Goal: Task Accomplishment & Management: Manage account settings

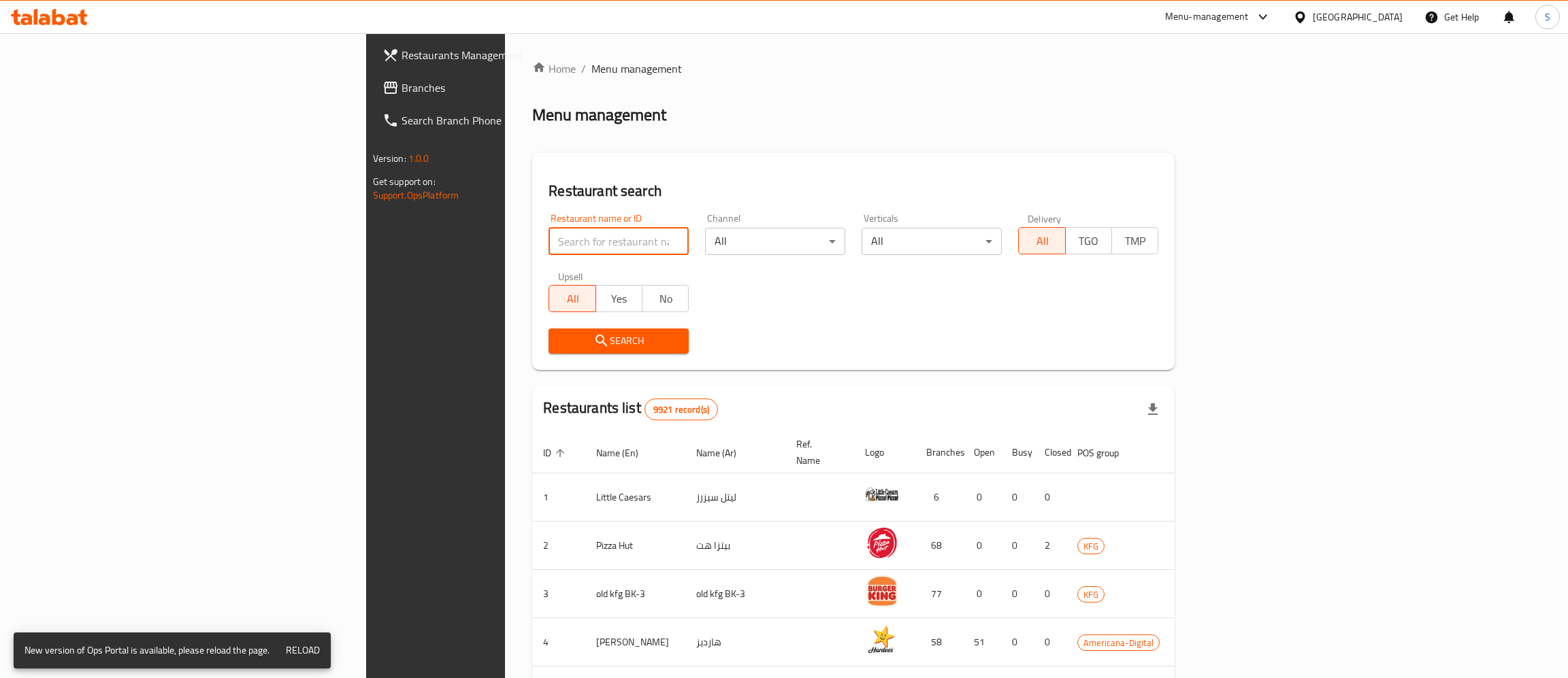
click at [548, 242] on input "search" at bounding box center [618, 241] width 140 height 27
paste input "Added"
click button "Search" at bounding box center [618, 341] width 140 height 25
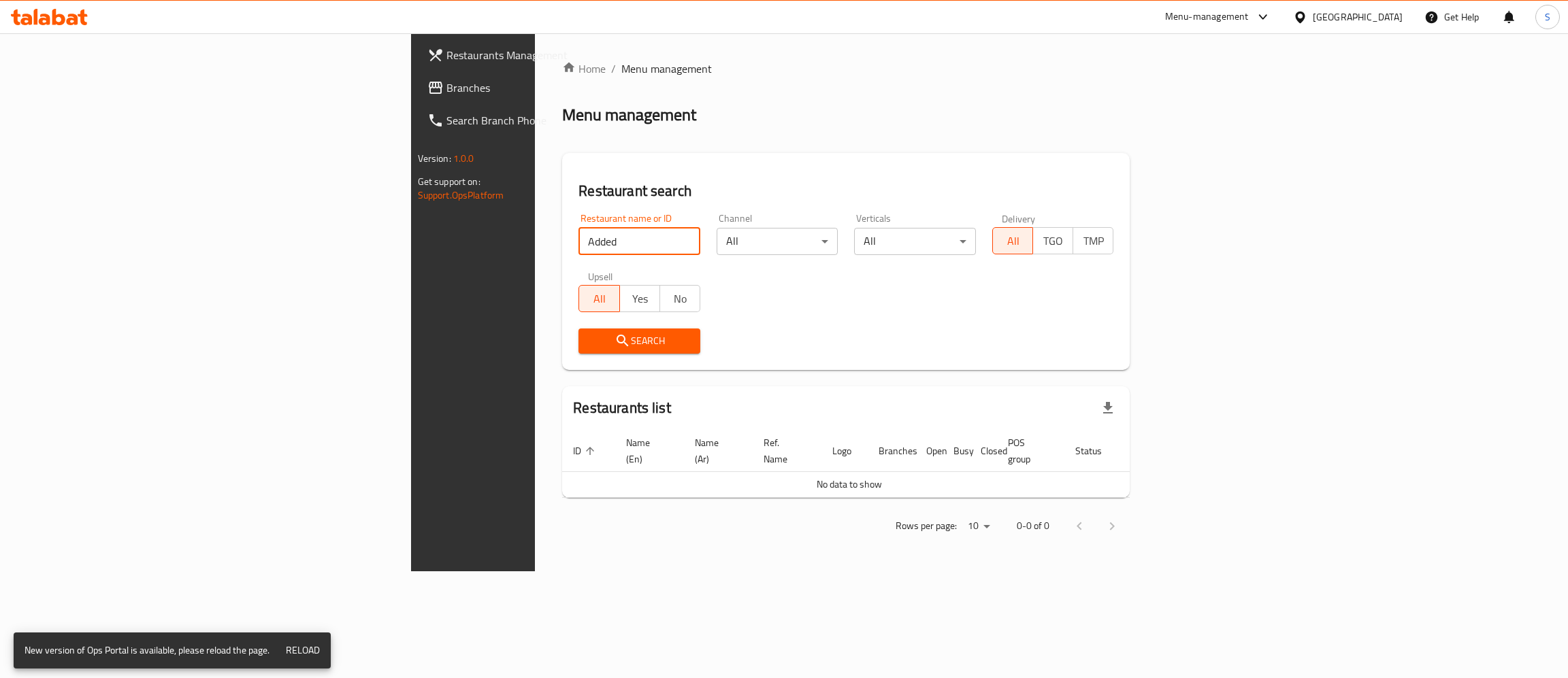
click at [578, 248] on input "Added" at bounding box center [639, 241] width 122 height 27
paste input "Istanbul Basha"
type input "Istanbul Basha"
click button "Search" at bounding box center [639, 341] width 122 height 25
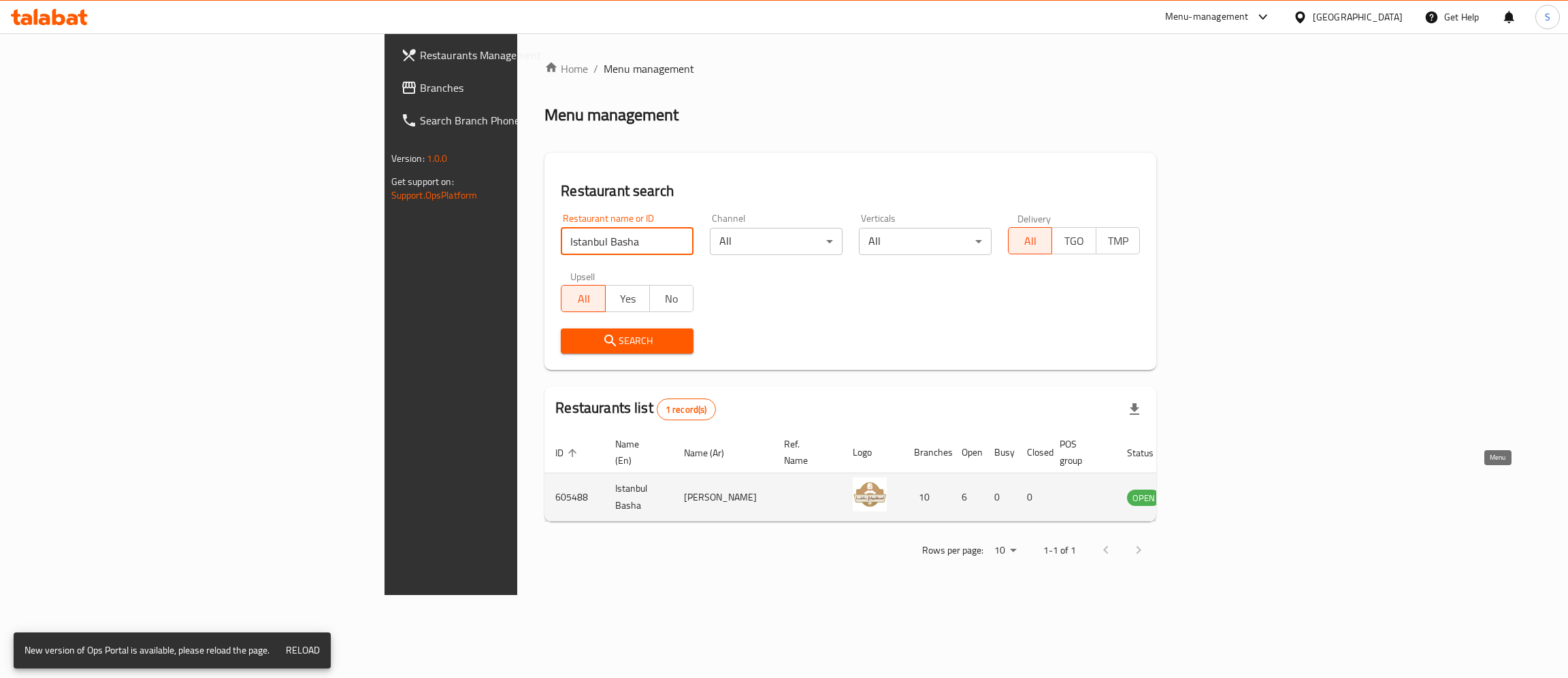
click at [1215, 489] on icon "enhanced table" at bounding box center [1206, 497] width 16 height 16
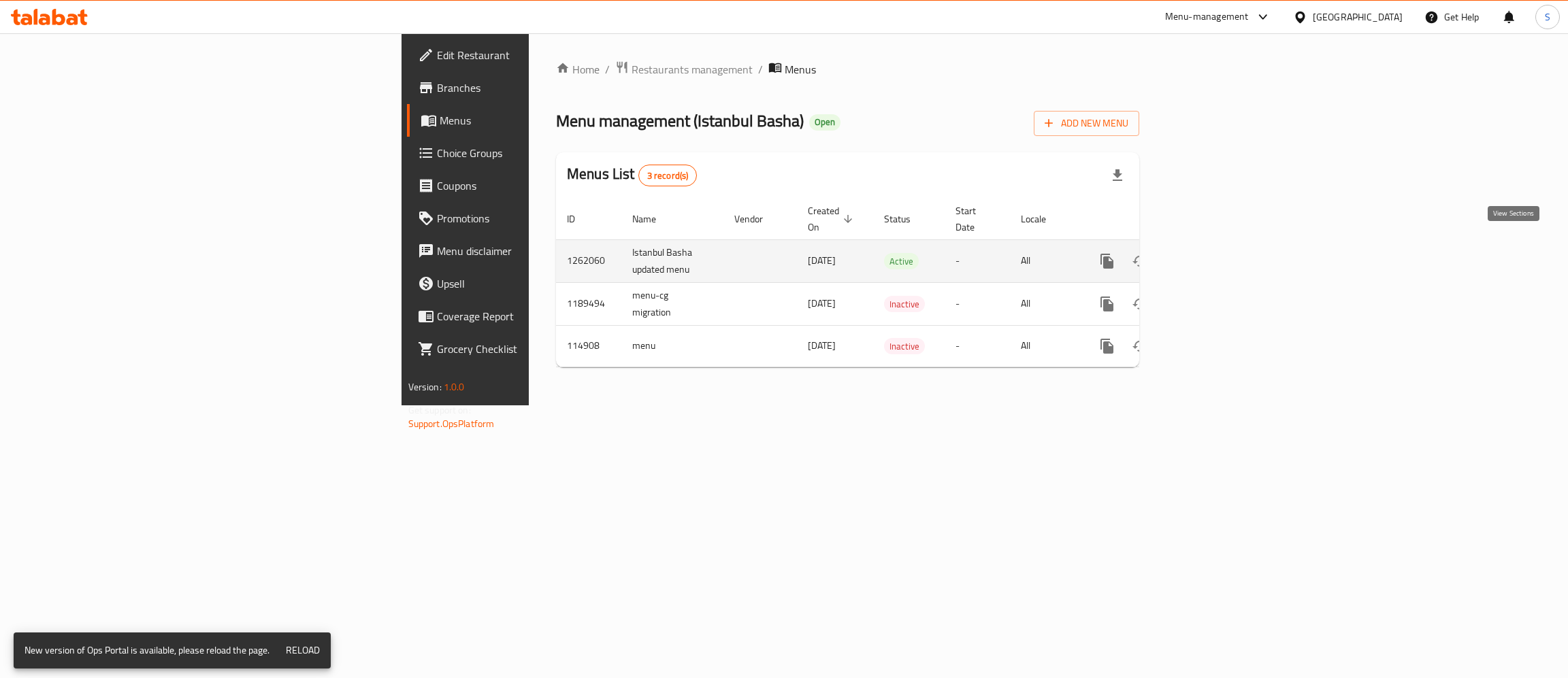
click at [1213, 253] on icon "enhanced table" at bounding box center [1205, 261] width 16 height 16
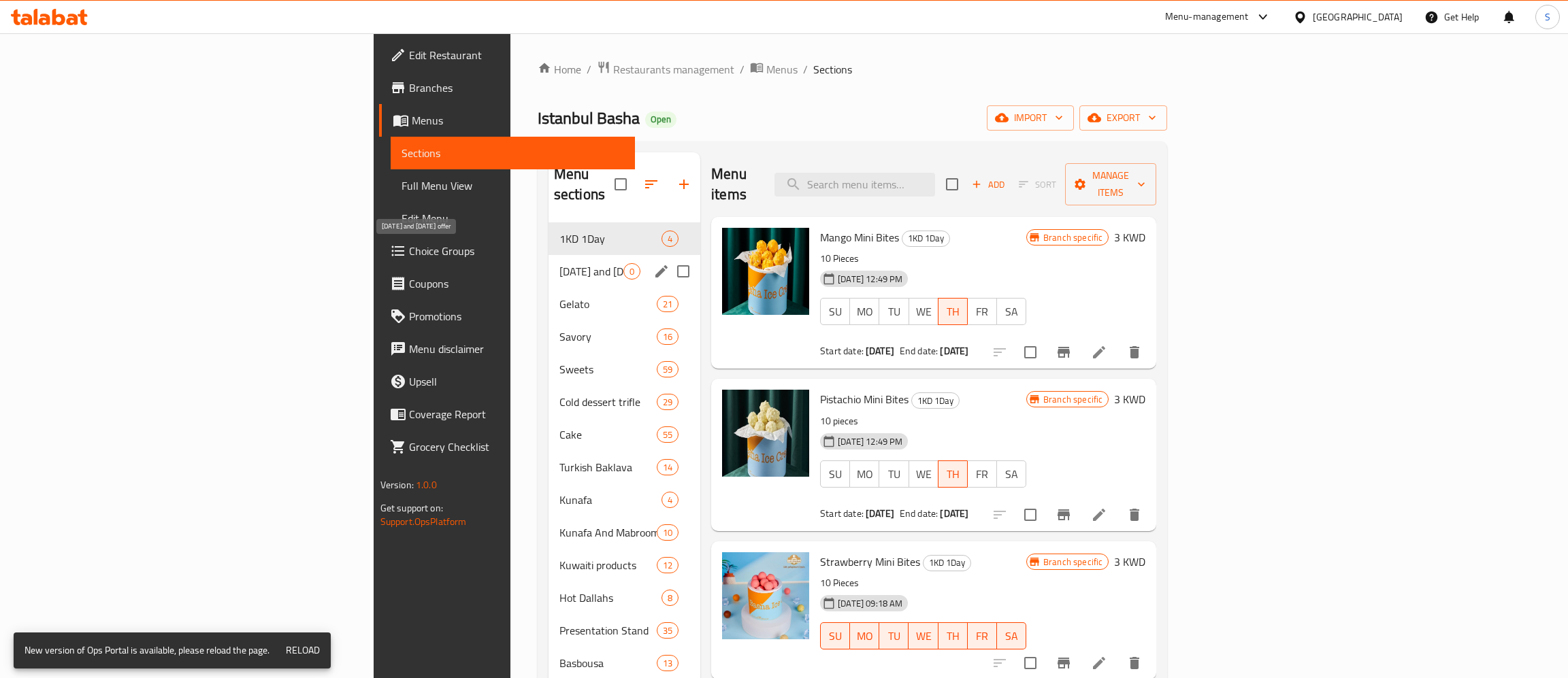
click at [548, 255] on div "Thursday and Friday offer 0" at bounding box center [623, 271] width 152 height 33
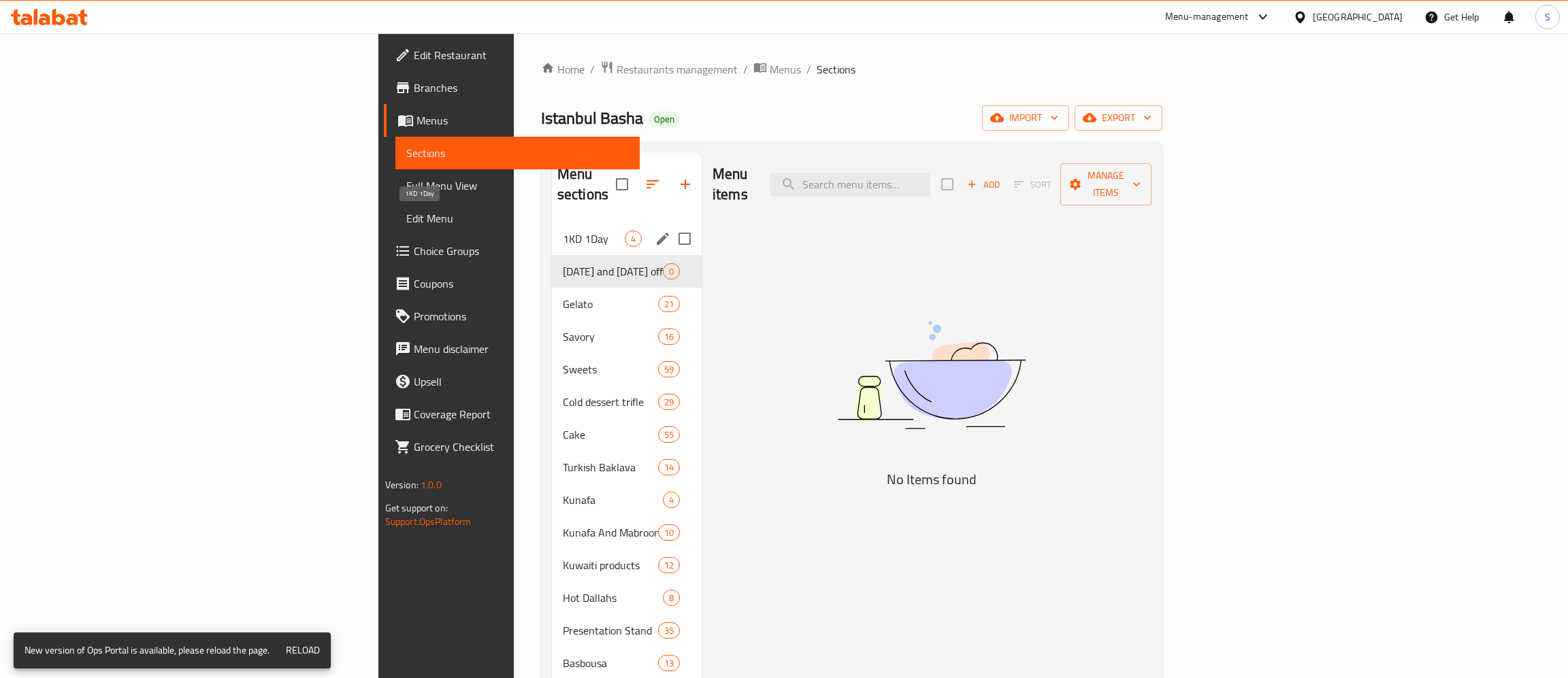
click at [563, 230] on span "1KD 1Day" at bounding box center [594, 238] width 62 height 16
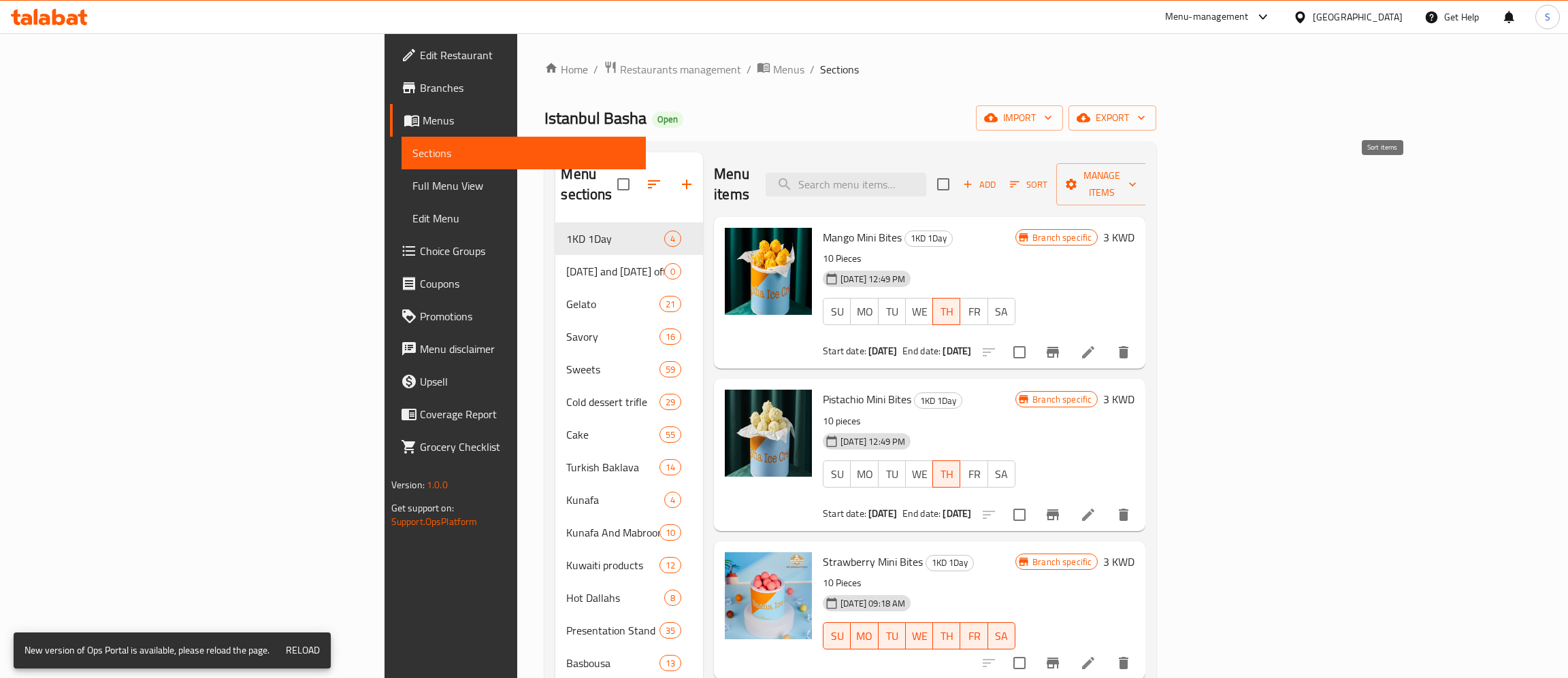
click at [1047, 178] on span "Sort" at bounding box center [1029, 184] width 37 height 16
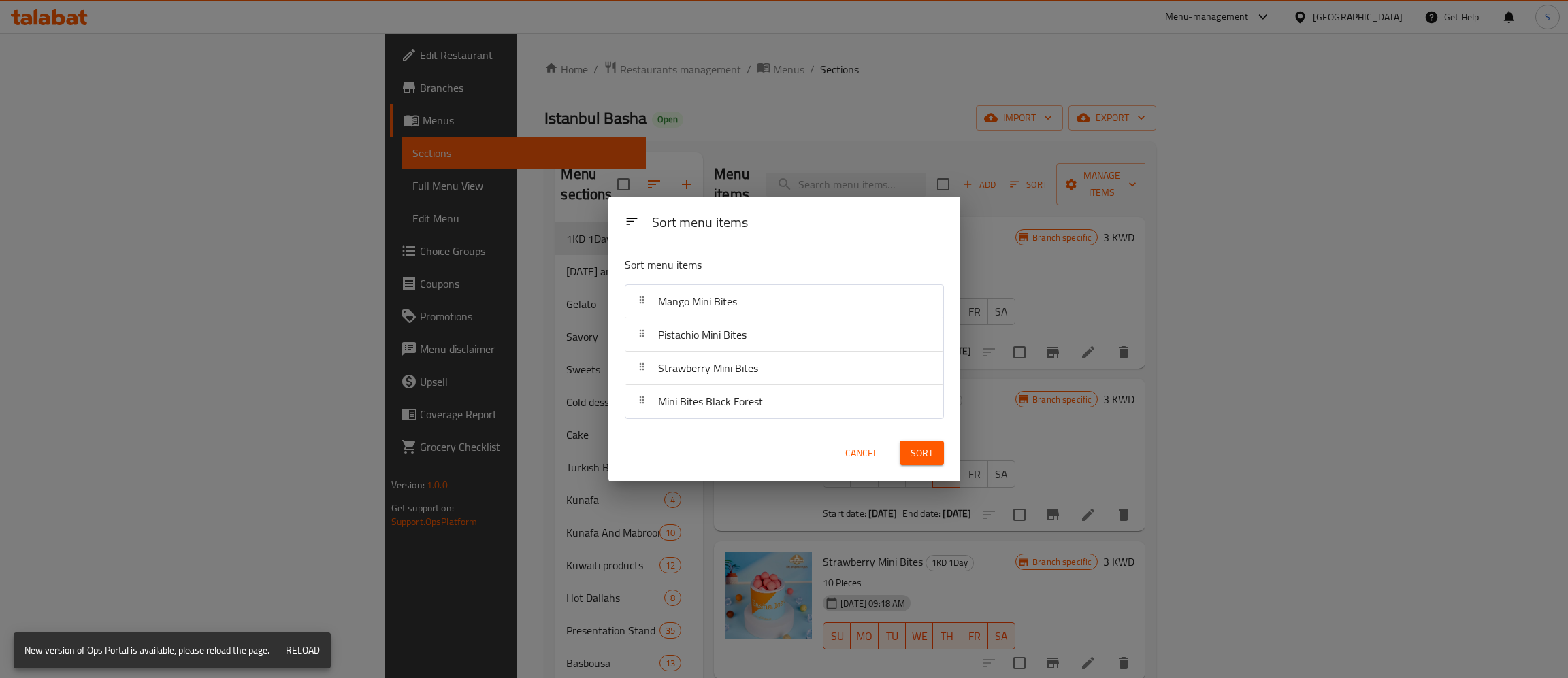
click at [866, 454] on span "Cancel" at bounding box center [861, 453] width 33 height 17
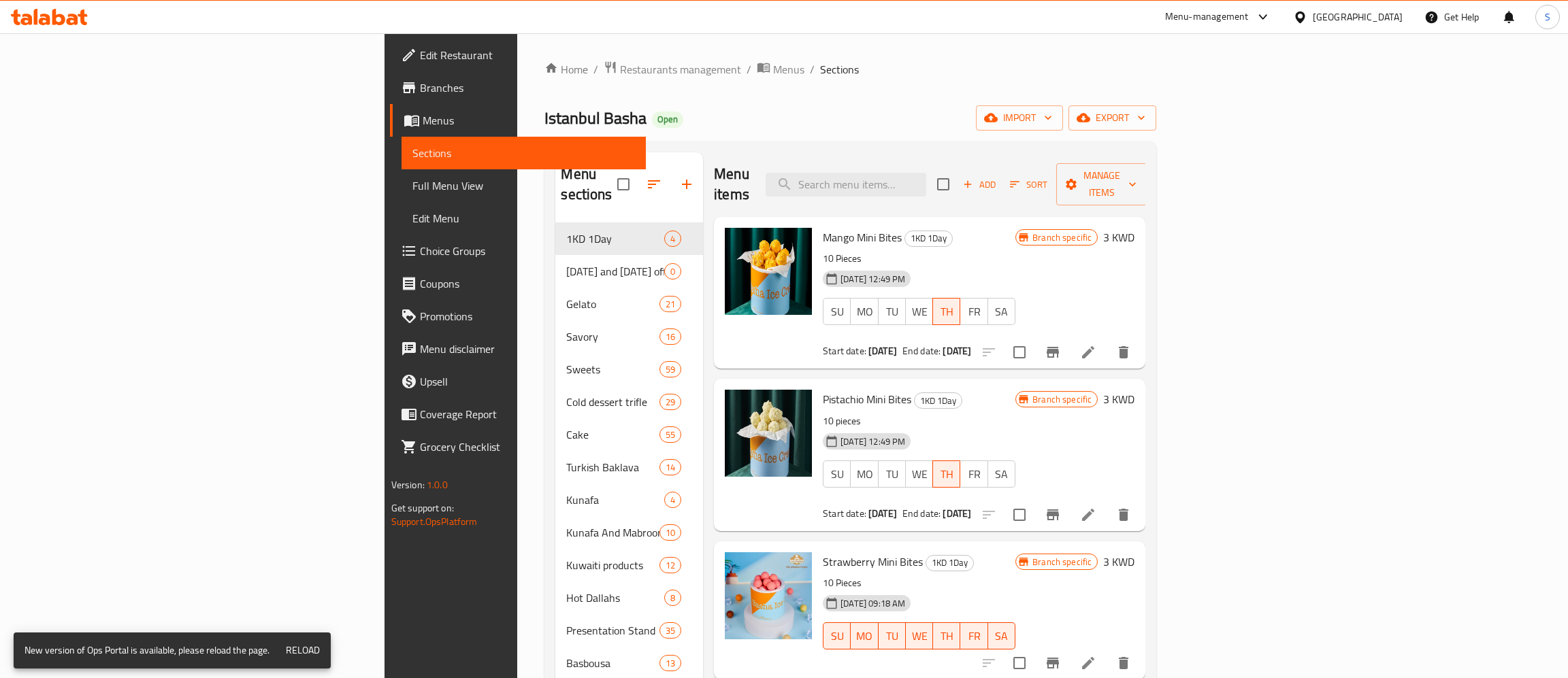
drag, startPoint x: 772, startPoint y: 328, endPoint x: 926, endPoint y: 328, distance: 154.0
click at [916, 344] on div "Start date: 04-09-2025 End date: 04-09-2025" at bounding box center [919, 350] width 192 height 13
click at [1005, 344] on div "Start date: 04-09-2025 End date: 04-09-2025" at bounding box center [919, 350] width 192 height 13
click at [926, 175] on input "search" at bounding box center [845, 184] width 161 height 24
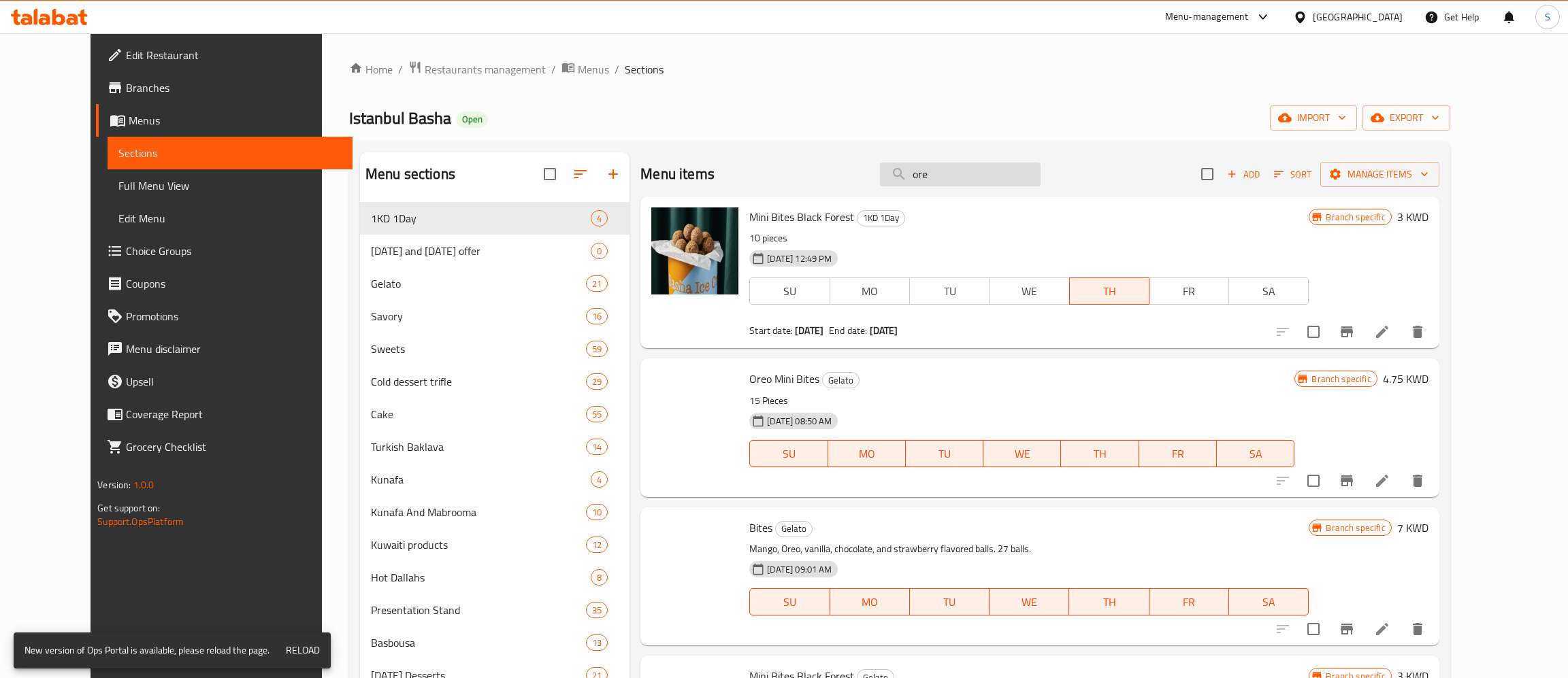
type input "oreo"
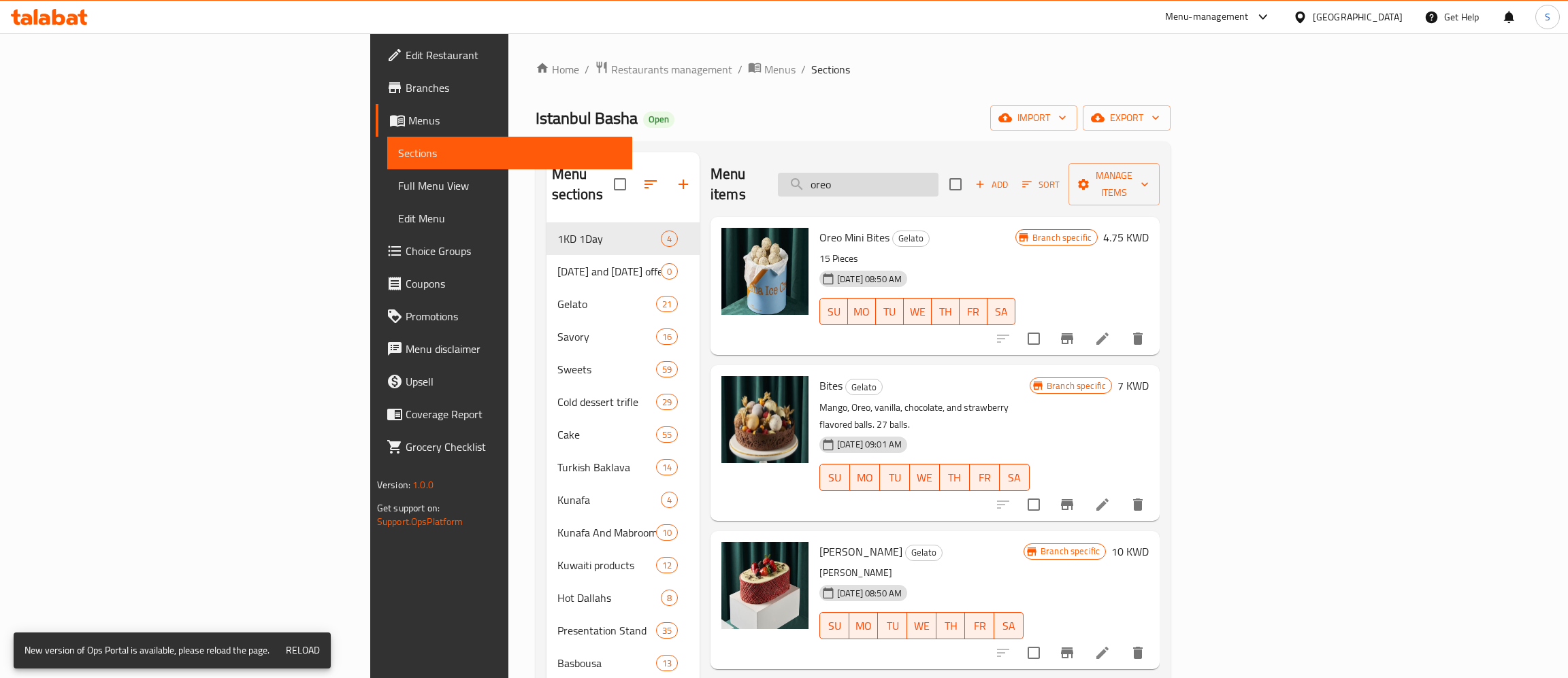
drag, startPoint x: 1009, startPoint y: 172, endPoint x: 734, endPoint y: 174, distance: 275.0
click at [778, 174] on input "oreo" at bounding box center [858, 184] width 161 height 24
type input "oreo"
click at [1073, 333] on icon "Branch-specific-item" at bounding box center [1067, 339] width 12 height 11
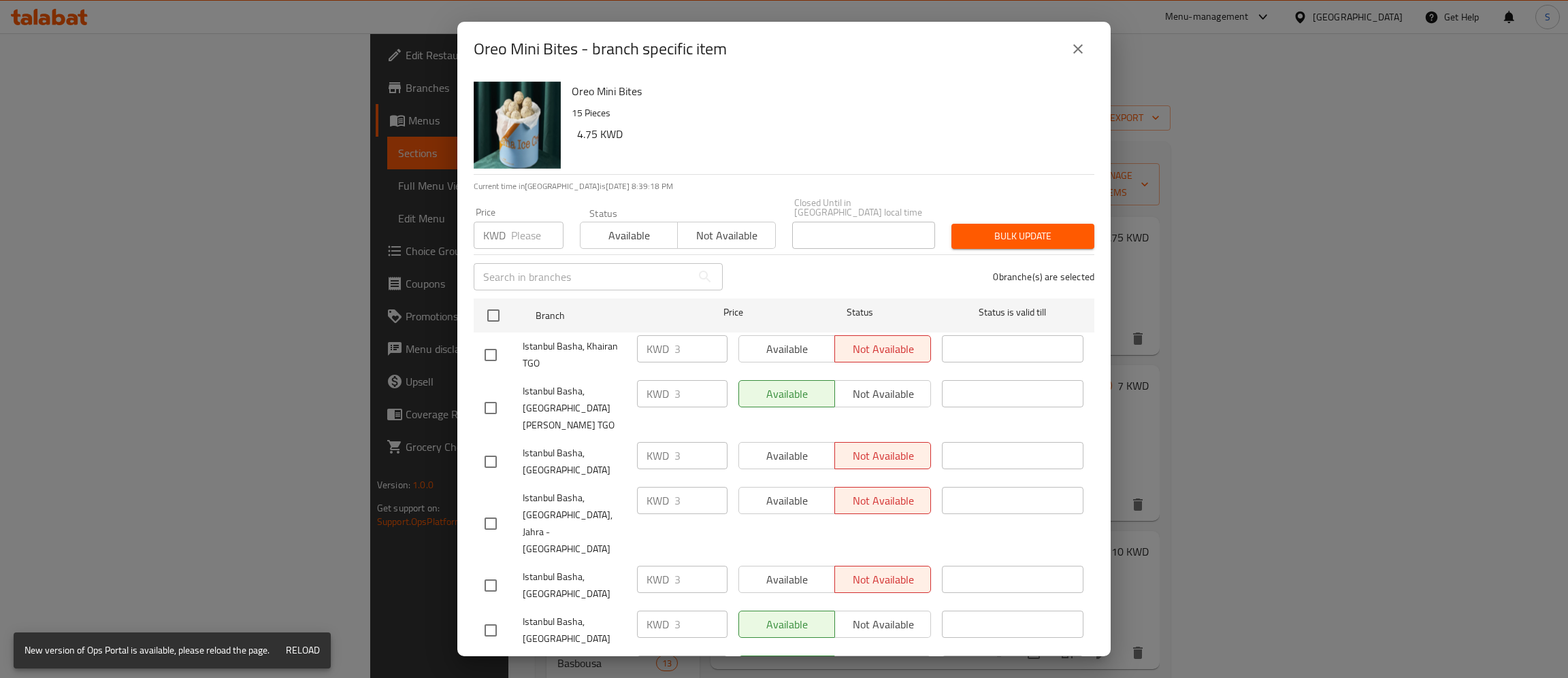
click at [1080, 48] on icon "close" at bounding box center [1078, 49] width 10 height 10
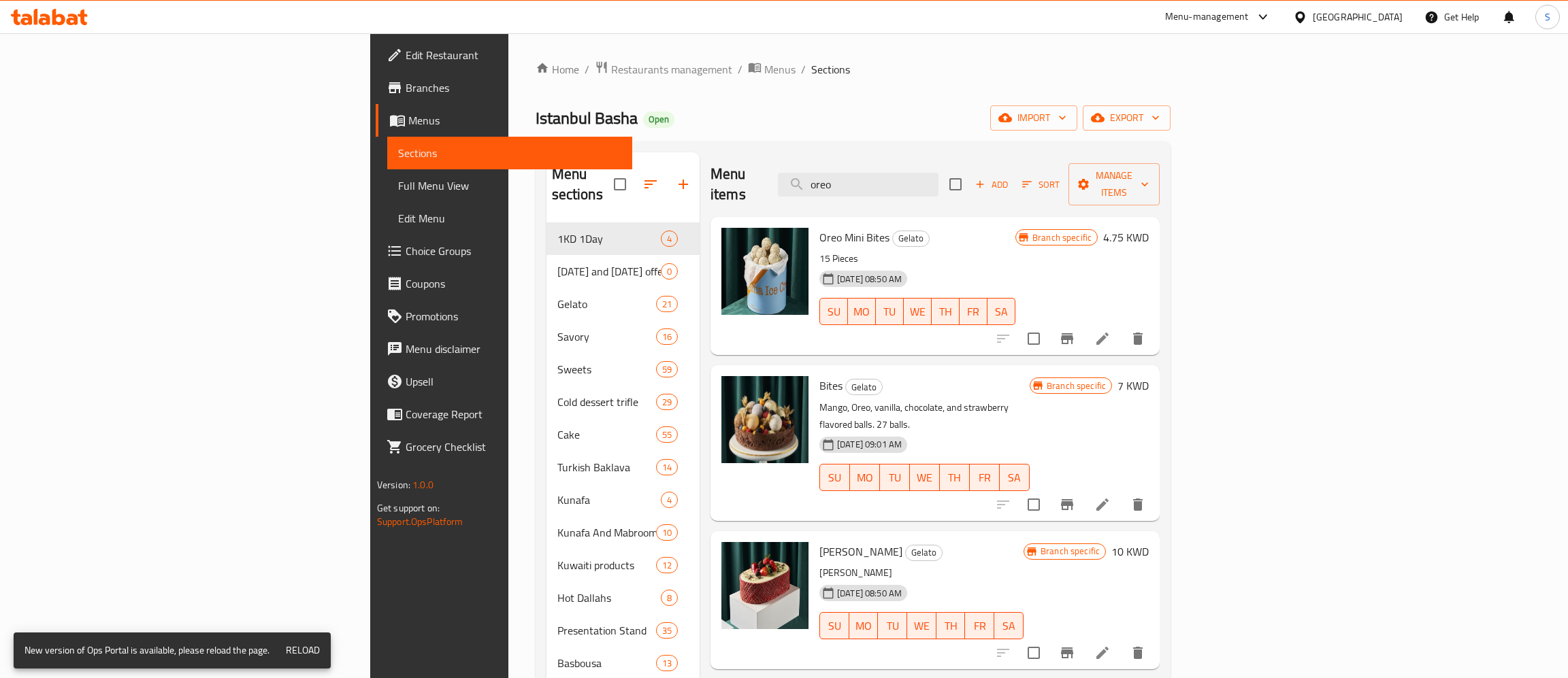
click at [1149, 228] on h6 "4.75 KWD" at bounding box center [1125, 237] width 45 height 19
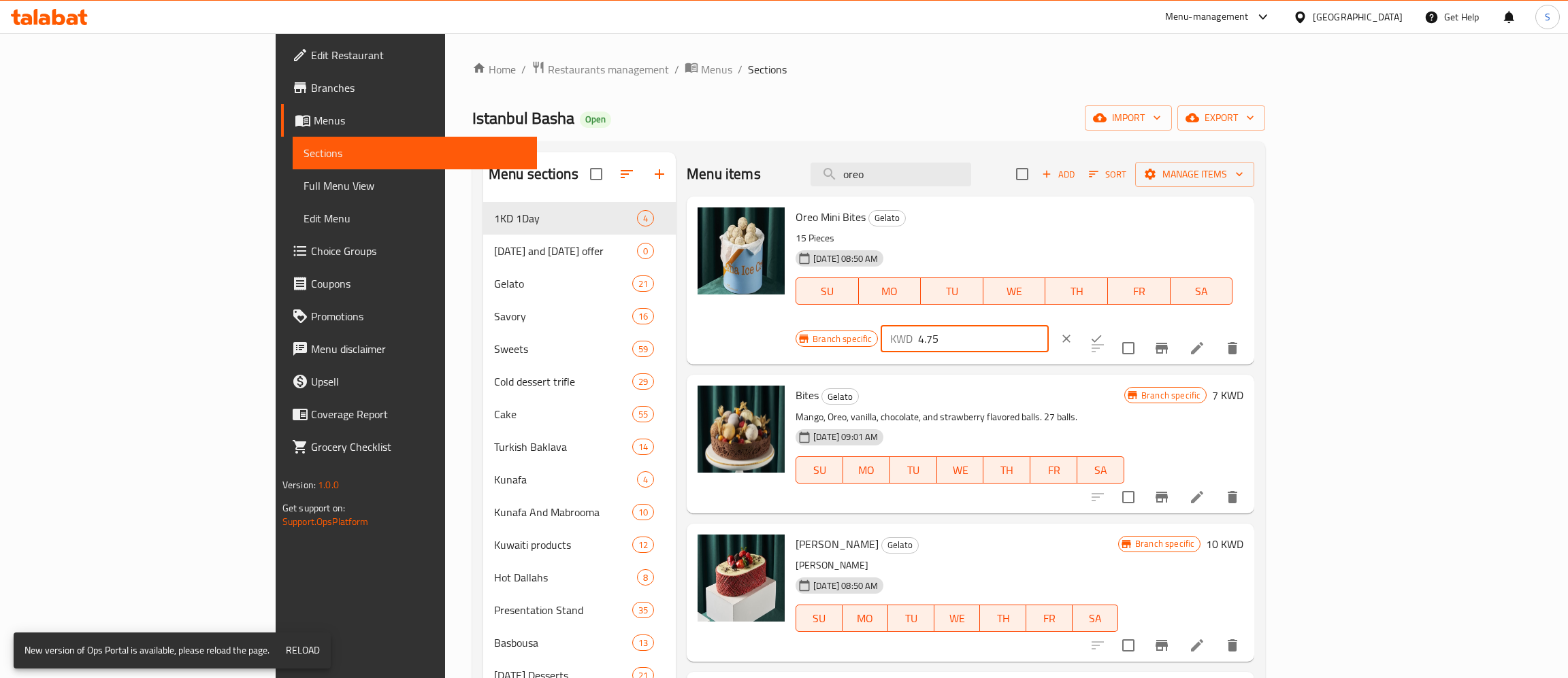
drag, startPoint x: 1355, startPoint y: 229, endPoint x: 1156, endPoint y: 238, distance: 199.2
click at [1048, 325] on input "4.75" at bounding box center [983, 339] width 130 height 27
type input "3"
click at [1103, 331] on icon "ok" at bounding box center [1095, 338] width 13 height 13
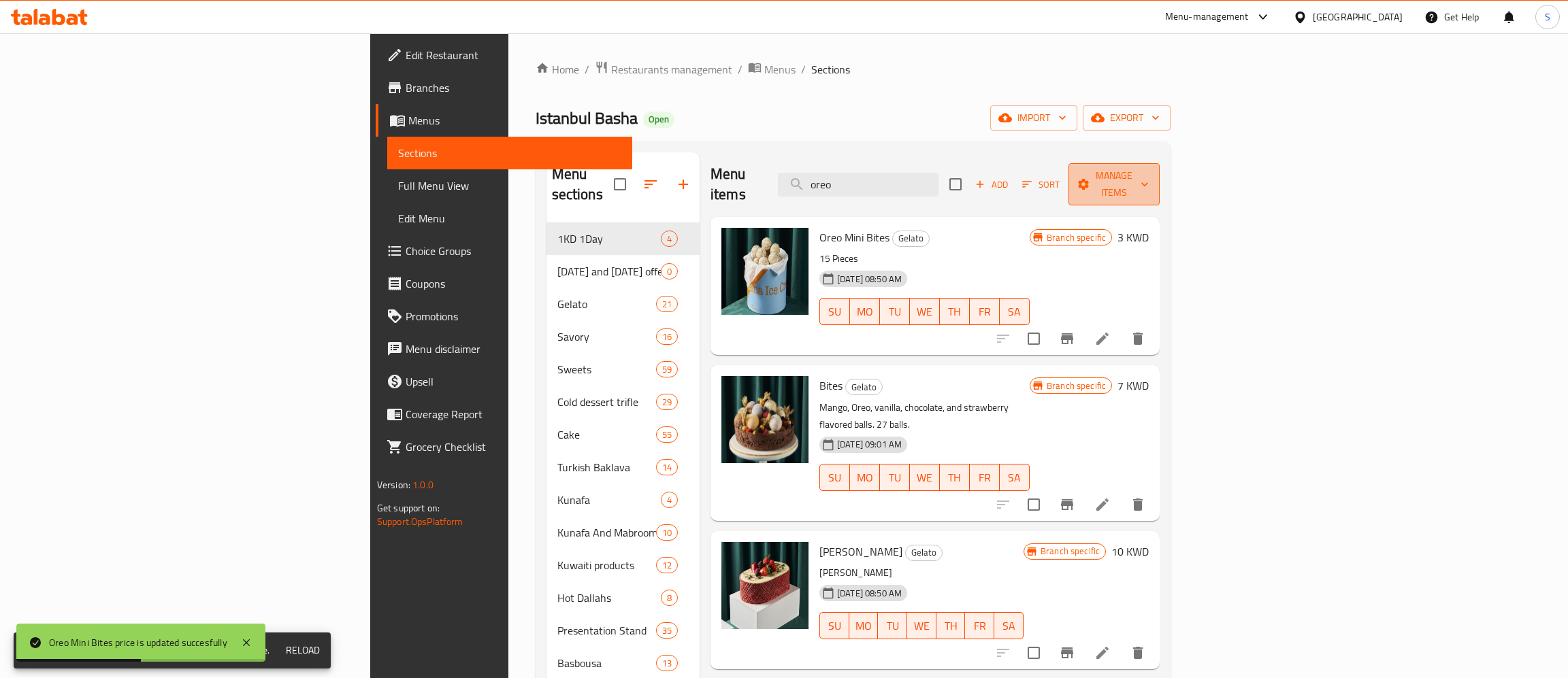
click at [1149, 168] on span "Manage items" at bounding box center [1114, 184] width 69 height 34
click at [1493, 208] on span "Copy items" at bounding box center [1489, 208] width 86 height 16
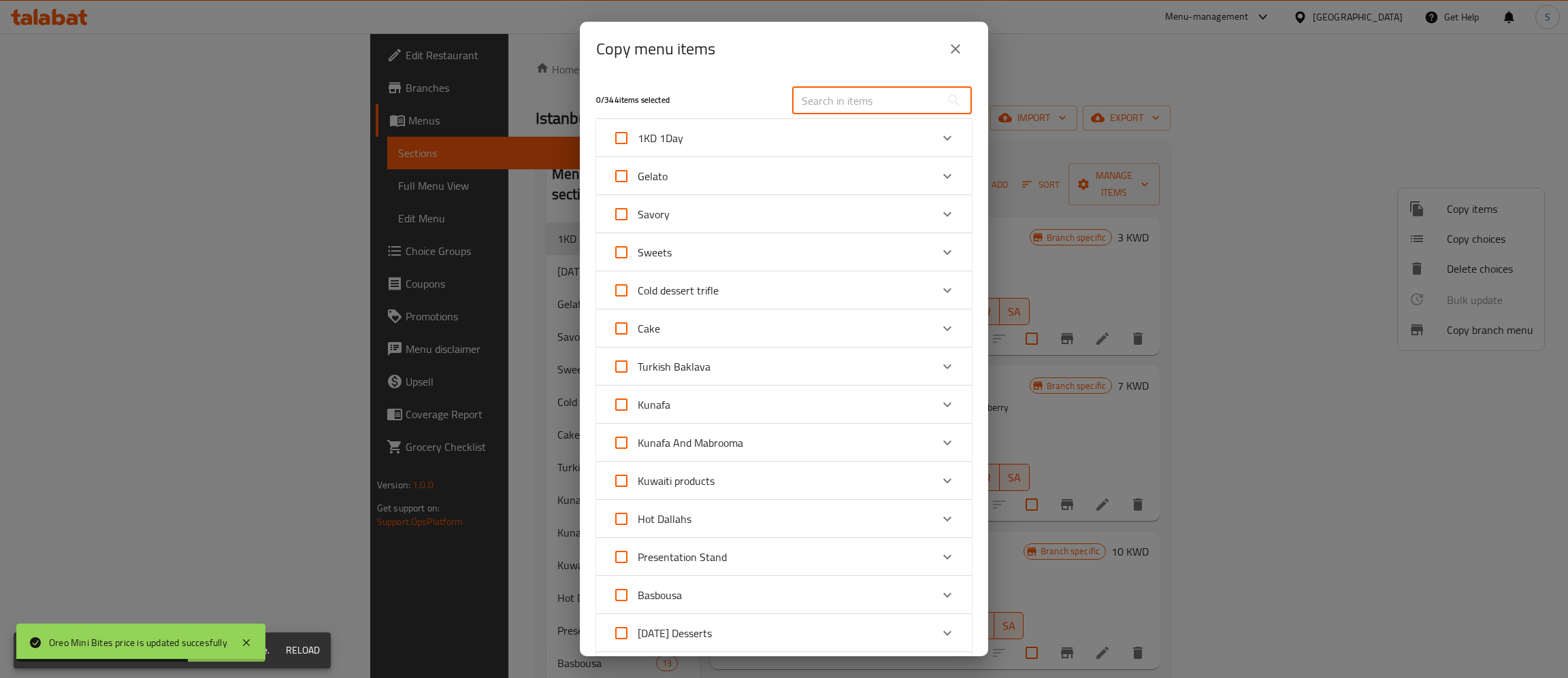
click at [902, 97] on input "text" at bounding box center [866, 100] width 148 height 27
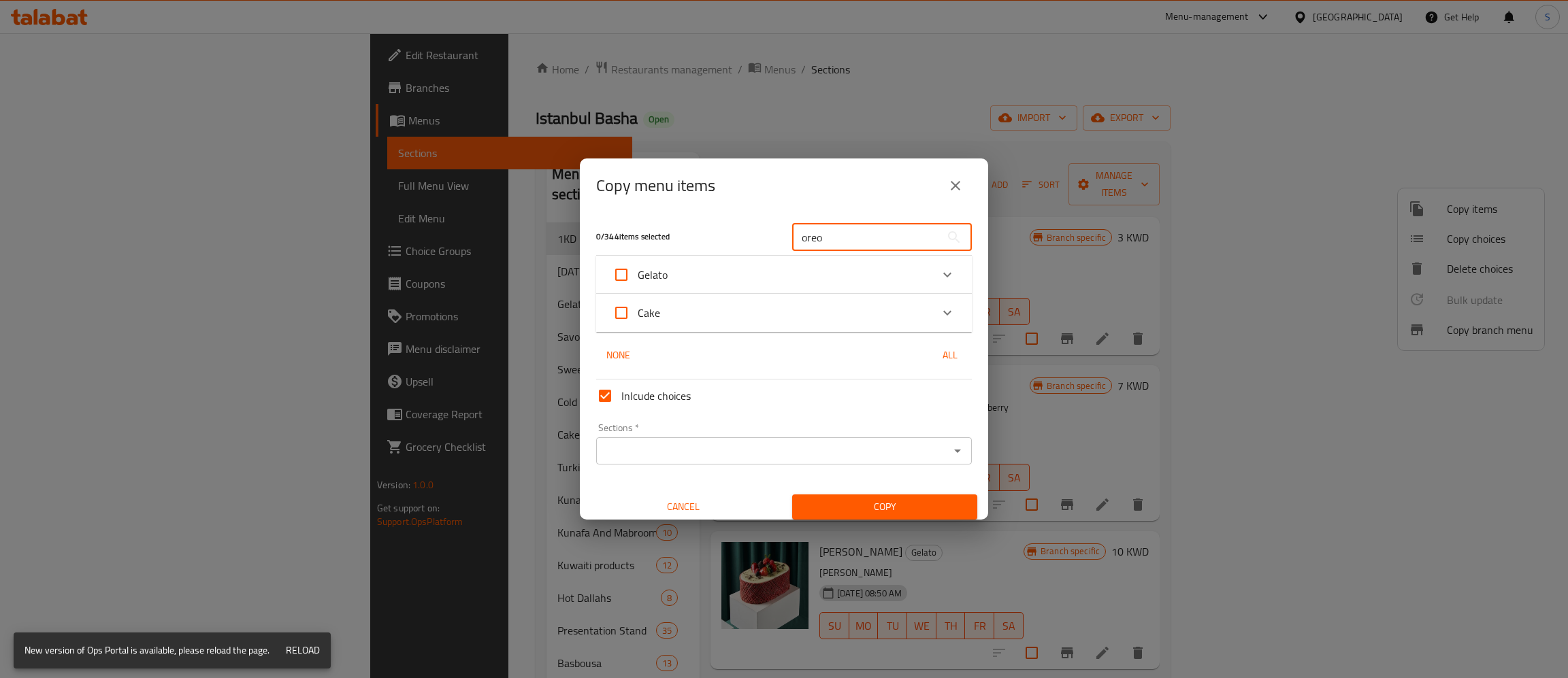
type input "oreo"
click at [716, 270] on div "Gelato" at bounding box center [772, 275] width 318 height 33
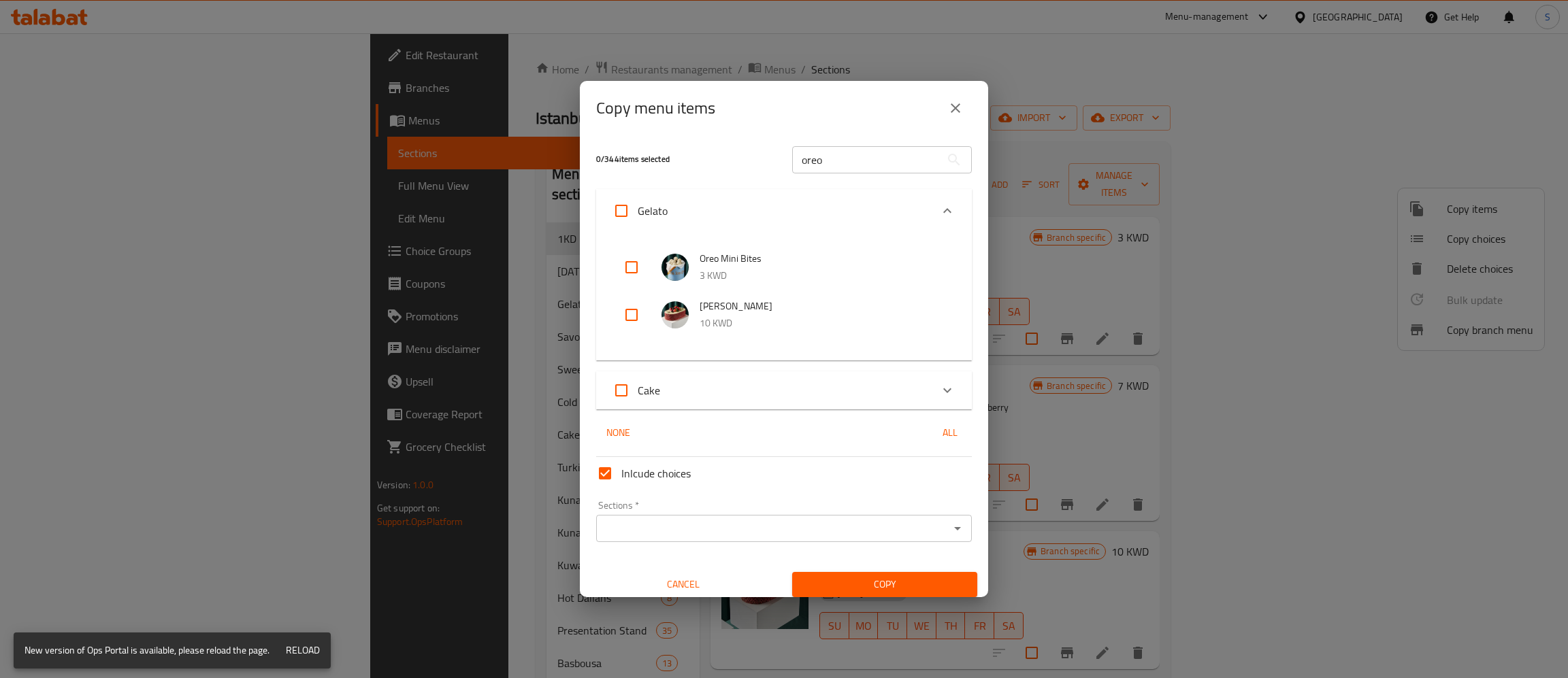
click at [722, 380] on div "Cake" at bounding box center [772, 390] width 318 height 33
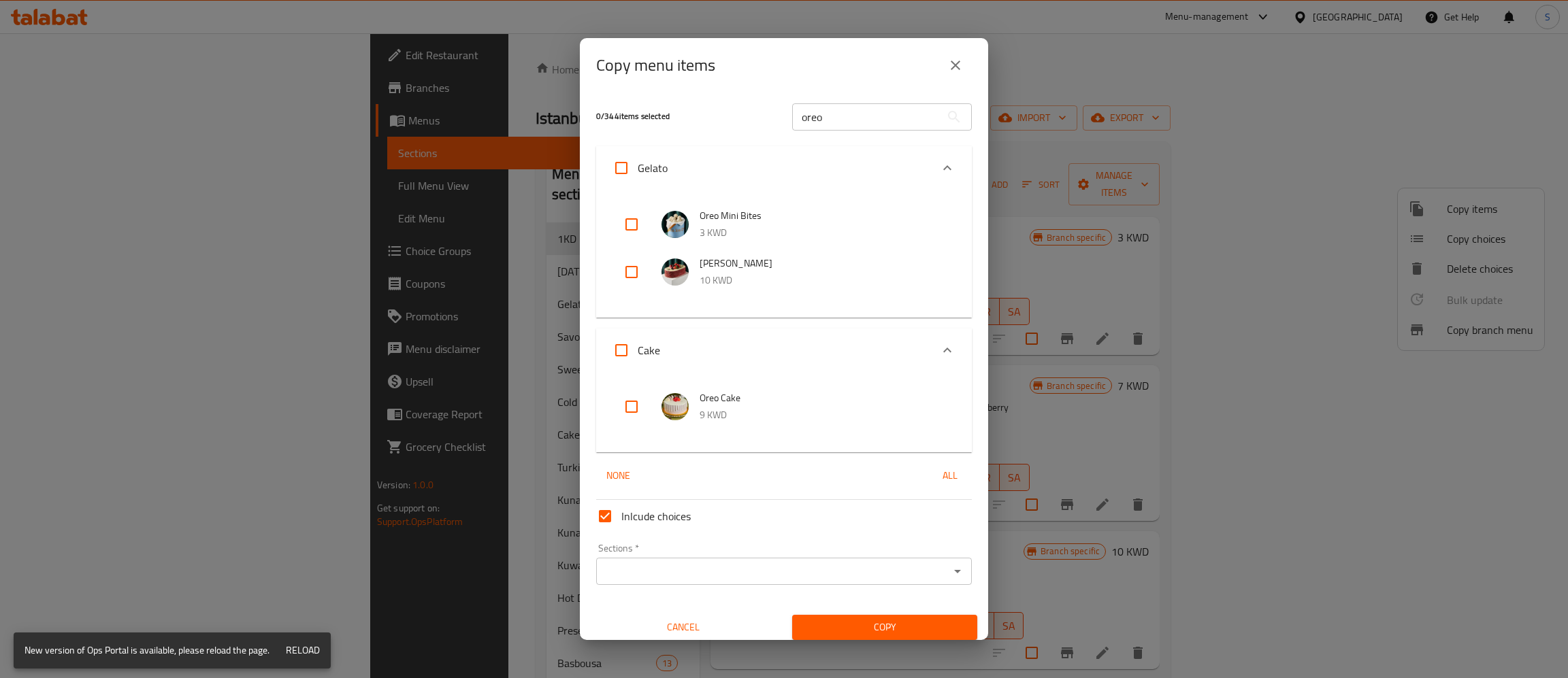
click at [631, 225] on input "checkbox" at bounding box center [631, 224] width 33 height 33
checkbox input "true"
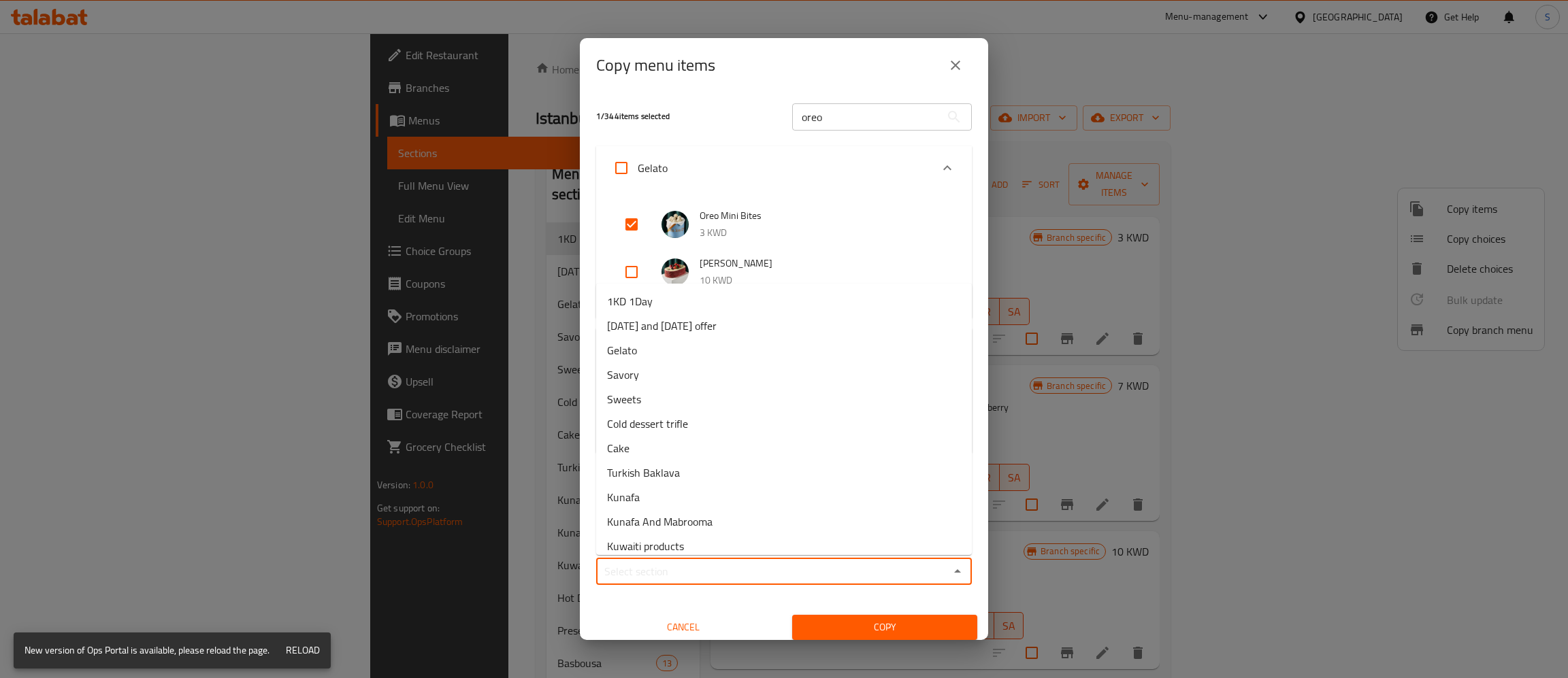
click at [692, 575] on input "Sections   *" at bounding box center [772, 571] width 345 height 19
click at [656, 302] on li "1KD 1Day" at bounding box center [784, 301] width 376 height 25
type input "1KD 1Day"
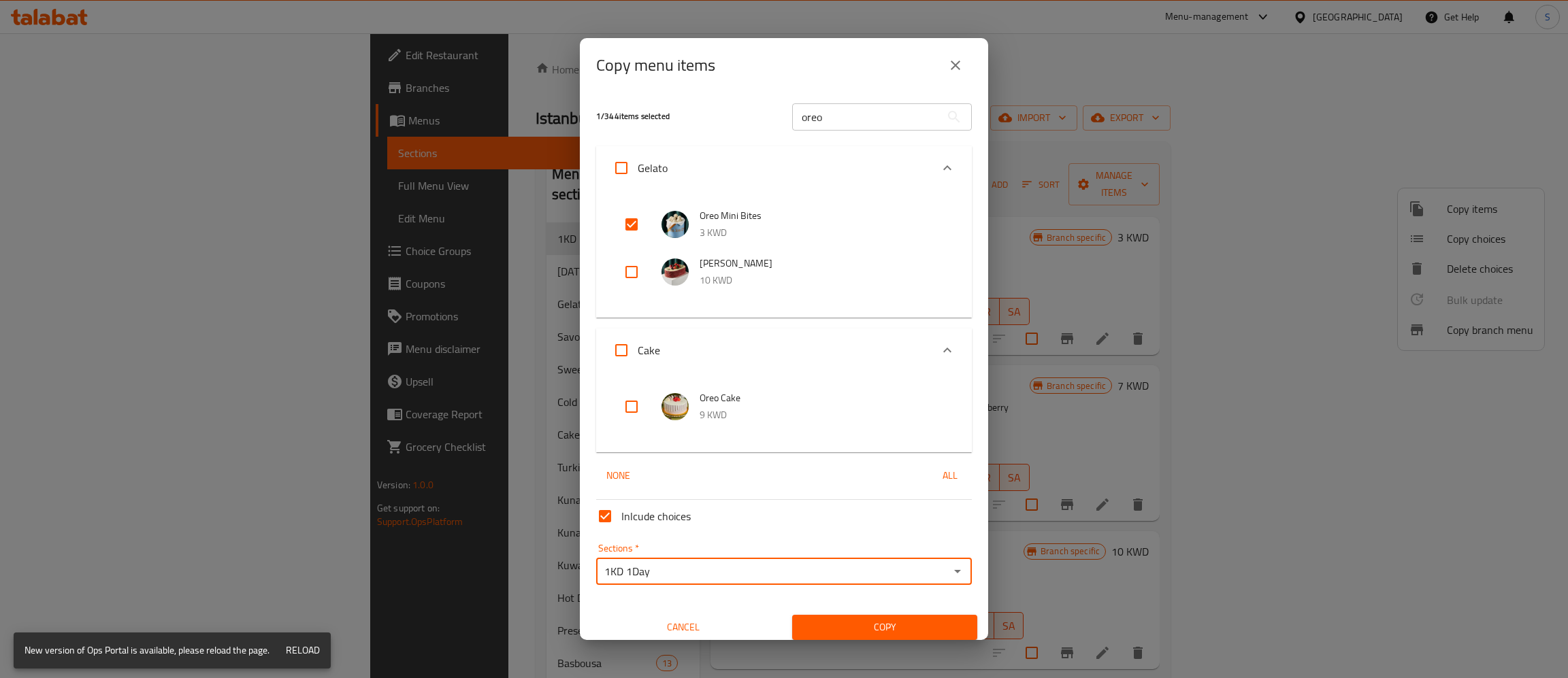
click at [843, 615] on button "Copy" at bounding box center [884, 627] width 185 height 25
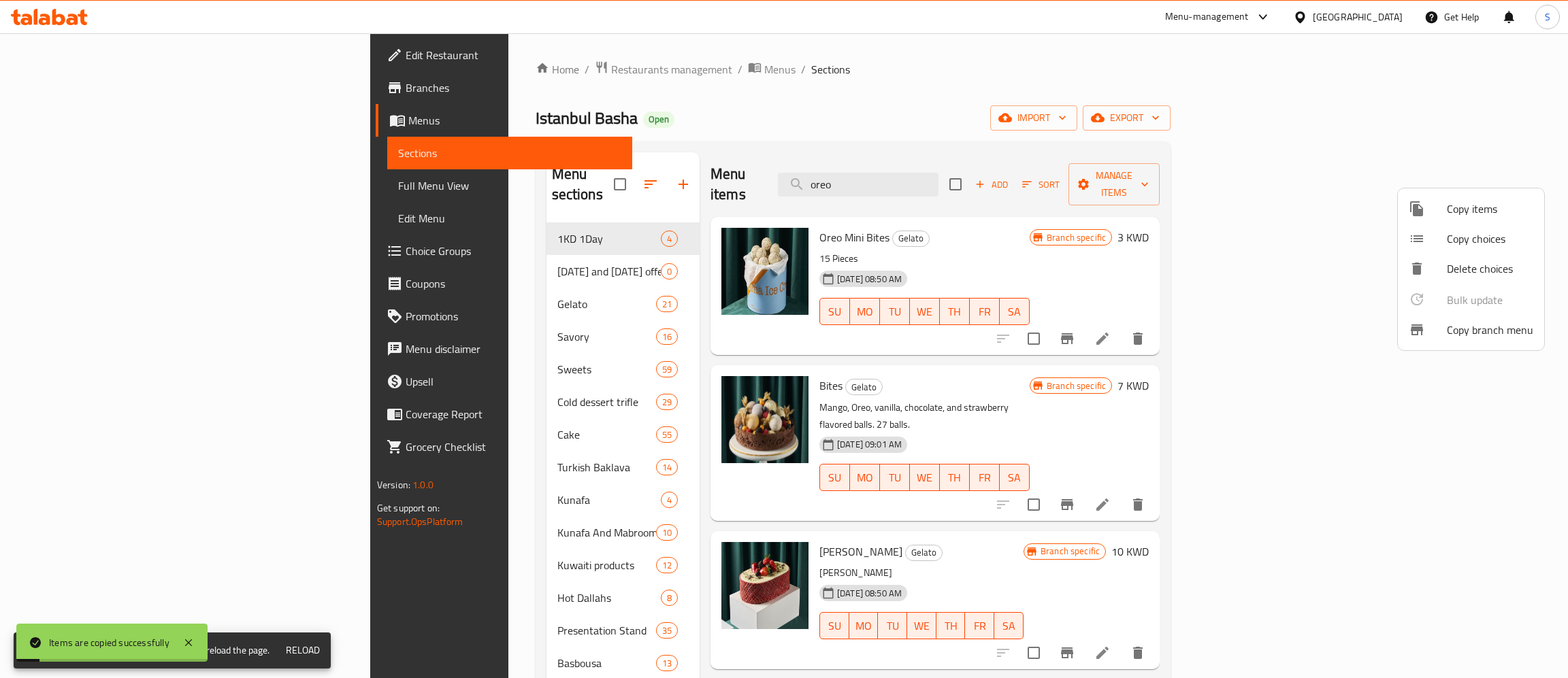
click at [402, 262] on div at bounding box center [784, 339] width 1568 height 678
click at [557, 263] on span "Thursday and Friday offer" at bounding box center [608, 271] width 104 height 16
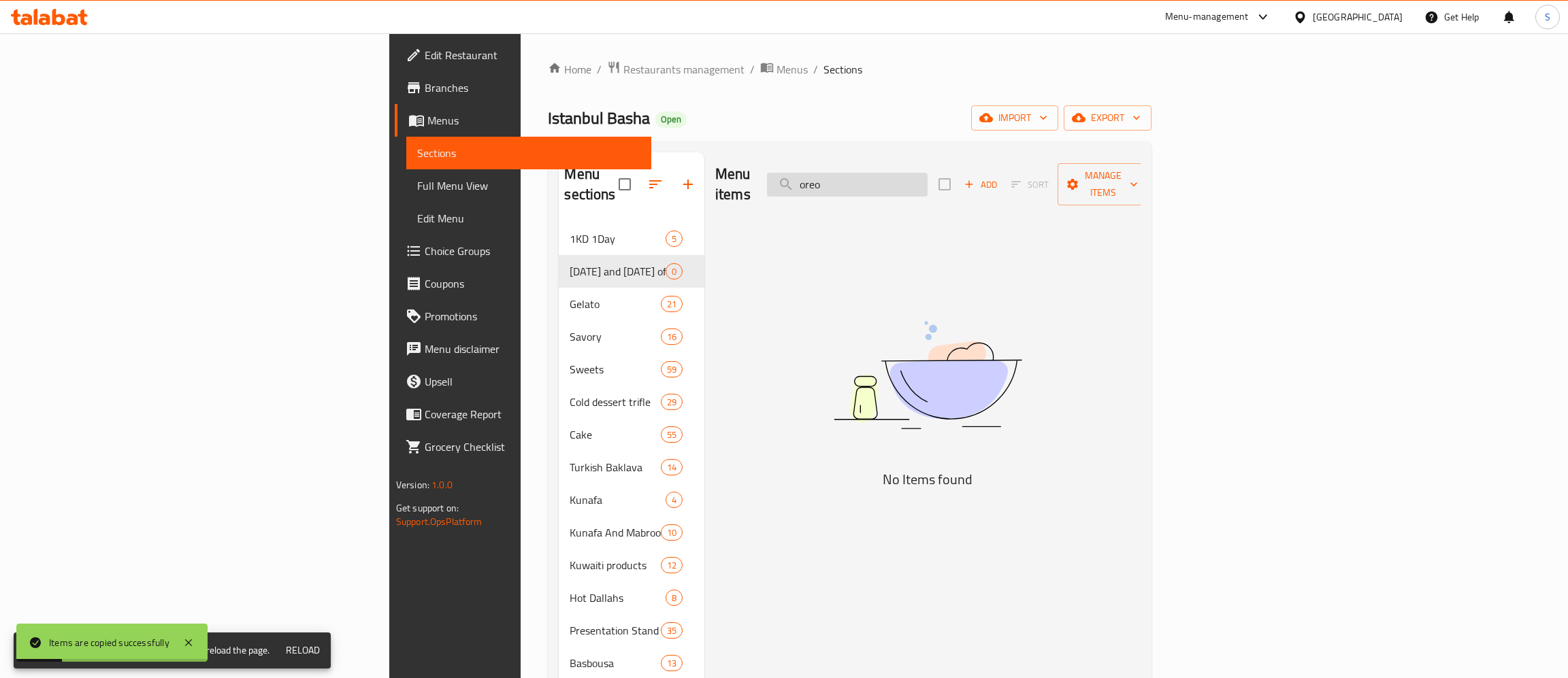
click at [928, 180] on input "oreo" at bounding box center [847, 184] width 161 height 24
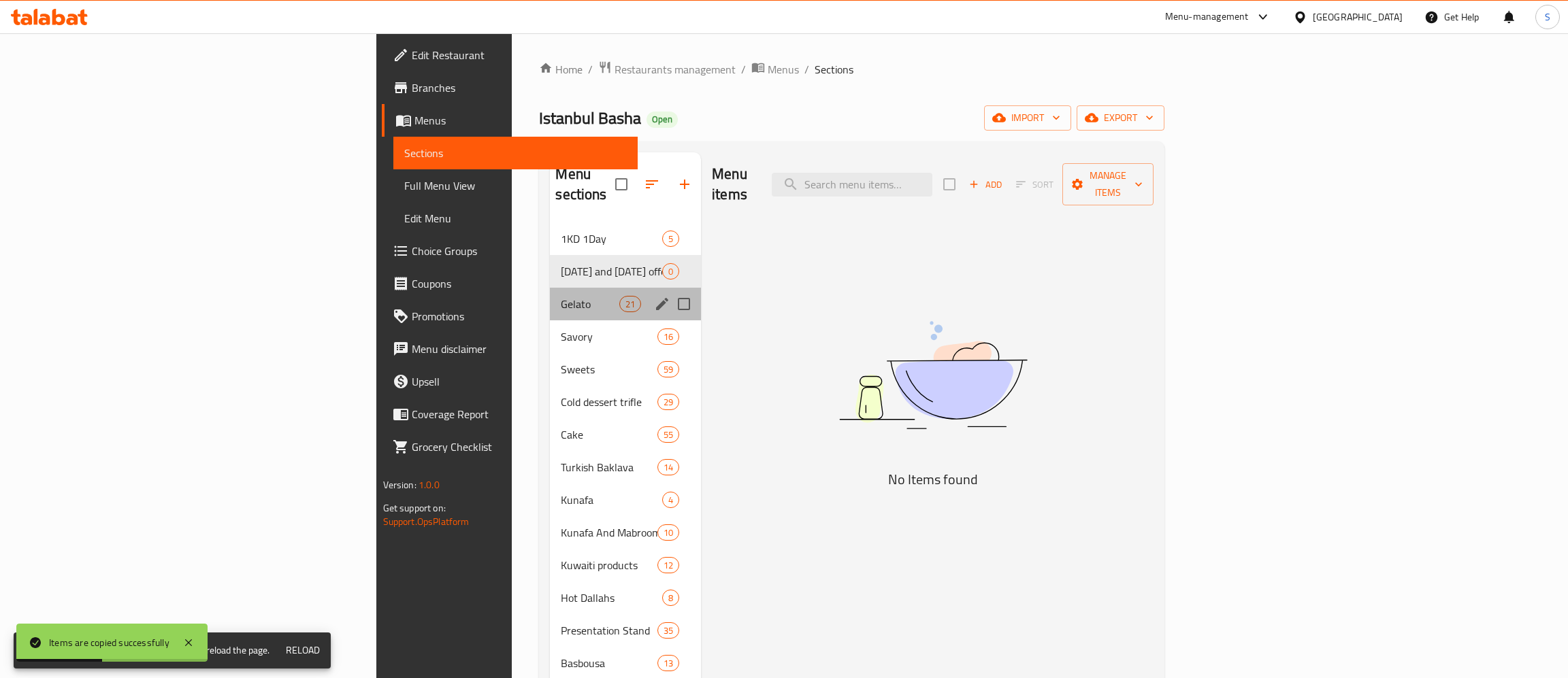
click at [550, 288] on div "Gelato 21" at bounding box center [625, 304] width 151 height 33
click at [561, 230] on span "1KD 1Day" at bounding box center [611, 238] width 101 height 16
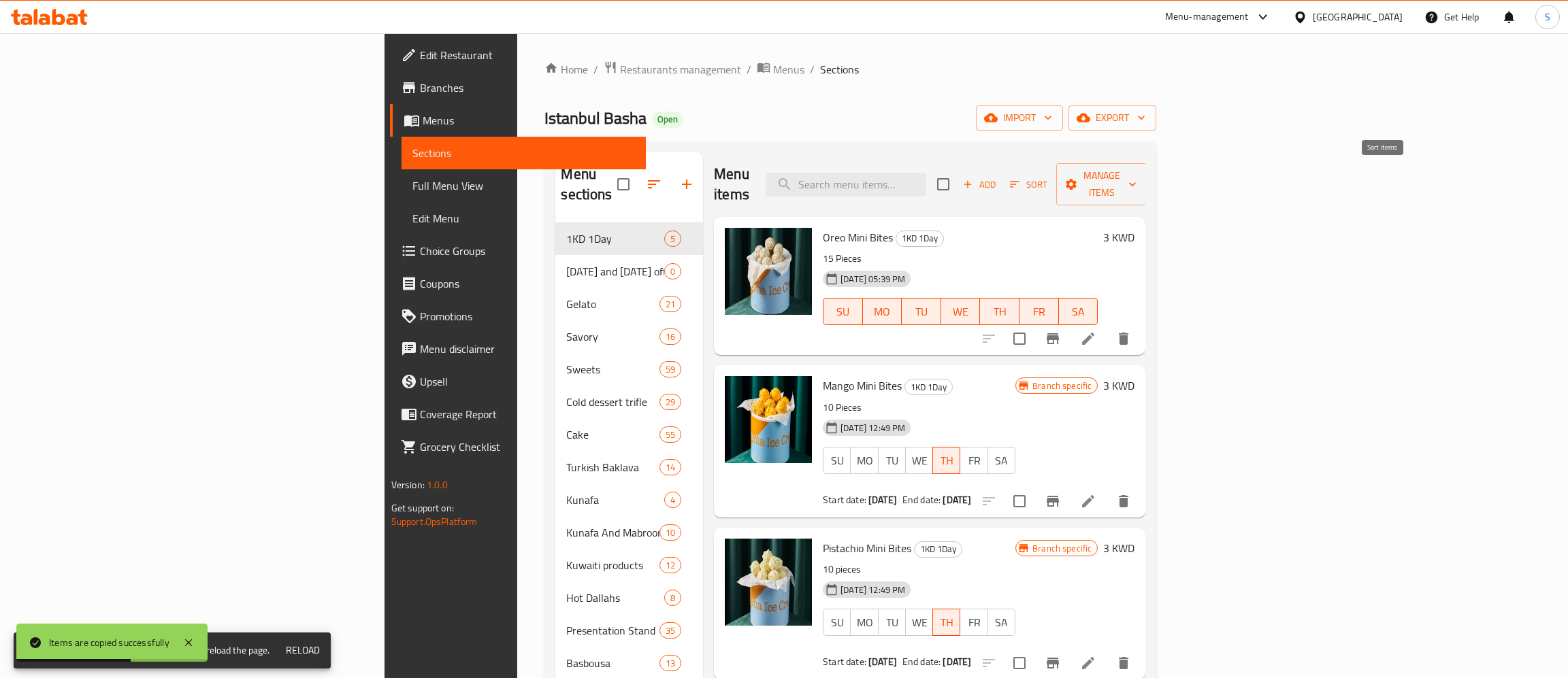
click at [1047, 176] on span "Sort" at bounding box center [1029, 184] width 37 height 16
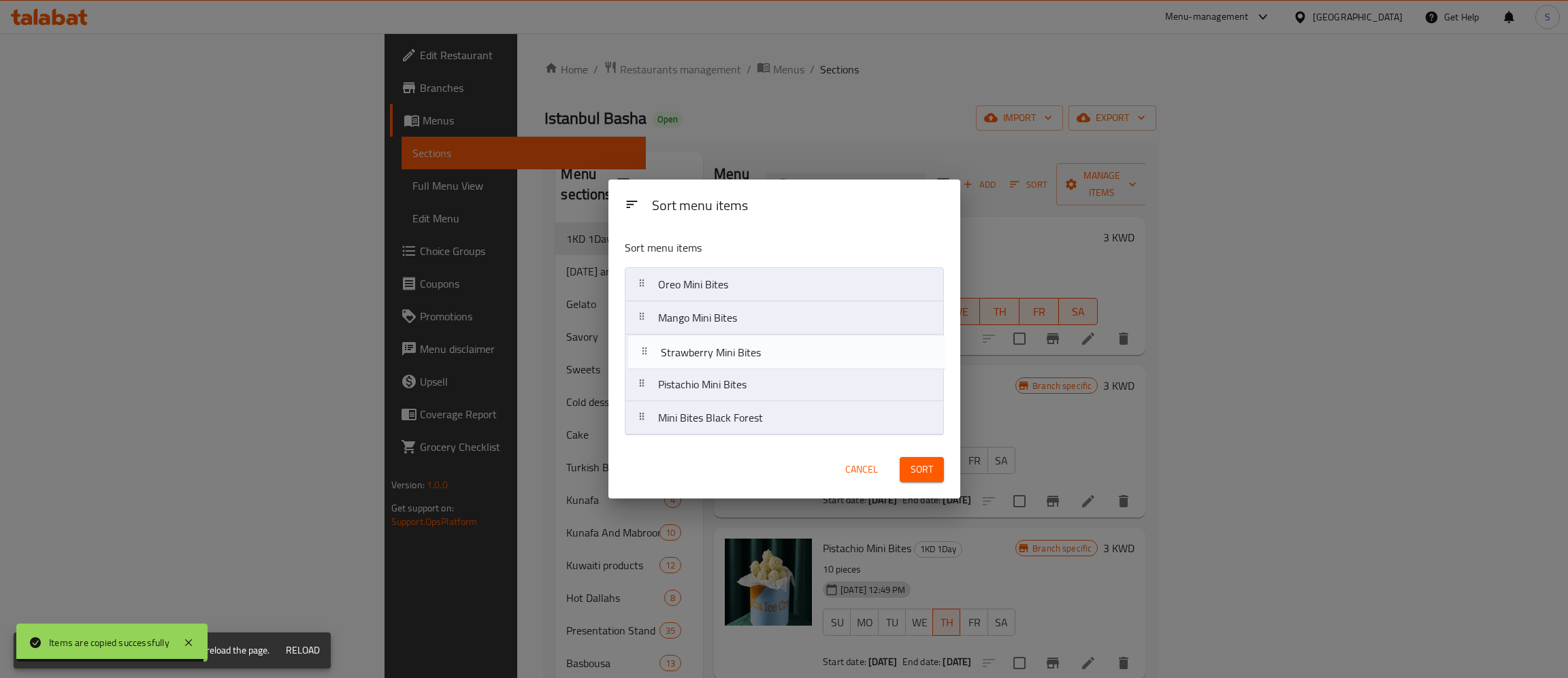
drag, startPoint x: 742, startPoint y: 392, endPoint x: 747, endPoint y: 344, distance: 48.3
click at [747, 342] on nav "Oreo Mini Bites Mango Mini Bites Pistachio Mini Bites Strawberry Mini Bites Min…" at bounding box center [784, 352] width 319 height 168
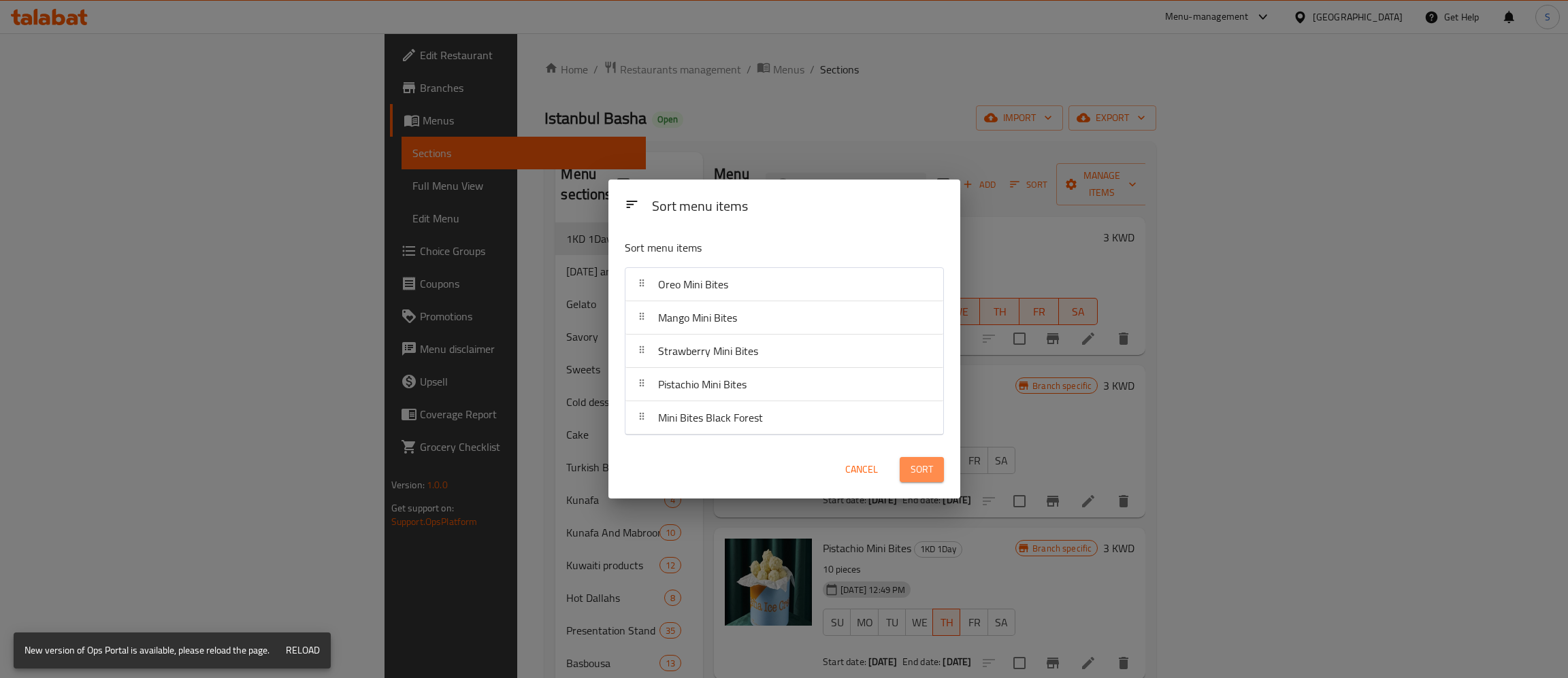
click at [916, 470] on span "Sort" at bounding box center [921, 469] width 22 height 17
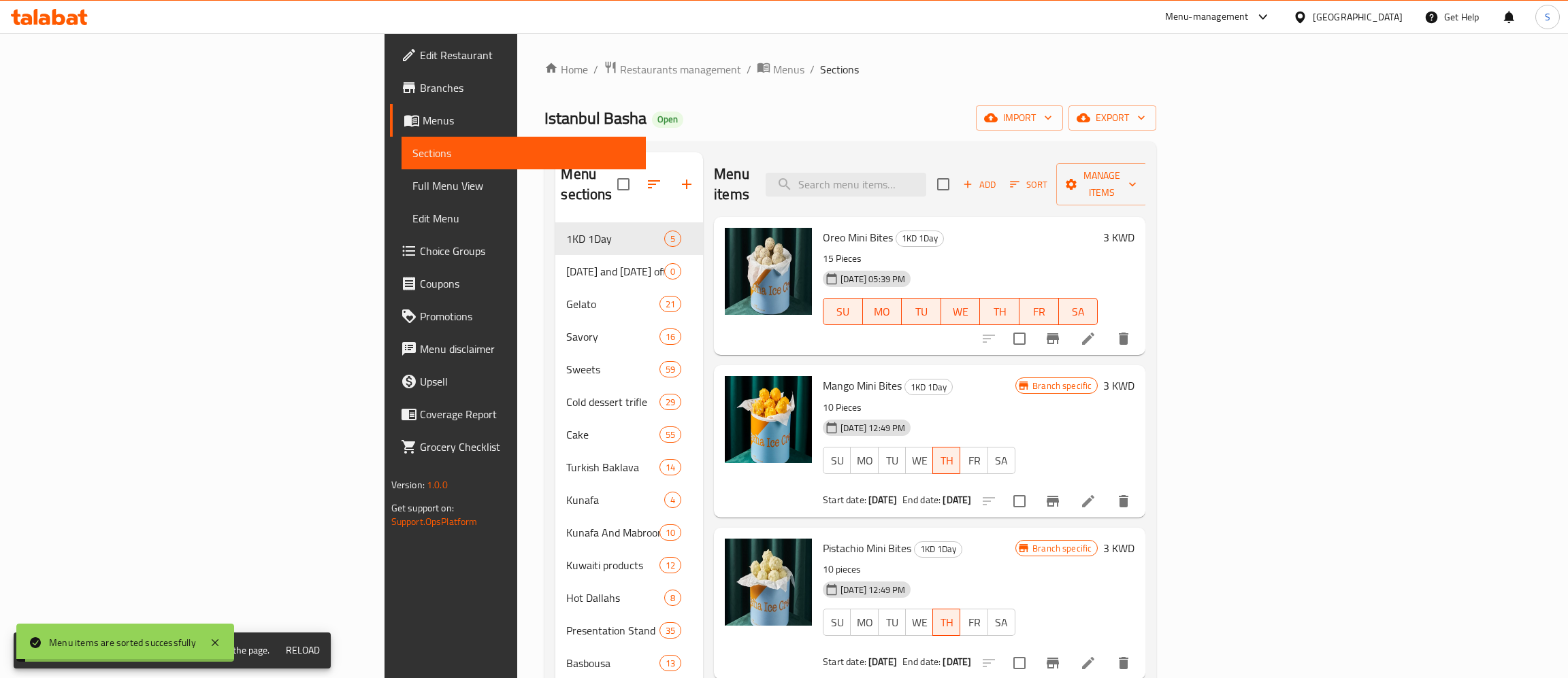
click at [1103, 222] on div "Oreo Mini Bites 1KD 1Day 15 Pieces 17-09-2025 05:39 PM SU MO TU WE TH FR SA" at bounding box center [960, 285] width 286 height 127
click at [1033, 324] on input "checkbox" at bounding box center [1019, 339] width 28 height 28
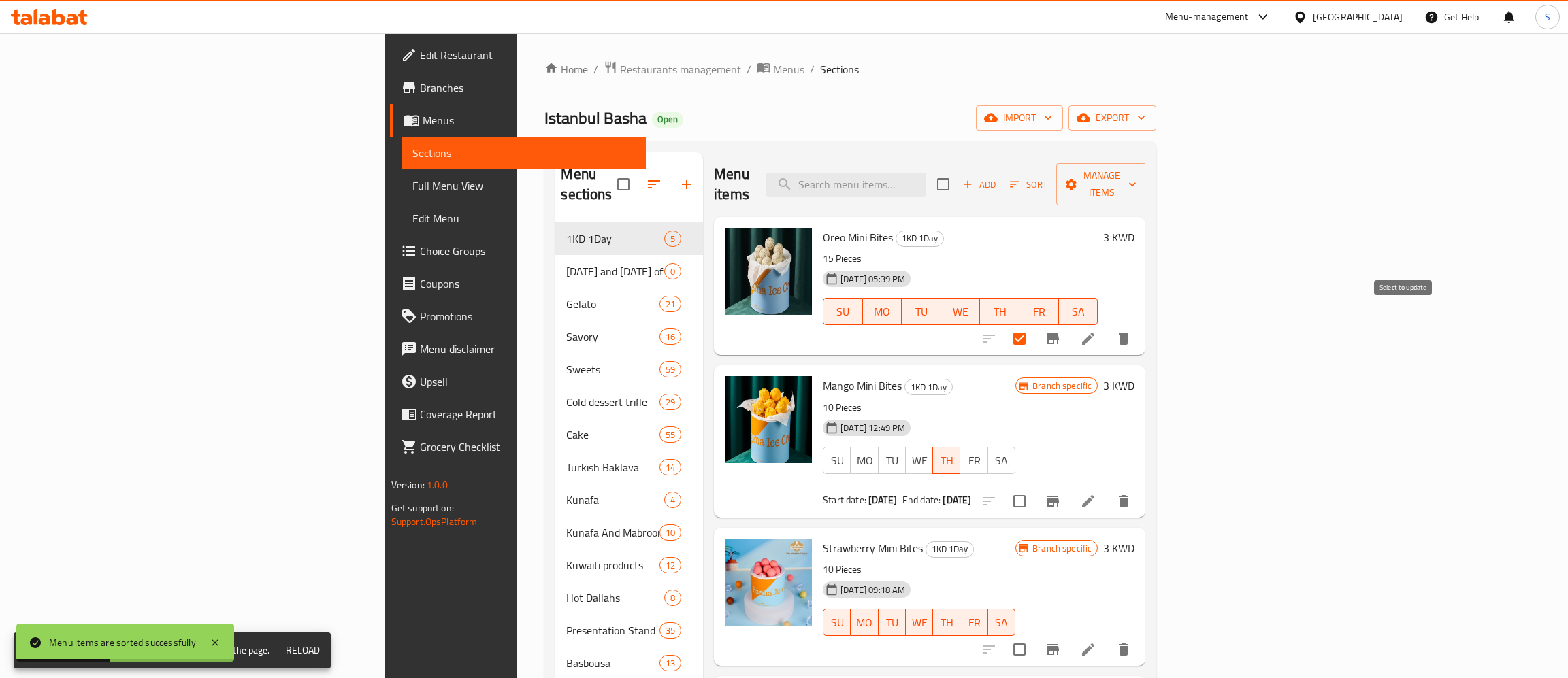
click at [1033, 324] on input "checkbox" at bounding box center [1019, 339] width 28 height 28
checkbox input "false"
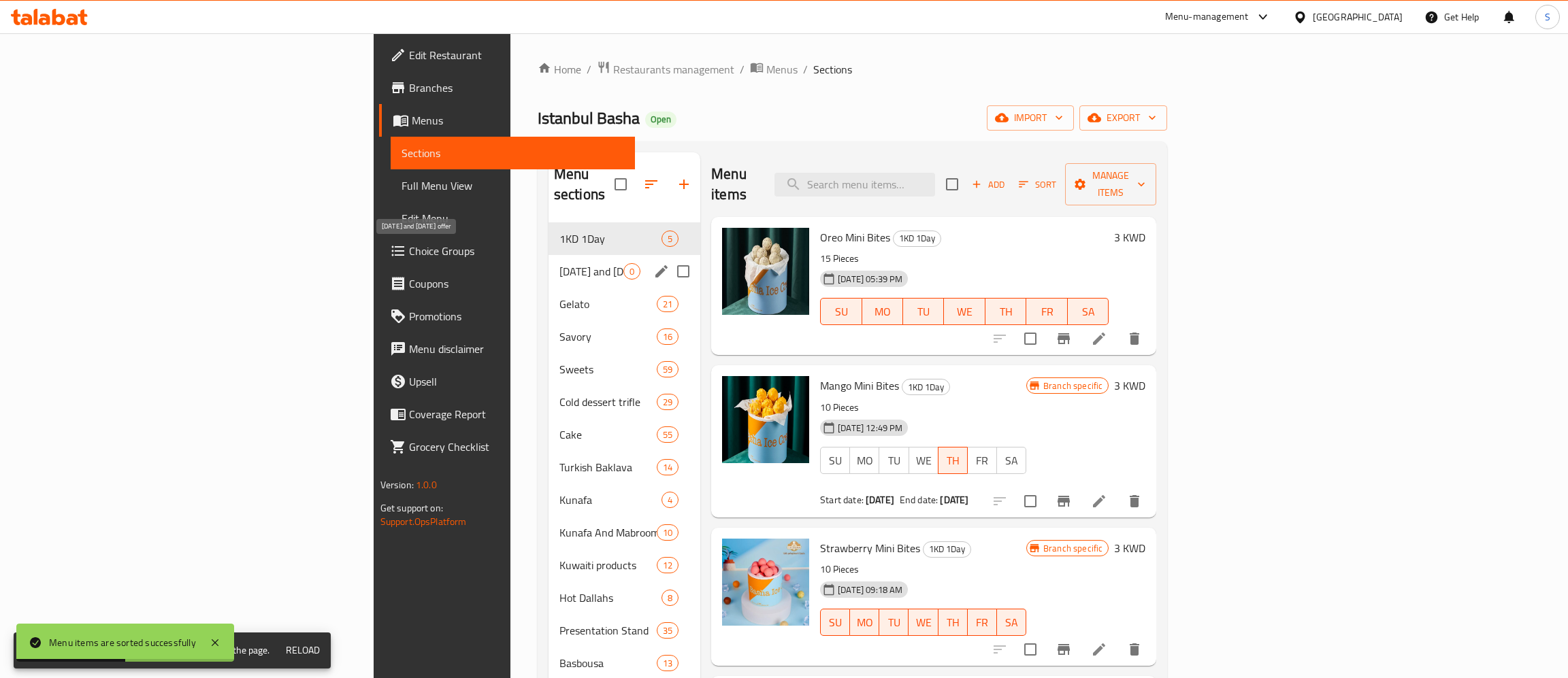
click at [560, 263] on span "Thursday and Friday offer" at bounding box center [592, 271] width 64 height 16
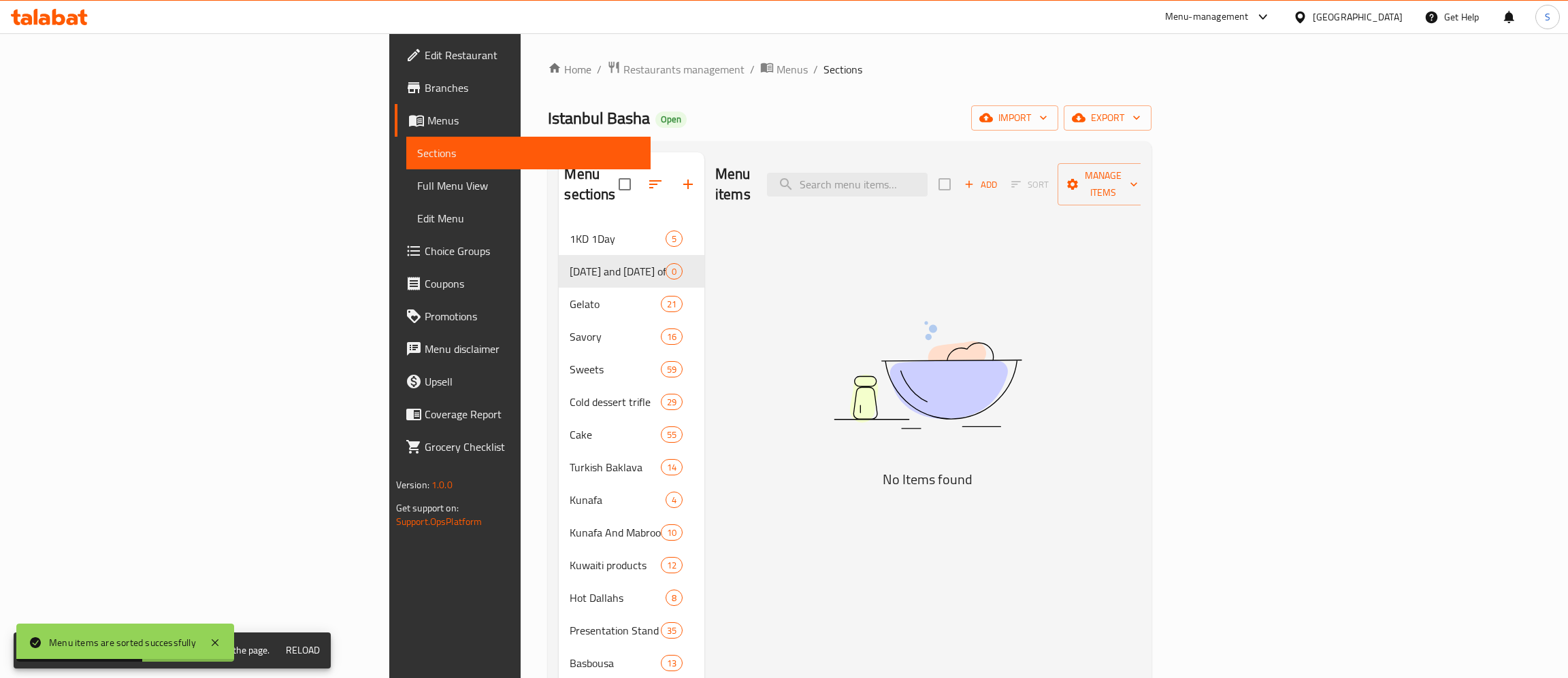
click at [559, 217] on nav "1KD 1Day 5 Thursday and Friday offer 0 Gelato 21 Savory 16 Sweets 59 Cold desse…" at bounding box center [631, 549] width 145 height 664
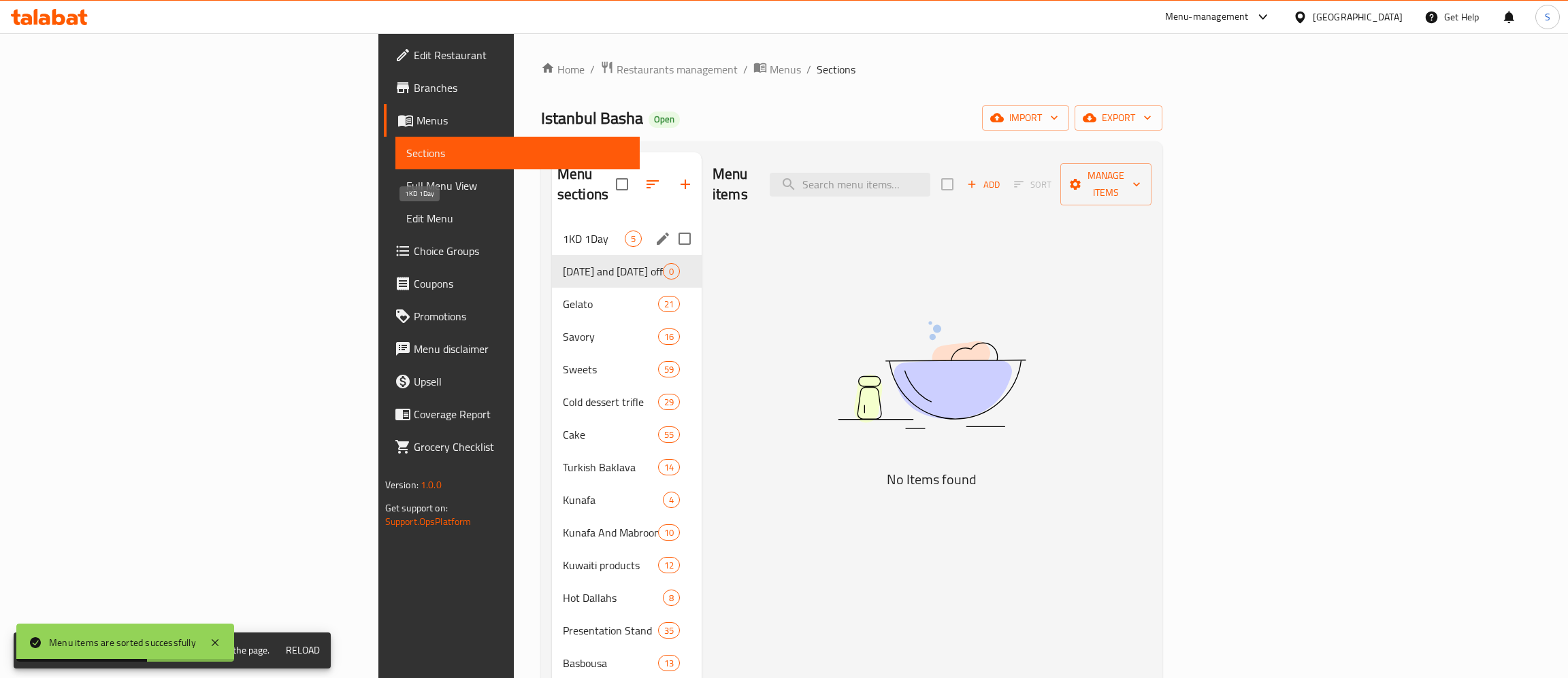
click at [563, 230] on span "1KD 1Day" at bounding box center [594, 238] width 62 height 16
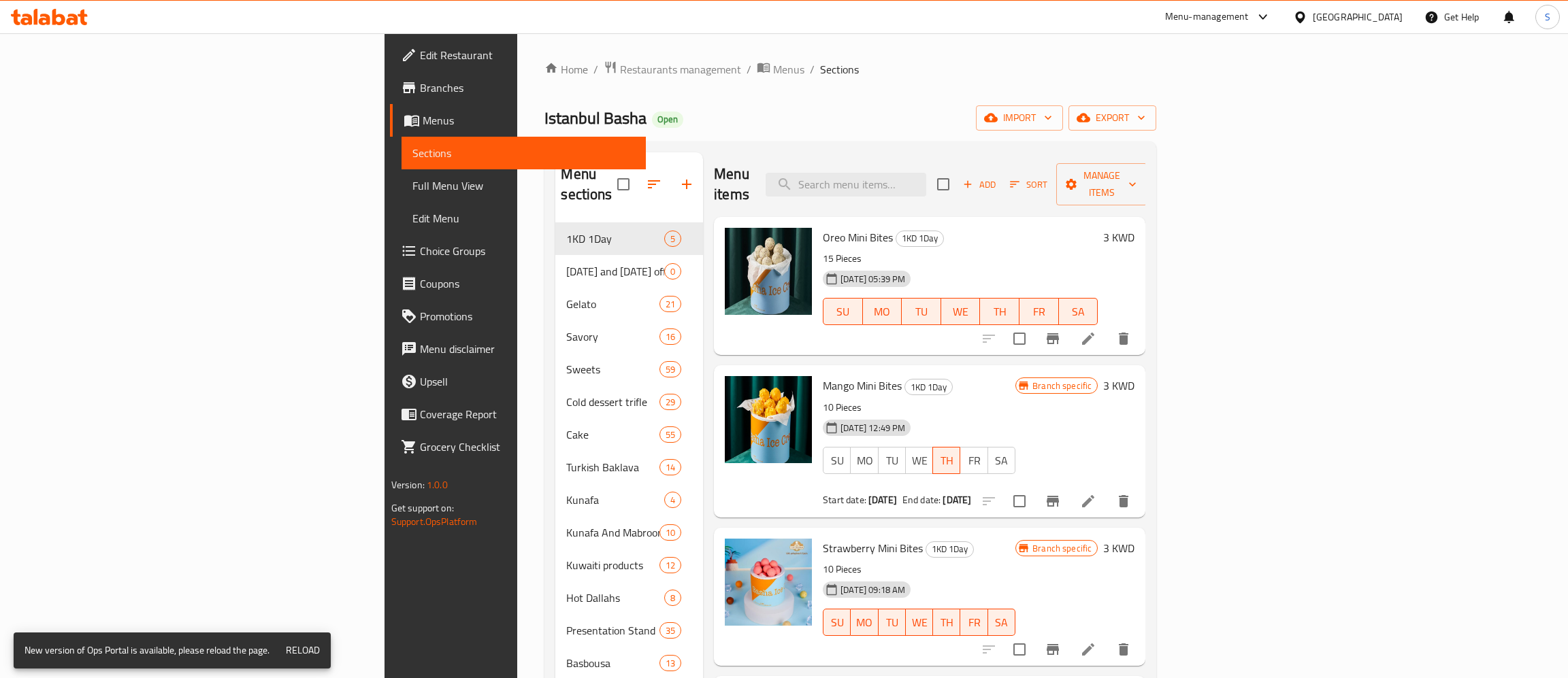
click at [1103, 229] on div "Oreo Mini Bites 1KD 1Day 15 Pieces 17-09-2025 05:39 PM SU MO TU WE TH FR SA" at bounding box center [960, 285] width 286 height 127
click at [1033, 324] on input "checkbox" at bounding box center [1019, 339] width 28 height 28
checkbox input "true"
click at [1033, 487] on input "checkbox" at bounding box center [1019, 501] width 28 height 28
checkbox input "true"
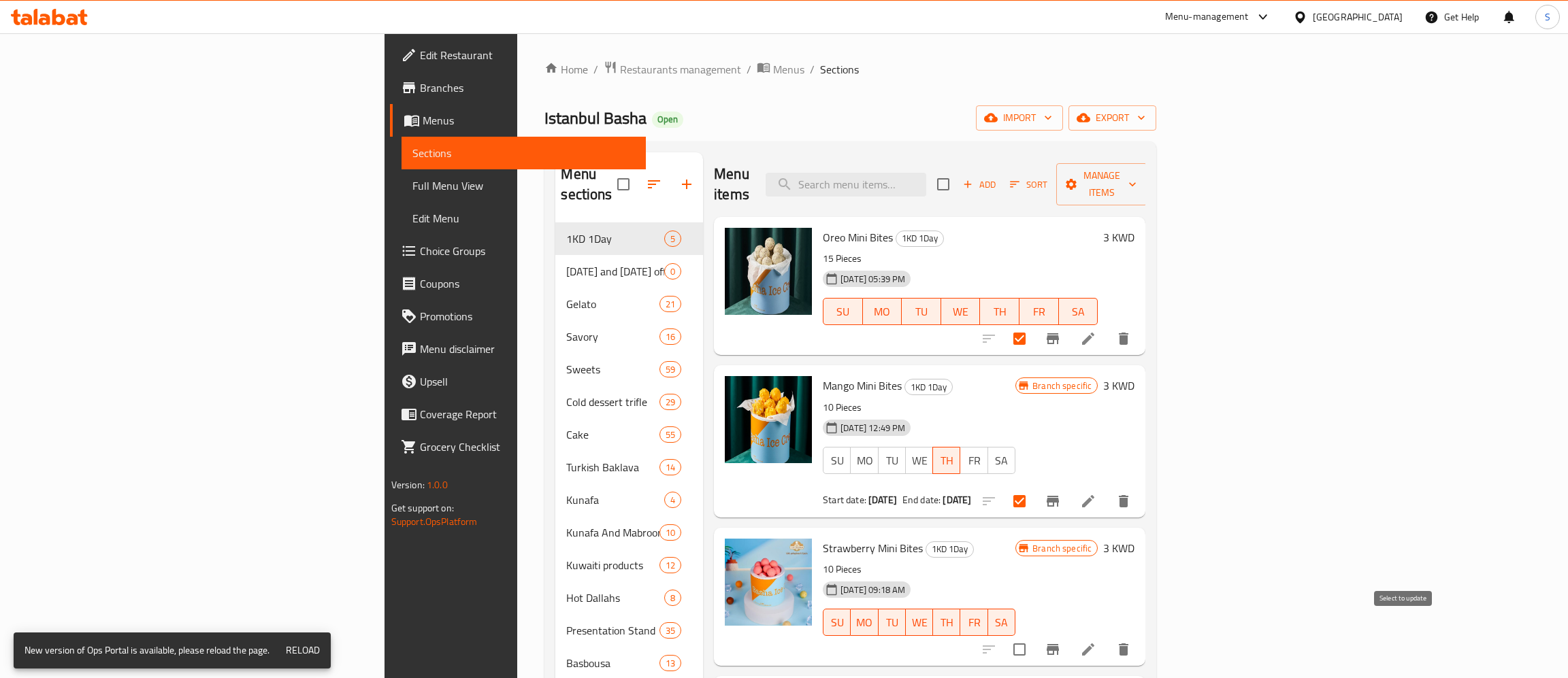
click at [1033, 635] on input "checkbox" at bounding box center [1019, 650] width 28 height 28
checkbox input "true"
click at [1136, 173] on span "Manage items" at bounding box center [1102, 184] width 69 height 34
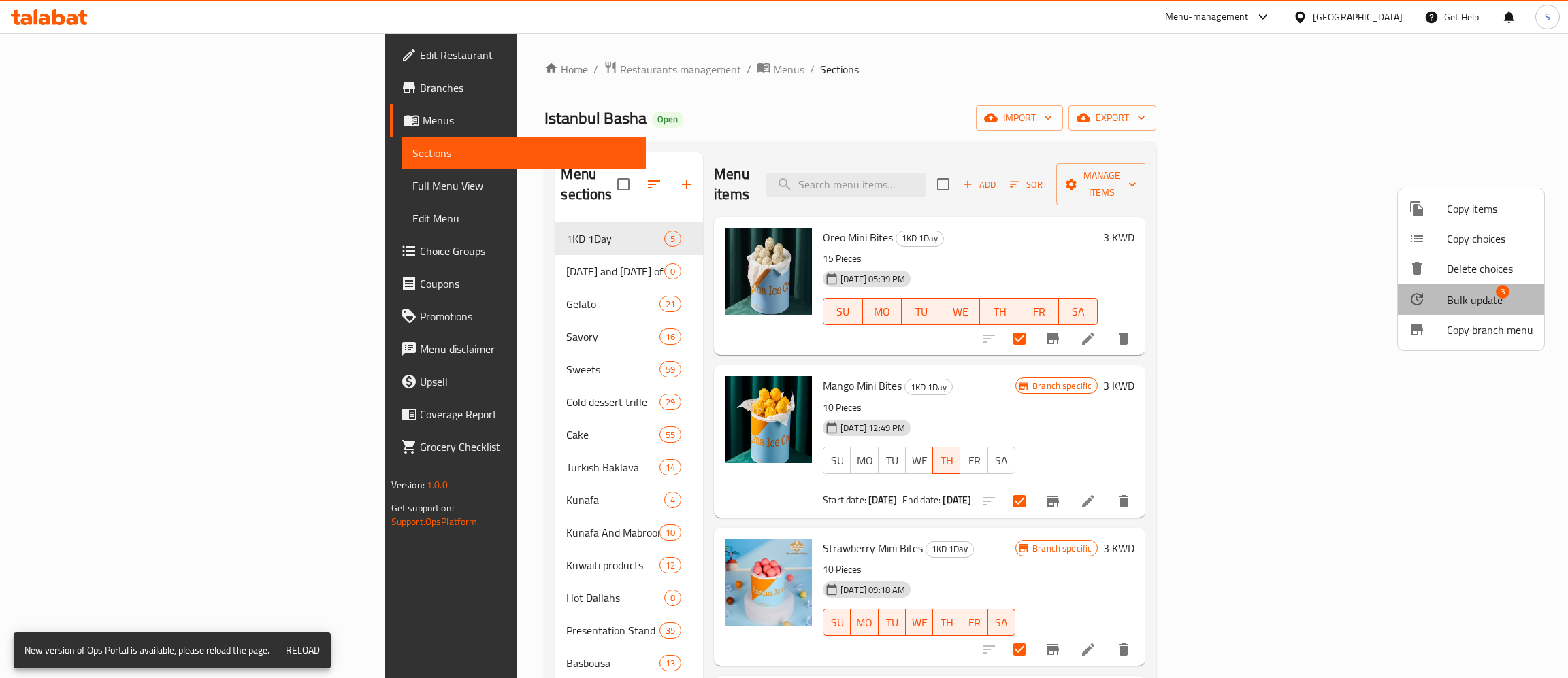
click at [1478, 303] on span "Bulk update" at bounding box center [1474, 300] width 56 height 16
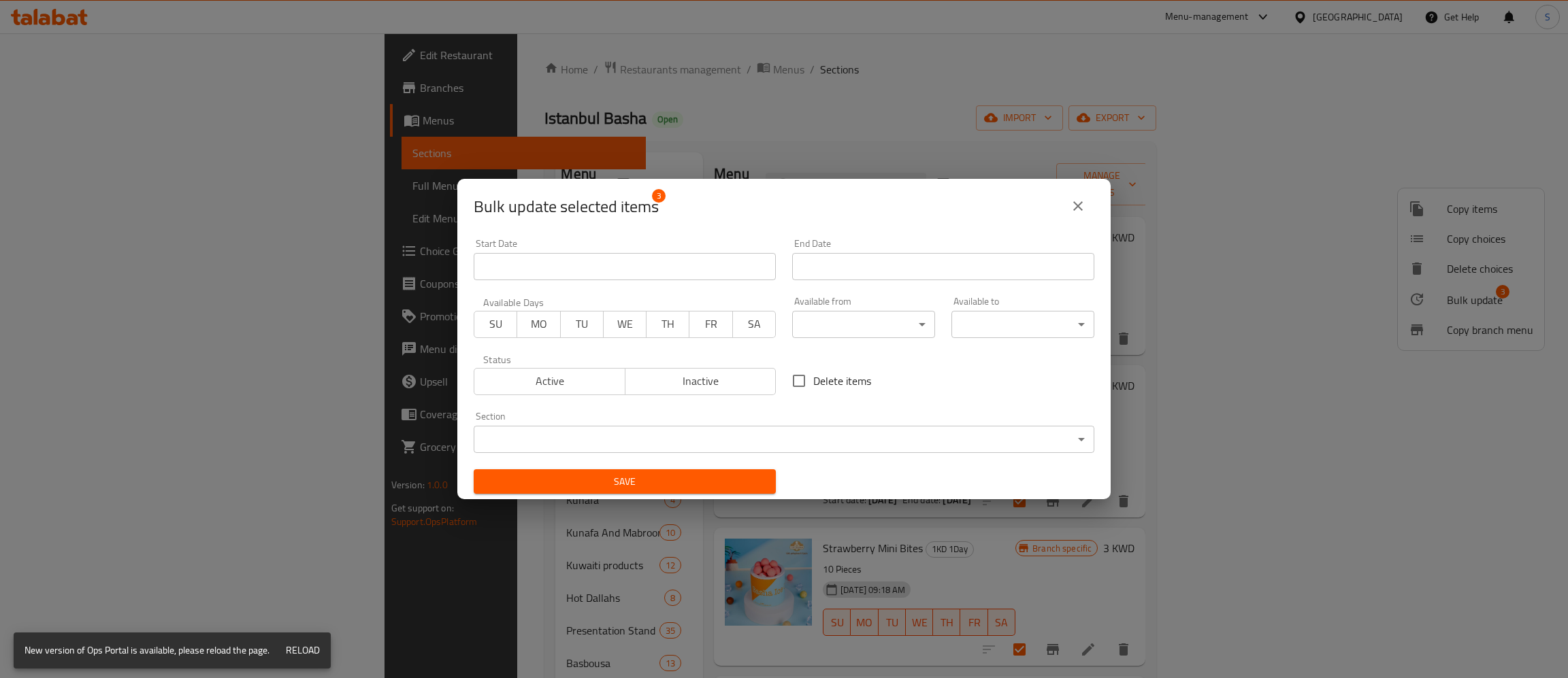
click at [600, 262] on input "Start Date" at bounding box center [624, 266] width 302 height 27
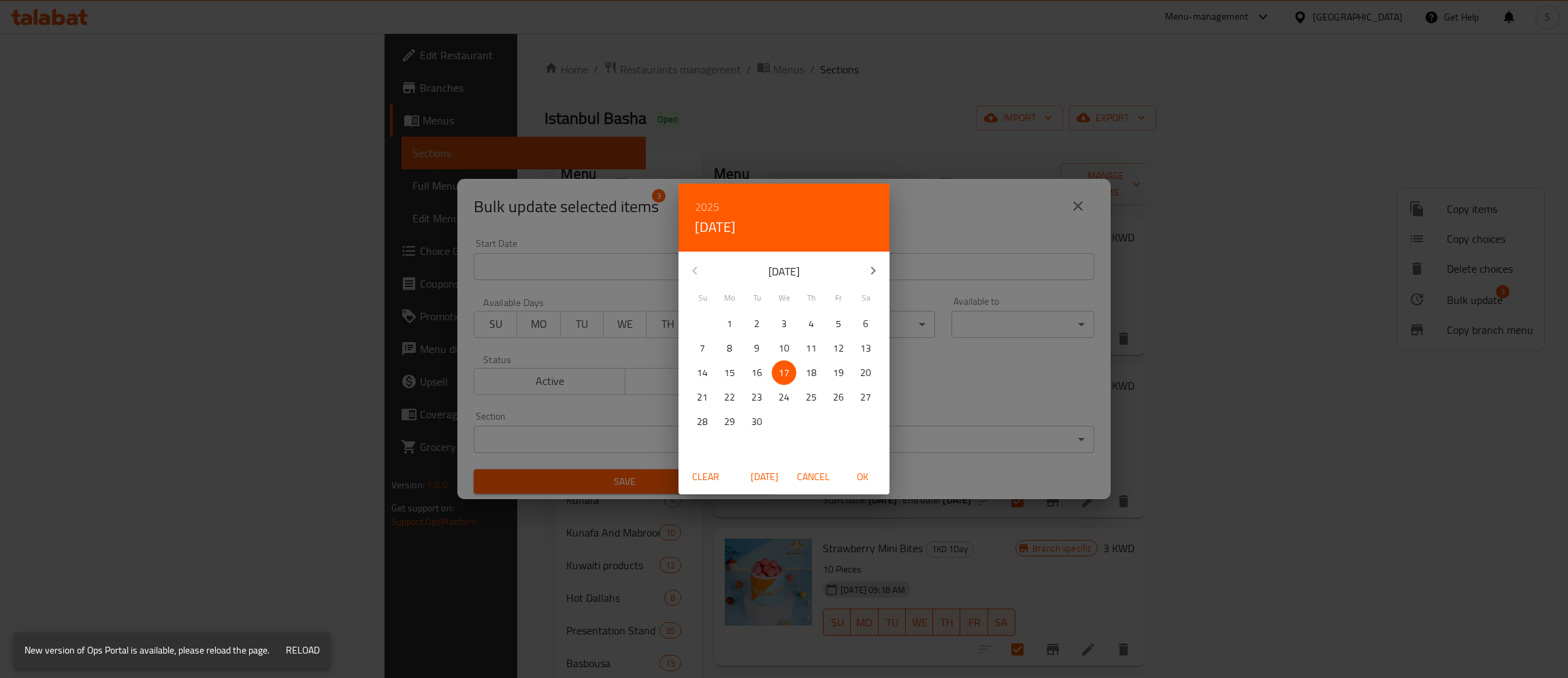
click at [811, 369] on p "18" at bounding box center [811, 372] width 11 height 17
click at [868, 470] on span "OK" at bounding box center [862, 477] width 33 height 17
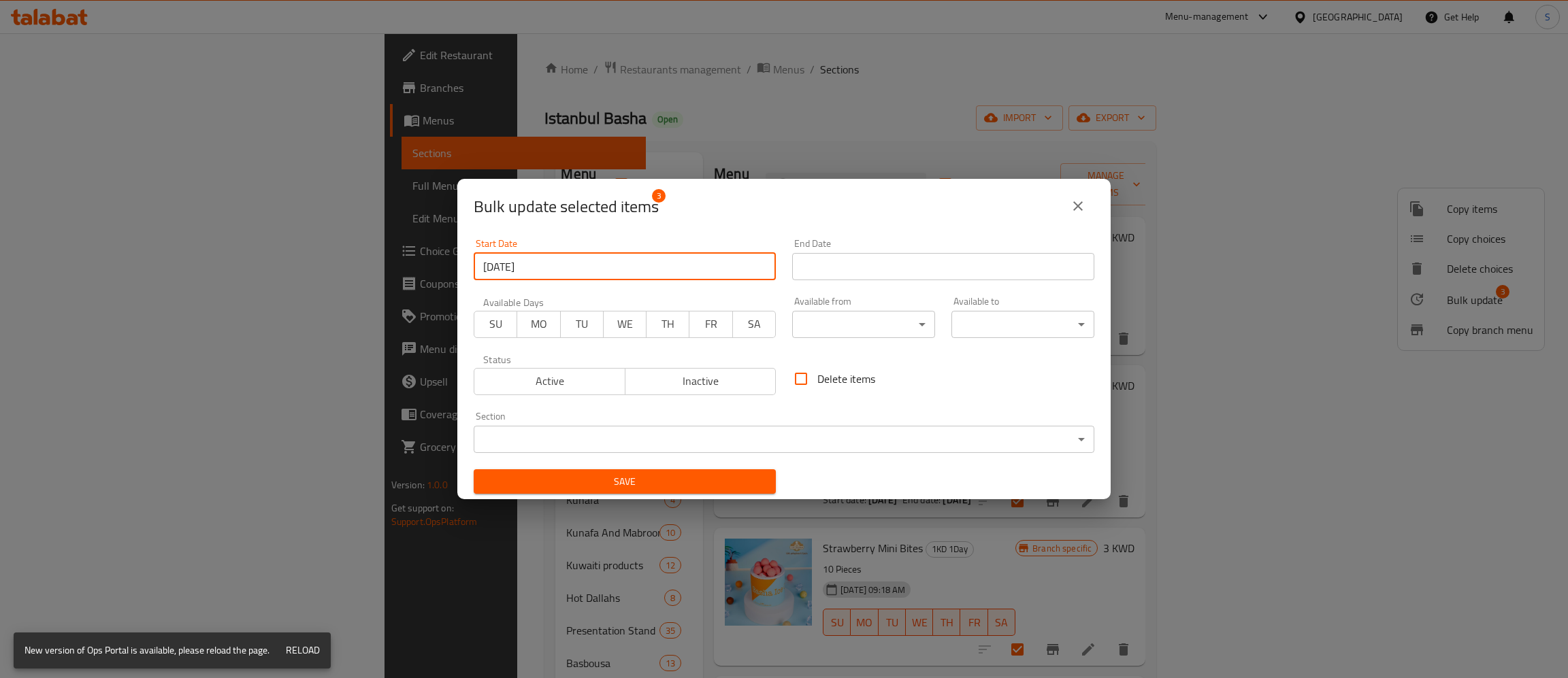
type input "18-09-2025"
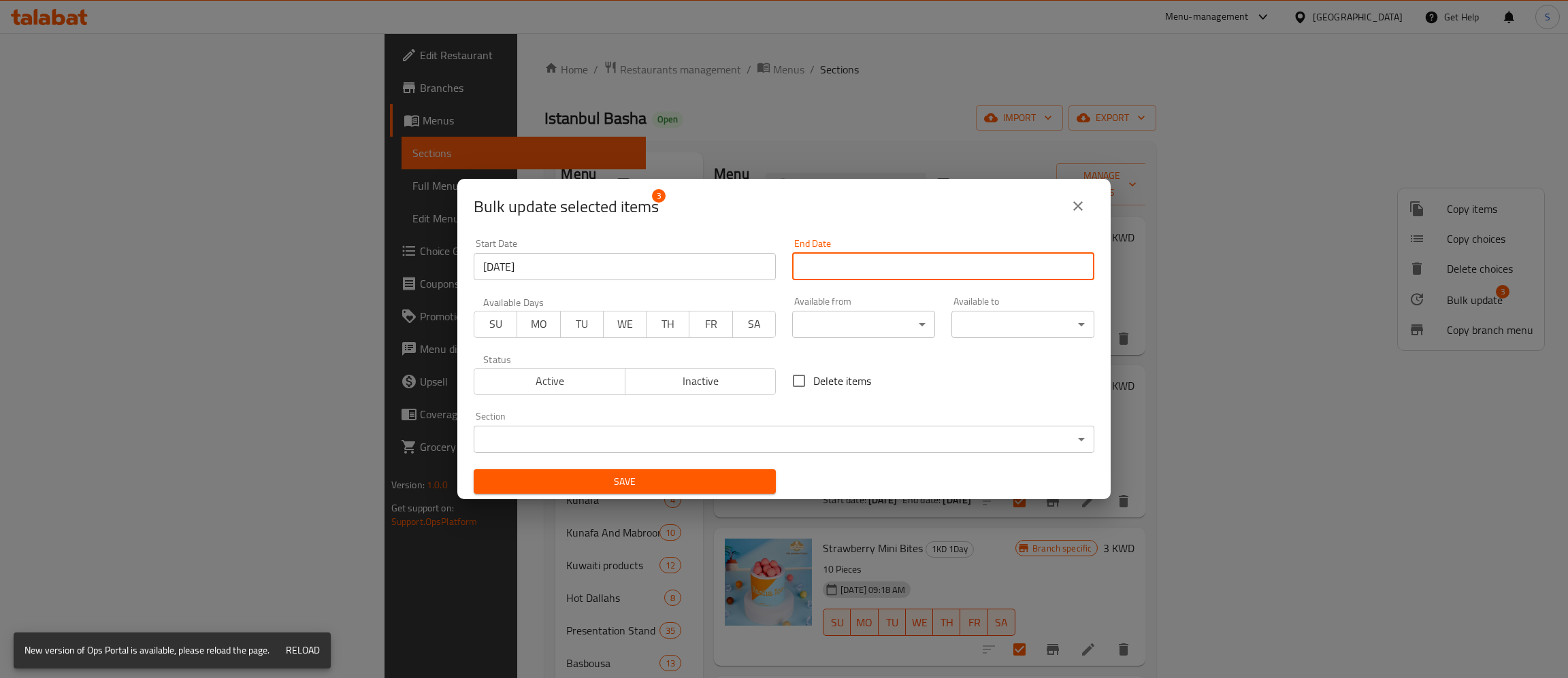
click at [951, 277] on input "Start Date" at bounding box center [943, 266] width 302 height 27
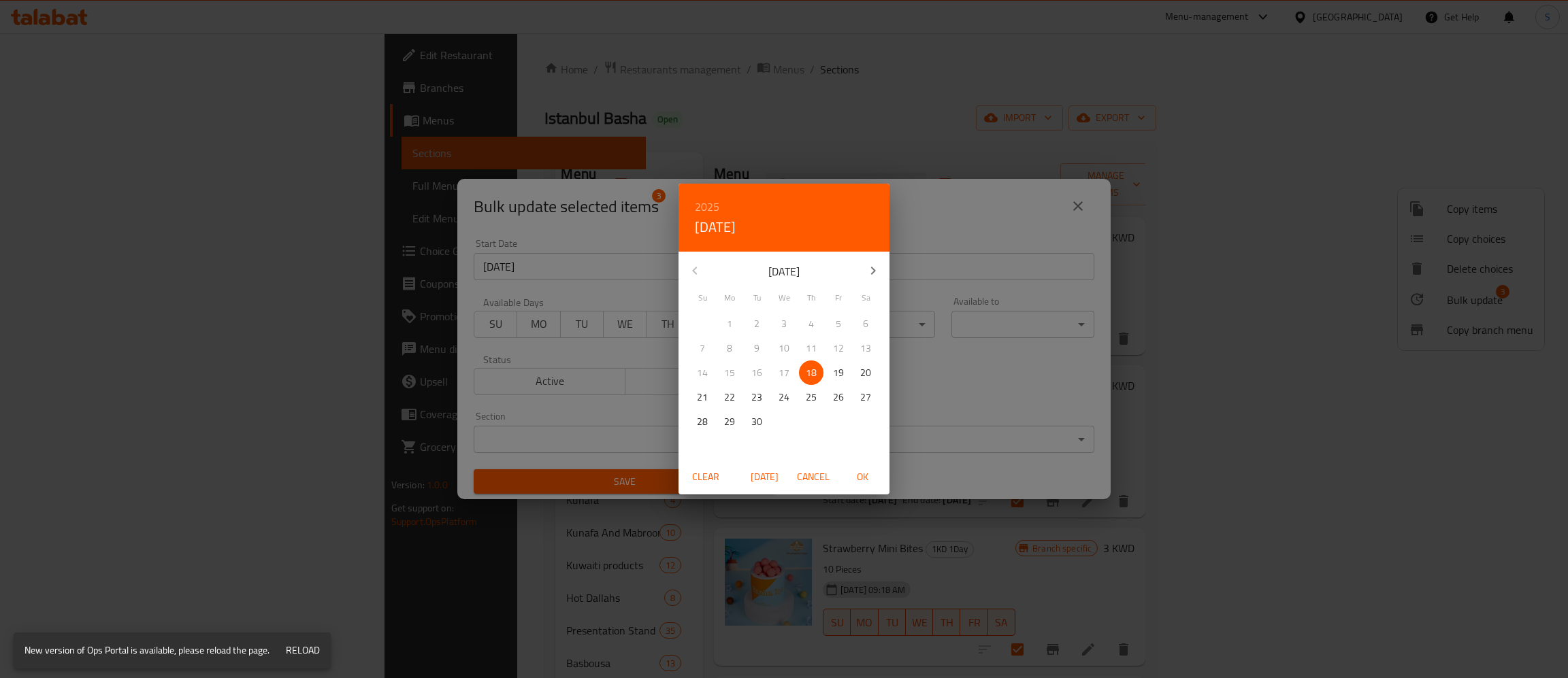
click at [866, 480] on span "OK" at bounding box center [862, 477] width 33 height 17
type input "18-09-2025"
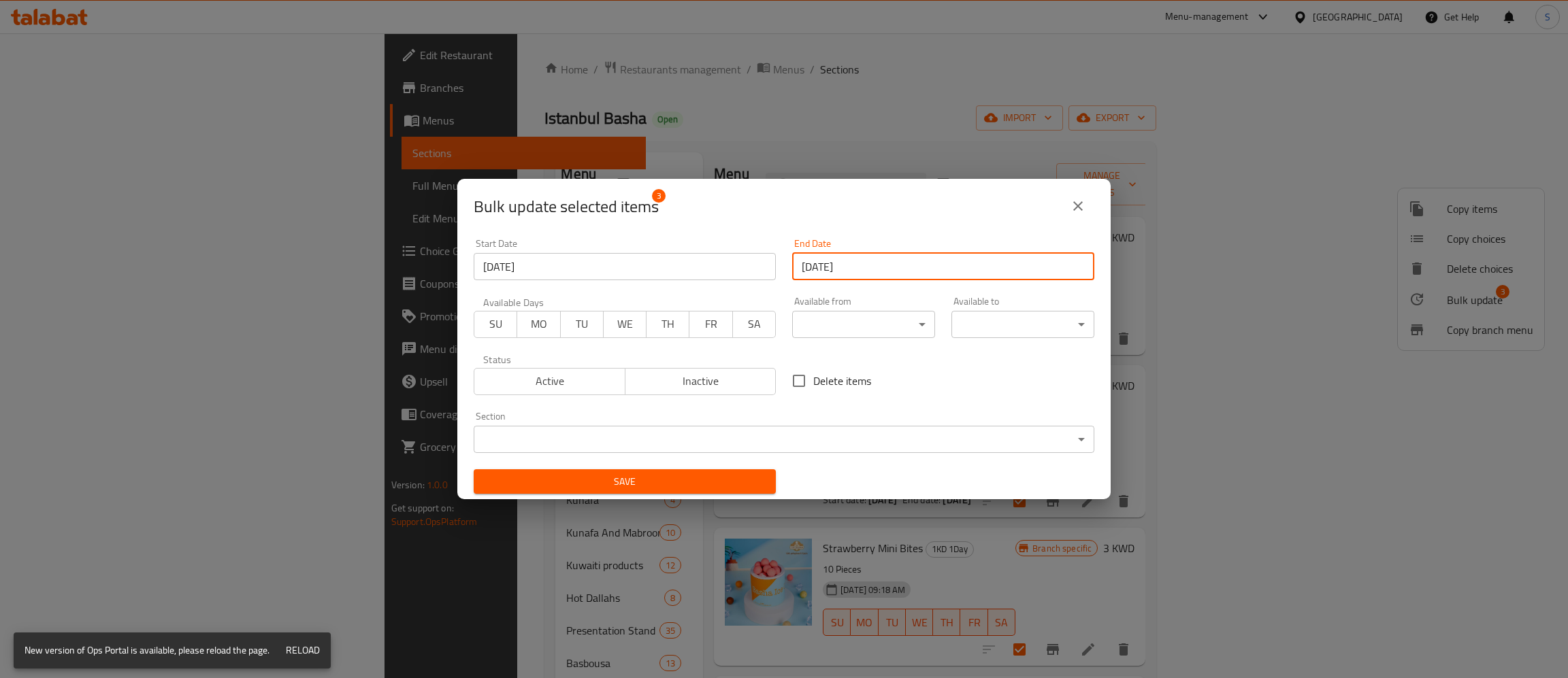
click at [678, 322] on span "TH" at bounding box center [668, 323] width 32 height 19
click at [709, 319] on span "FR" at bounding box center [710, 323] width 32 height 19
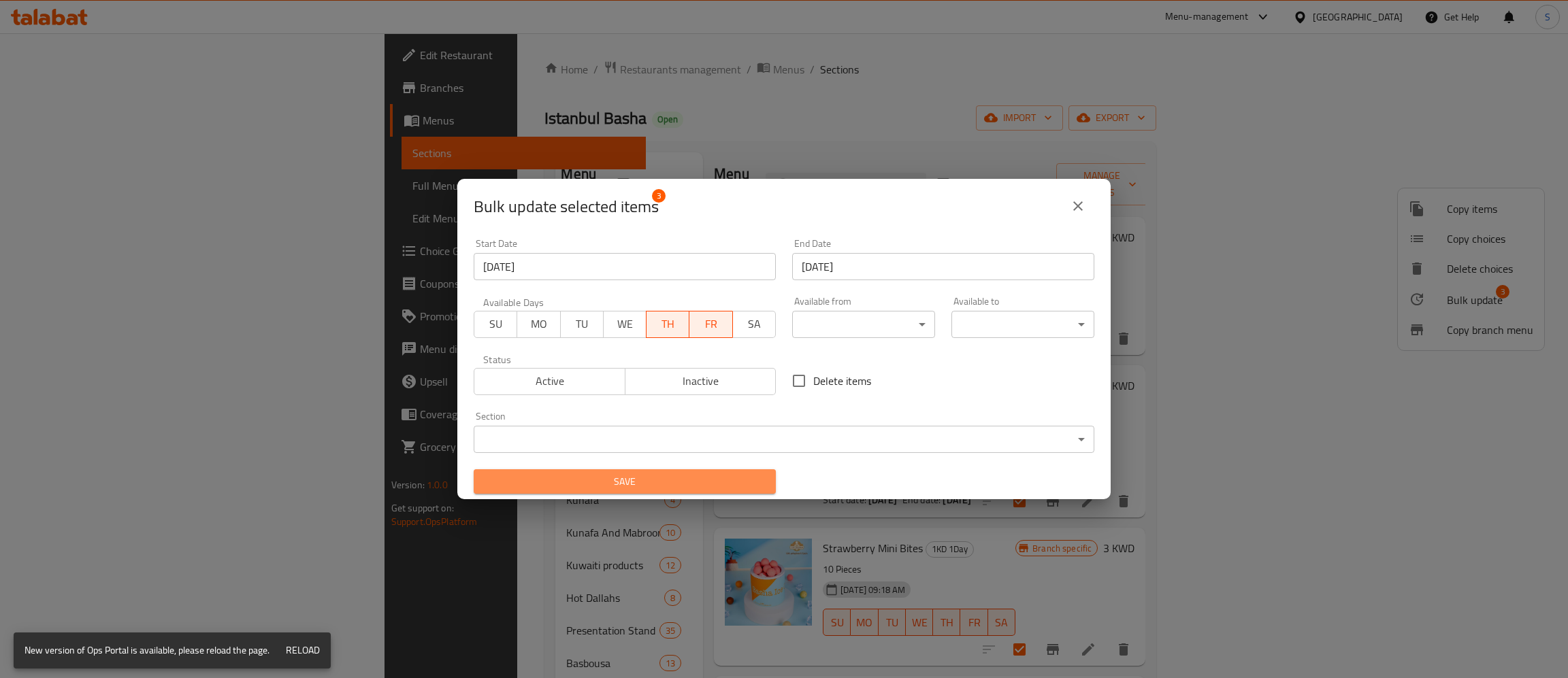
click at [679, 478] on span "Save" at bounding box center [624, 481] width 280 height 17
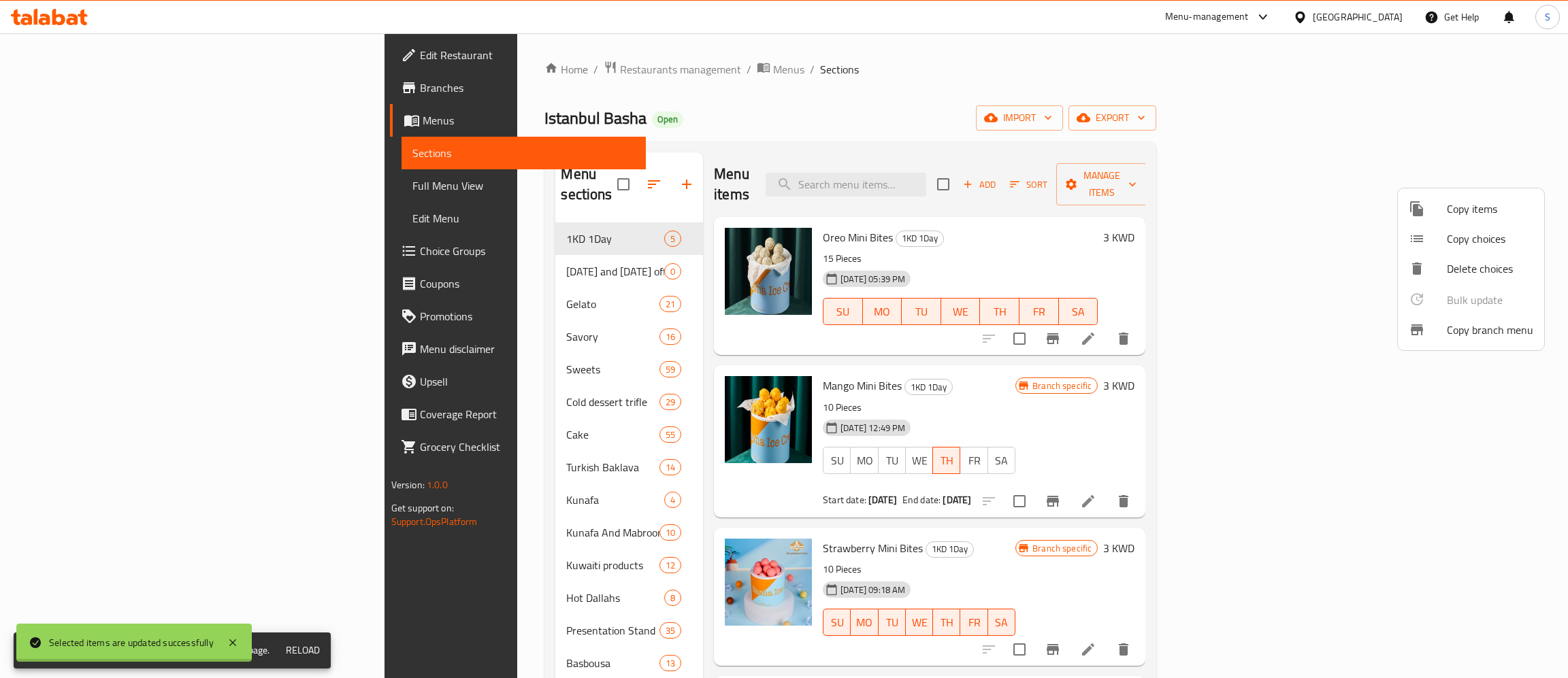
checkbox input "false"
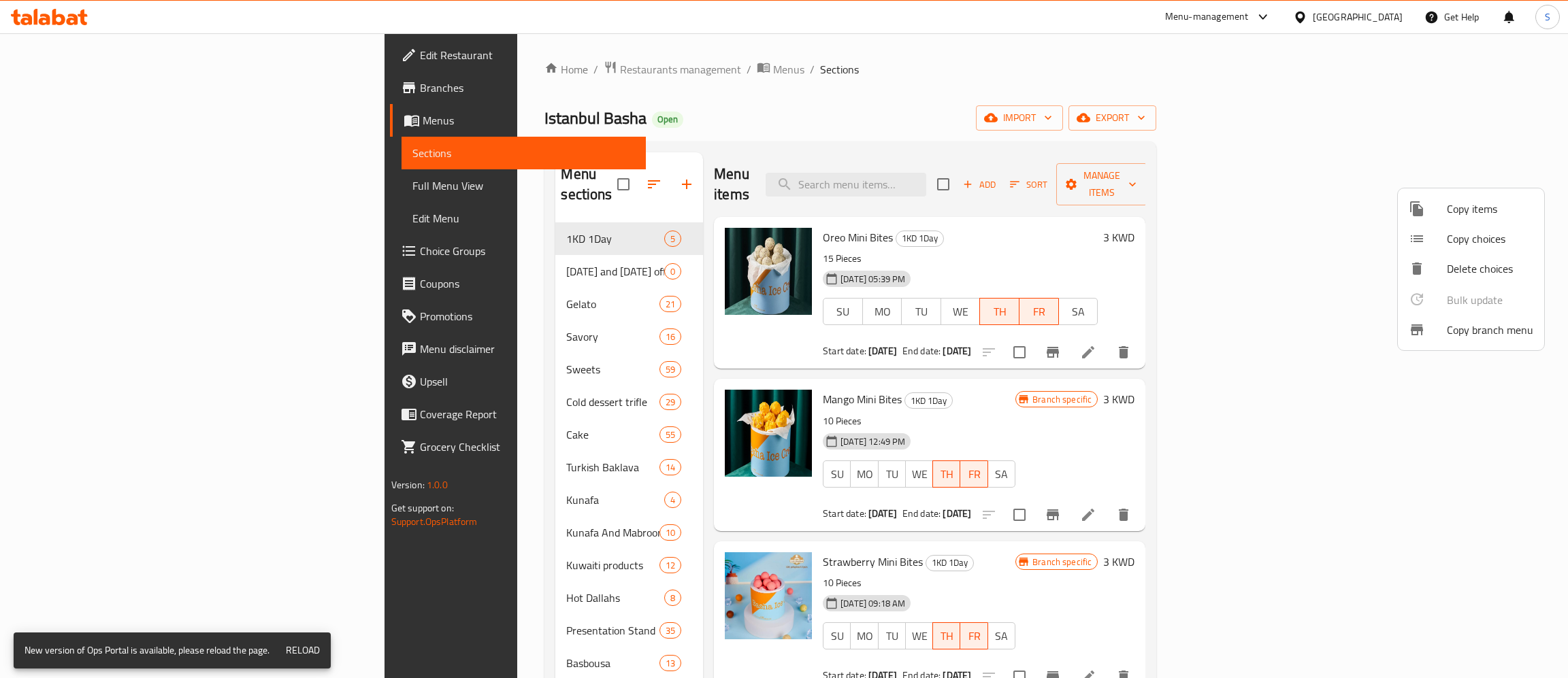
click at [1282, 228] on div at bounding box center [784, 339] width 1568 height 678
click at [1059, 671] on icon "Branch-specific-item" at bounding box center [1053, 676] width 12 height 11
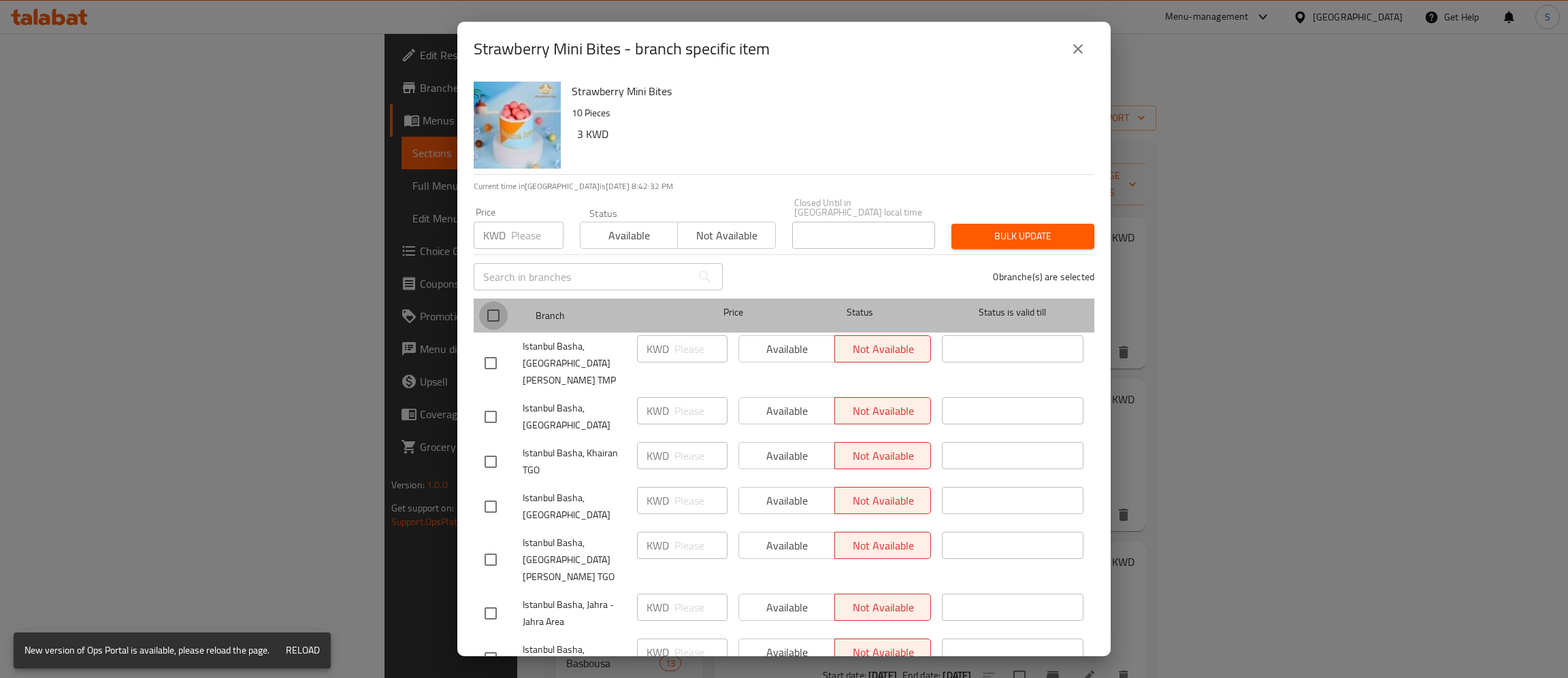
click at [496, 302] on input "checkbox" at bounding box center [493, 316] width 28 height 28
checkbox input "true"
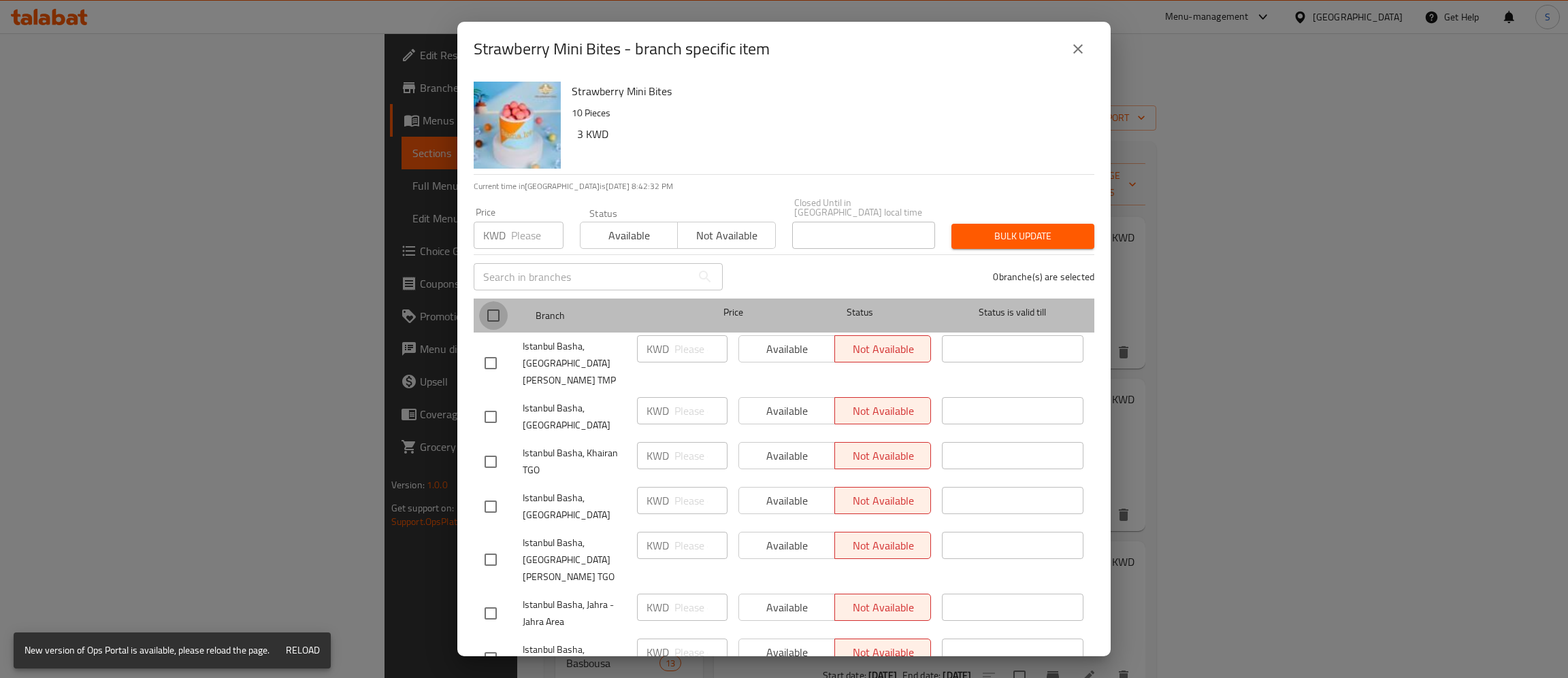
checkbox input "true"
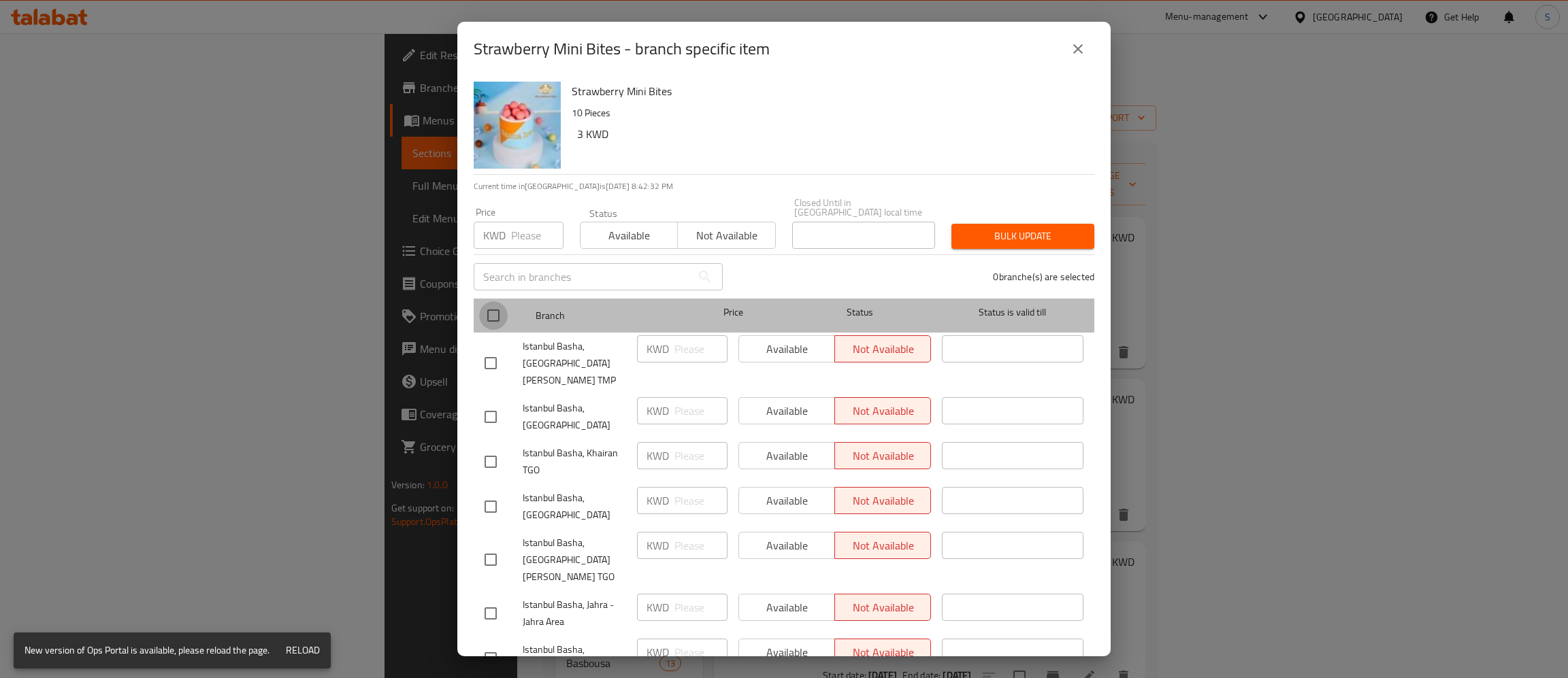
checkbox input "true"
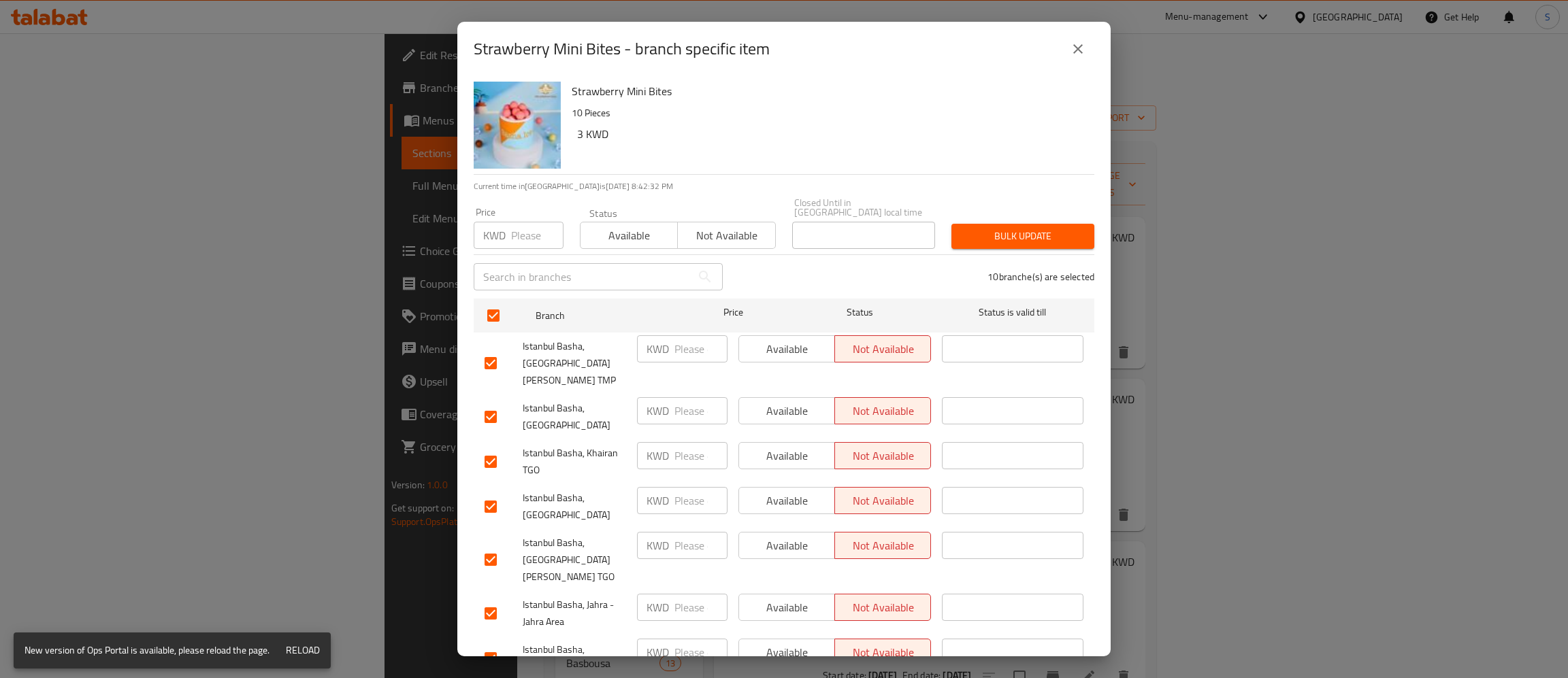
drag, startPoint x: 633, startPoint y: 221, endPoint x: 1052, endPoint y: 211, distance: 419.1
click at [636, 226] on span "Available" at bounding box center [629, 236] width 86 height 19
click at [1048, 228] on span "Bulk update" at bounding box center [1023, 236] width 122 height 17
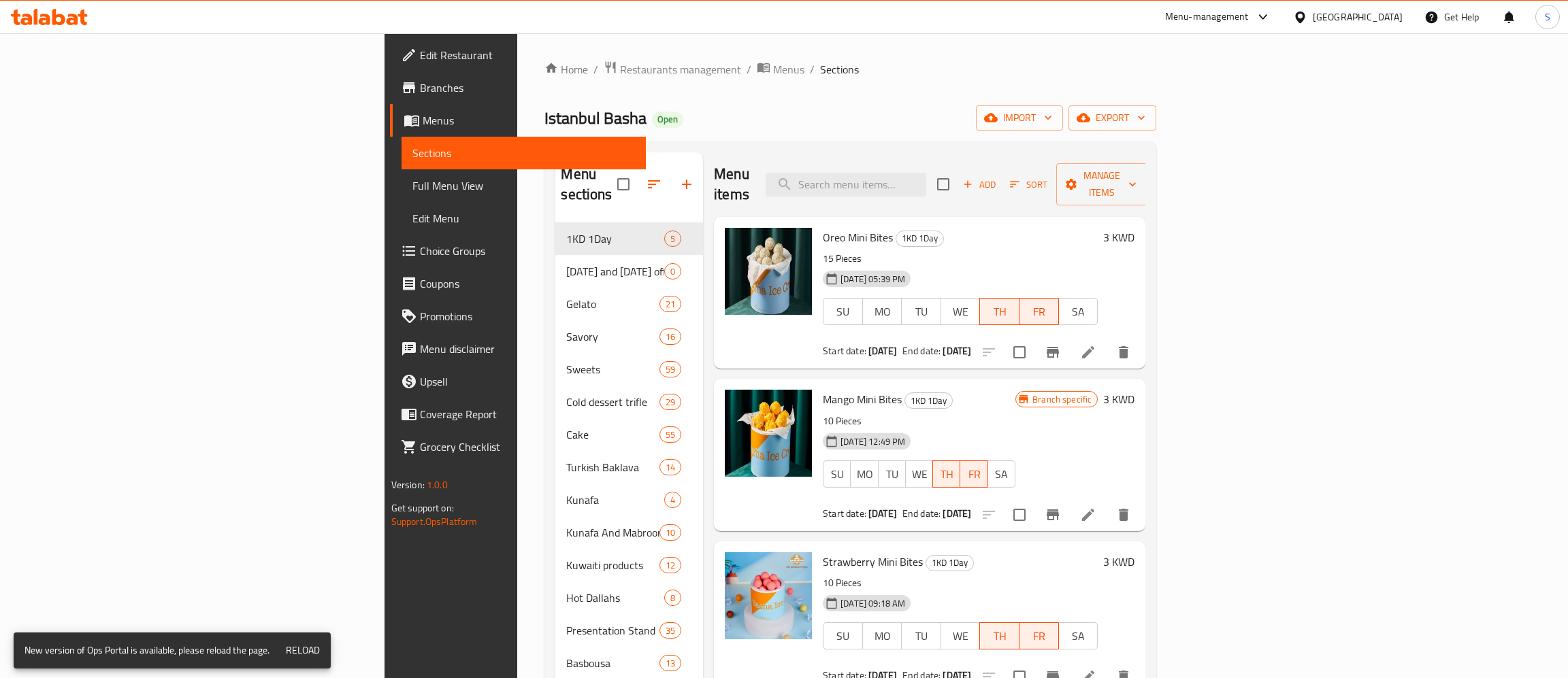
click at [1059, 510] on icon "Branch-specific-item" at bounding box center [1053, 515] width 12 height 11
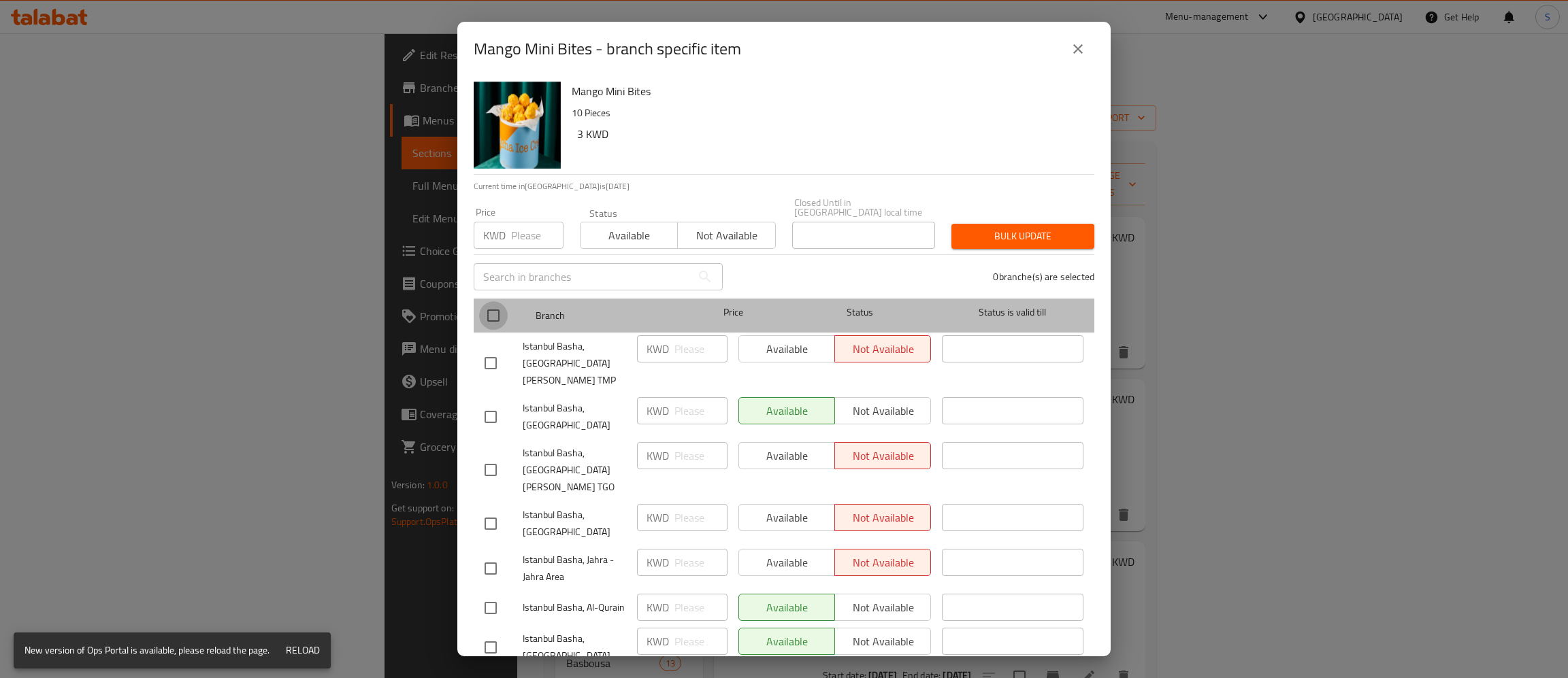
click at [493, 306] on input "checkbox" at bounding box center [493, 316] width 28 height 28
checkbox input "true"
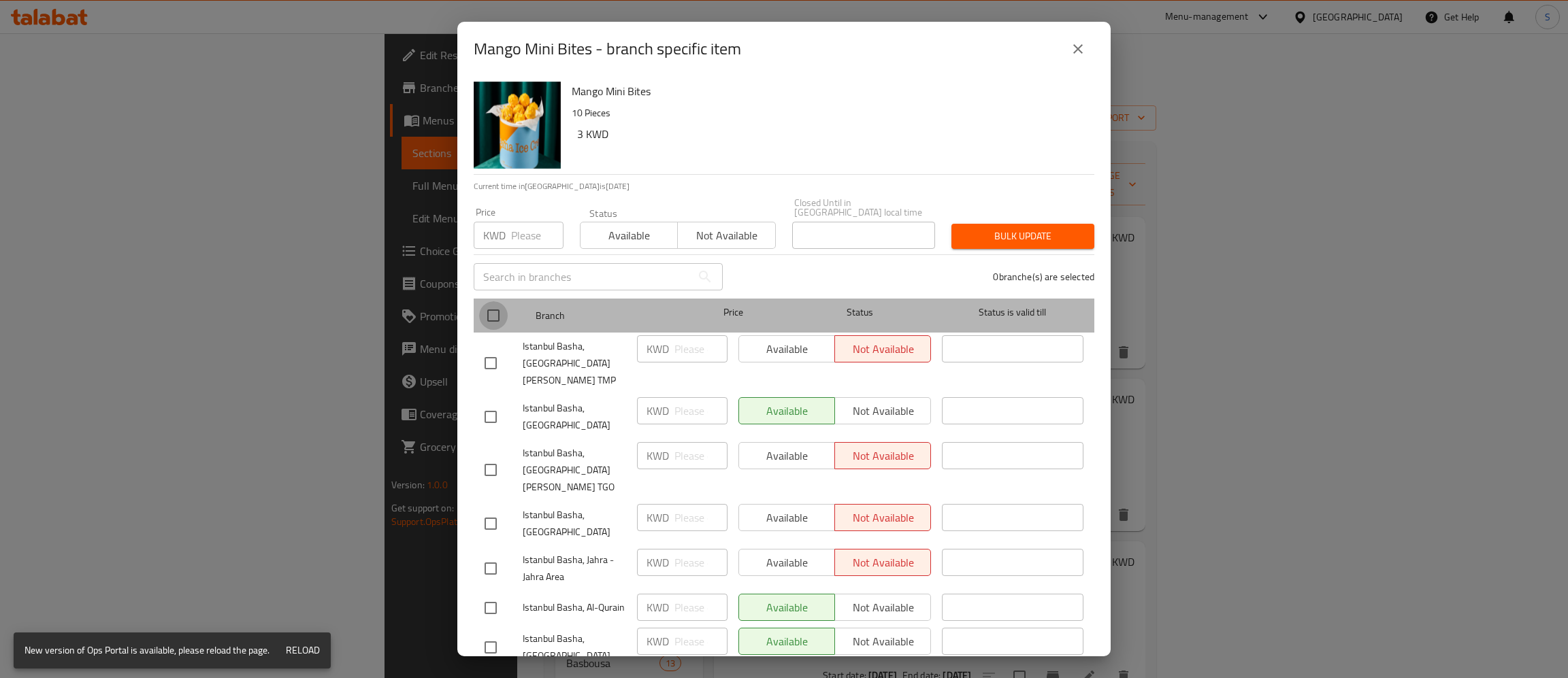
checkbox input "true"
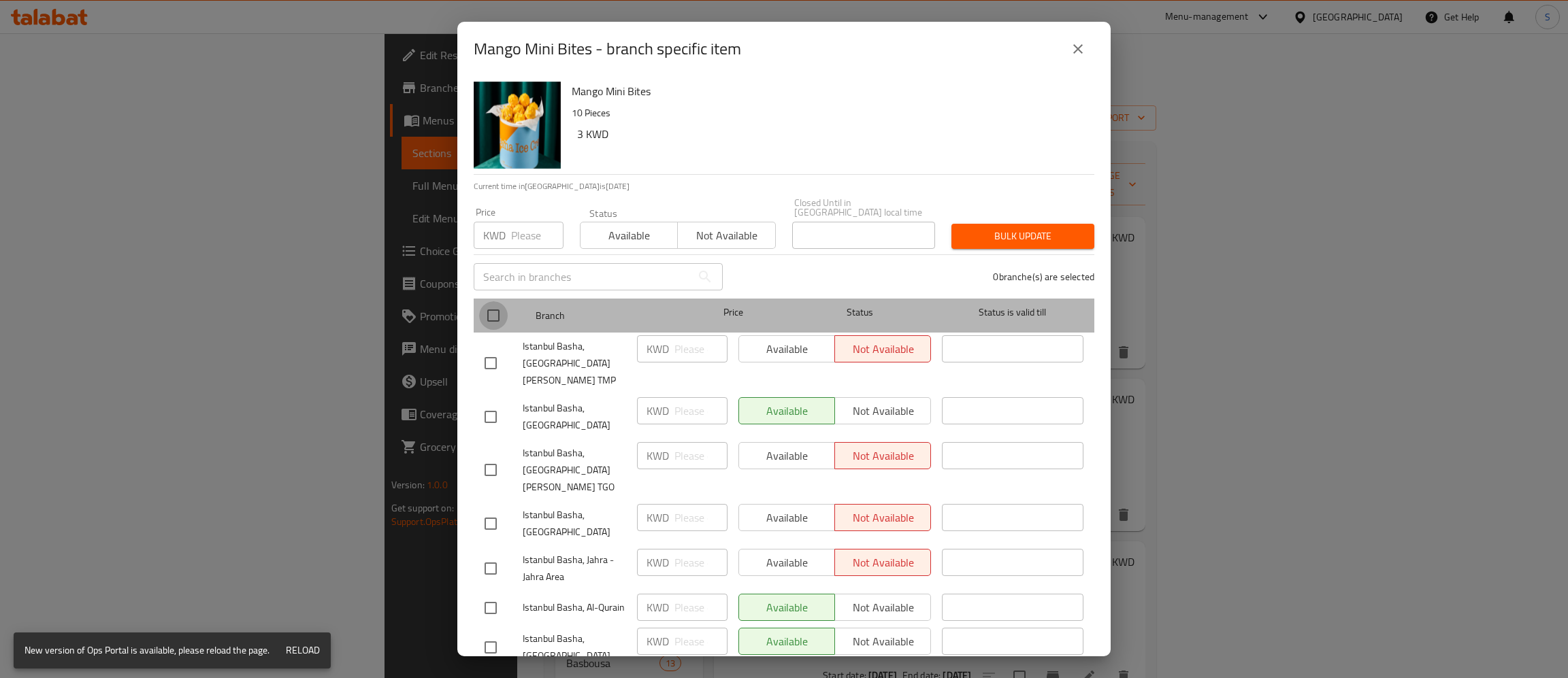
checkbox input "true"
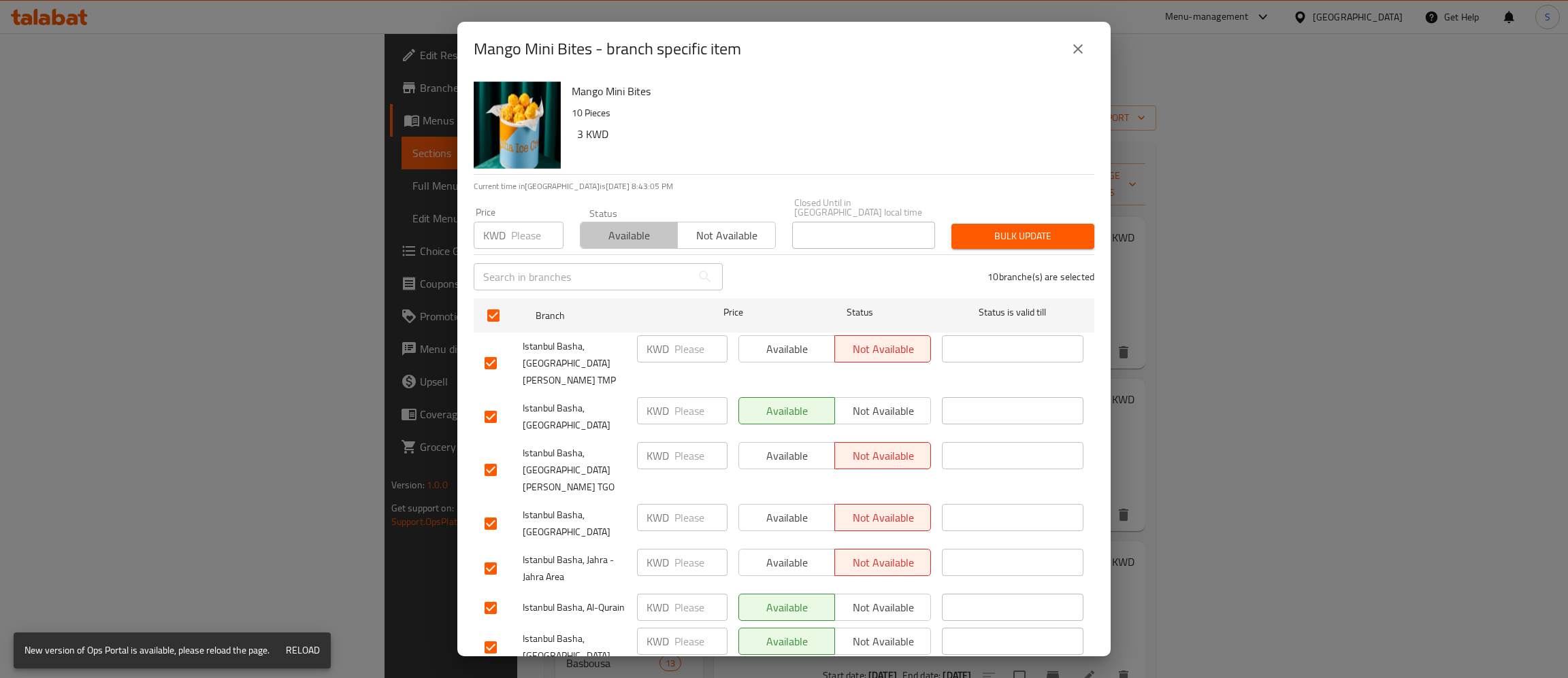
click at [628, 222] on button "Available" at bounding box center [629, 235] width 98 height 27
click at [984, 223] on button "Bulk update" at bounding box center [1023, 236] width 143 height 25
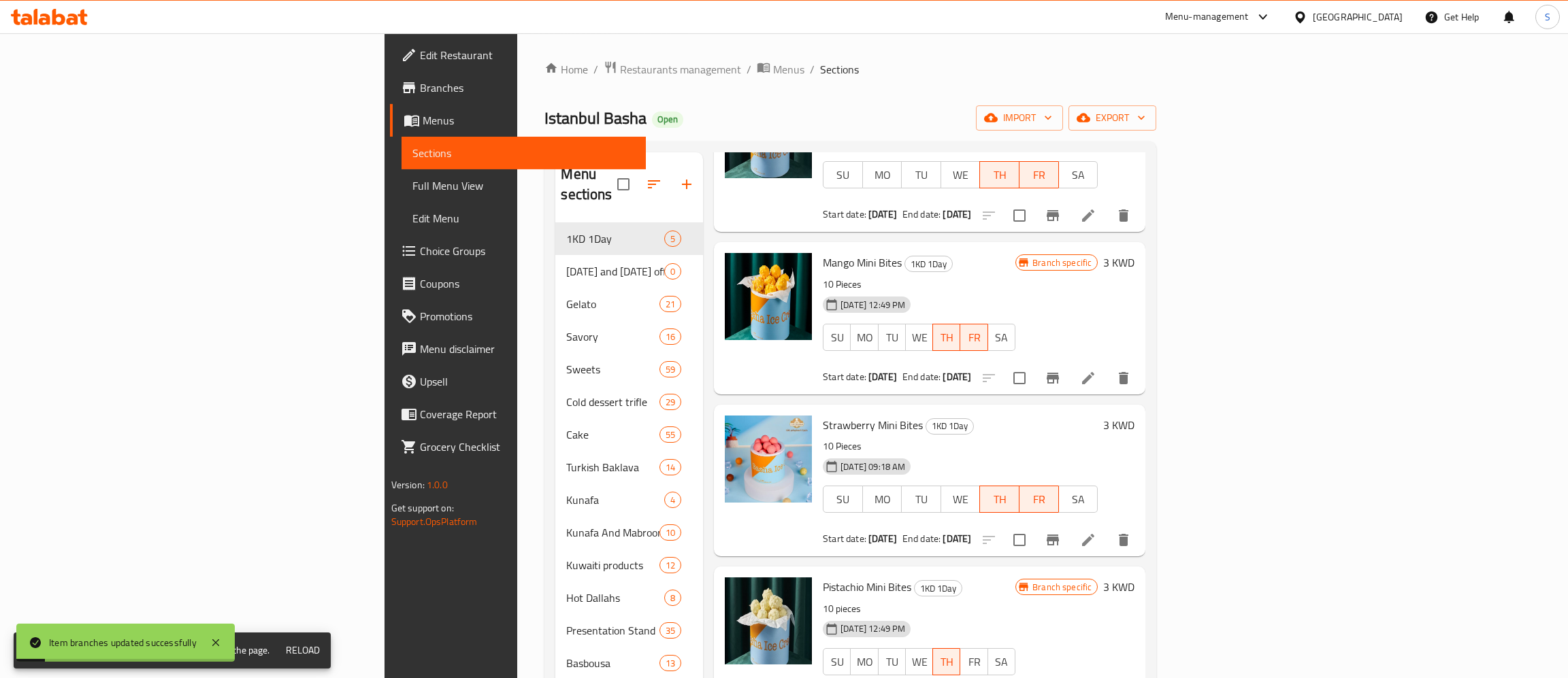
scroll to position [221, 0]
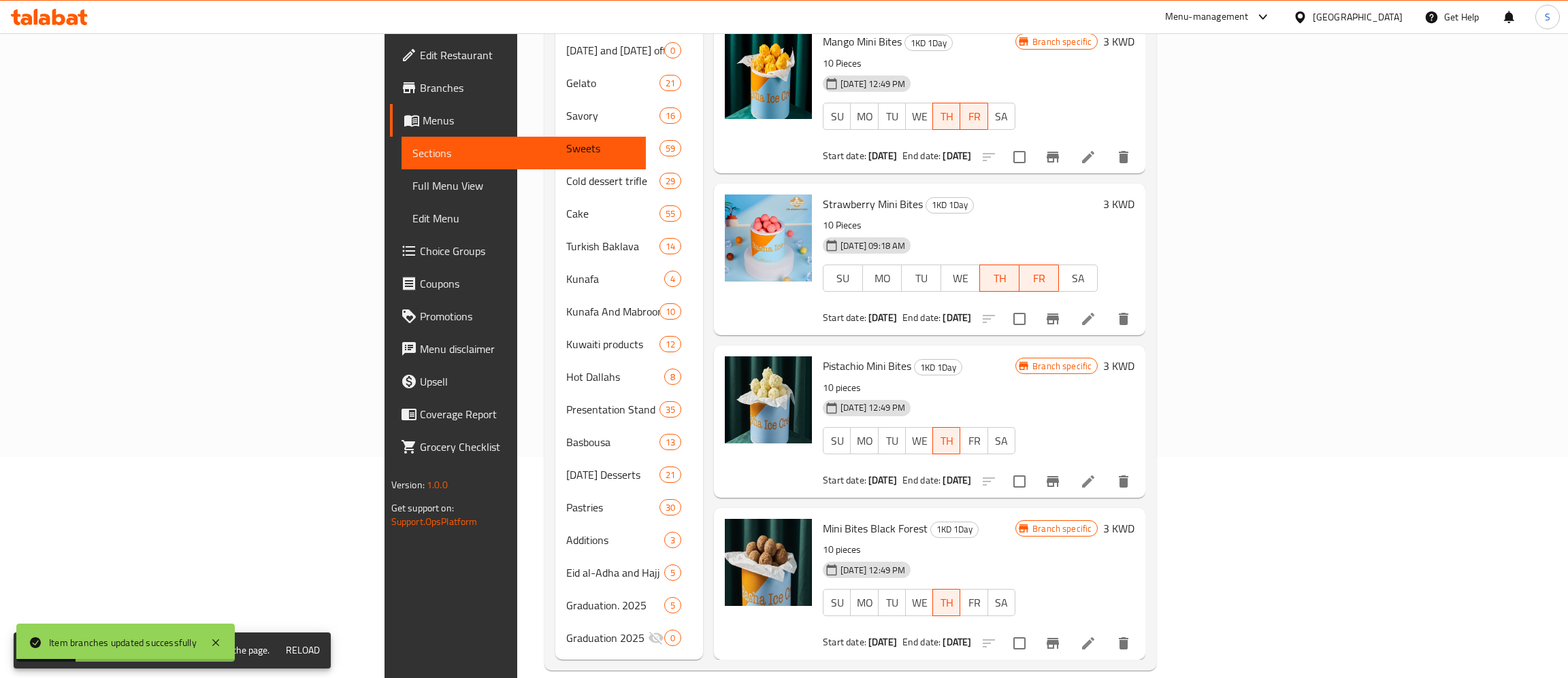
click at [1033, 629] on input "checkbox" at bounding box center [1019, 643] width 28 height 28
checkbox input "true"
click at [1033, 467] on input "checkbox" at bounding box center [1019, 481] width 28 height 28
checkbox input "true"
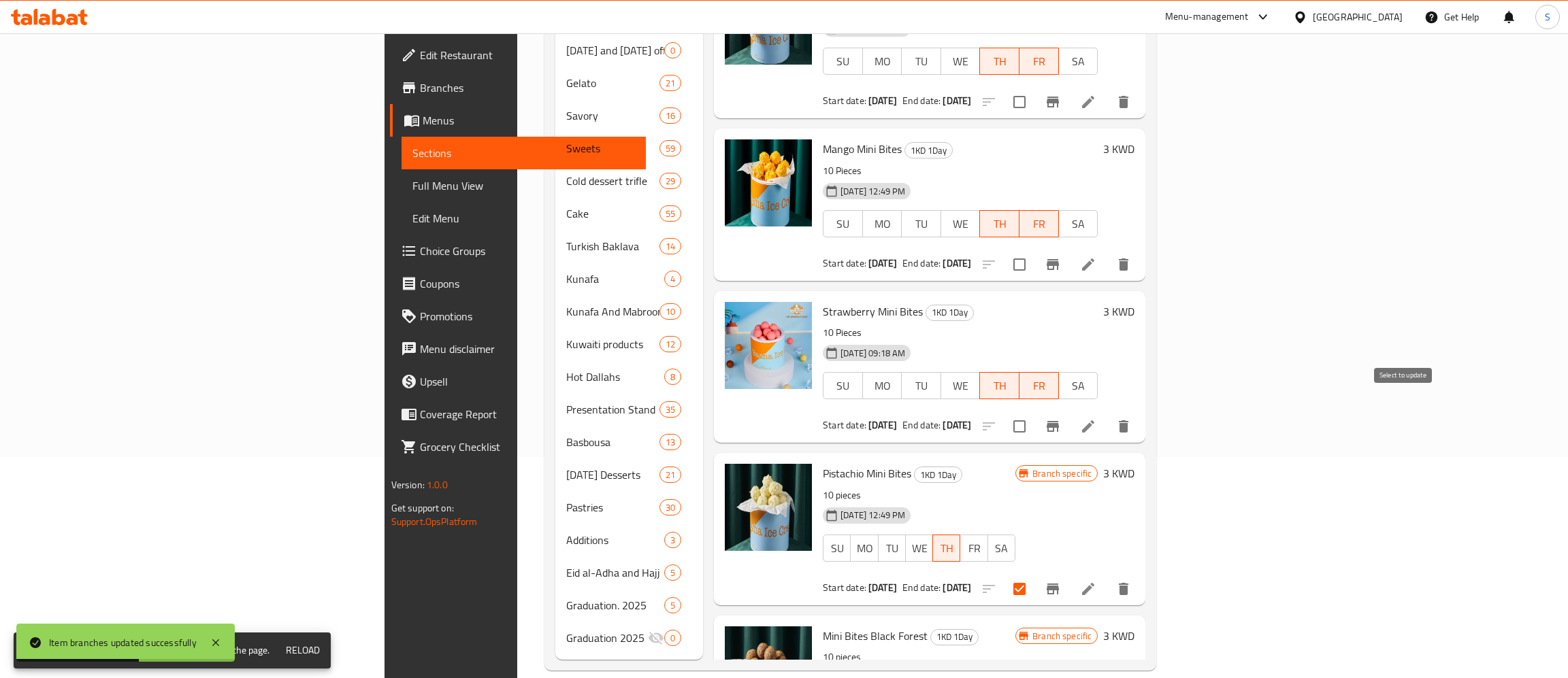
click at [1033, 412] on input "checkbox" at bounding box center [1019, 426] width 28 height 28
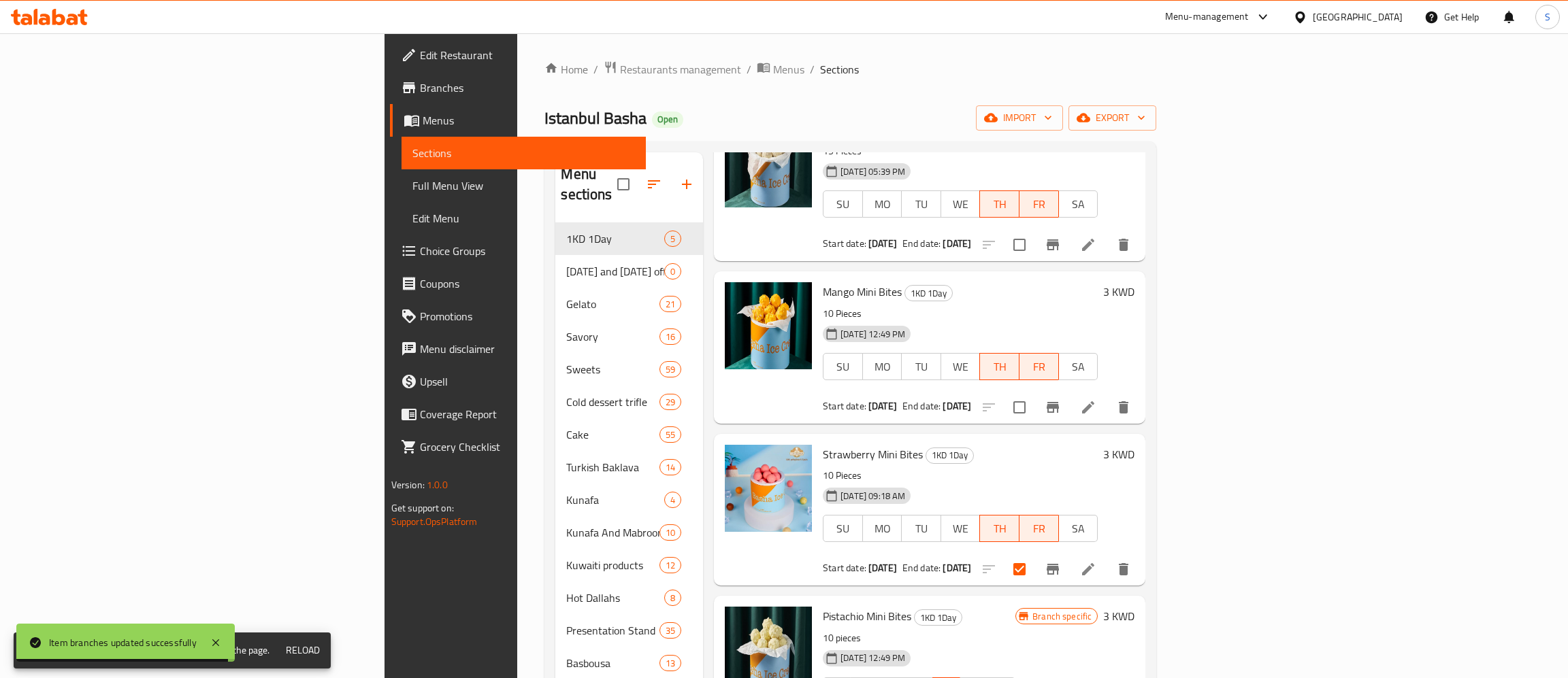
scroll to position [136, 0]
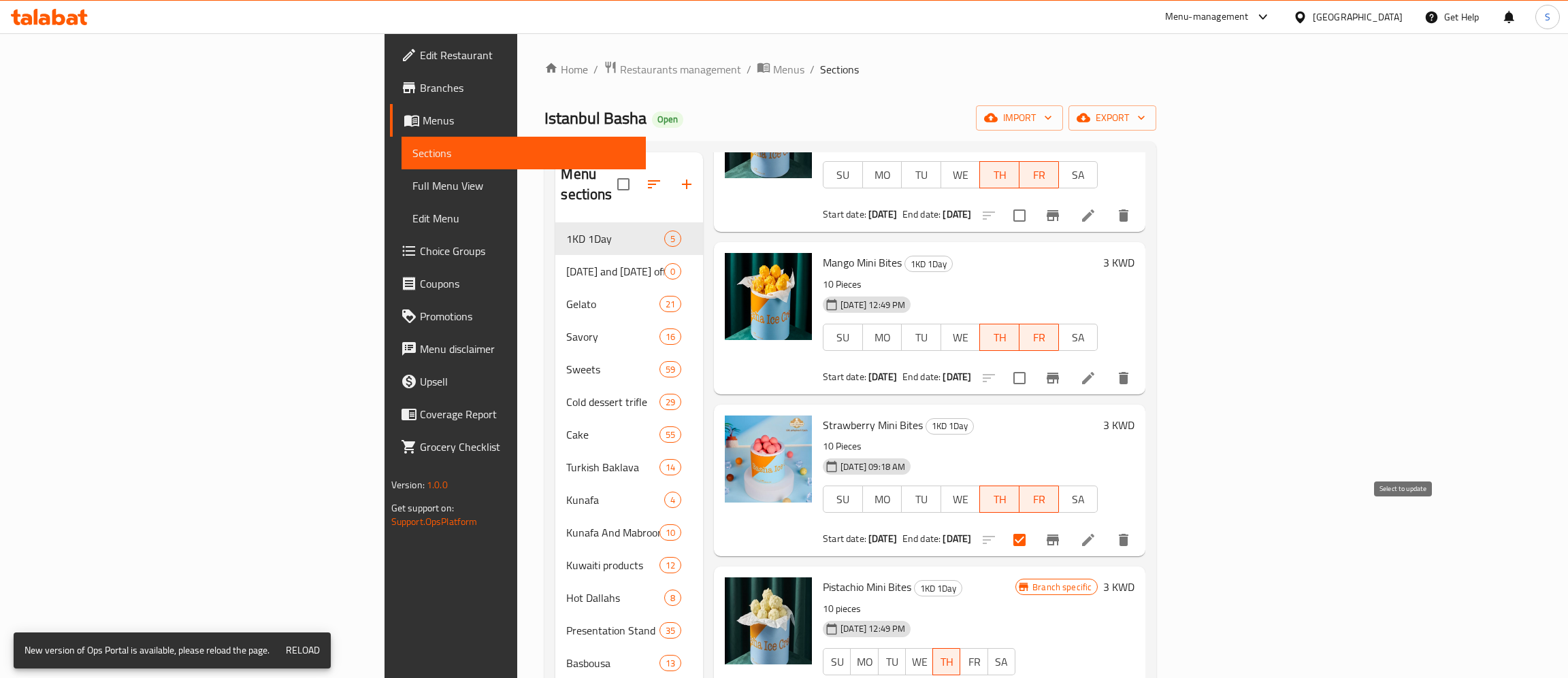
click at [1033, 526] on input "checkbox" at bounding box center [1019, 540] width 28 height 28
checkbox input "false"
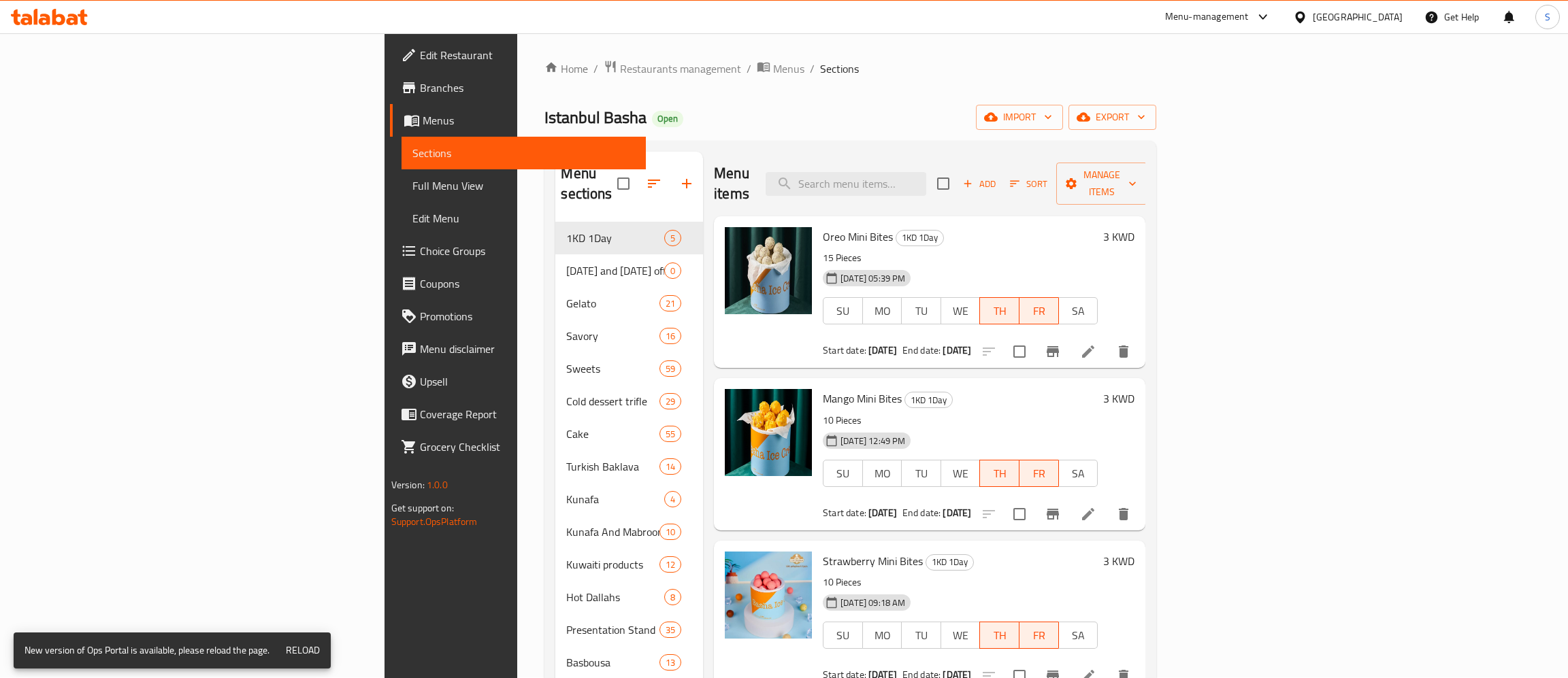
scroll to position [0, 0]
click at [1136, 180] on span "Manage items" at bounding box center [1102, 184] width 69 height 34
click at [1469, 298] on span "Bulk update" at bounding box center [1474, 300] width 56 height 16
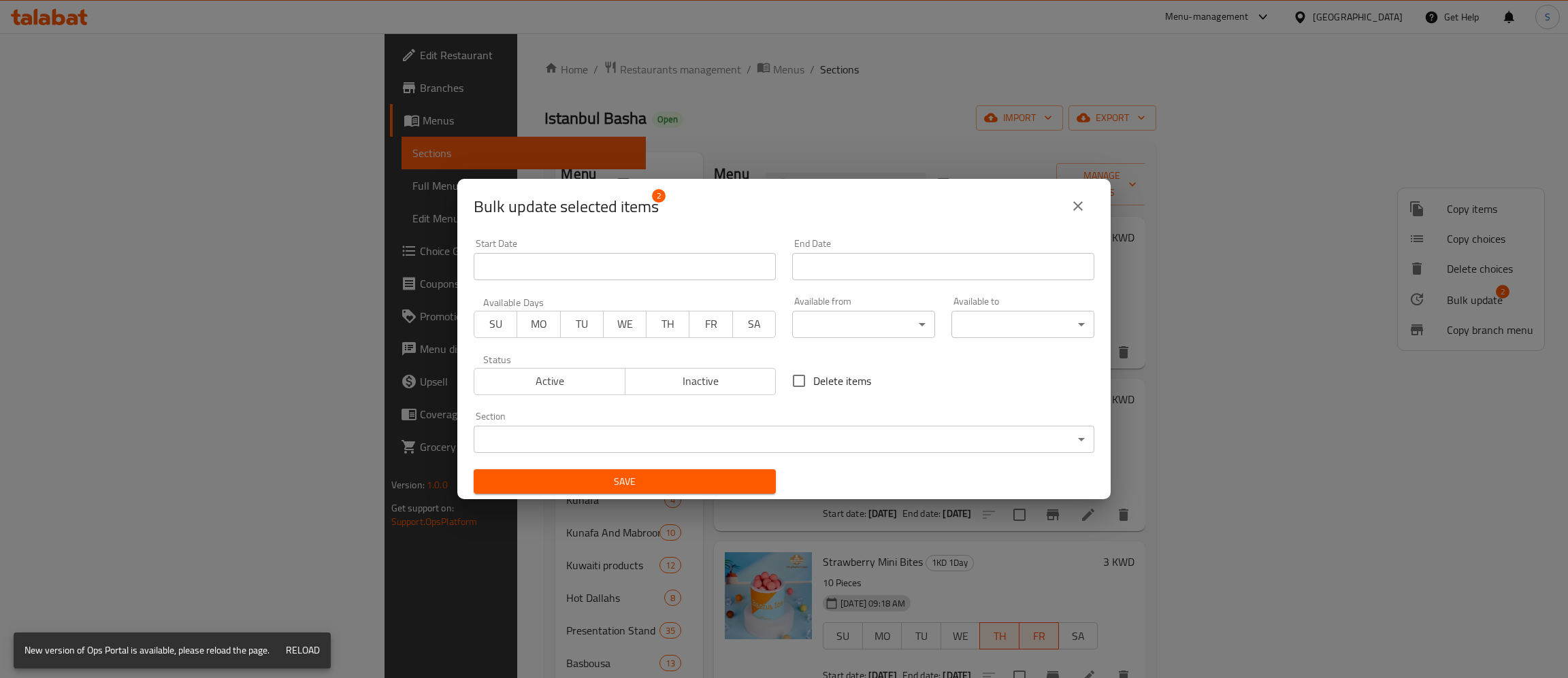
click at [703, 387] on span "Inactive" at bounding box center [701, 381] width 140 height 19
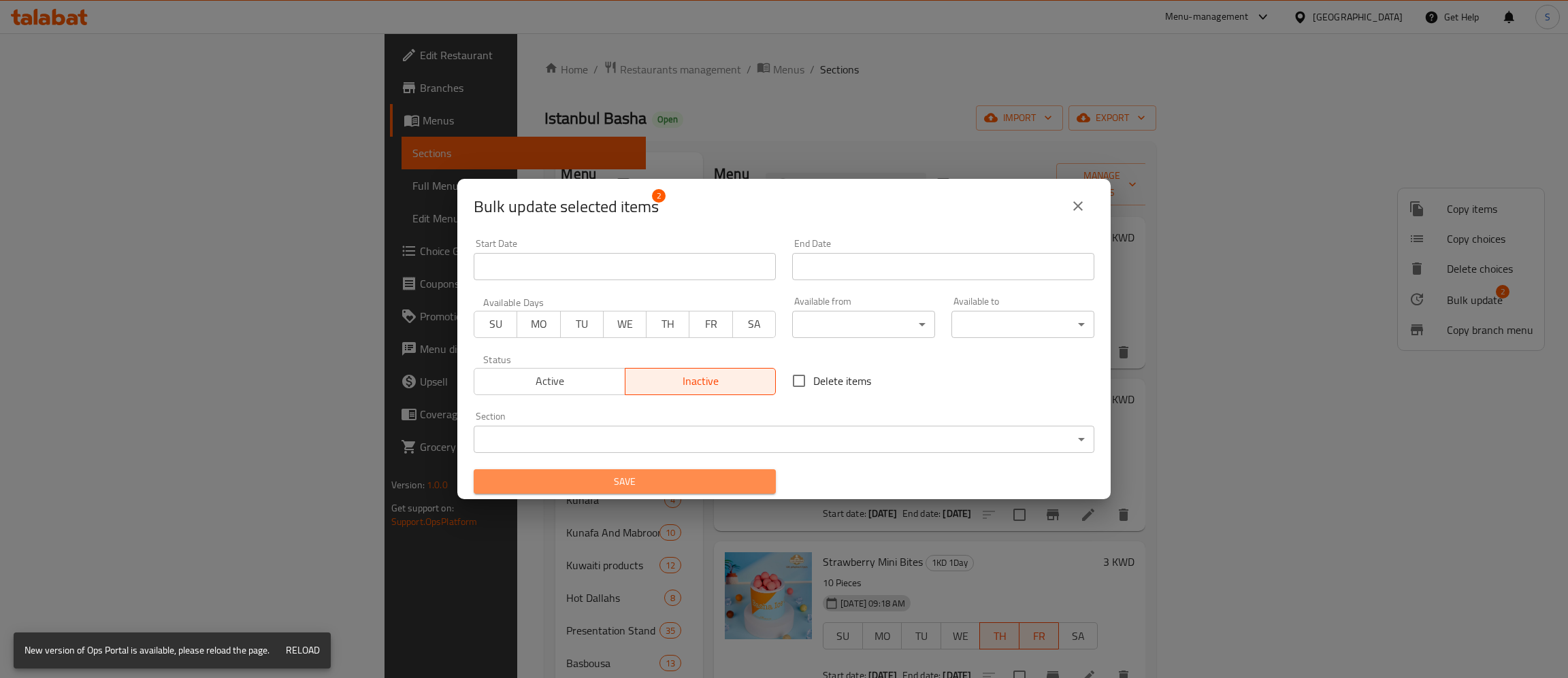
click at [666, 483] on span "Save" at bounding box center [624, 481] width 280 height 17
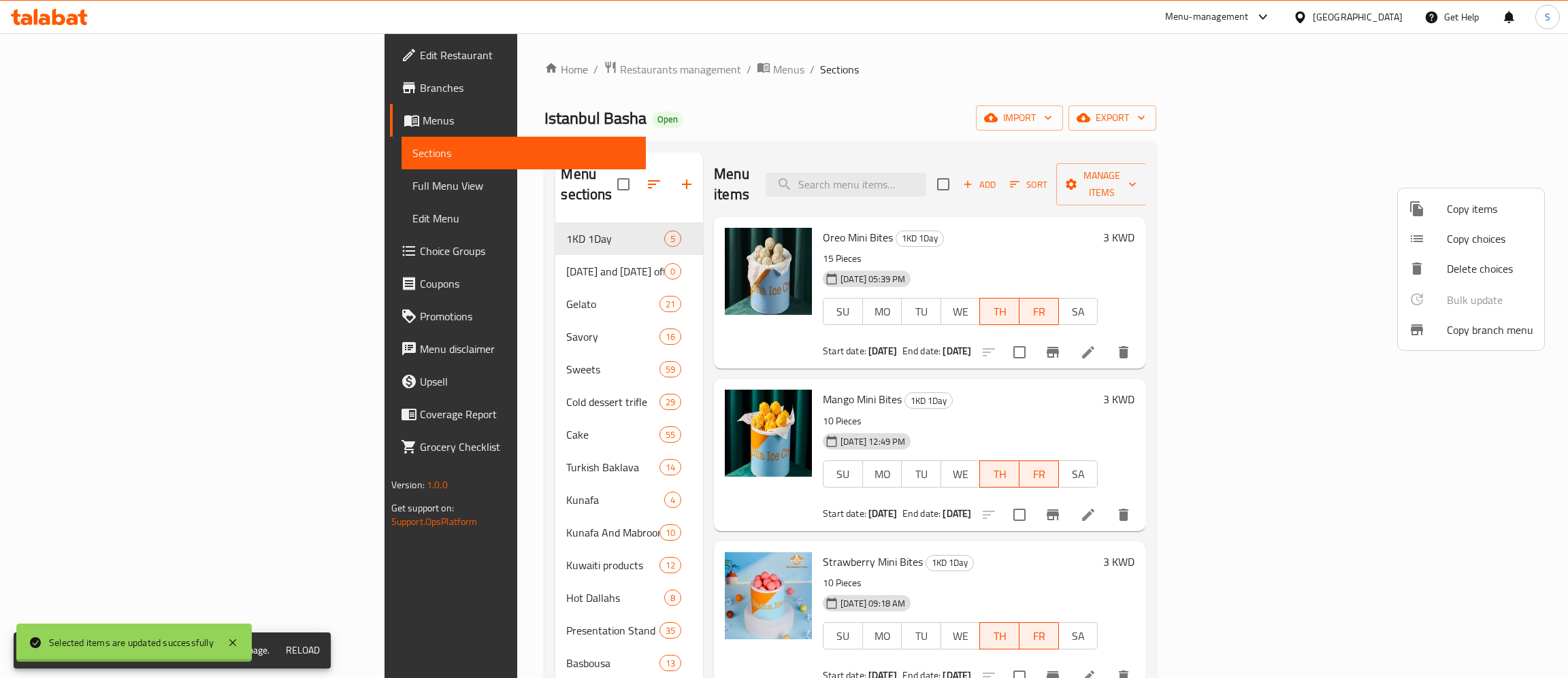
checkbox input "false"
click at [70, 86] on div at bounding box center [784, 339] width 1568 height 678
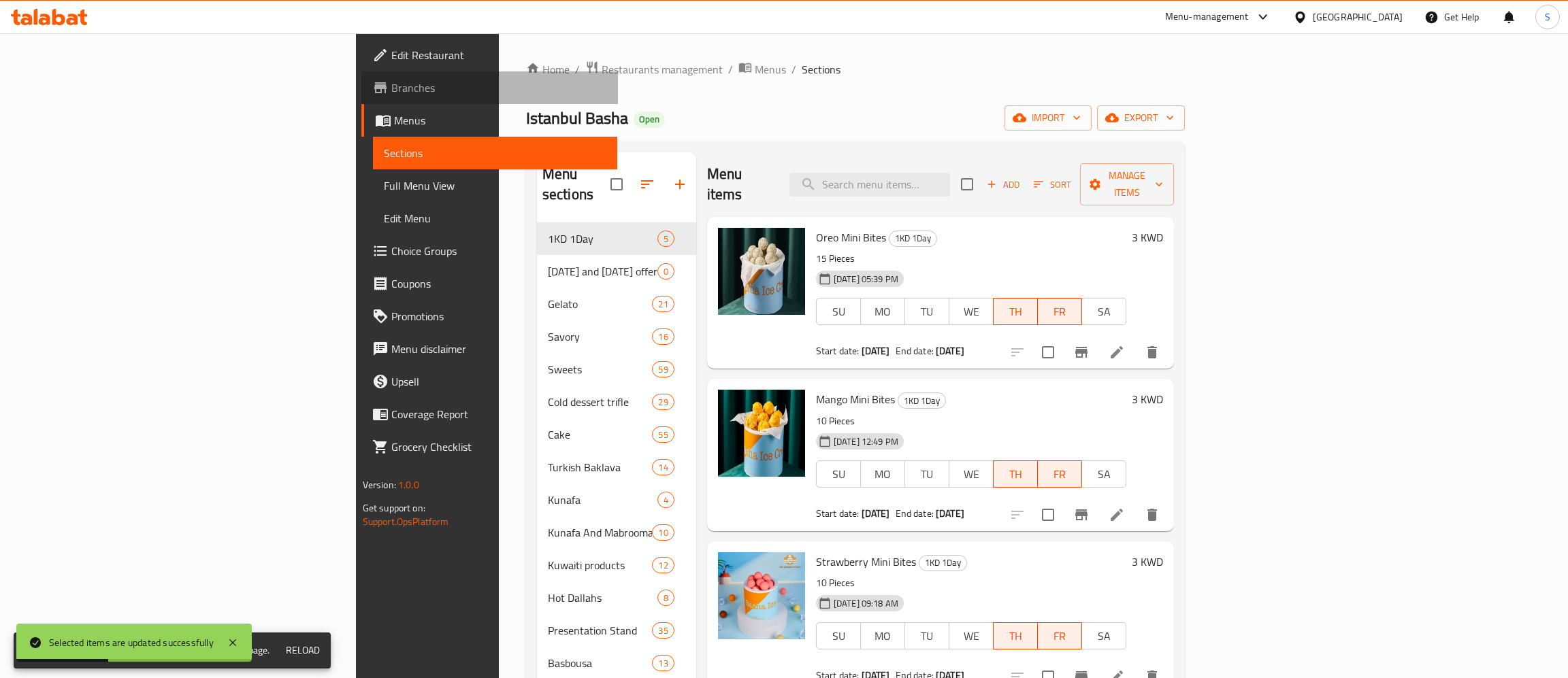
click at [391, 86] on span "Branches" at bounding box center [498, 88] width 216 height 16
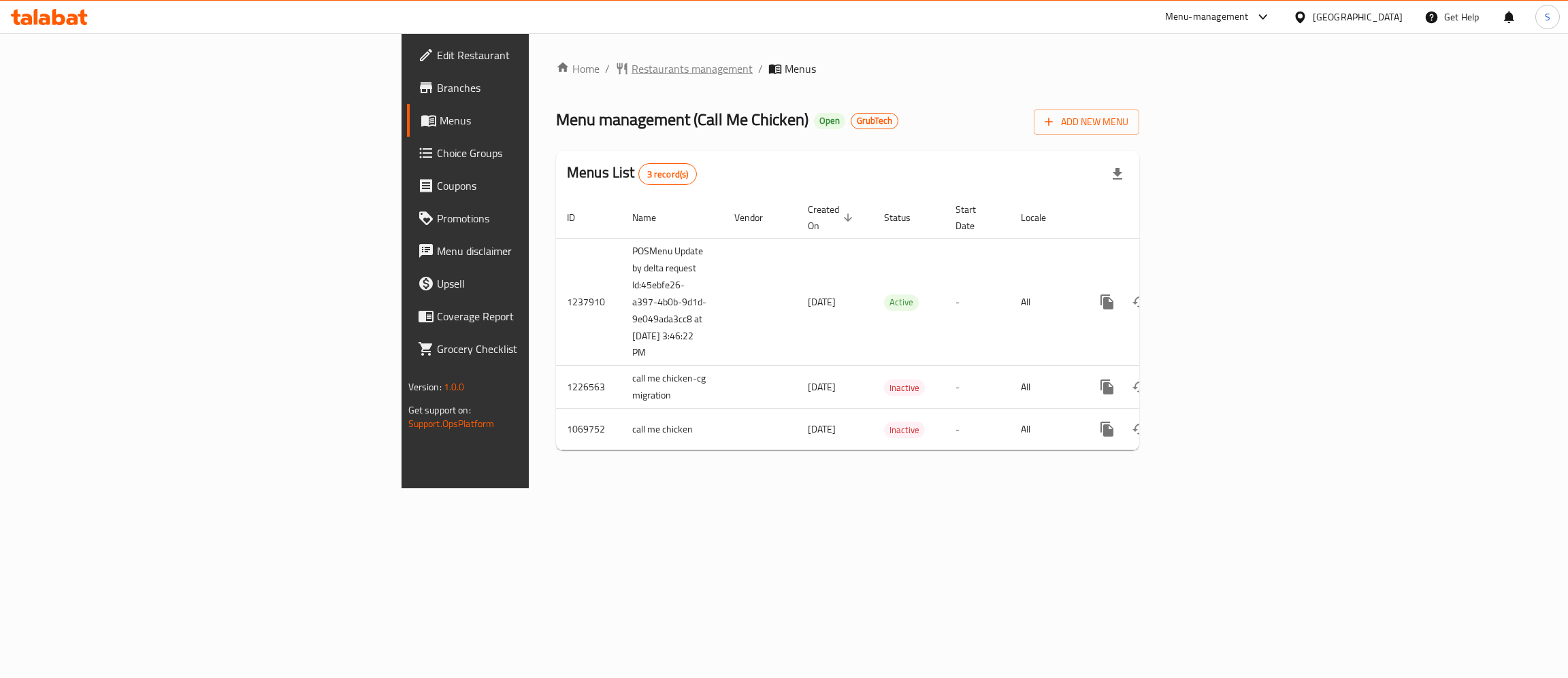
click at [631, 66] on span "Restaurants management" at bounding box center [692, 68] width 122 height 16
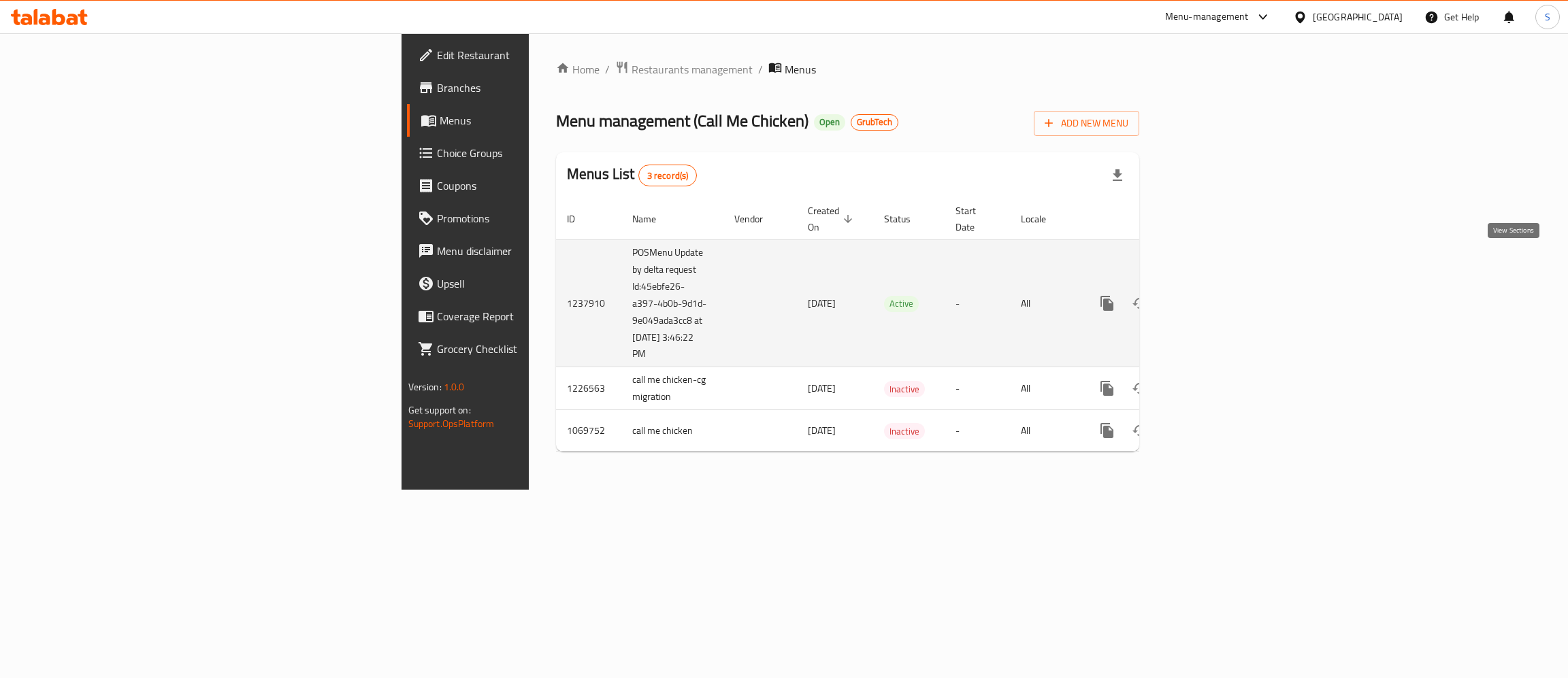
click at [1221, 287] on link "enhanced table" at bounding box center [1204, 303] width 33 height 33
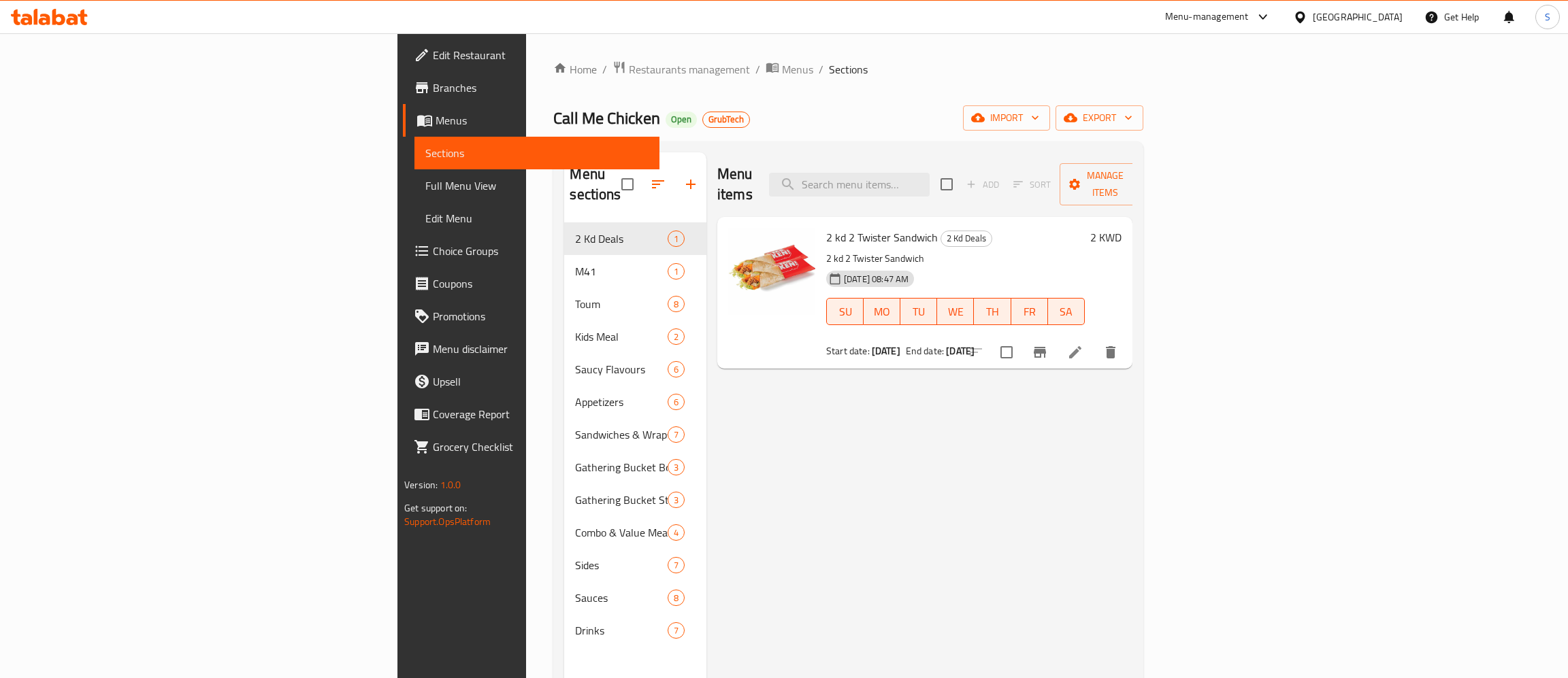
click at [526, 58] on div "Home / Restaurants management / Menus / Sections Call Me Chicken Open GrubTech …" at bounding box center [848, 451] width 644 height 835
click at [629, 71] on span "Restaurants management" at bounding box center [689, 69] width 122 height 16
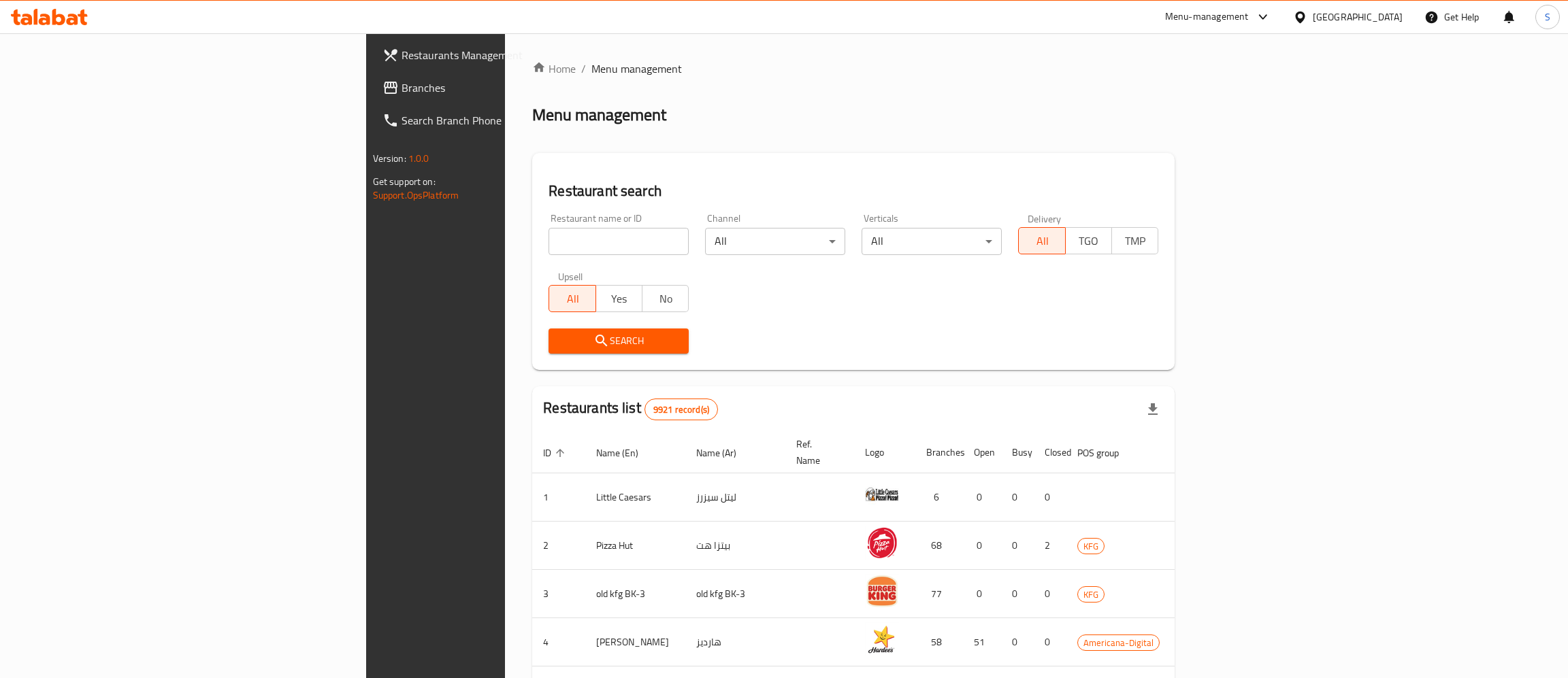
click at [548, 245] on input "search" at bounding box center [618, 241] width 140 height 27
type input "DOH"
click button "Search" at bounding box center [618, 341] width 140 height 25
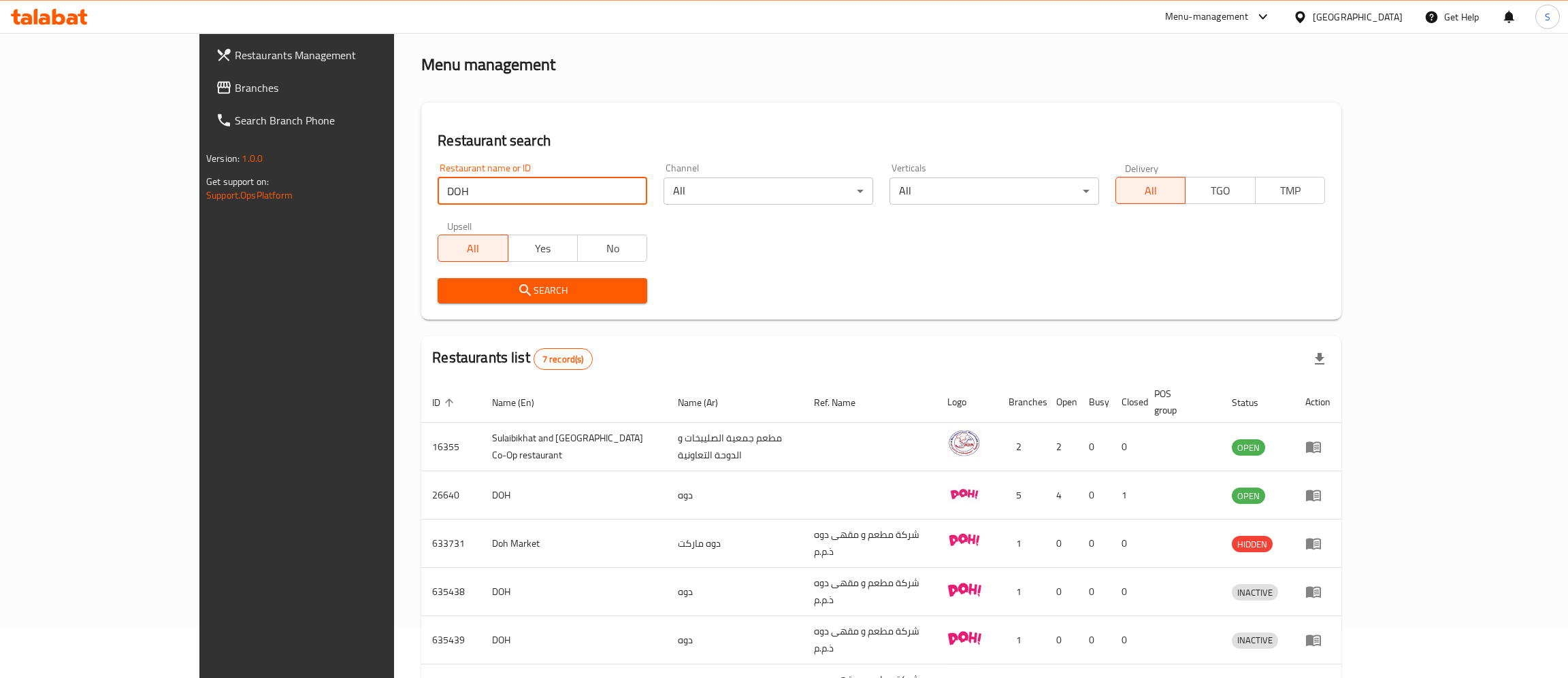
scroll to position [74, 0]
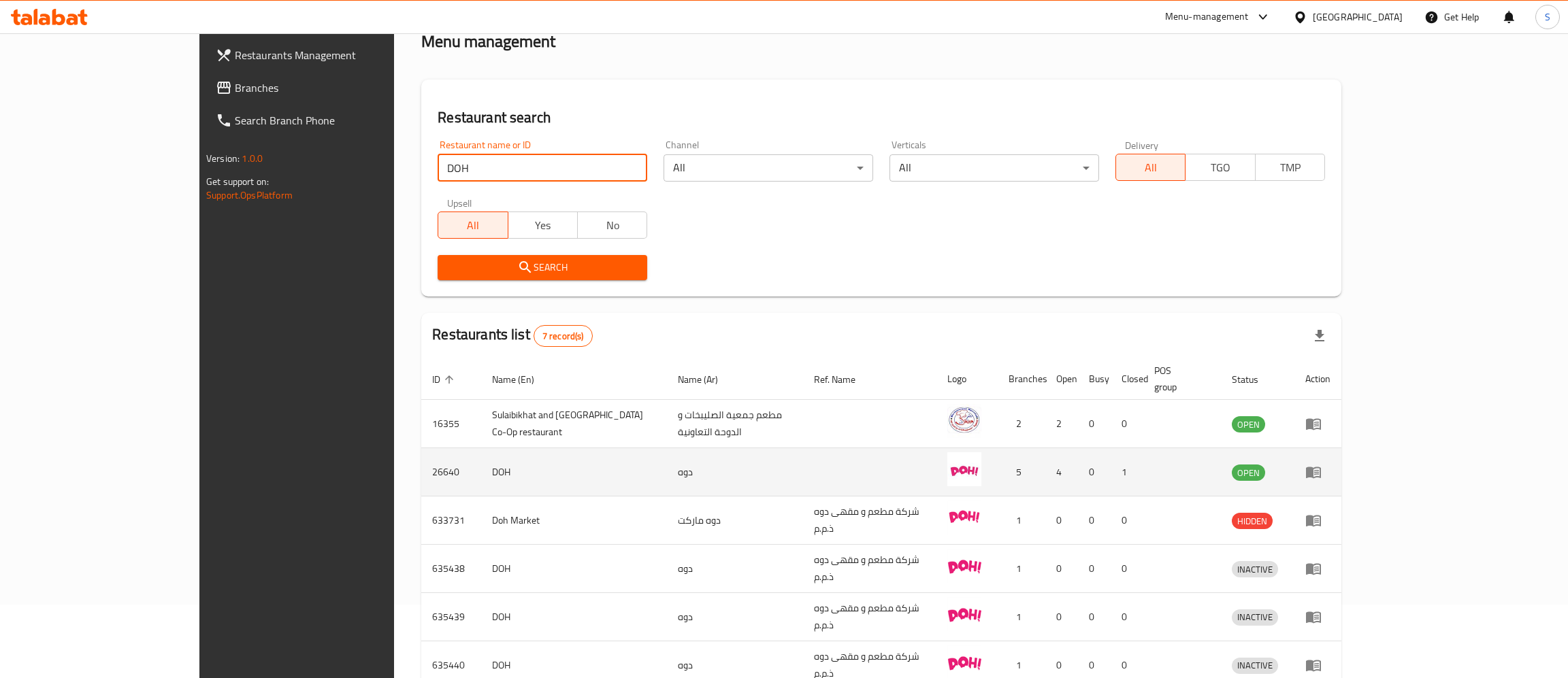
click at [1321, 467] on icon "enhanced table" at bounding box center [1313, 472] width 15 height 12
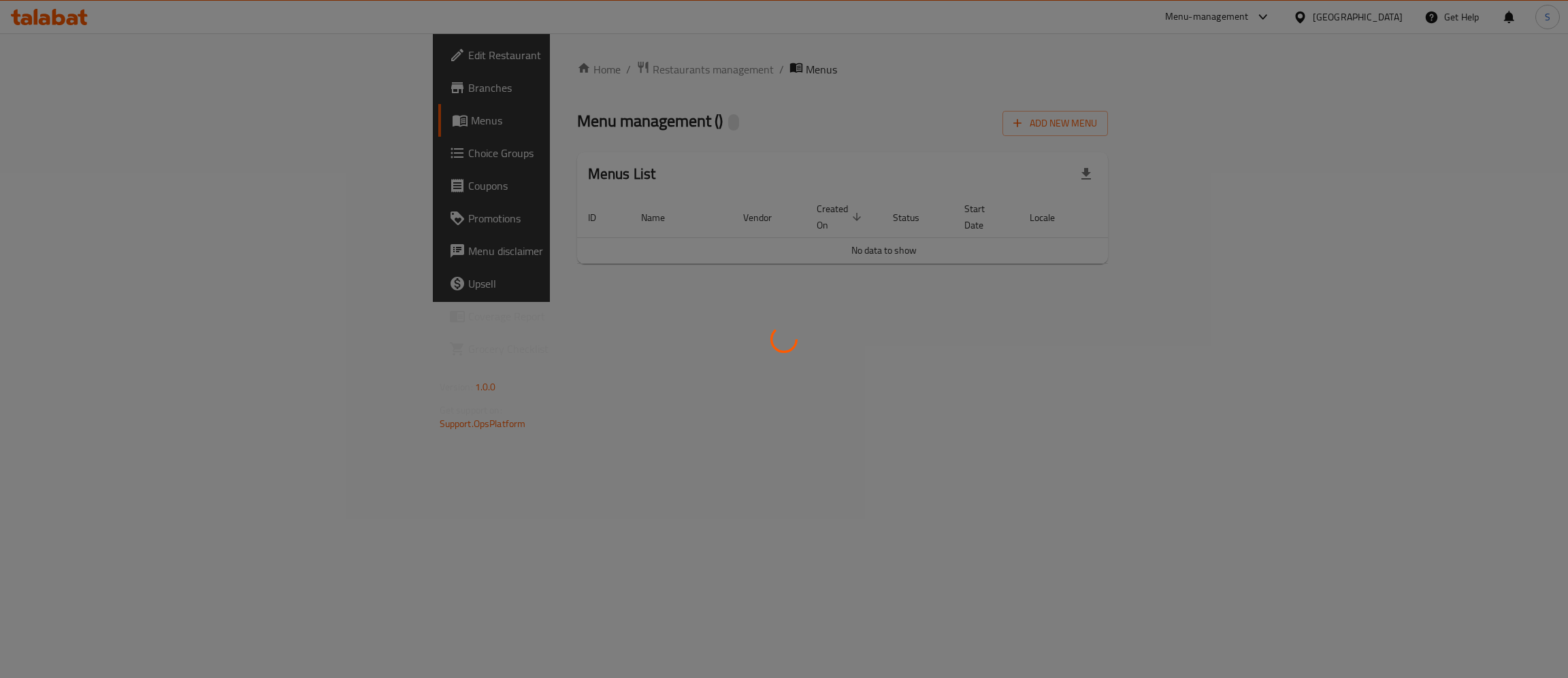
click at [74, 84] on div at bounding box center [784, 339] width 1568 height 678
click at [732, 368] on div at bounding box center [784, 339] width 1568 height 678
click at [1127, 351] on div at bounding box center [784, 339] width 1568 height 678
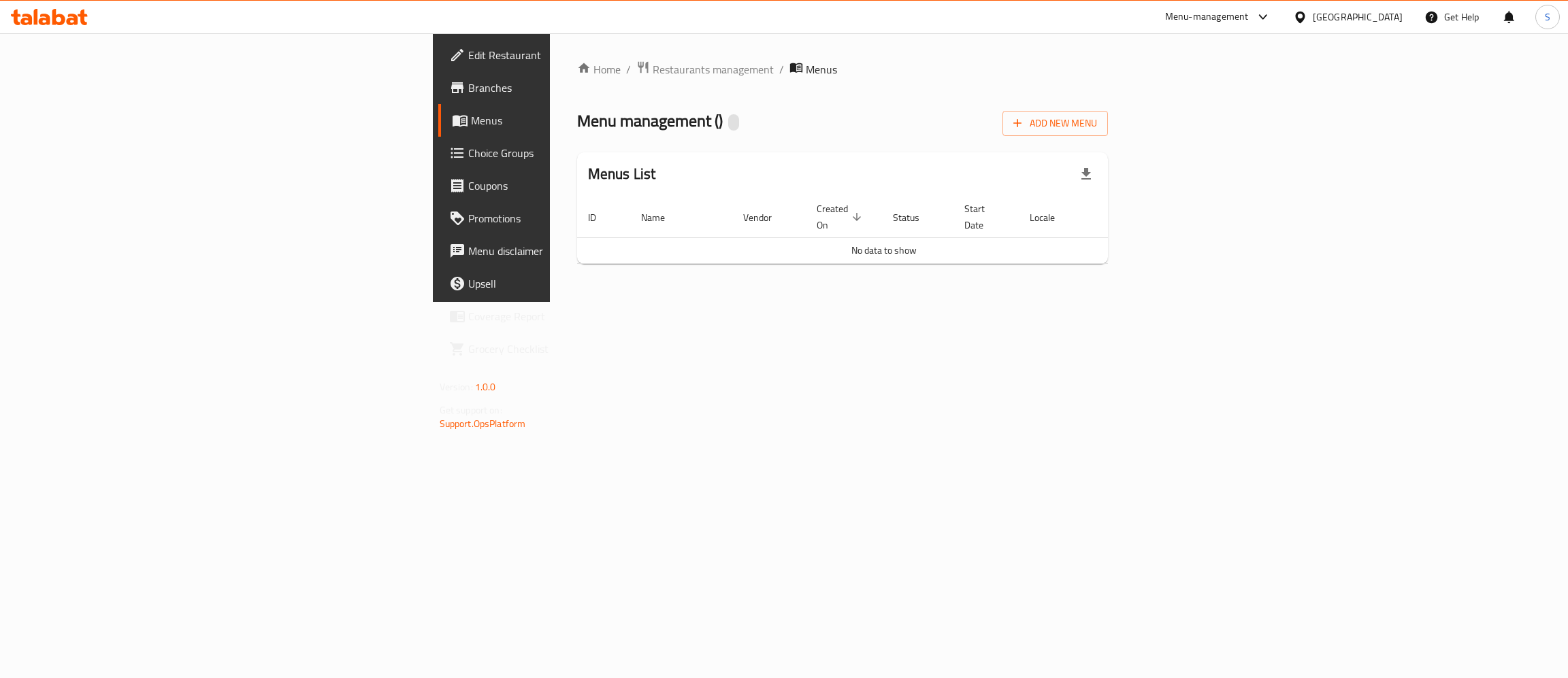
click at [1136, 302] on div "Home / Restaurants management / Menus Menu management ( ) Add New Menu Menus Li…" at bounding box center [843, 168] width 586 height 269
click at [653, 70] on span "Restaurants management" at bounding box center [713, 69] width 122 height 16
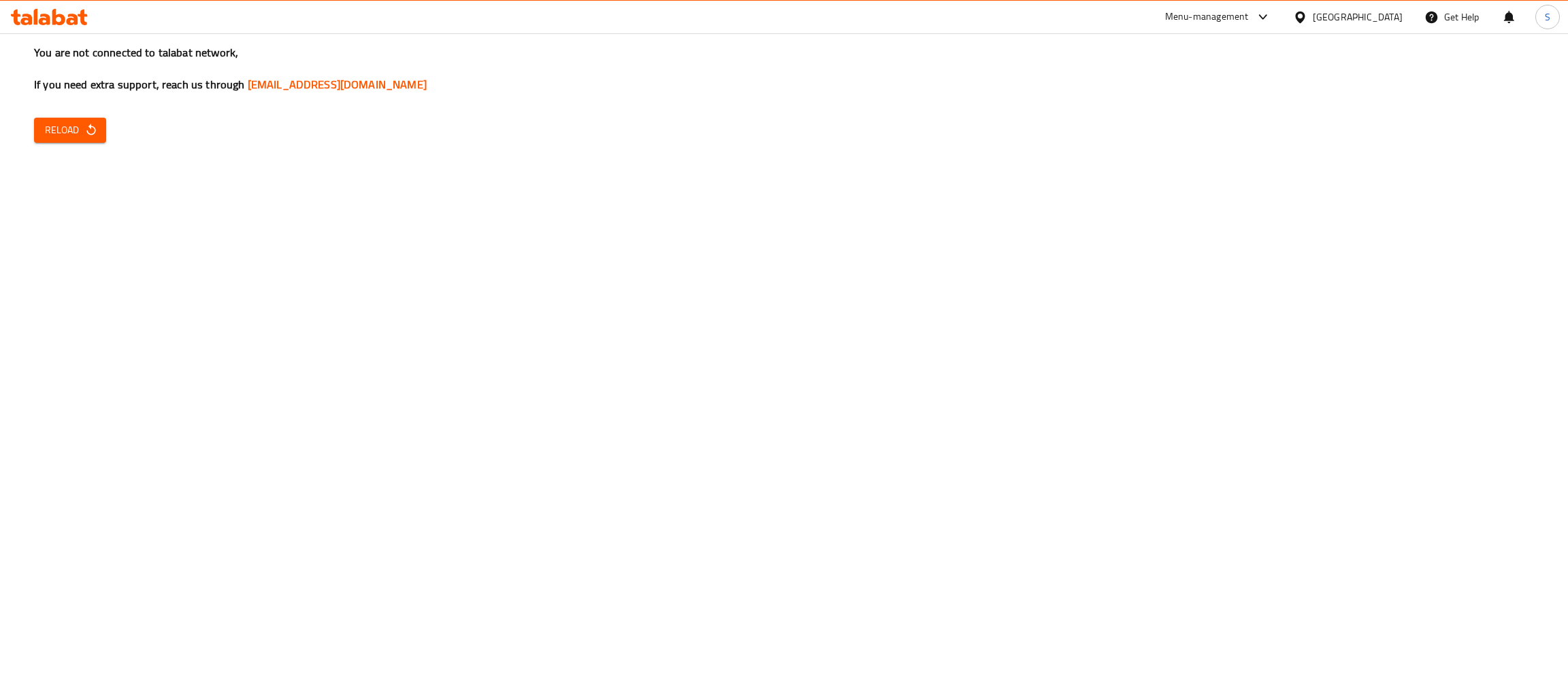
click at [446, 237] on div "You are not connected to talabat network, If you need extra support, reach us t…" at bounding box center [784, 339] width 1568 height 678
click at [54, 127] on span "Reload" at bounding box center [70, 129] width 51 height 17
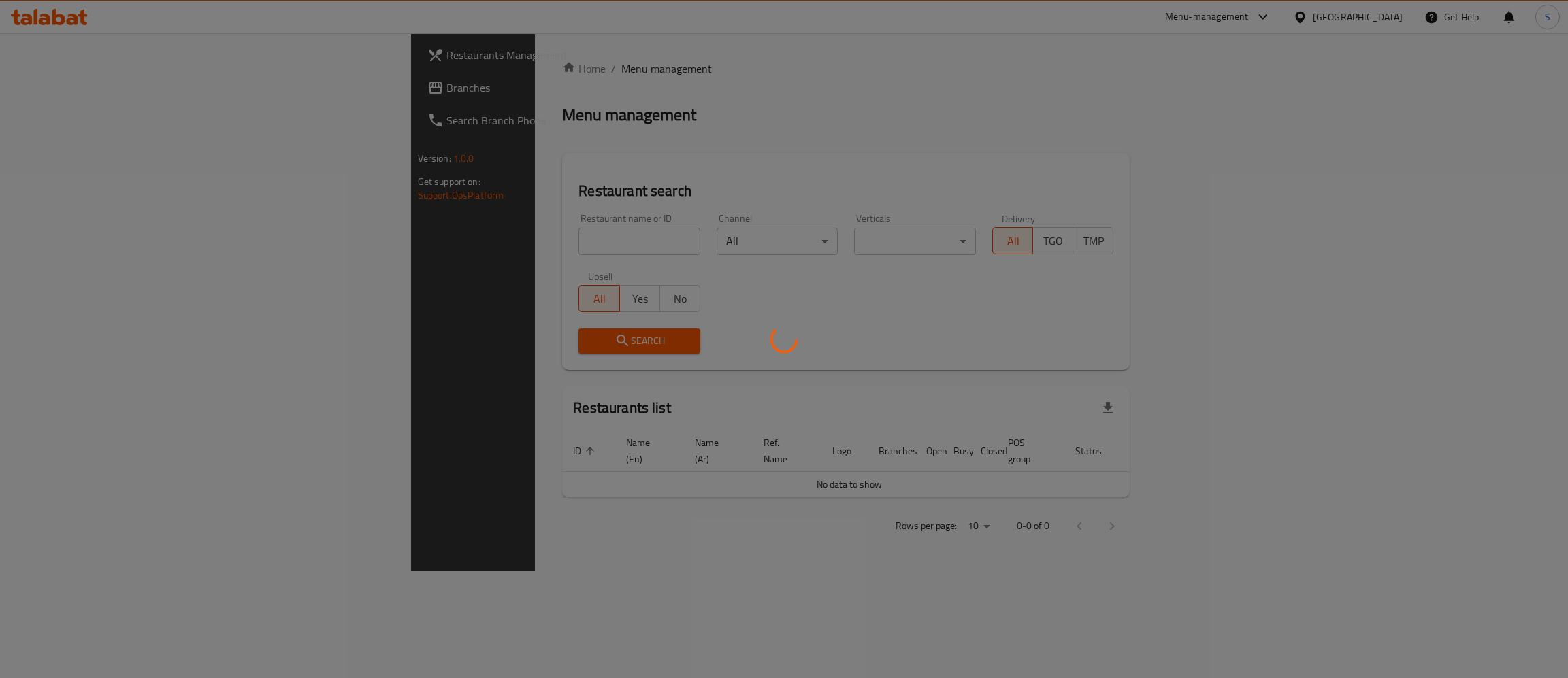
click at [451, 236] on div at bounding box center [784, 339] width 1568 height 678
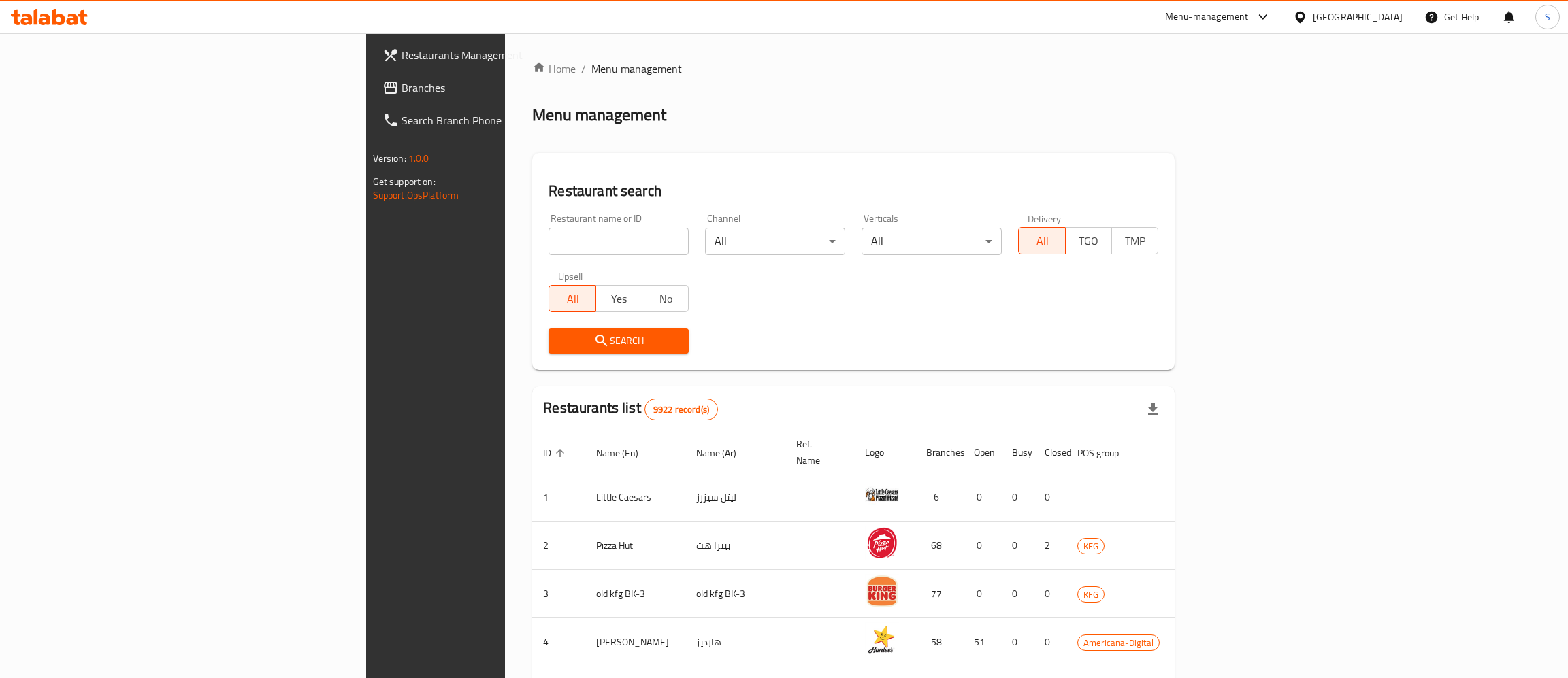
click at [532, 238] on div "Home / Menu management Menu management Restaurant search Restaurant name or ID …" at bounding box center [853, 531] width 642 height 942
click at [548, 238] on input "search" at bounding box center [618, 241] width 140 height 27
type input "DOH"
click button "Search" at bounding box center [618, 341] width 140 height 25
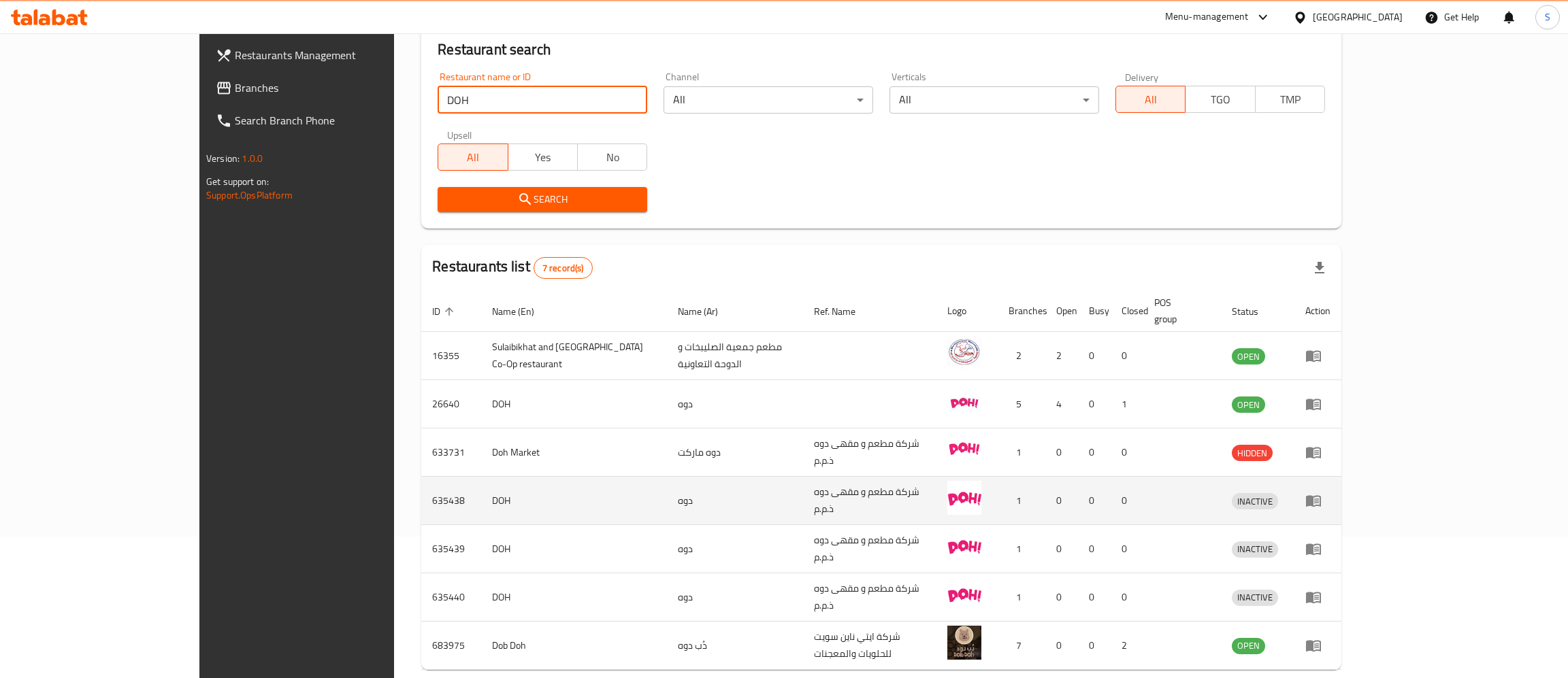
scroll to position [147, 0]
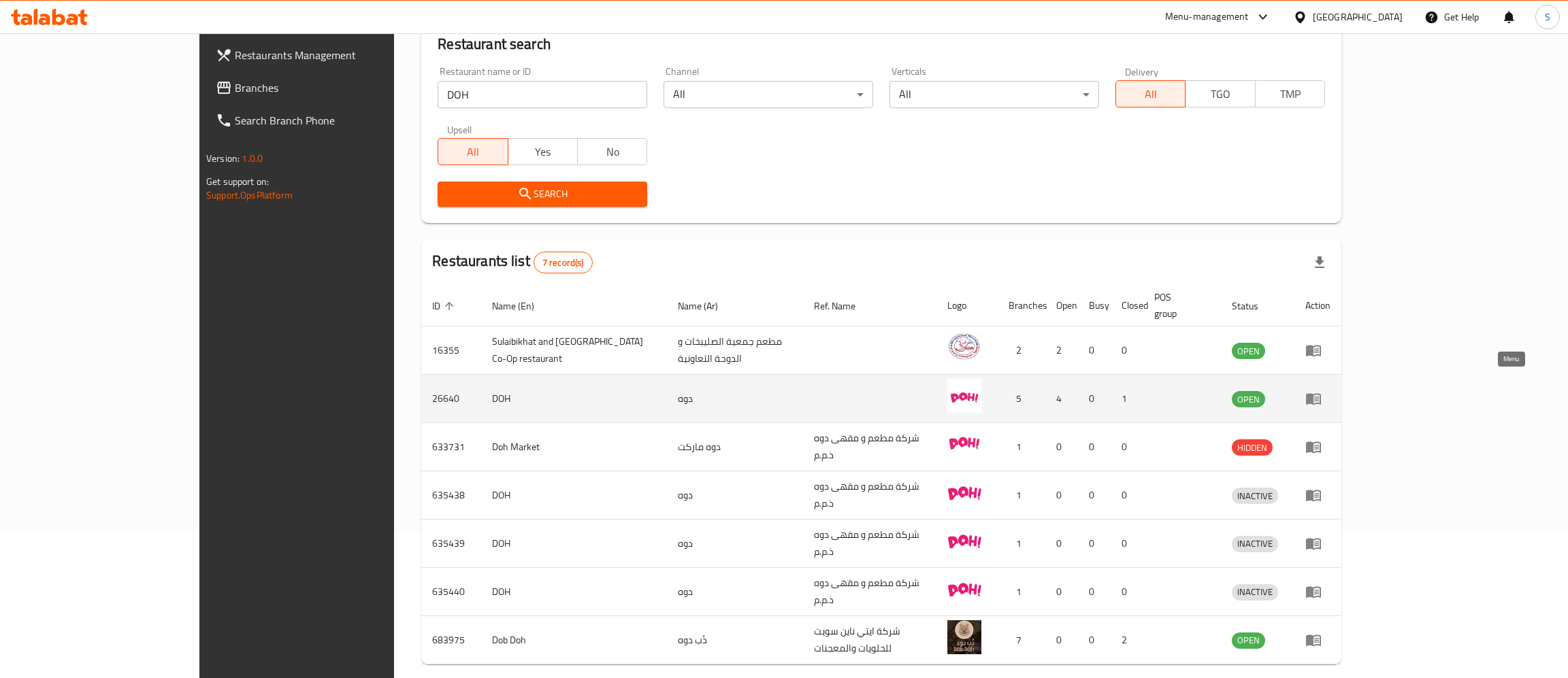
click at [1321, 394] on icon "enhanced table" at bounding box center [1313, 399] width 15 height 12
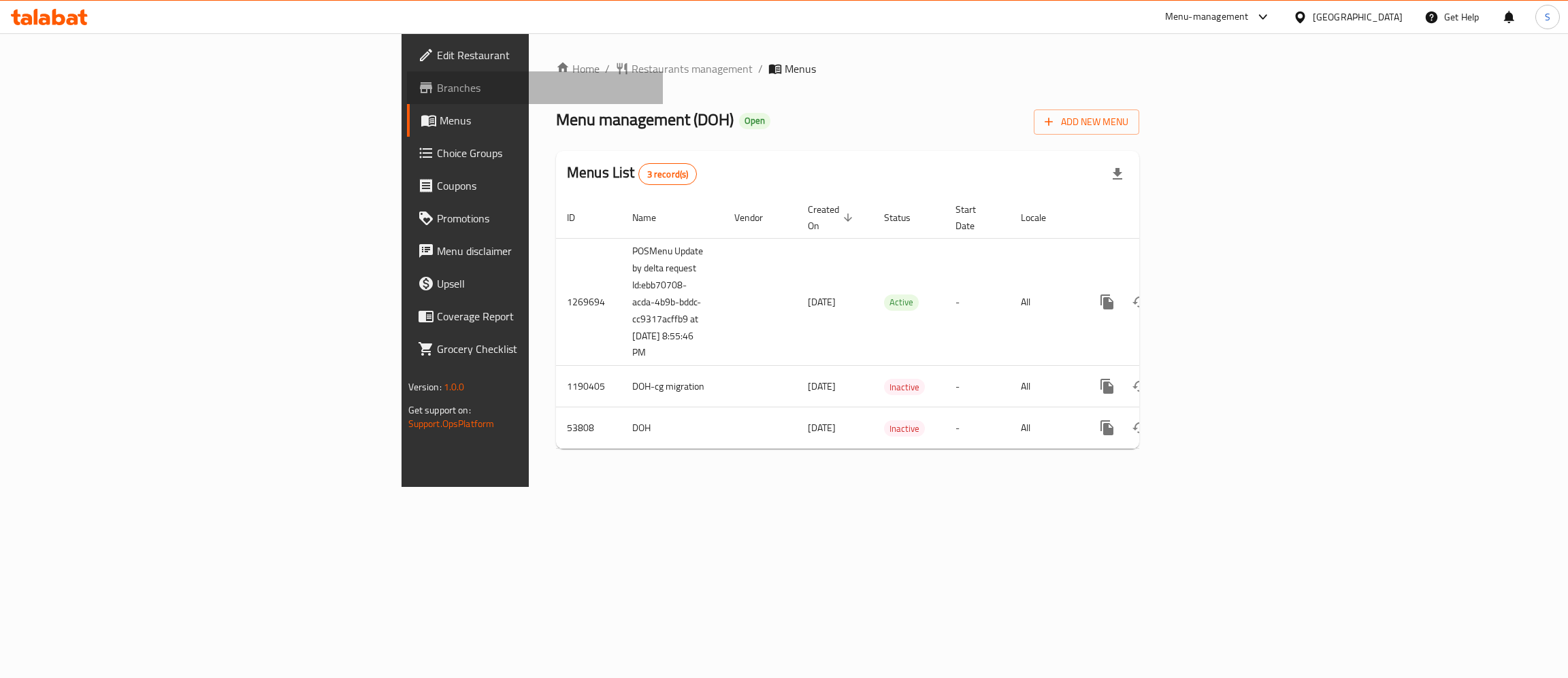
click at [437, 80] on span "Branches" at bounding box center [545, 88] width 216 height 16
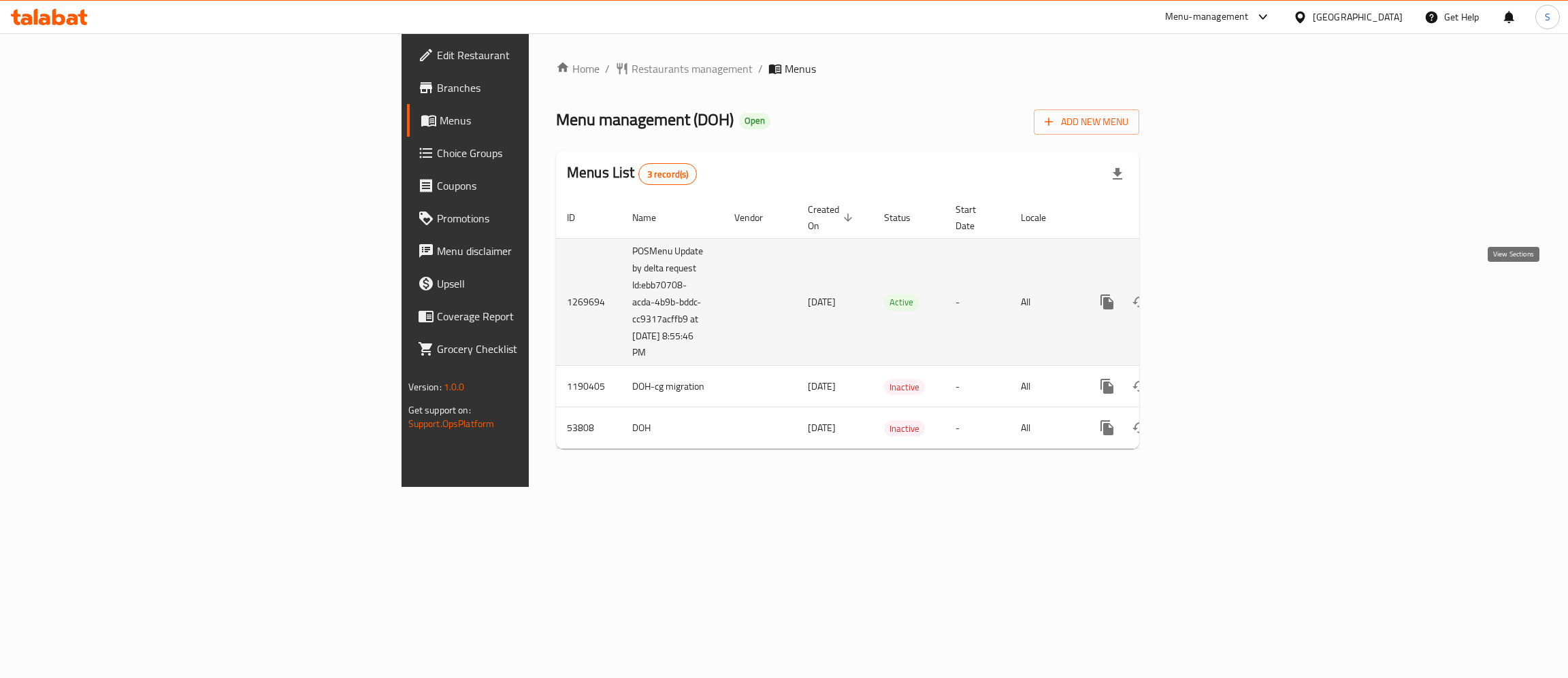
click at [1211, 296] on icon "enhanced table" at bounding box center [1205, 302] width 12 height 12
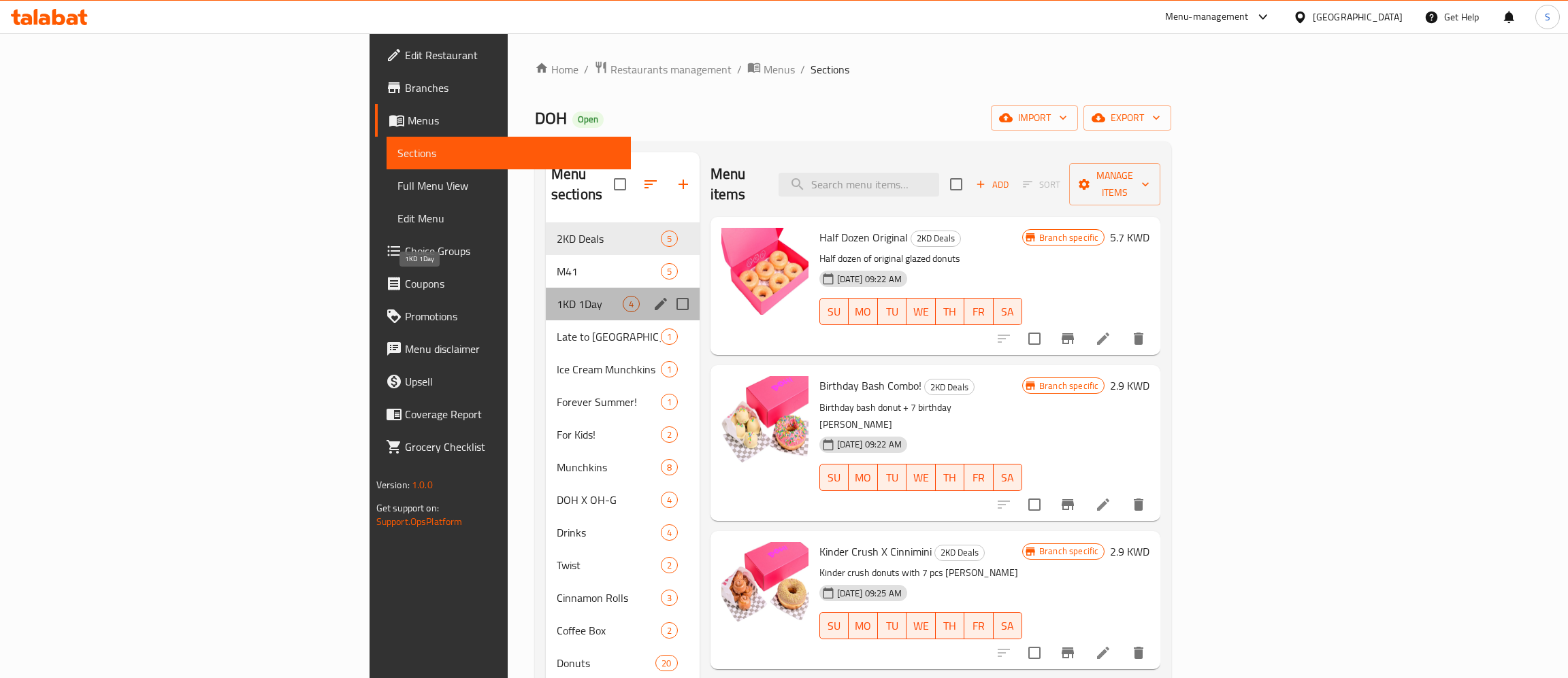
click at [557, 296] on span "1KD 1Day" at bounding box center [590, 304] width 66 height 16
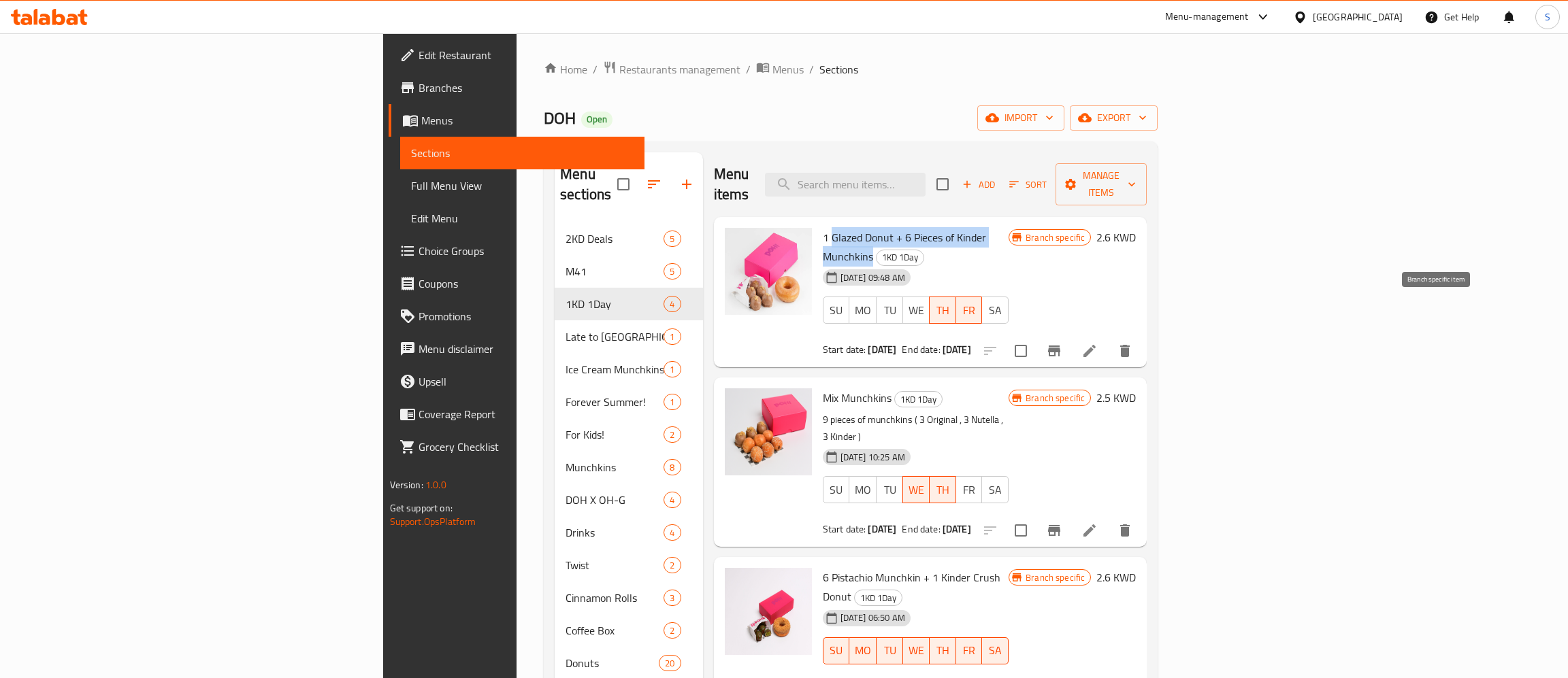
click at [1062, 343] on icon "Branch-specific-item" at bounding box center [1054, 351] width 16 height 16
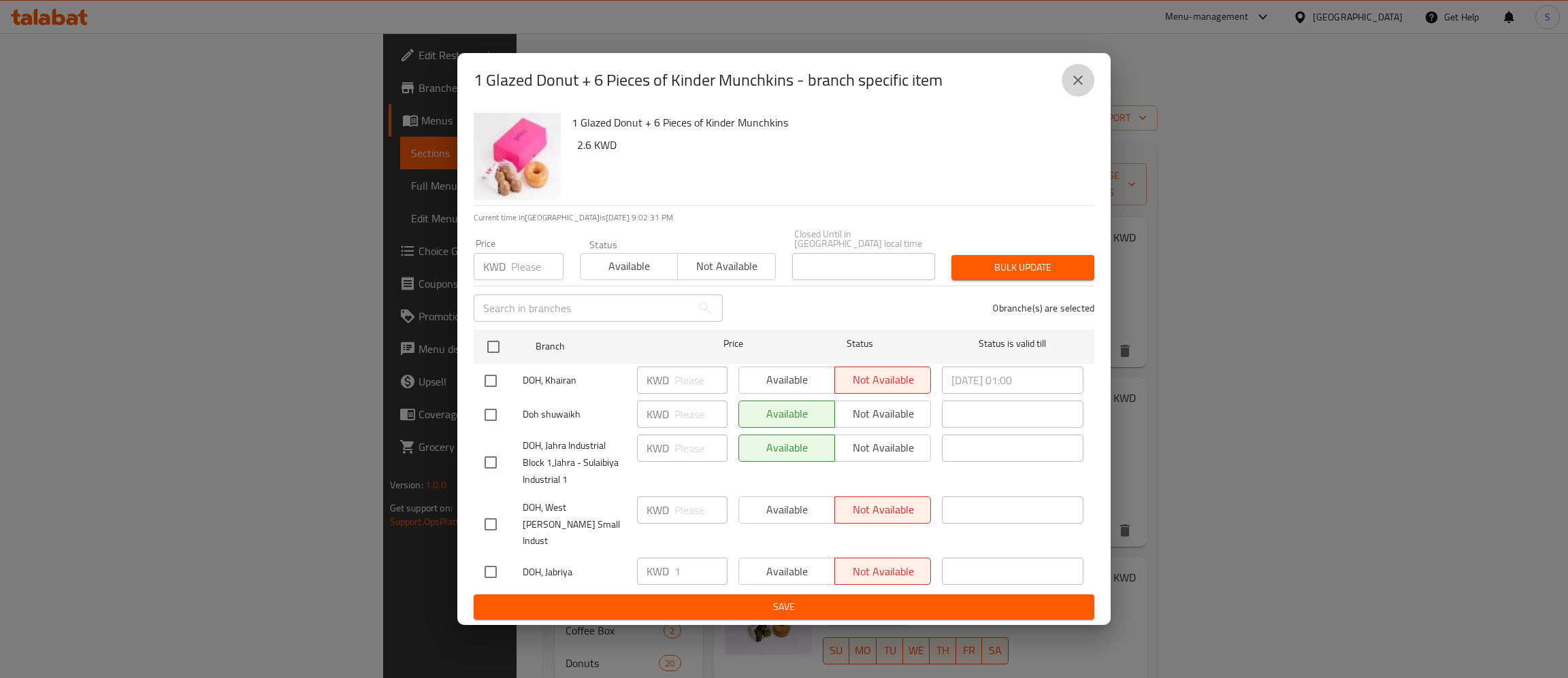
click at [1074, 89] on icon "close" at bounding box center [1078, 80] width 16 height 16
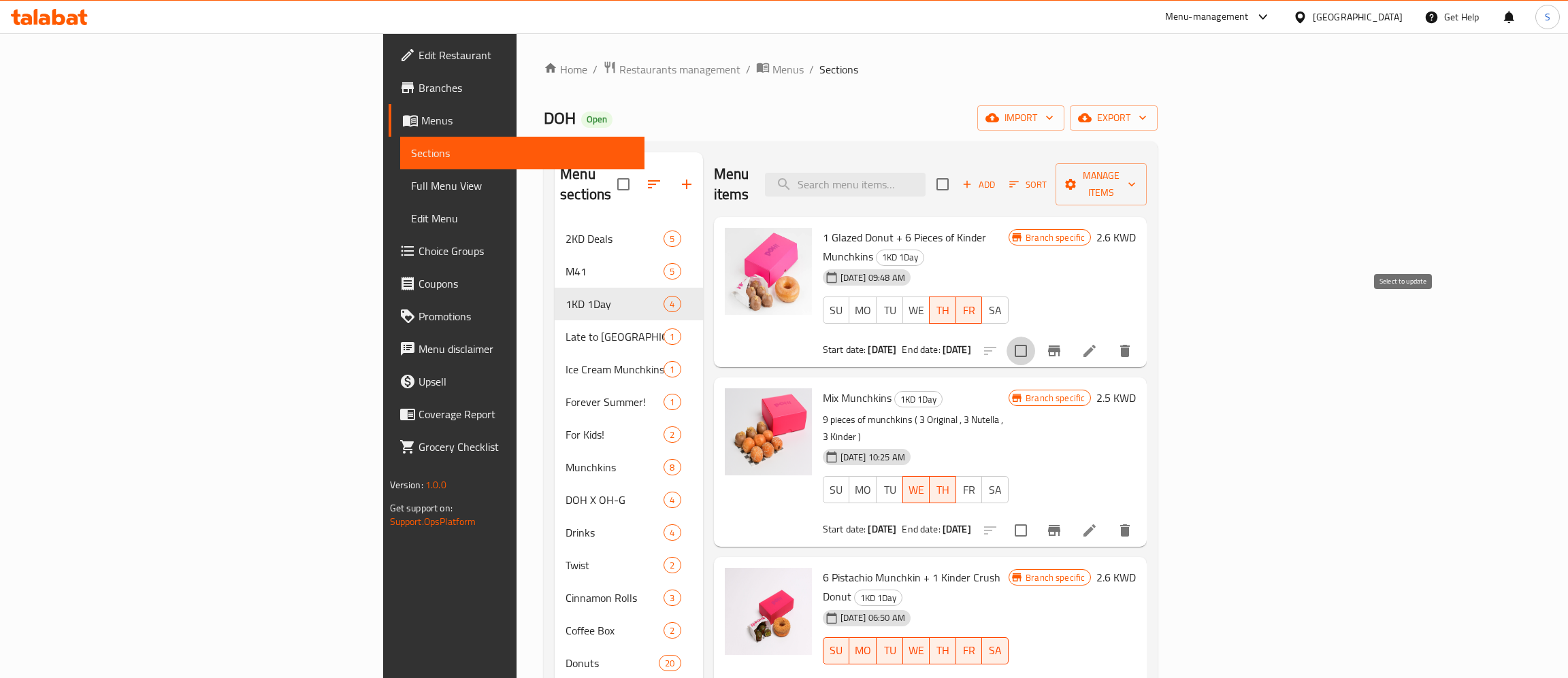
click at [1035, 337] on input "checkbox" at bounding box center [1021, 351] width 28 height 28
checkbox input "true"
click at [1136, 179] on span "Manage items" at bounding box center [1101, 184] width 69 height 34
click at [1473, 301] on span "Bulk update" at bounding box center [1474, 300] width 56 height 16
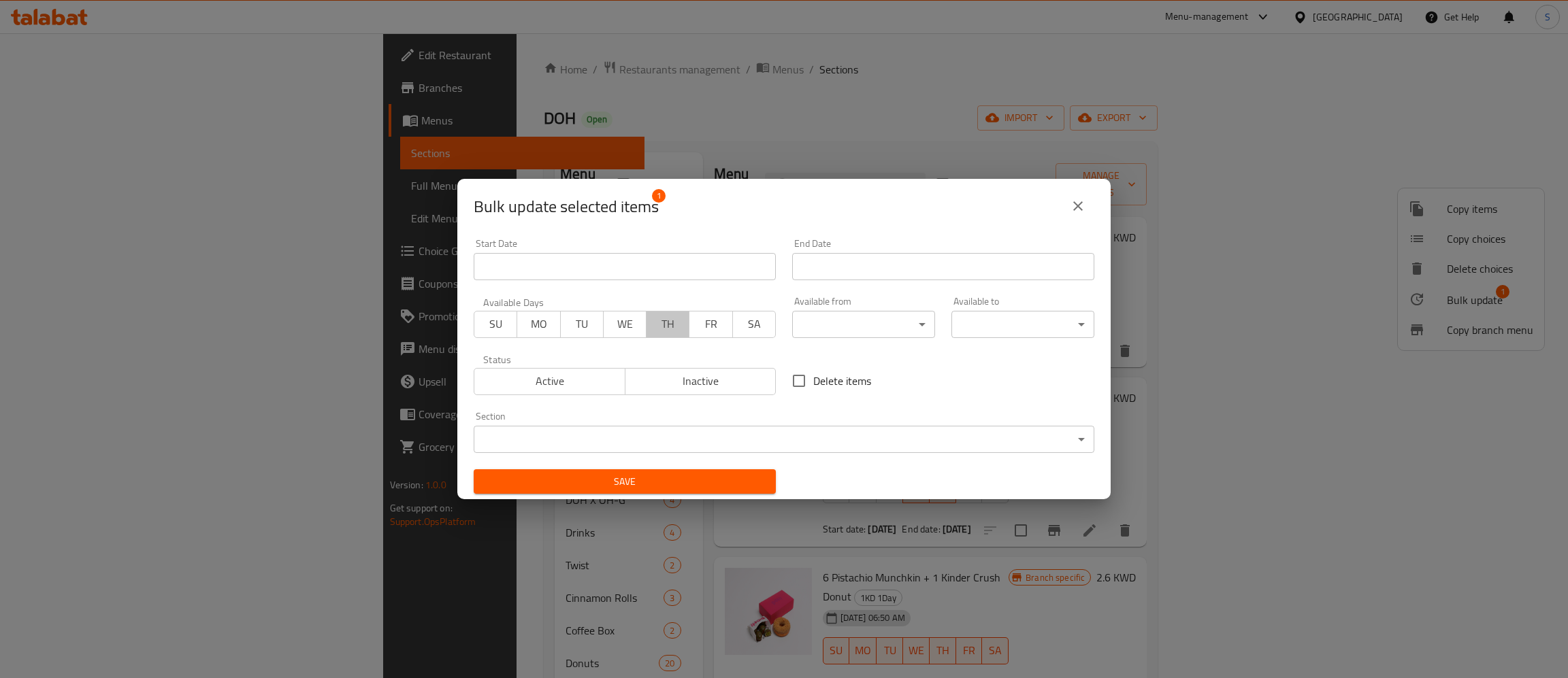
click at [662, 323] on span "TH" at bounding box center [668, 323] width 32 height 19
click at [707, 320] on span "FR" at bounding box center [710, 323] width 32 height 19
click at [661, 261] on input "Start Date" at bounding box center [624, 266] width 302 height 27
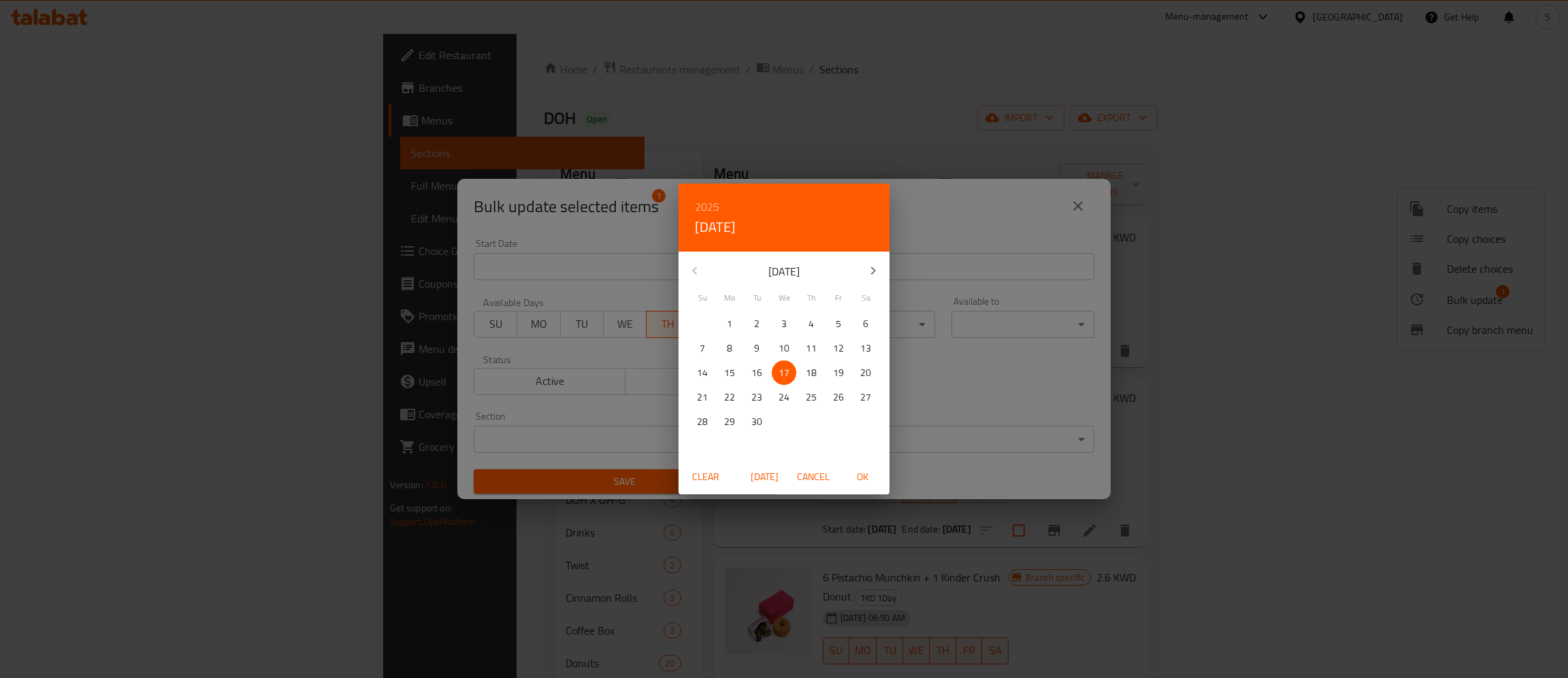
click at [814, 374] on p "18" at bounding box center [811, 372] width 11 height 17
click at [865, 480] on span "OK" at bounding box center [862, 477] width 33 height 17
type input "18-09-2025"
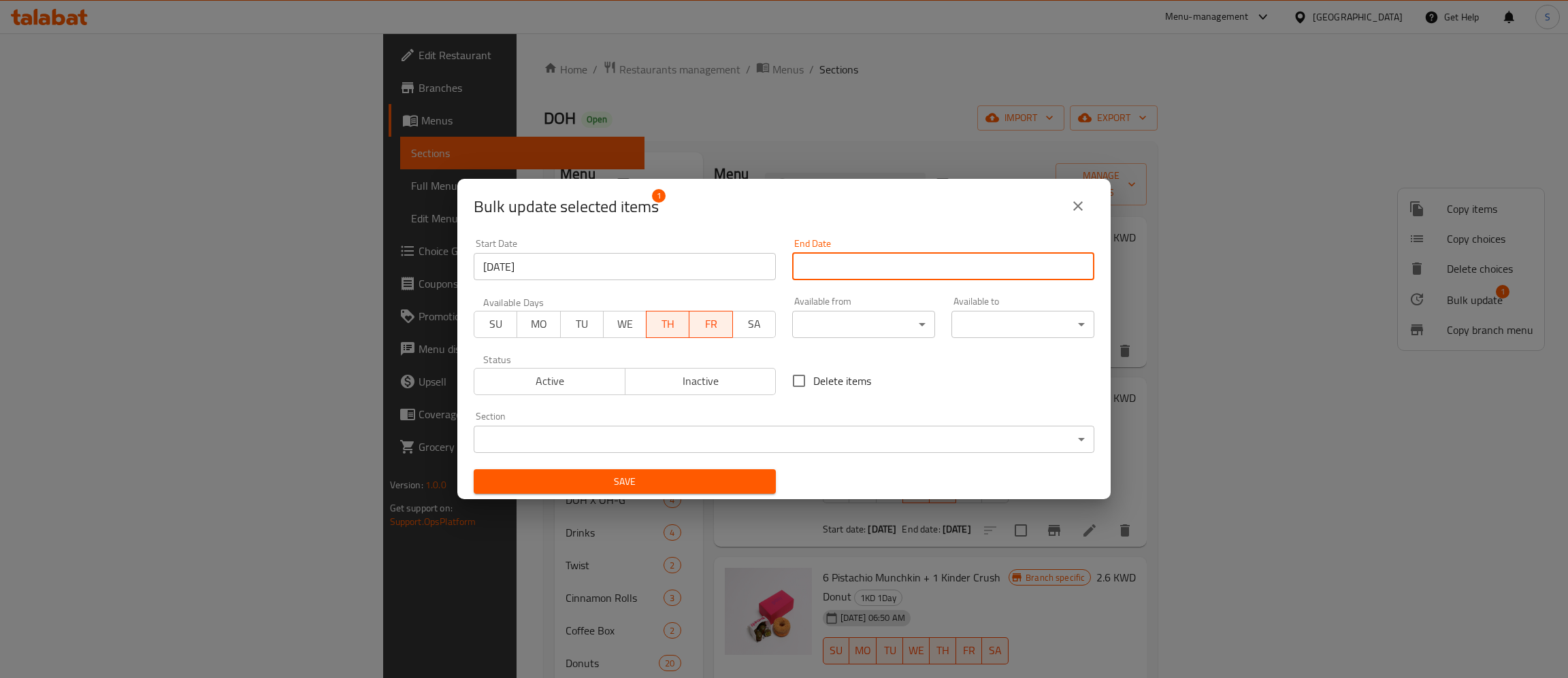
click at [897, 267] on input "Start Date" at bounding box center [943, 266] width 302 height 27
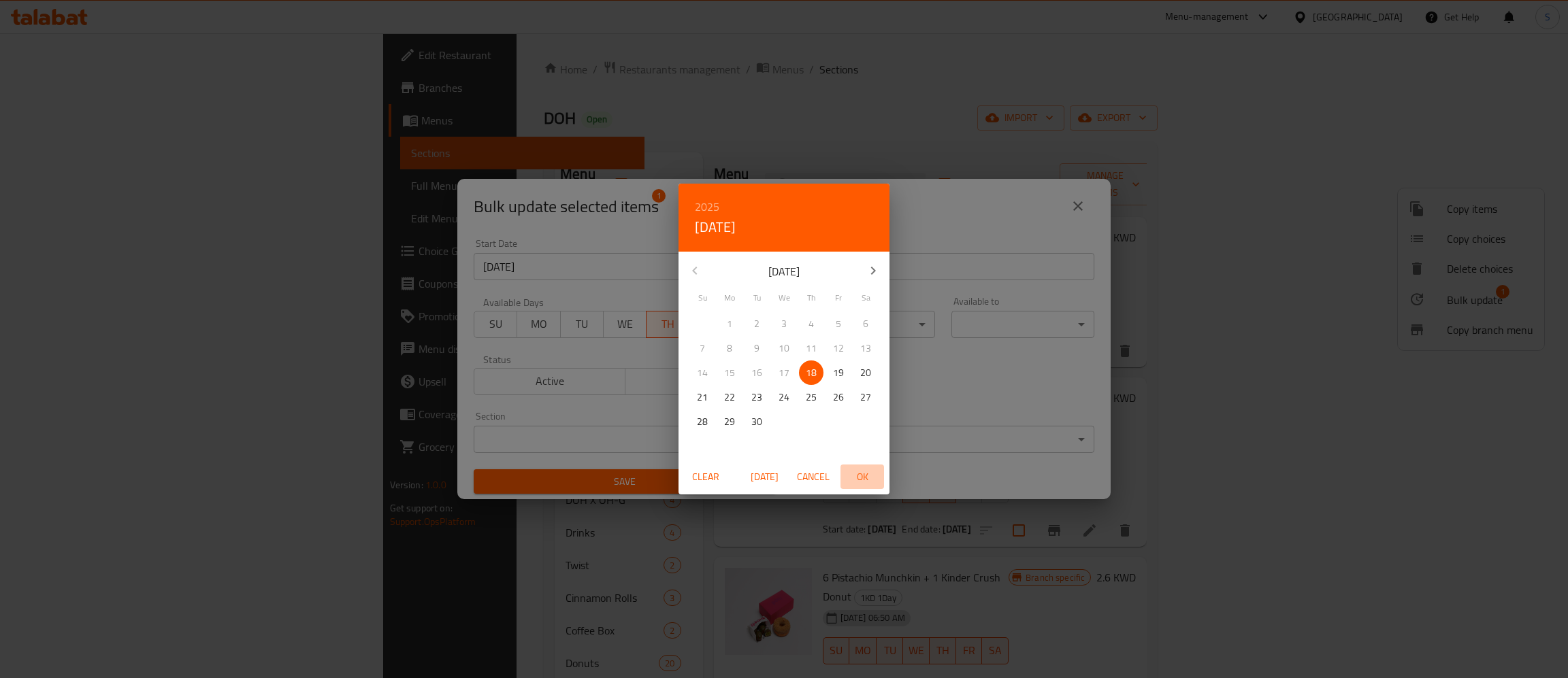
click at [857, 473] on span "OK" at bounding box center [862, 477] width 33 height 17
type input "18-09-2025"
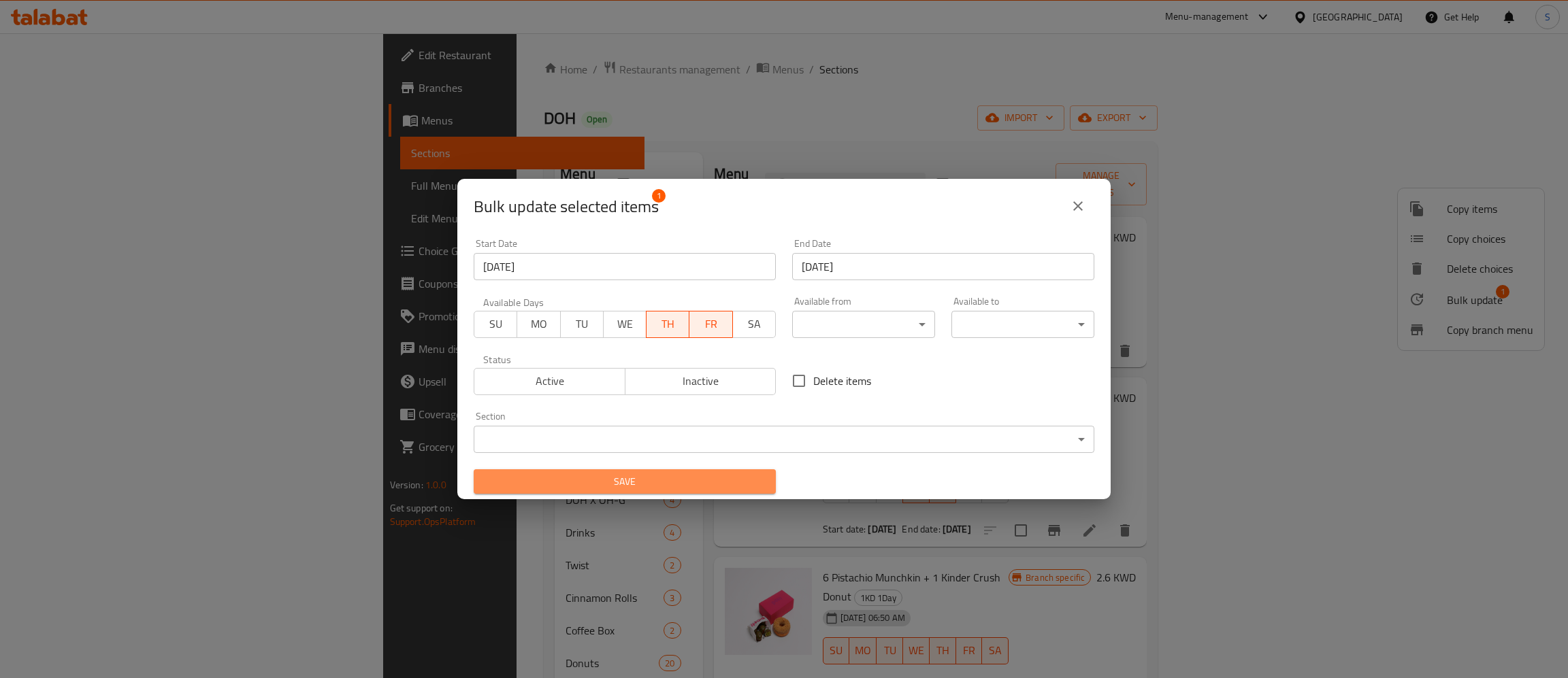
click at [632, 487] on span "Save" at bounding box center [624, 481] width 280 height 17
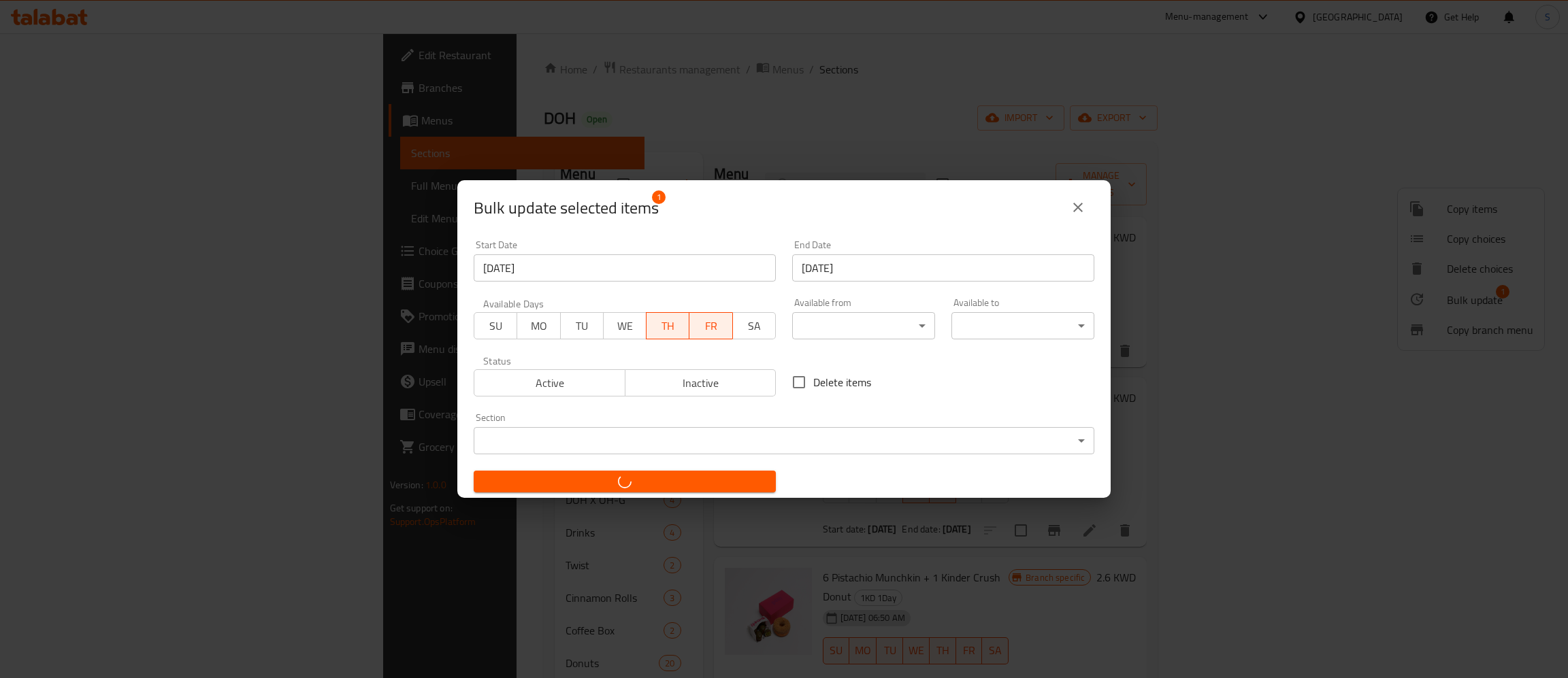
checkbox input "false"
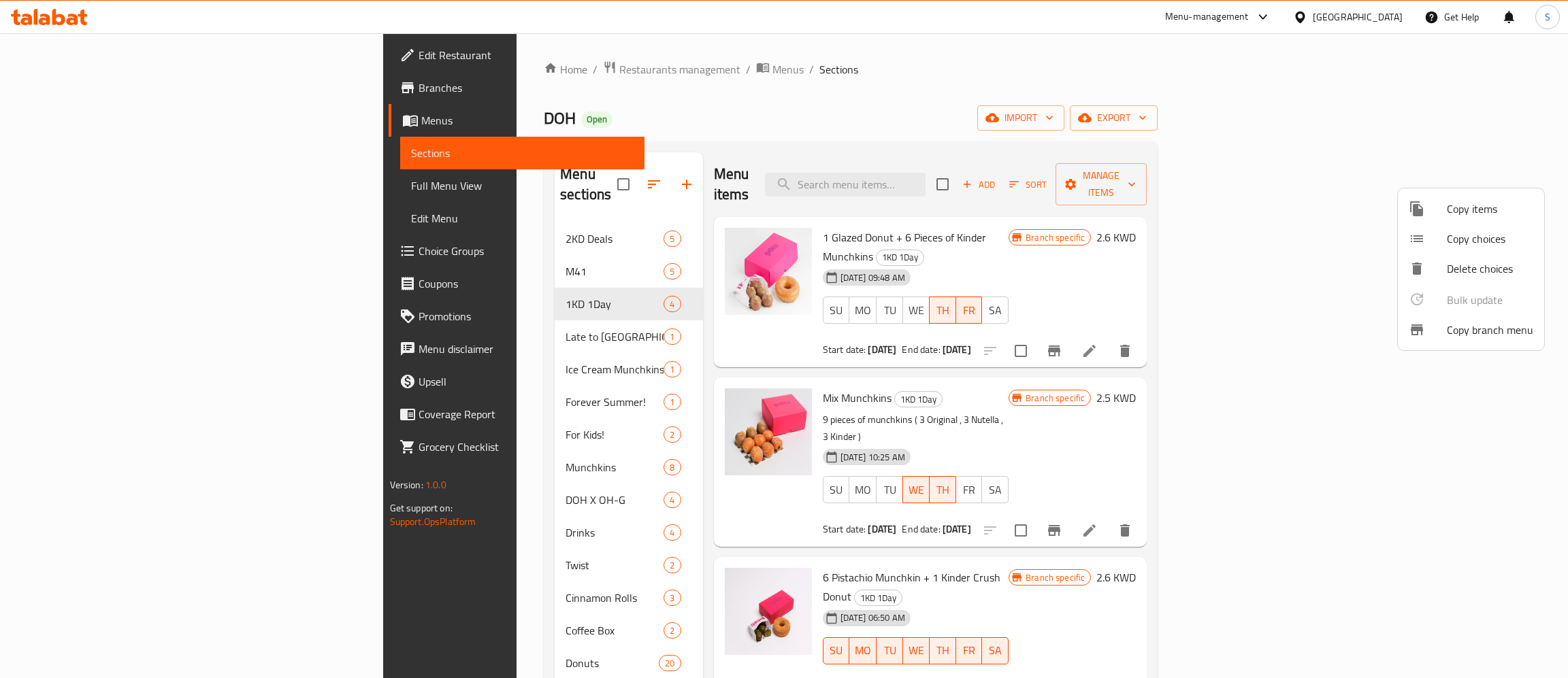
click at [1173, 212] on div at bounding box center [784, 339] width 1568 height 678
click at [1070, 334] on button "Branch-specific-item" at bounding box center [1054, 350] width 33 height 33
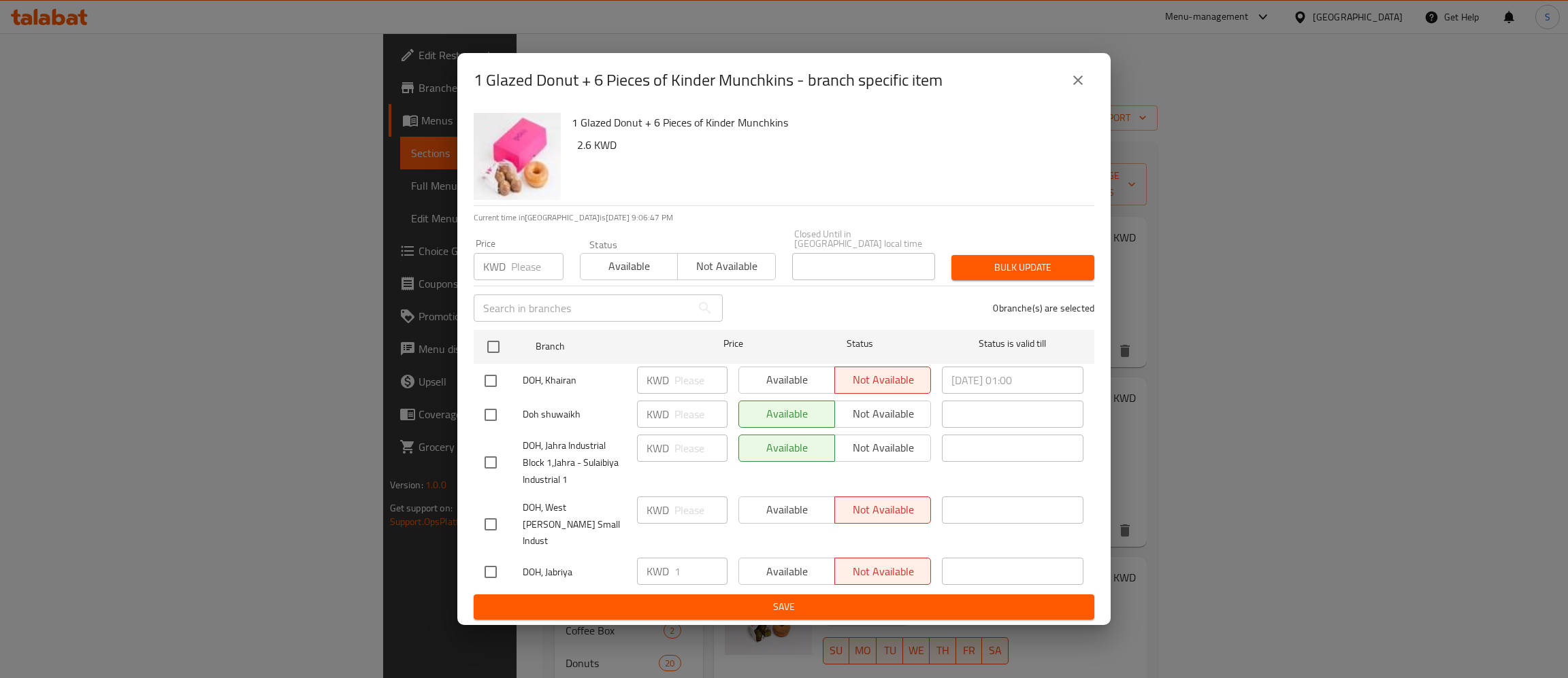
drag, startPoint x: 489, startPoint y: 347, endPoint x: 622, endPoint y: 277, distance: 150.3
click at [490, 344] on input "checkbox" at bounding box center [493, 347] width 28 height 28
checkbox input "true"
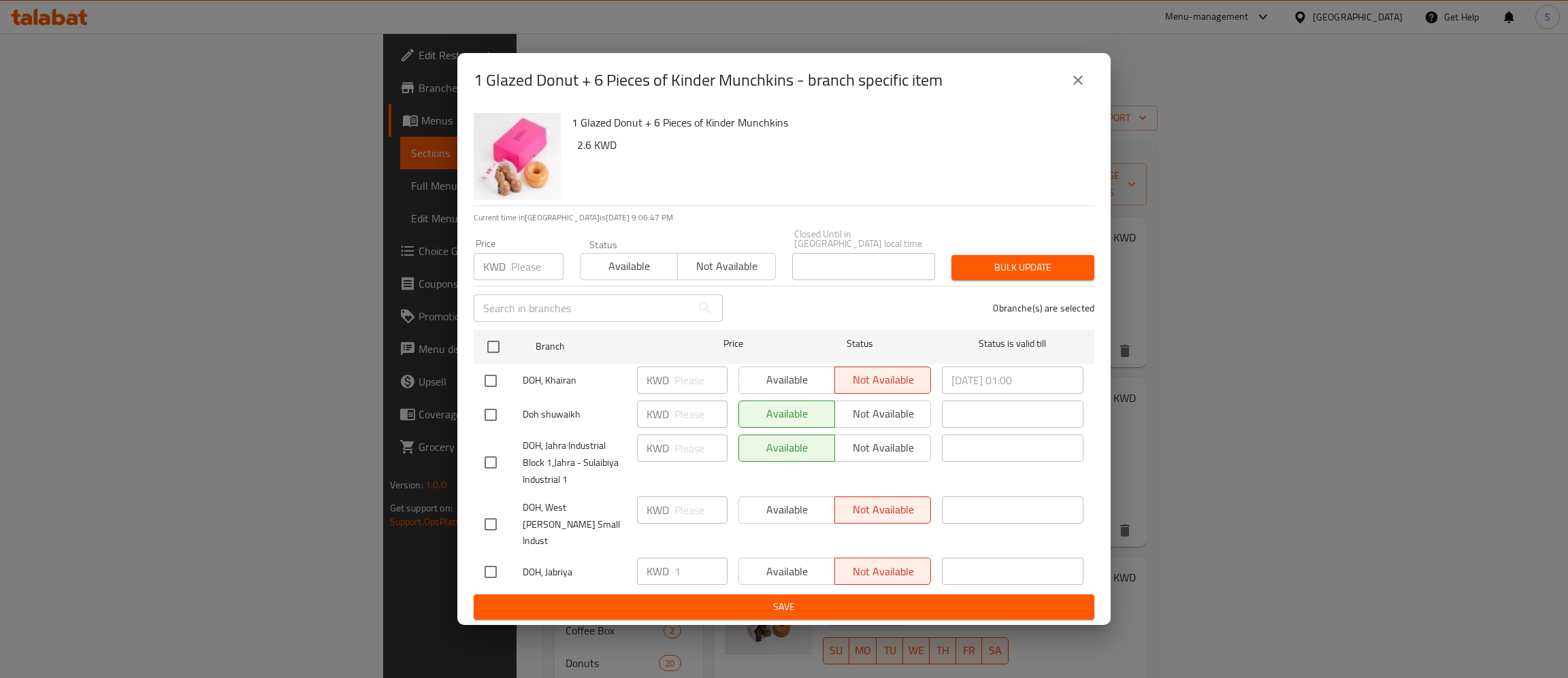
checkbox input "true"
click at [618, 275] on span "Available" at bounding box center [629, 266] width 86 height 19
click at [1049, 277] on span "Bulk update" at bounding box center [1023, 267] width 122 height 17
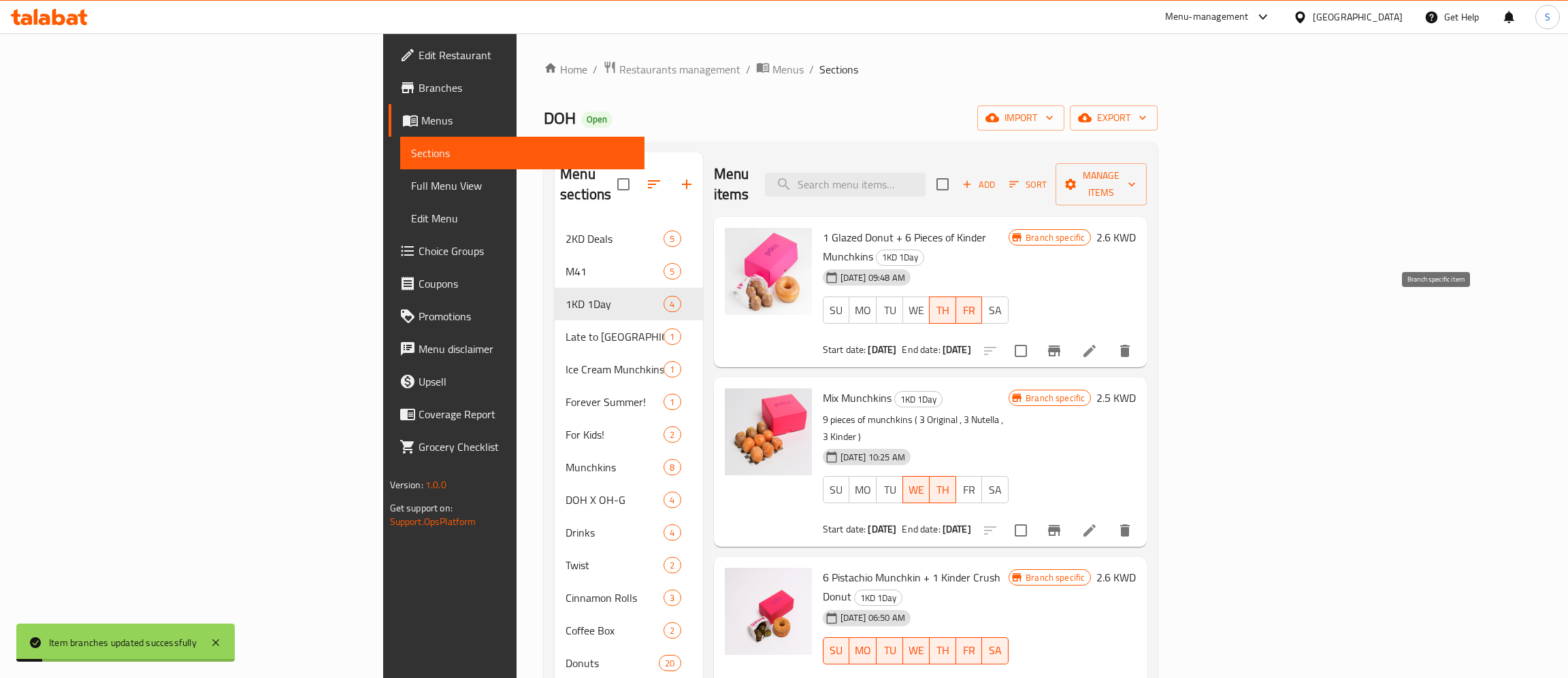
click at [1062, 343] on icon "Branch-specific-item" at bounding box center [1054, 351] width 16 height 16
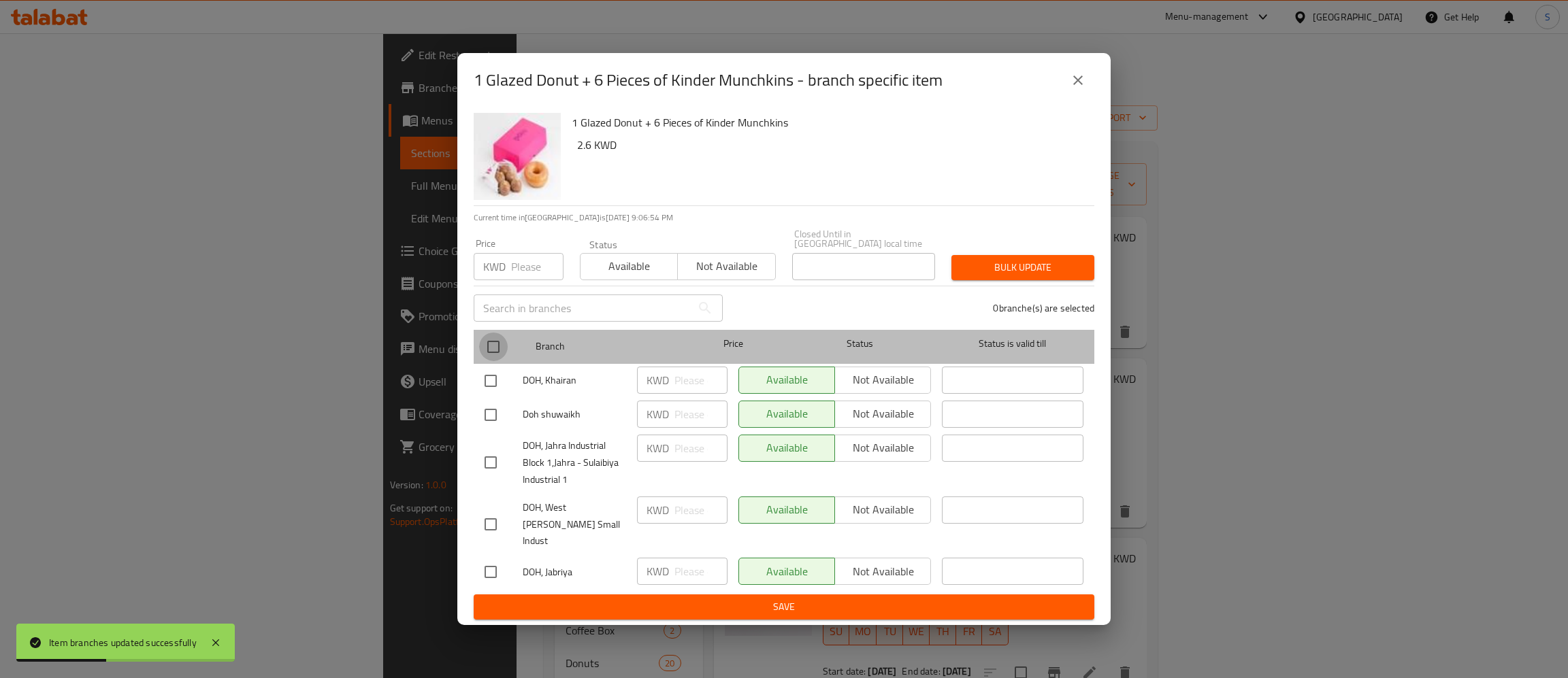
click at [495, 355] on input "checkbox" at bounding box center [493, 347] width 28 height 28
checkbox input "true"
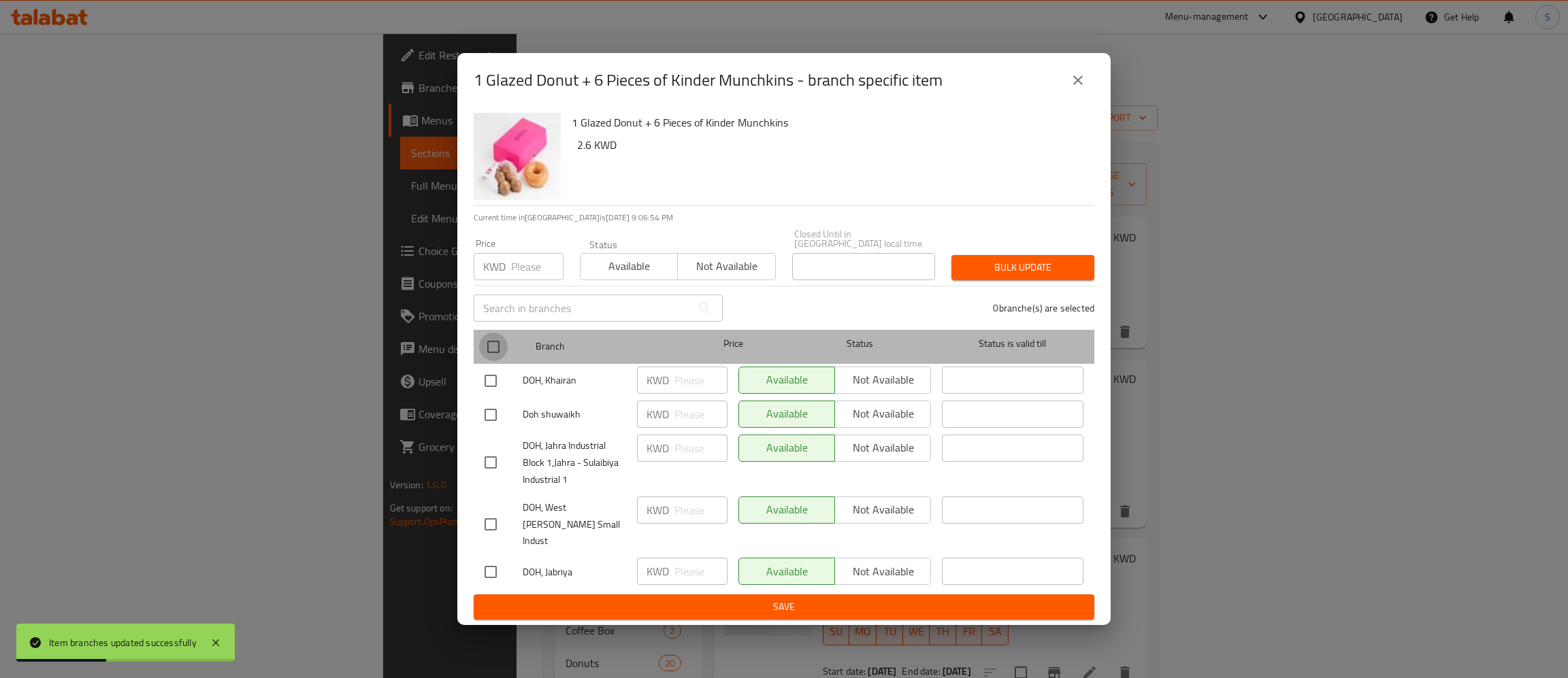
checkbox input "true"
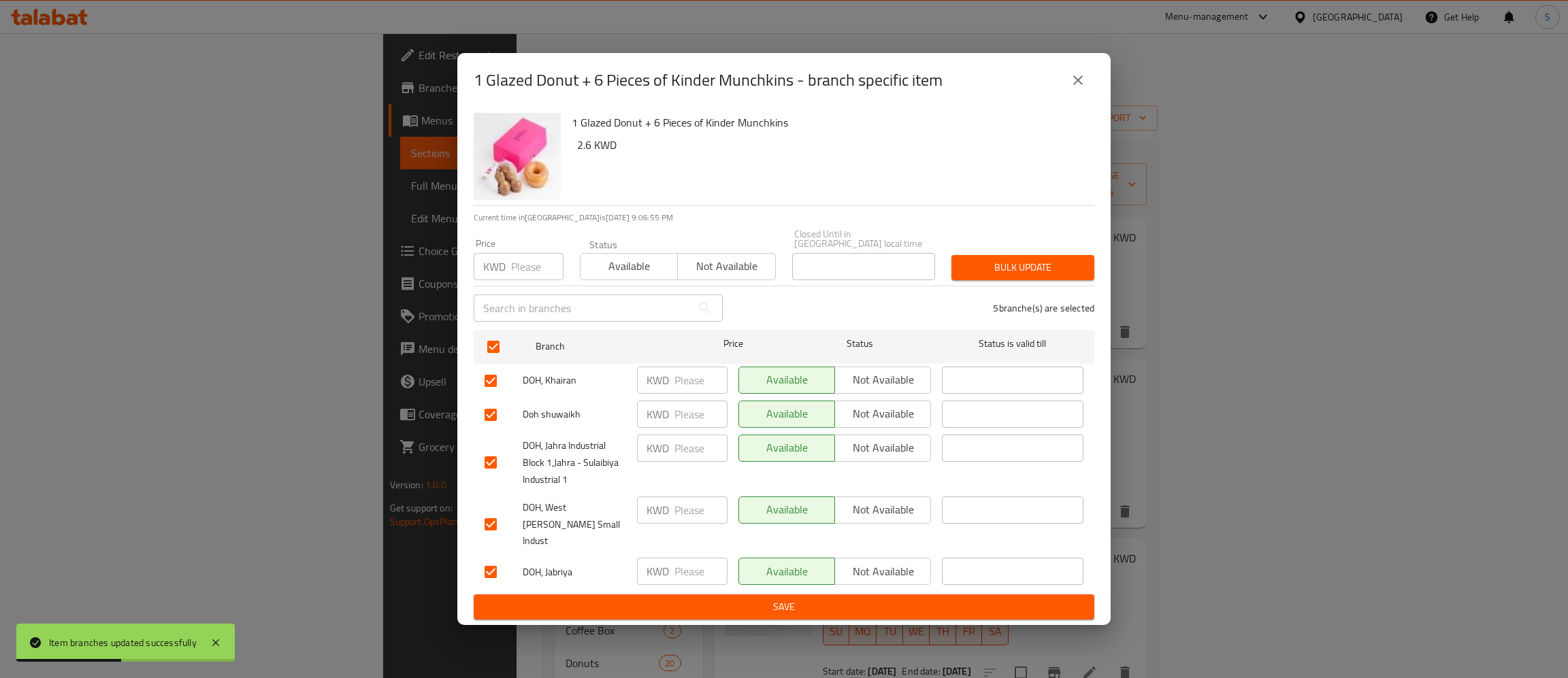
click at [489, 469] on input "checkbox" at bounding box center [490, 463] width 28 height 28
checkbox input "false"
click at [760, 273] on span "Not available" at bounding box center [725, 266] width 86 height 19
click at [1014, 277] on span "Bulk update" at bounding box center [1023, 267] width 122 height 17
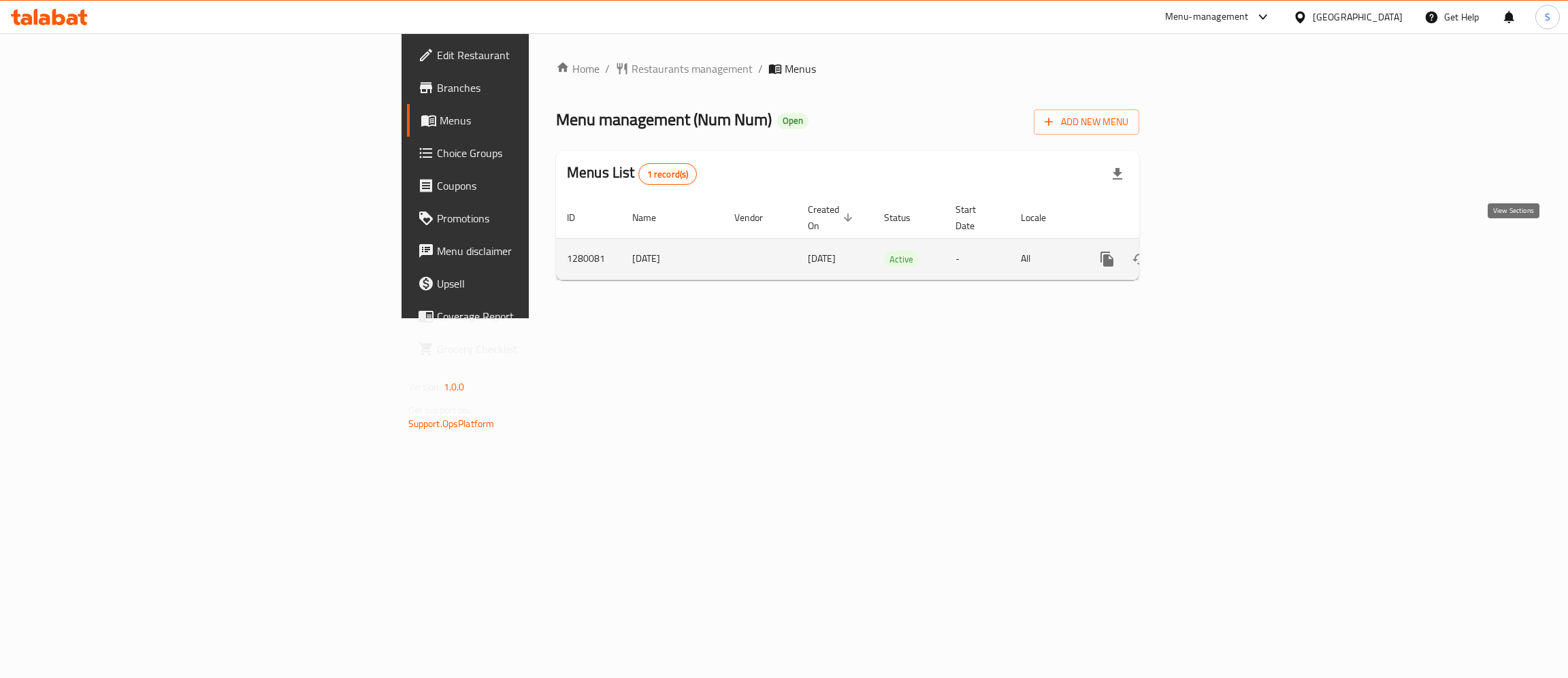
click at [1211, 253] on icon "enhanced table" at bounding box center [1205, 259] width 12 height 12
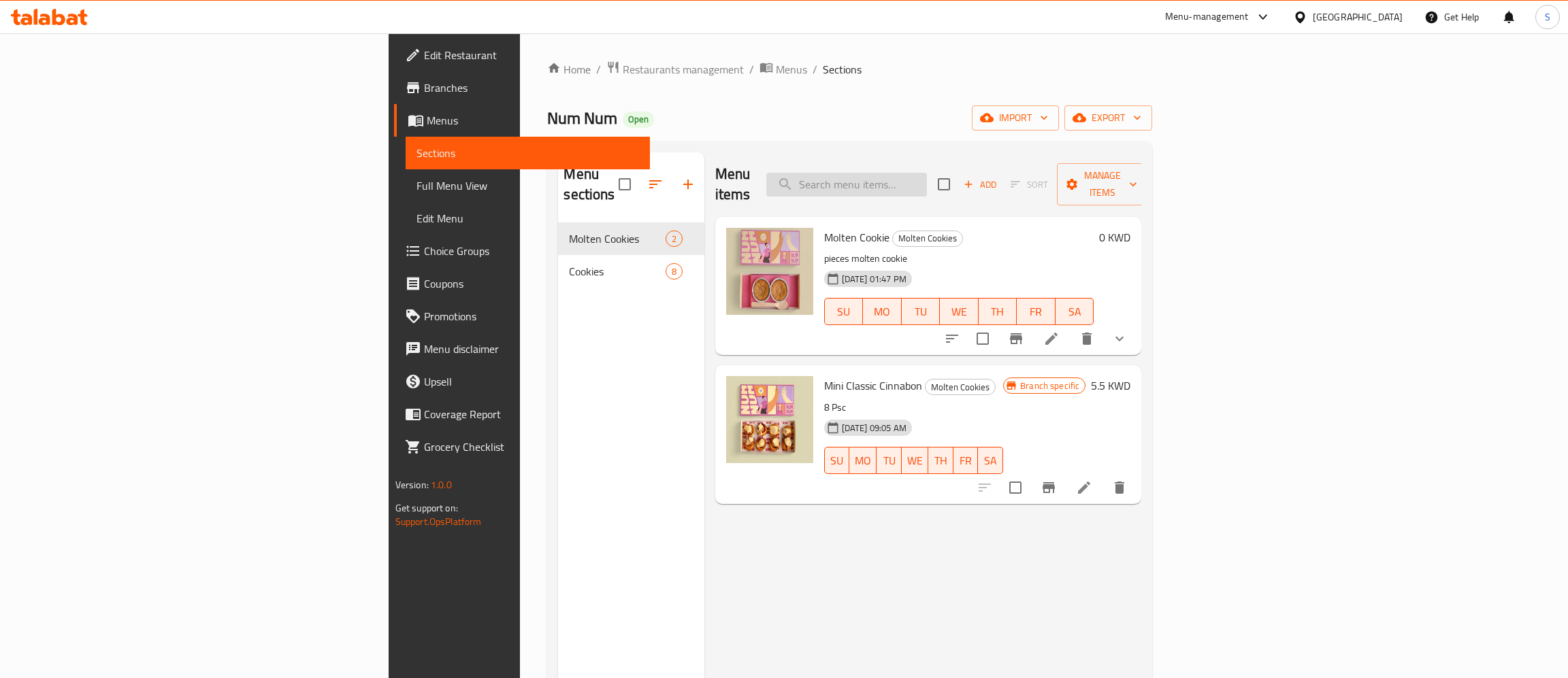
click at [927, 176] on input "search" at bounding box center [846, 184] width 161 height 24
paste input "Molten Cookie"
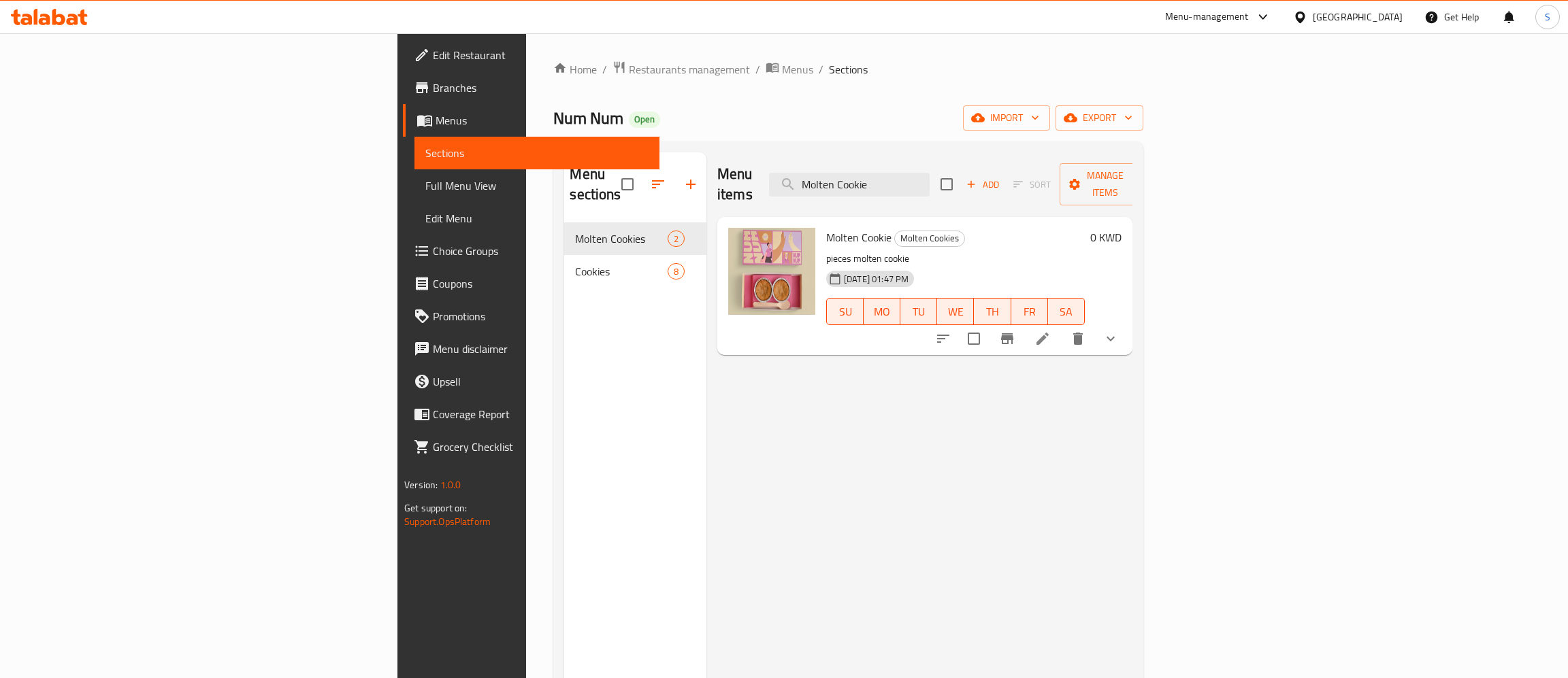
type input "Molten Cookie"
click at [1127, 323] on button "show more" at bounding box center [1110, 339] width 33 height 33
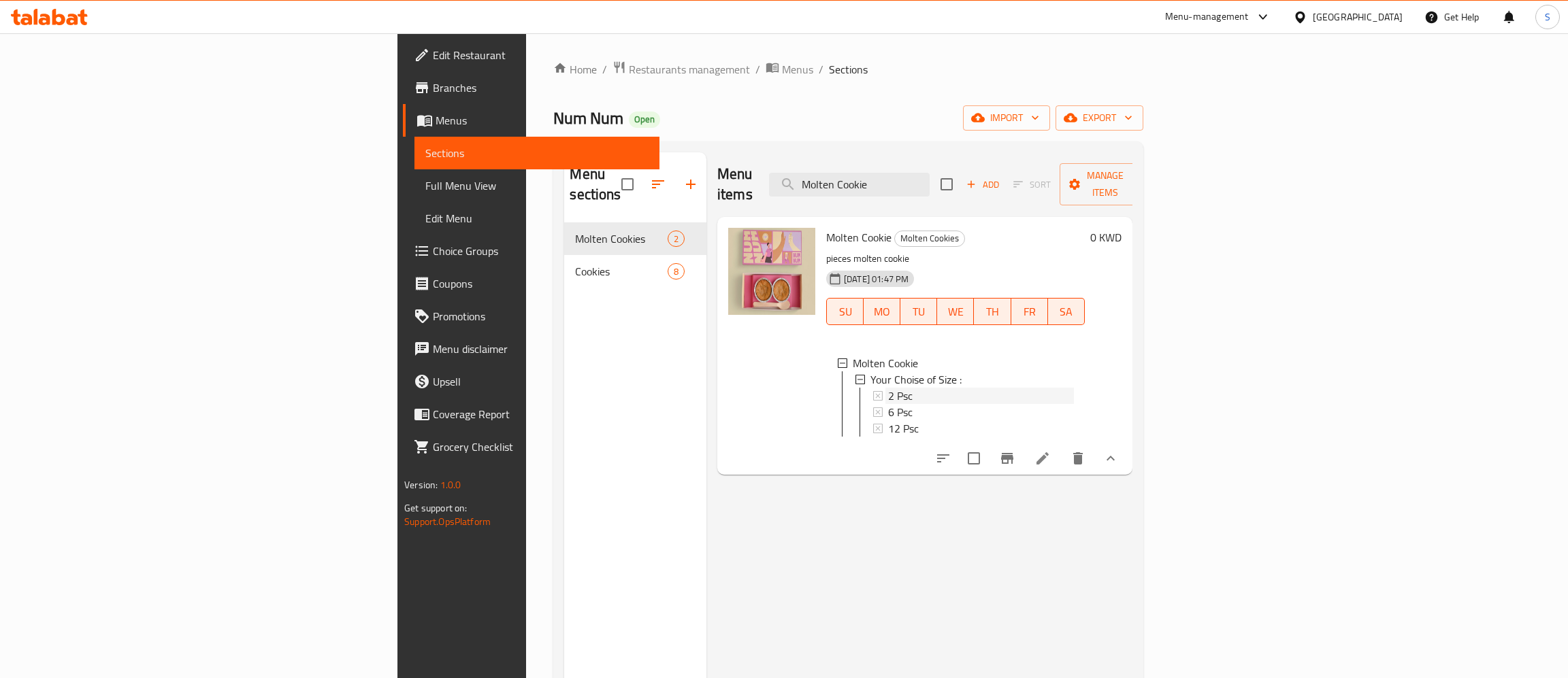
click at [888, 387] on span "2 Psc" at bounding box center [900, 395] width 25 height 16
click at [683, 176] on icon "button" at bounding box center [691, 184] width 16 height 16
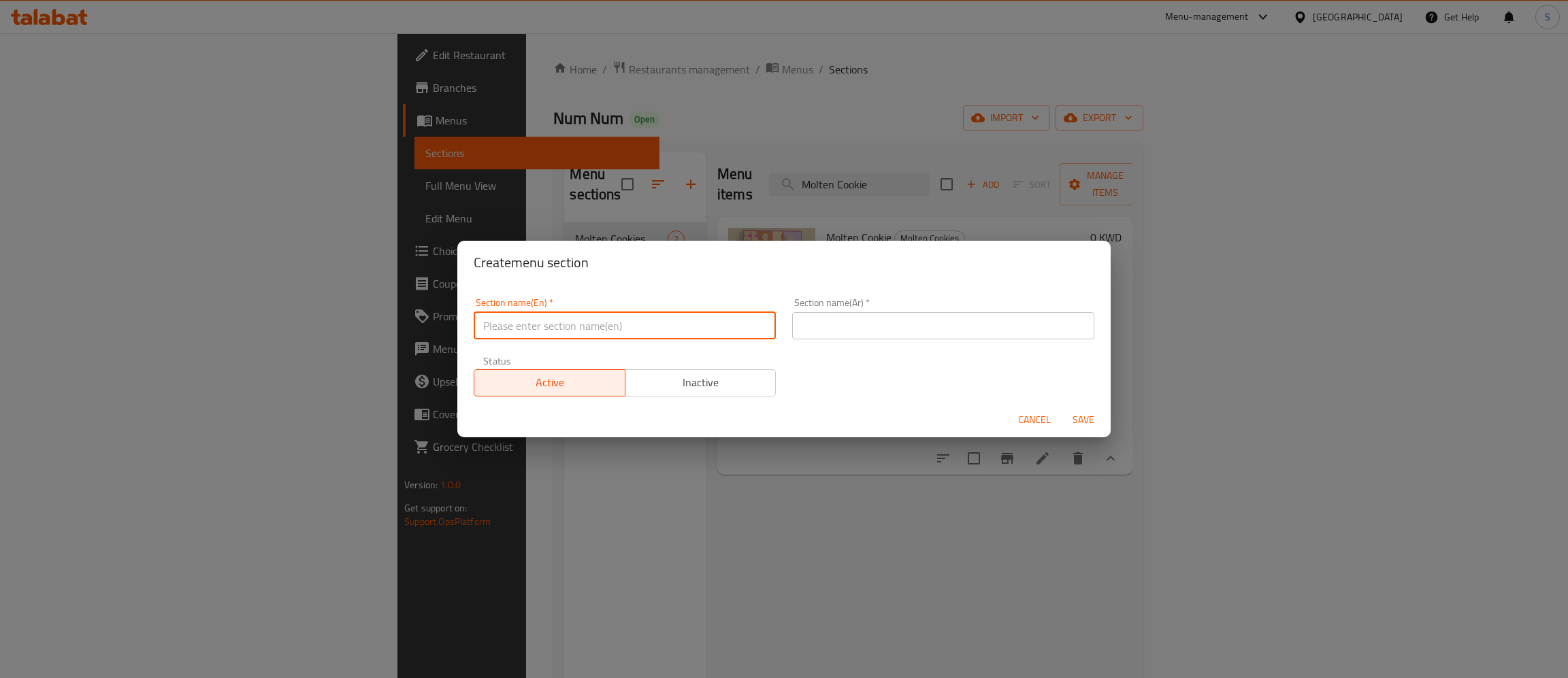
click at [645, 329] on input "text" at bounding box center [624, 325] width 302 height 27
type input "2KD Deals"
click at [848, 323] on input "text" at bounding box center [943, 325] width 302 height 27
paste input "عروض ٢ د.ك"
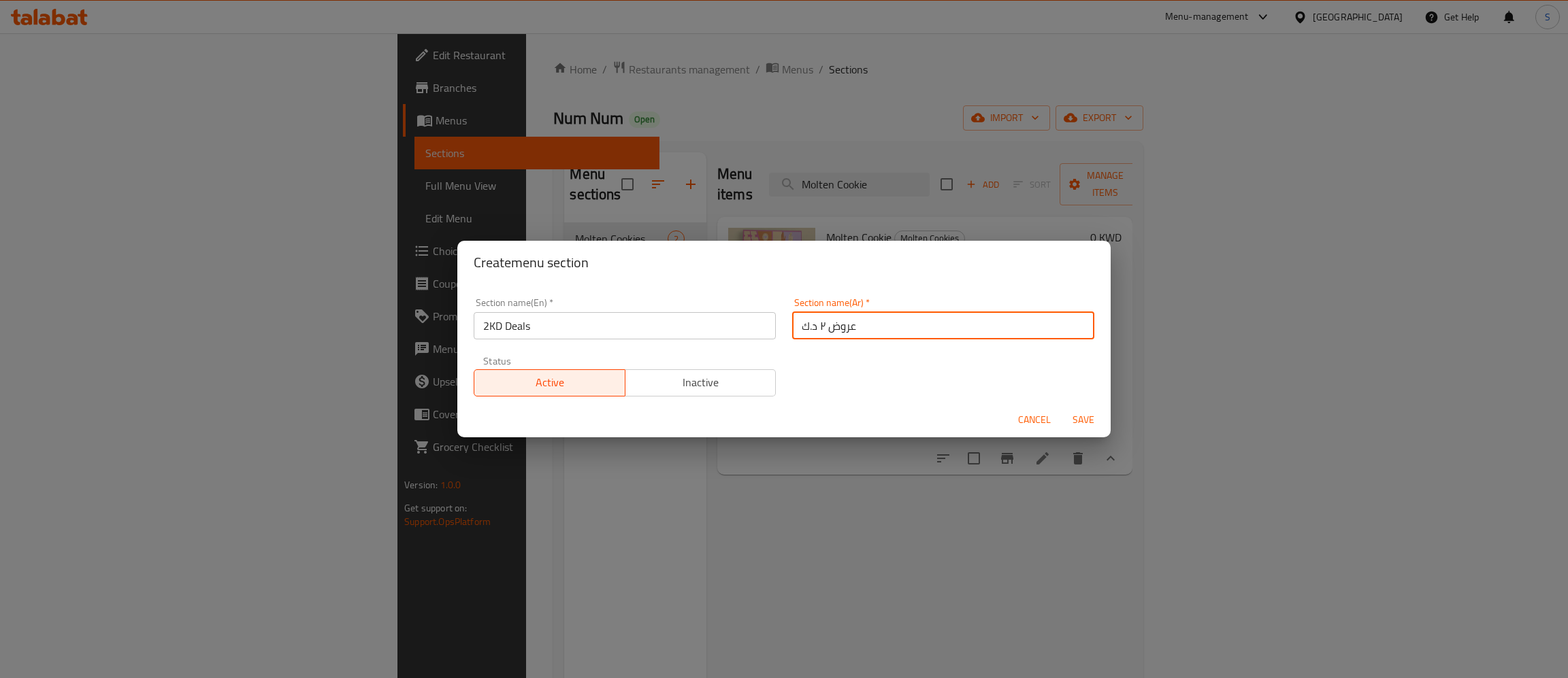
type input "عروض ٢ د.ك"
click at [1080, 417] on span "Save" at bounding box center [1083, 419] width 33 height 17
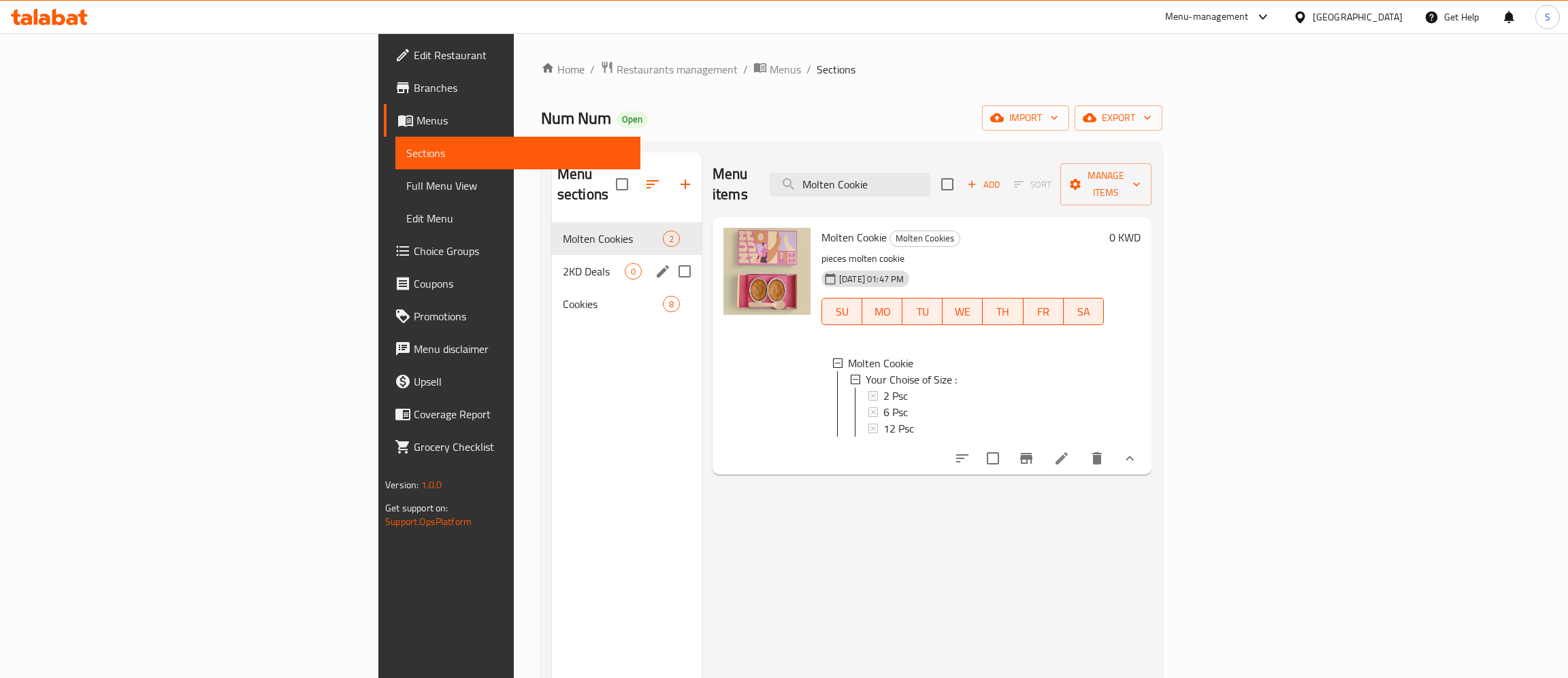
click at [552, 255] on div "2KD Deals 0" at bounding box center [626, 271] width 150 height 33
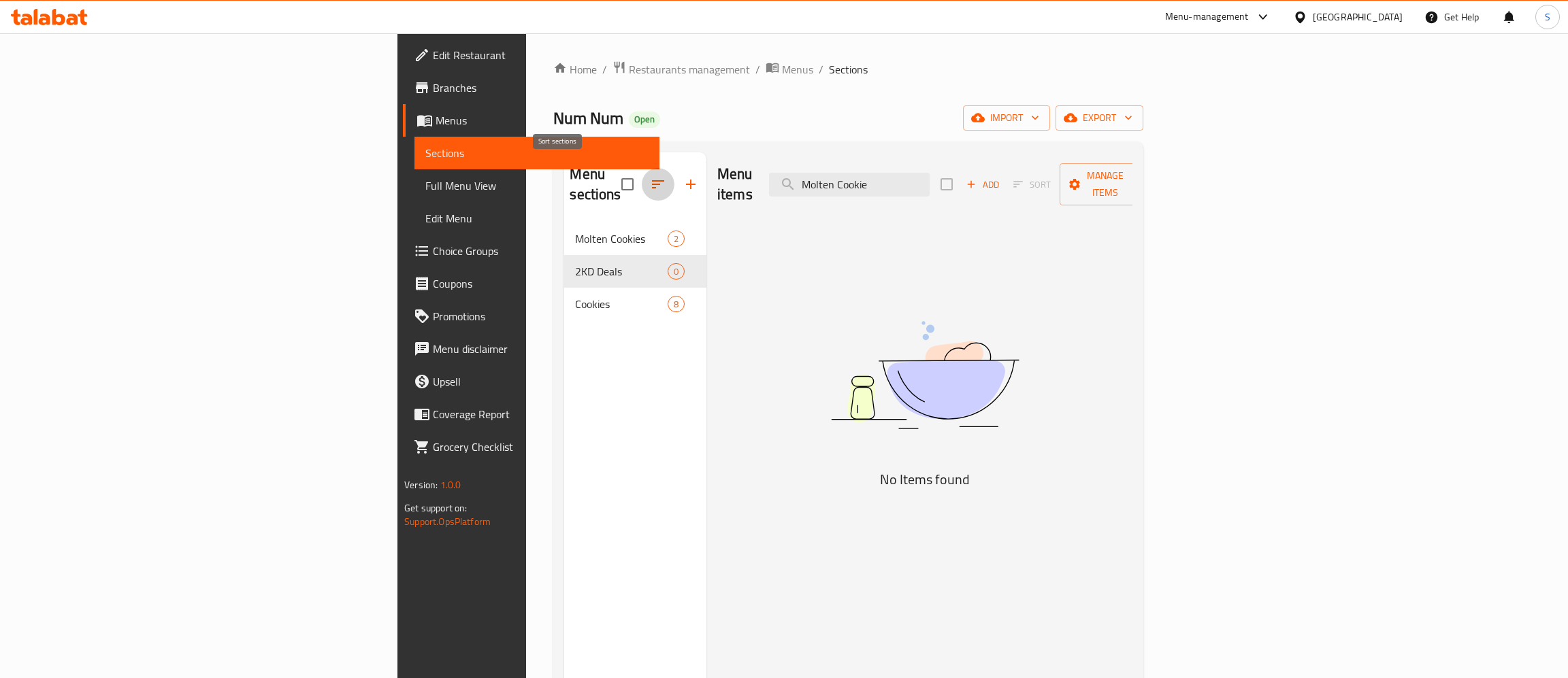
click at [642, 168] on button "button" at bounding box center [658, 184] width 33 height 33
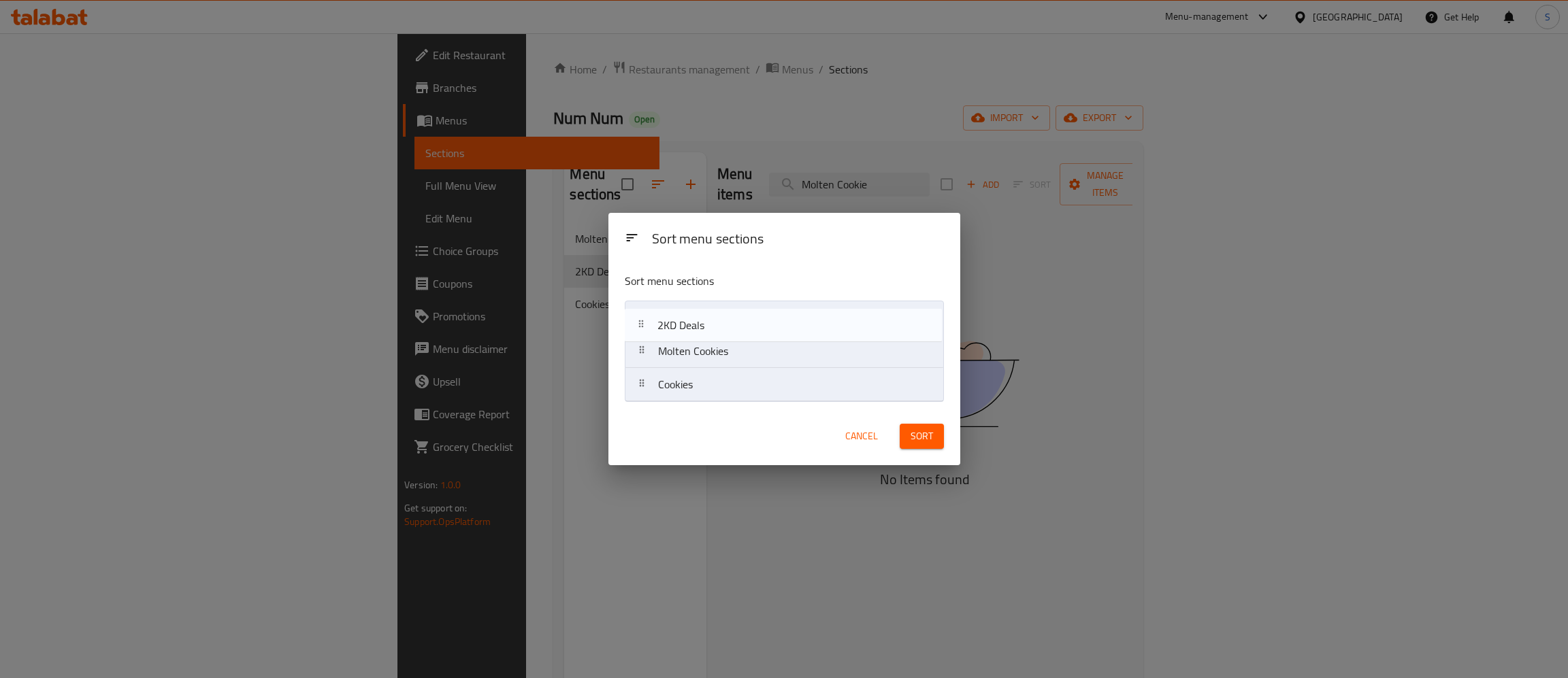
drag, startPoint x: 681, startPoint y: 347, endPoint x: 680, endPoint y: 320, distance: 27.0
click at [680, 320] on nav "Molten Cookies 2KD Deals Cookies" at bounding box center [784, 351] width 319 height 101
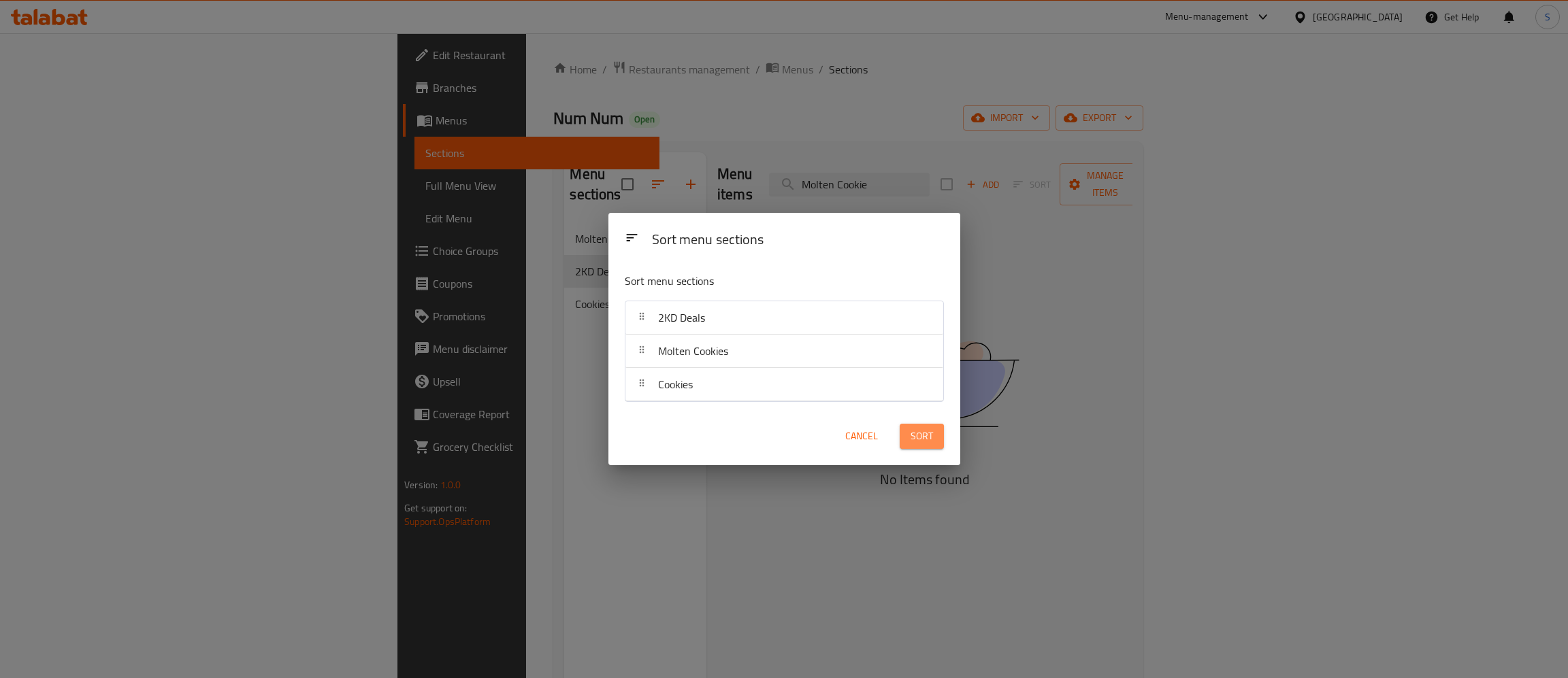
click at [920, 445] on span "Sort" at bounding box center [921, 436] width 22 height 17
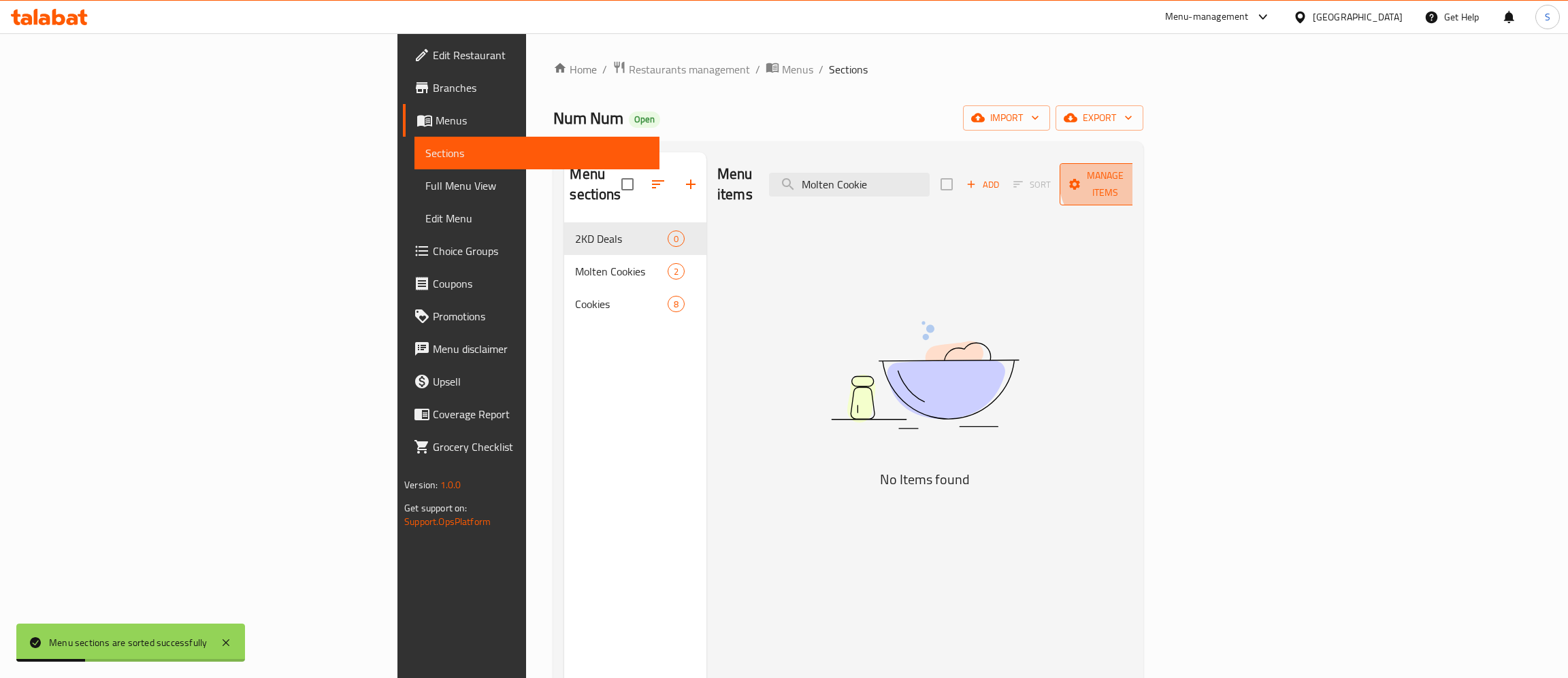
click at [1140, 171] on span "Manage items" at bounding box center [1105, 184] width 69 height 34
click at [1469, 209] on span "Copy items" at bounding box center [1489, 208] width 86 height 16
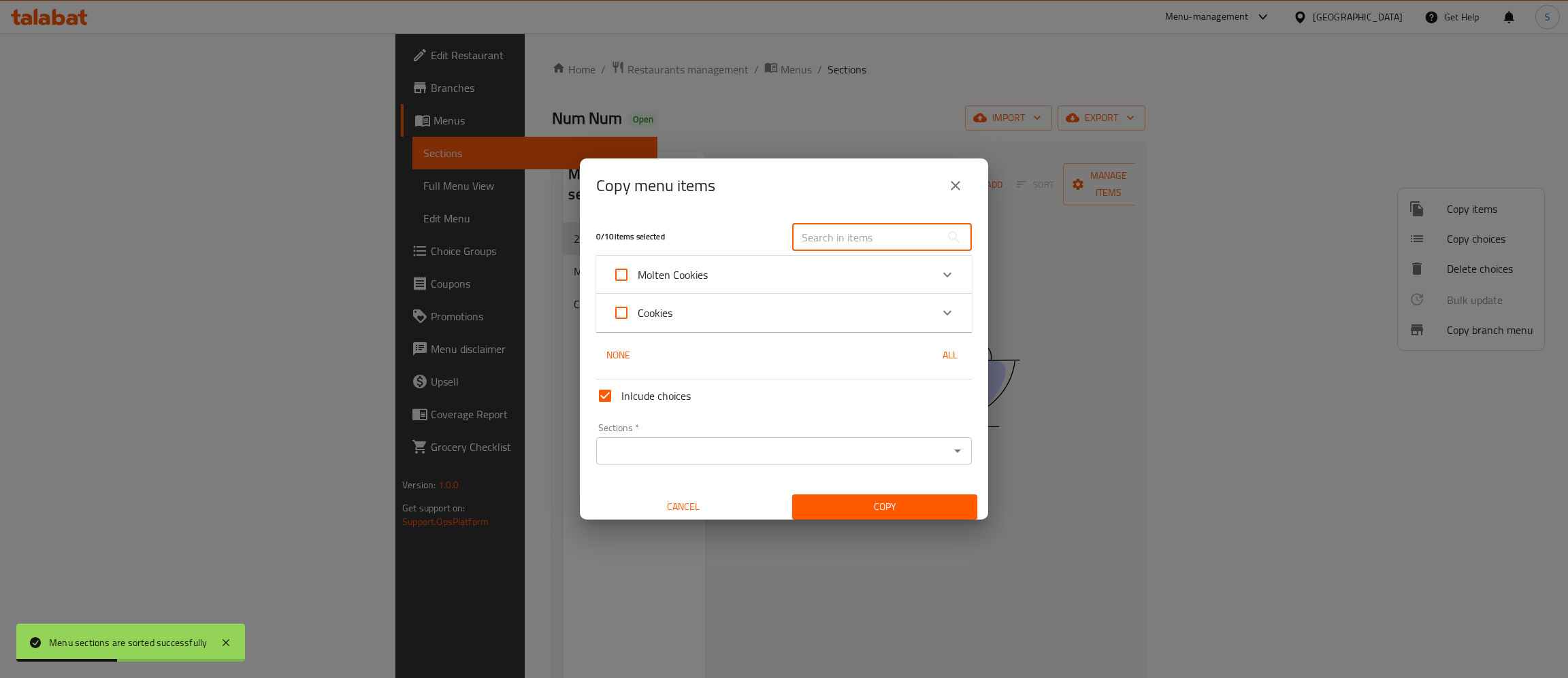
click at [870, 230] on input "text" at bounding box center [866, 237] width 148 height 27
paste input "عروض ٢ د.ك"
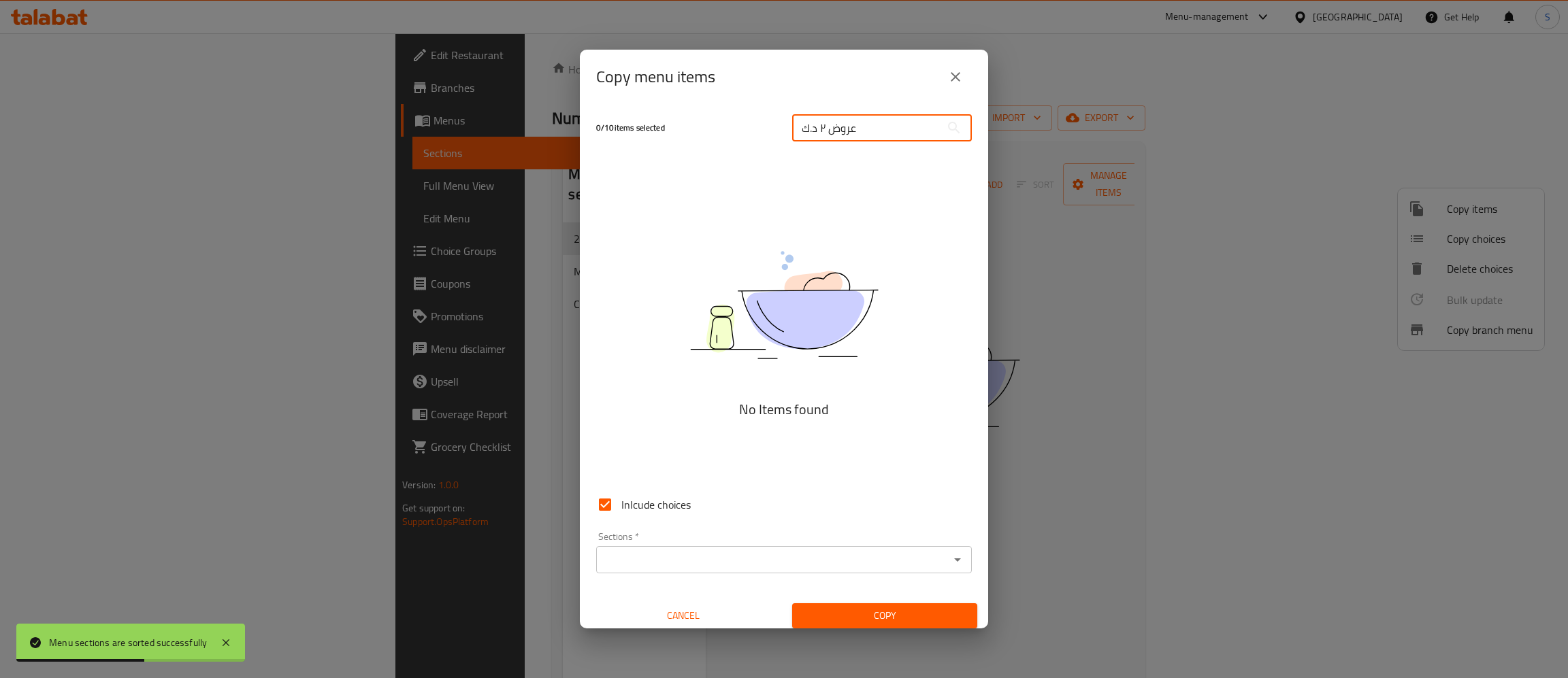
drag, startPoint x: 898, startPoint y: 133, endPoint x: 578, endPoint y: 168, distance: 321.9
click at [792, 142] on input "عروض ٢ د.ك" at bounding box center [866, 128] width 148 height 27
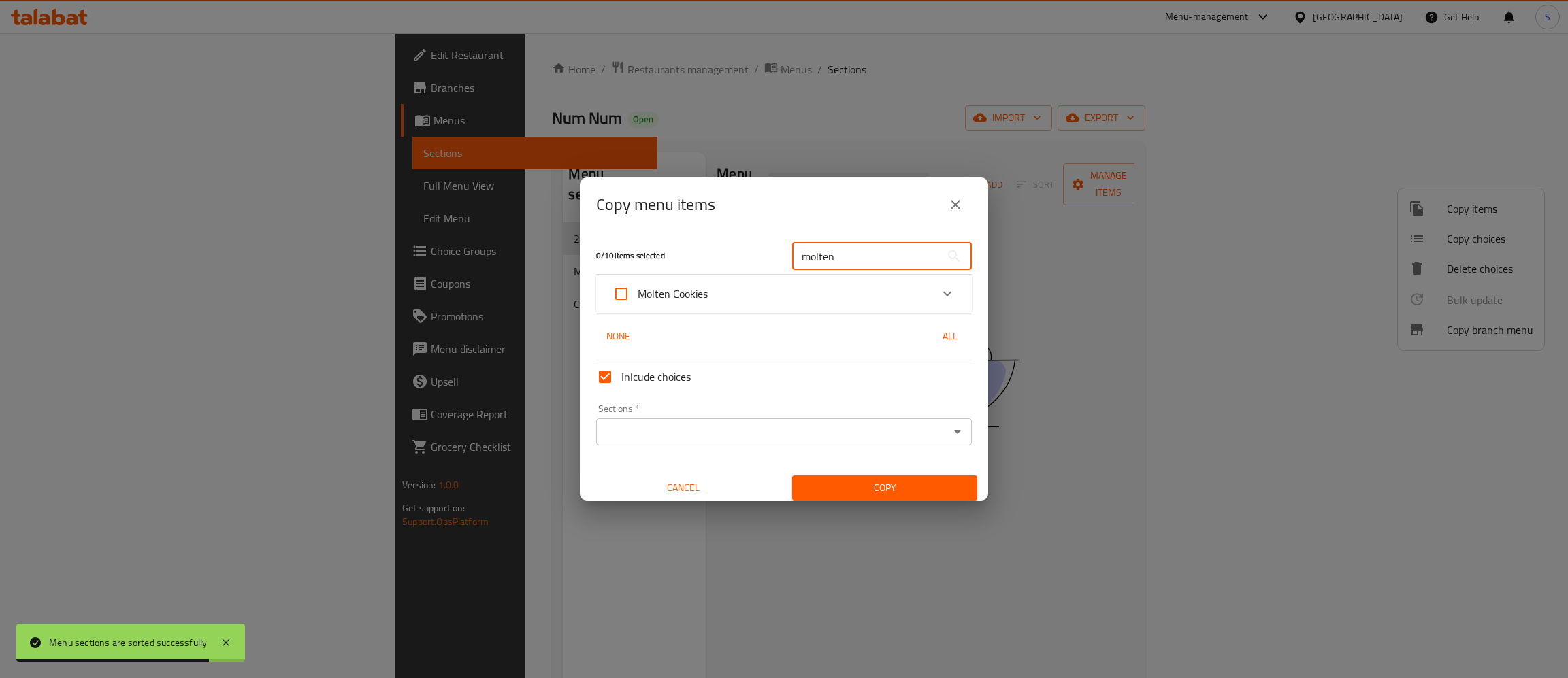
type input "molten"
click at [890, 307] on div "Molten Cookies" at bounding box center [772, 293] width 318 height 33
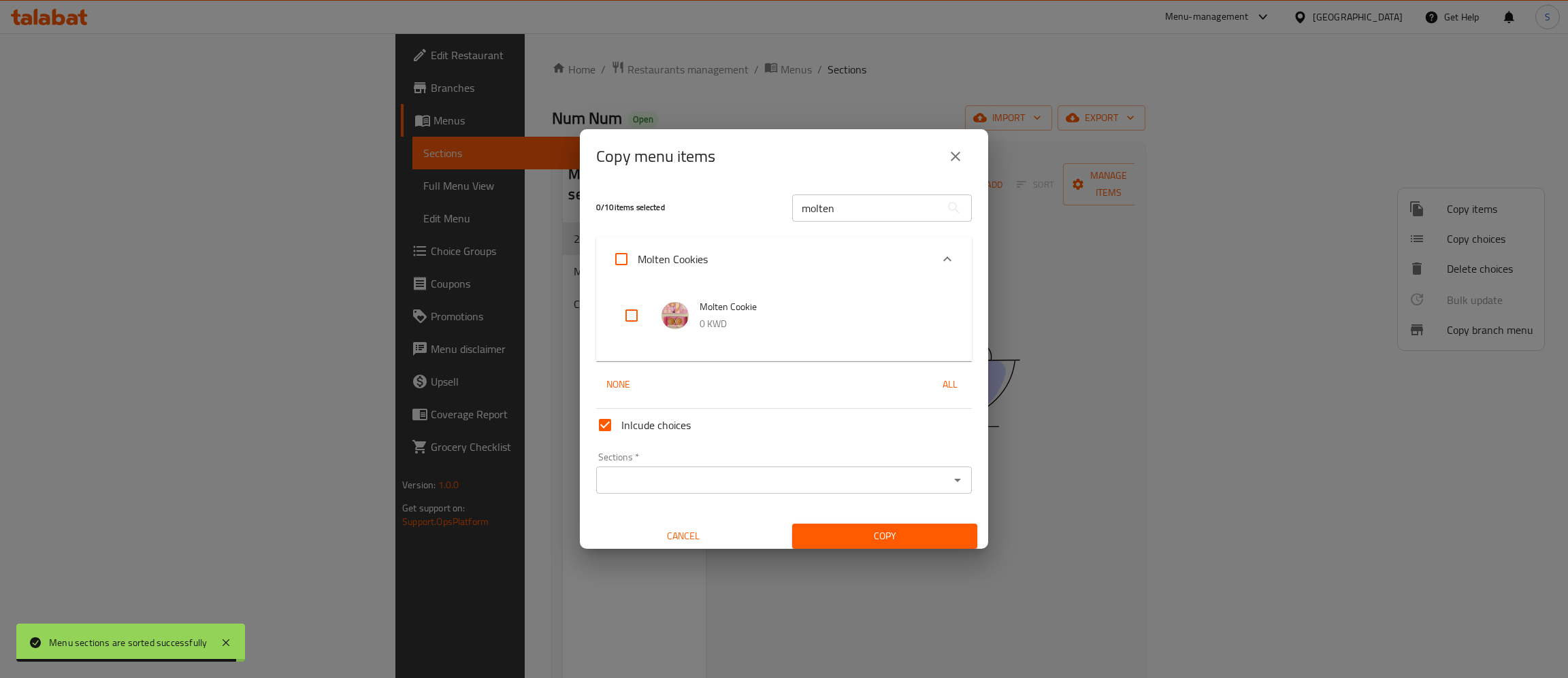
click at [630, 325] on input "checkbox" at bounding box center [631, 316] width 33 height 33
checkbox input "true"
click at [741, 470] on div "Sections *" at bounding box center [784, 479] width 376 height 27
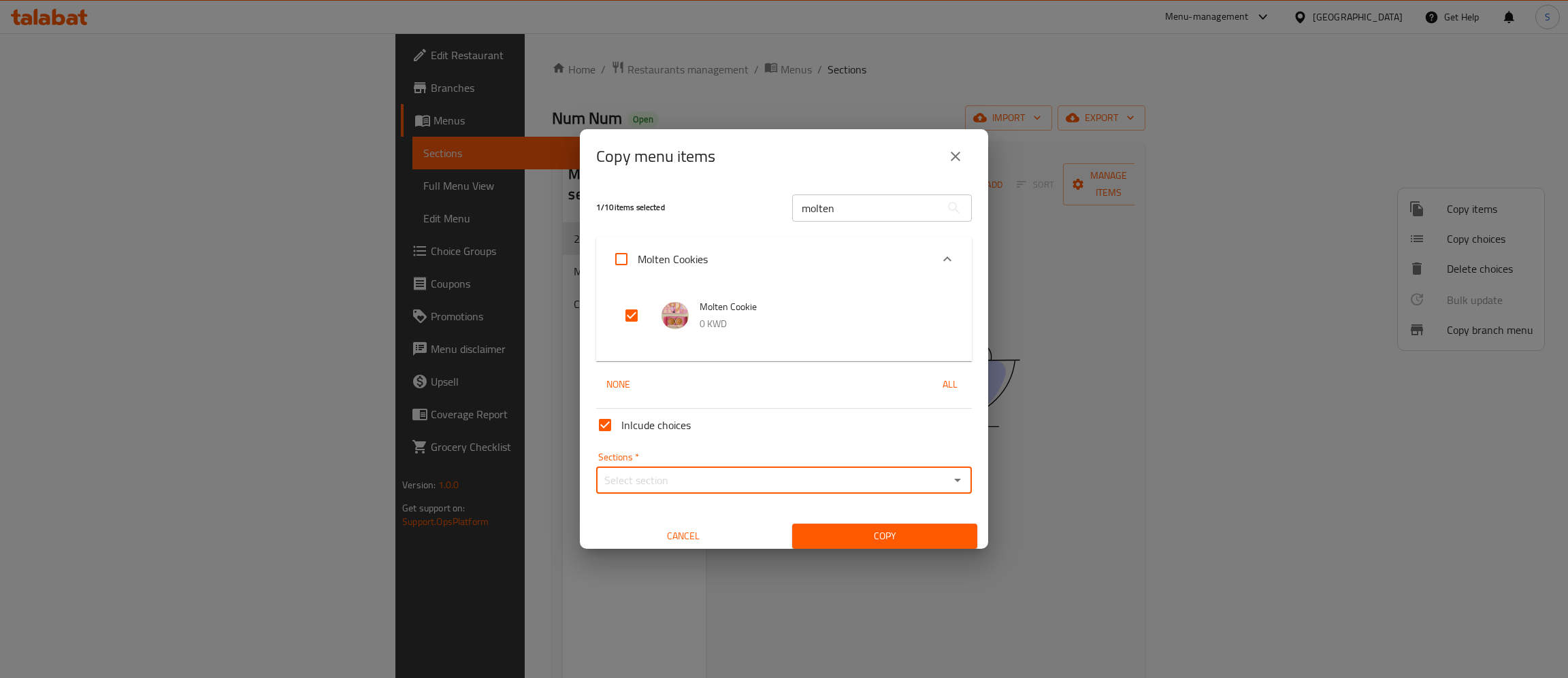
click at [694, 493] on div "Sections *" at bounding box center [784, 479] width 376 height 27
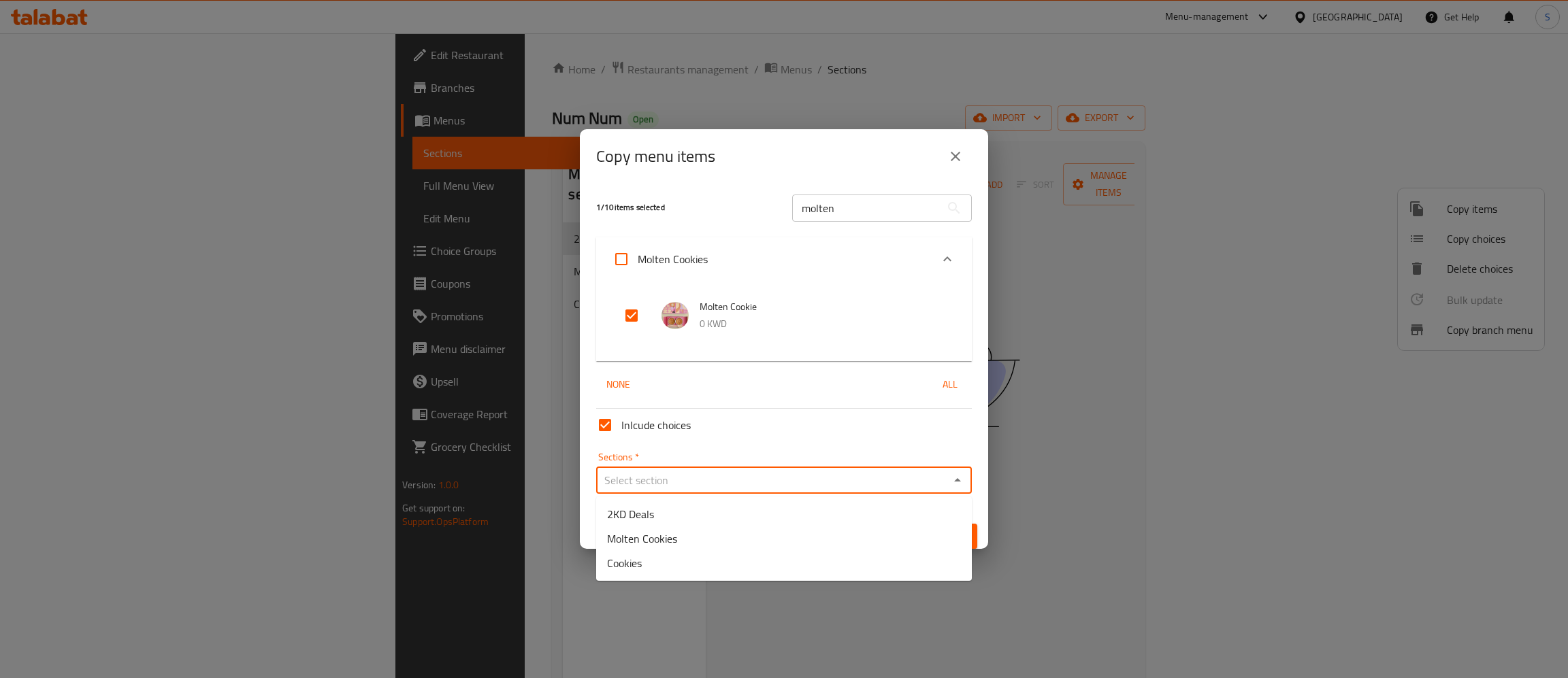
click at [695, 477] on input "Sections   *" at bounding box center [772, 479] width 345 height 19
click at [675, 517] on li "2KD Deals" at bounding box center [784, 514] width 376 height 25
type input "2KD Deals"
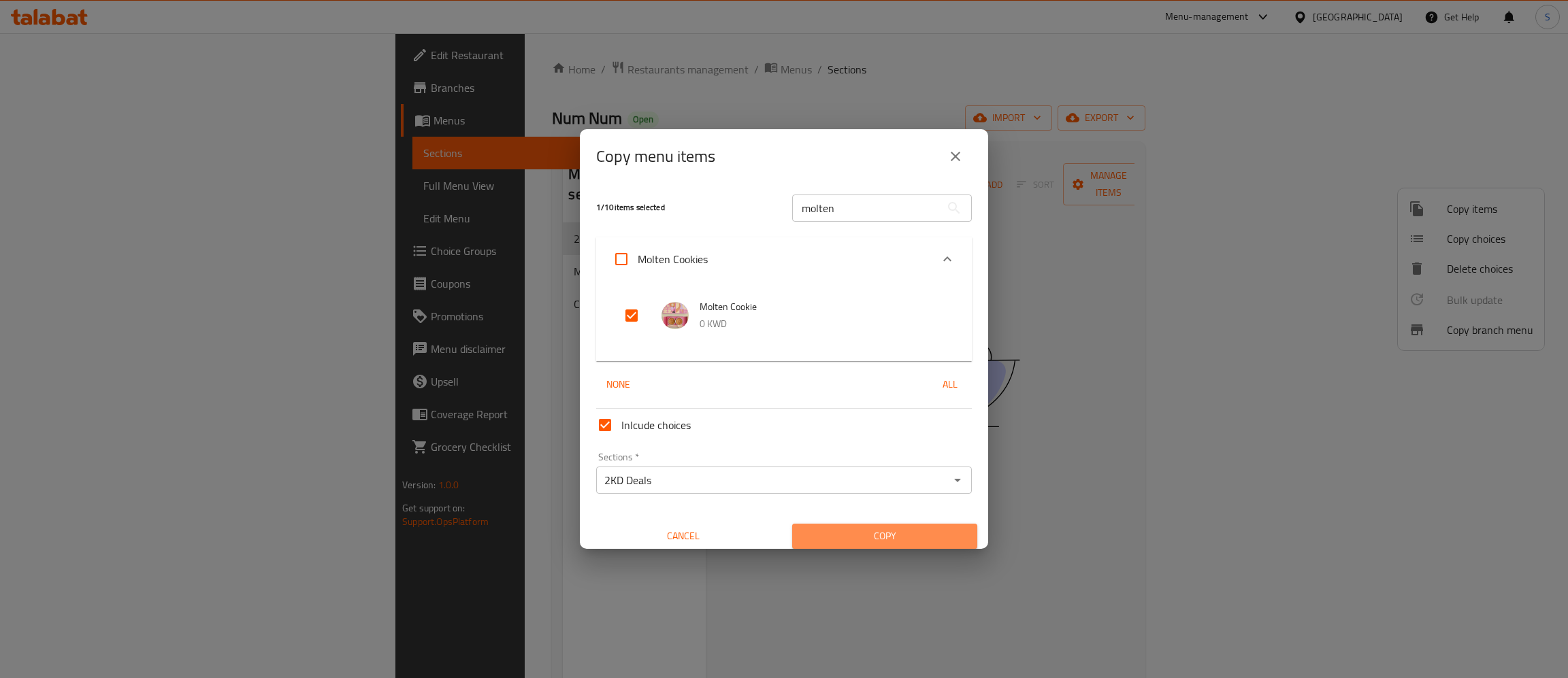
click at [890, 539] on span "Copy" at bounding box center [884, 535] width 163 height 17
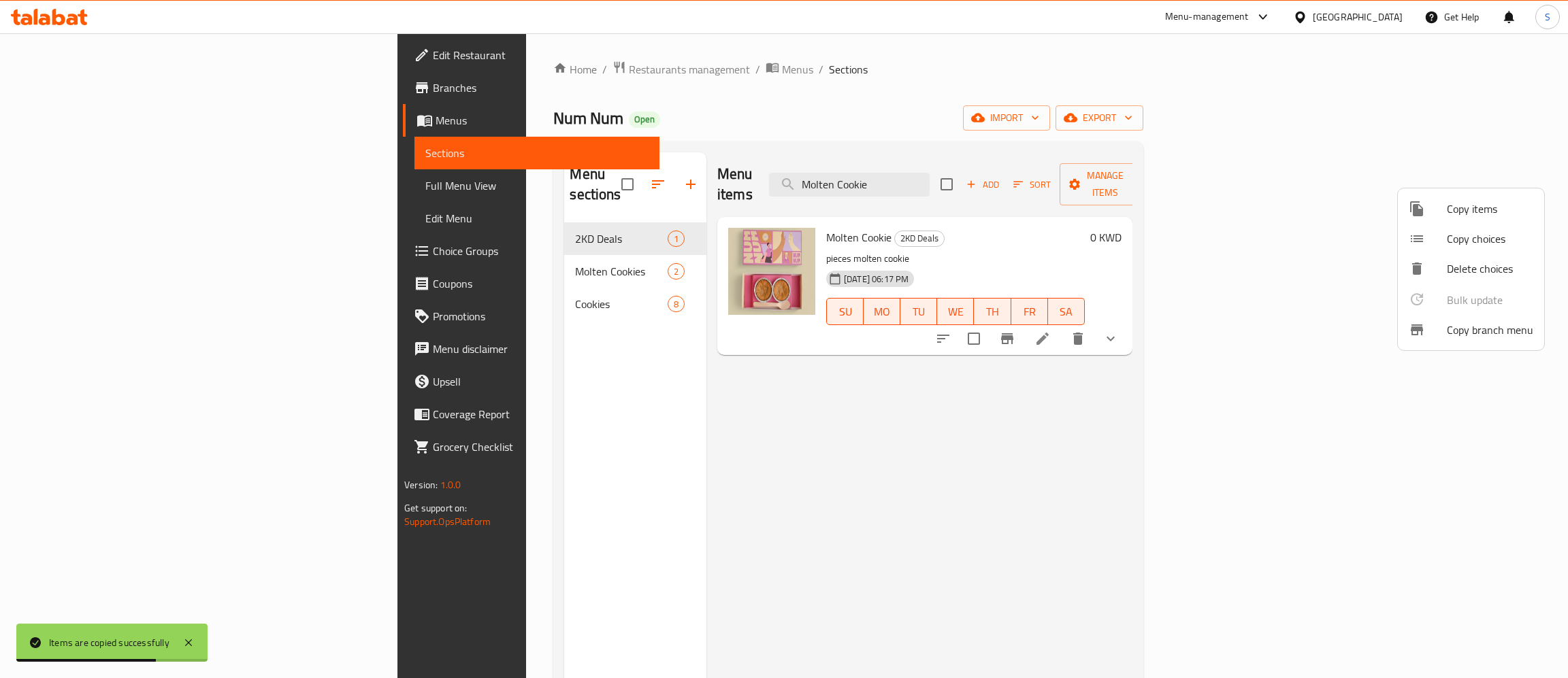
click at [443, 245] on div at bounding box center [784, 339] width 1568 height 678
click at [564, 261] on div "Molten Cookies 2" at bounding box center [635, 271] width 142 height 33
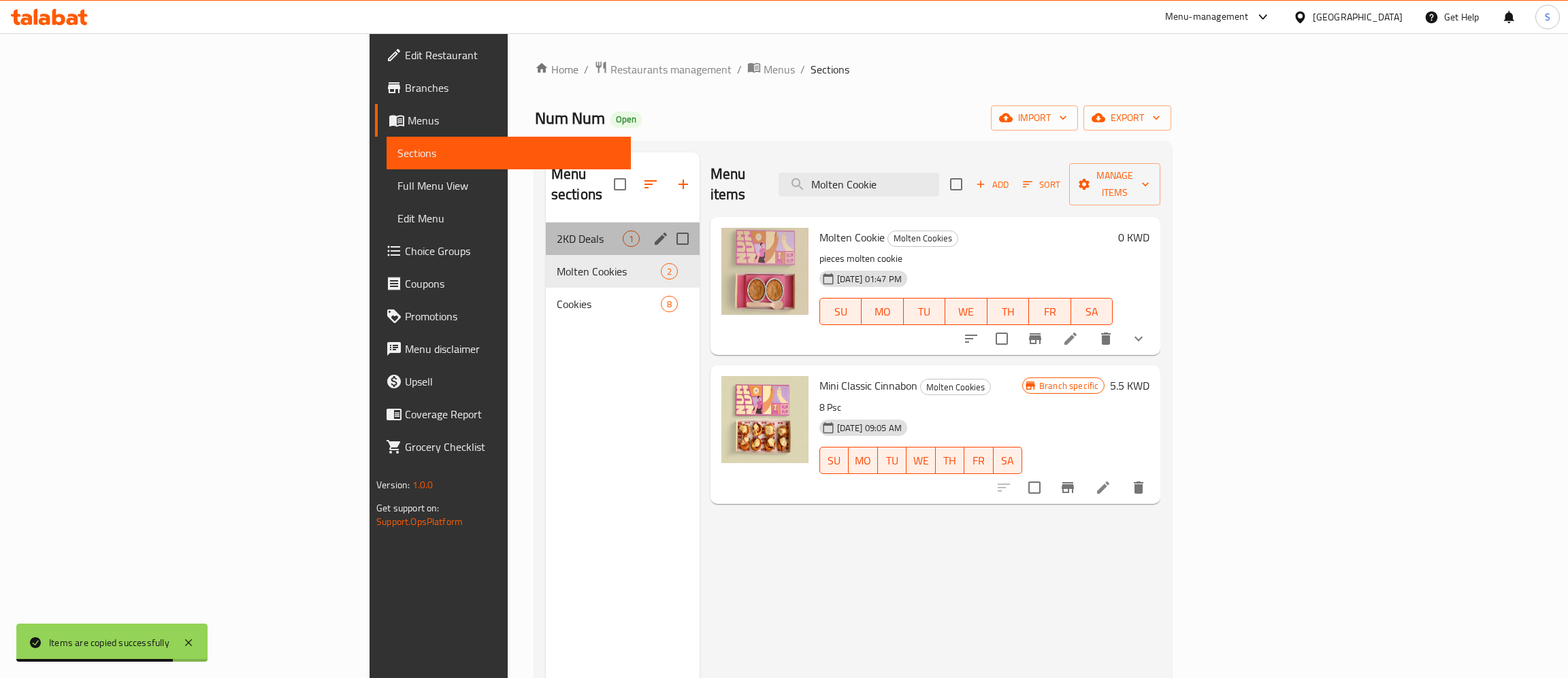
click at [545, 229] on div "2KD Deals 1" at bounding box center [622, 238] width 153 height 33
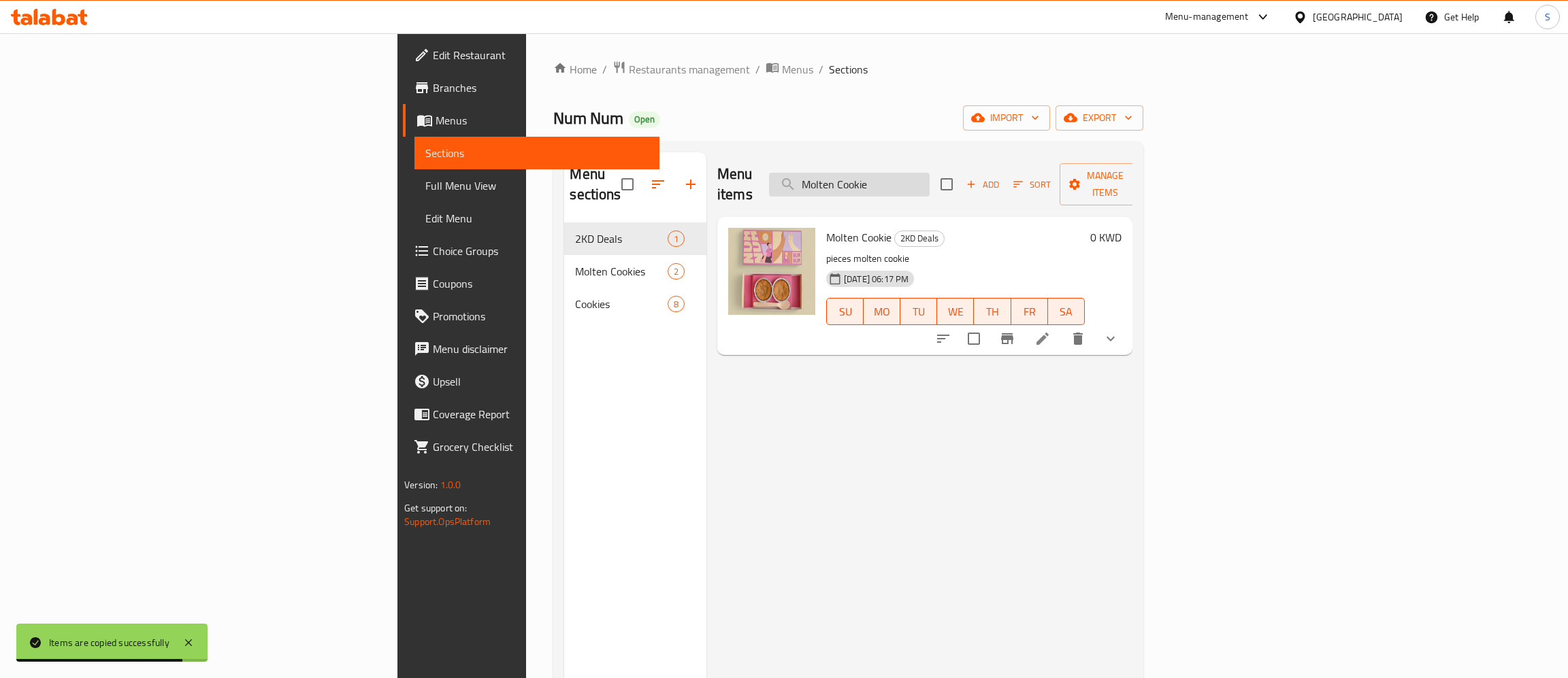
click at [929, 174] on input "Molten Cookie" at bounding box center [849, 184] width 161 height 24
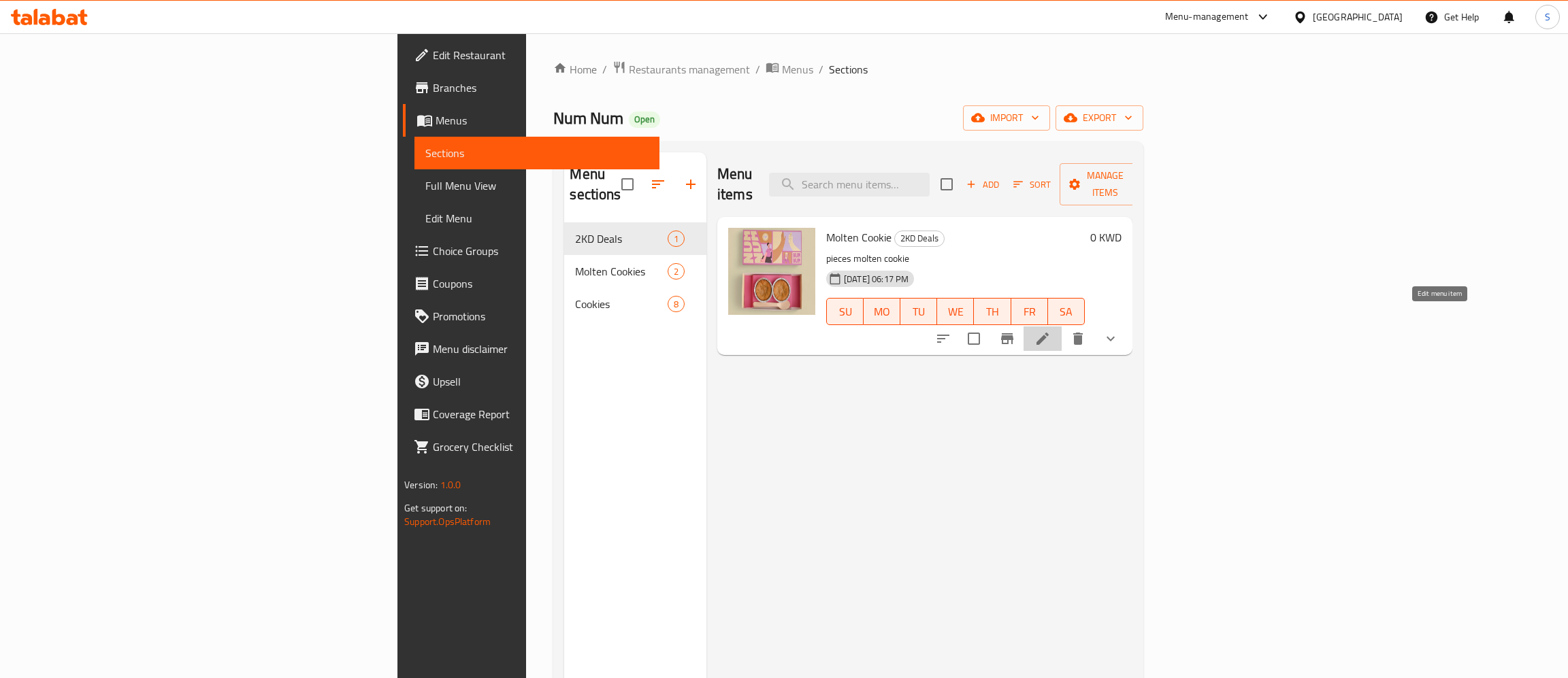
click at [1051, 331] on icon at bounding box center [1042, 339] width 16 height 16
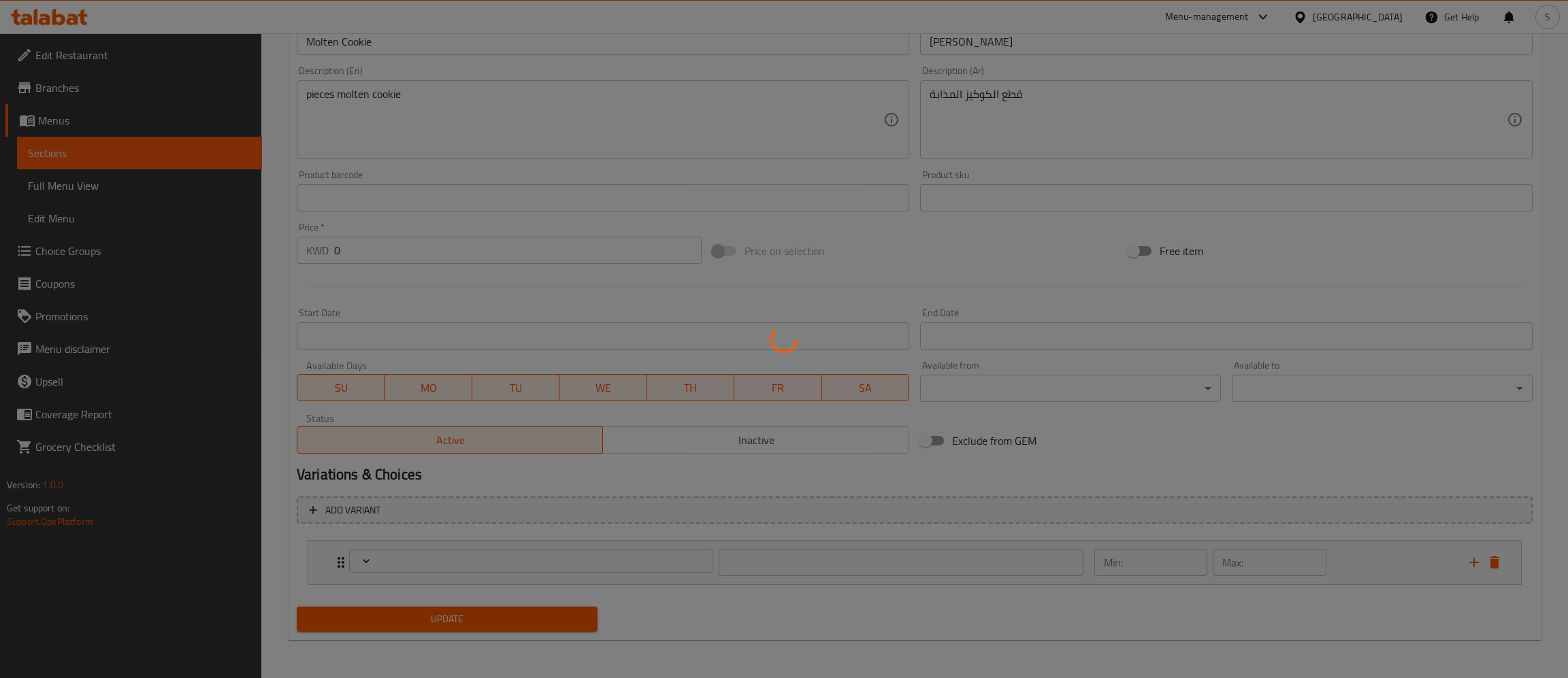
type input "اختيارك من عدد مولتن"
type input "1"
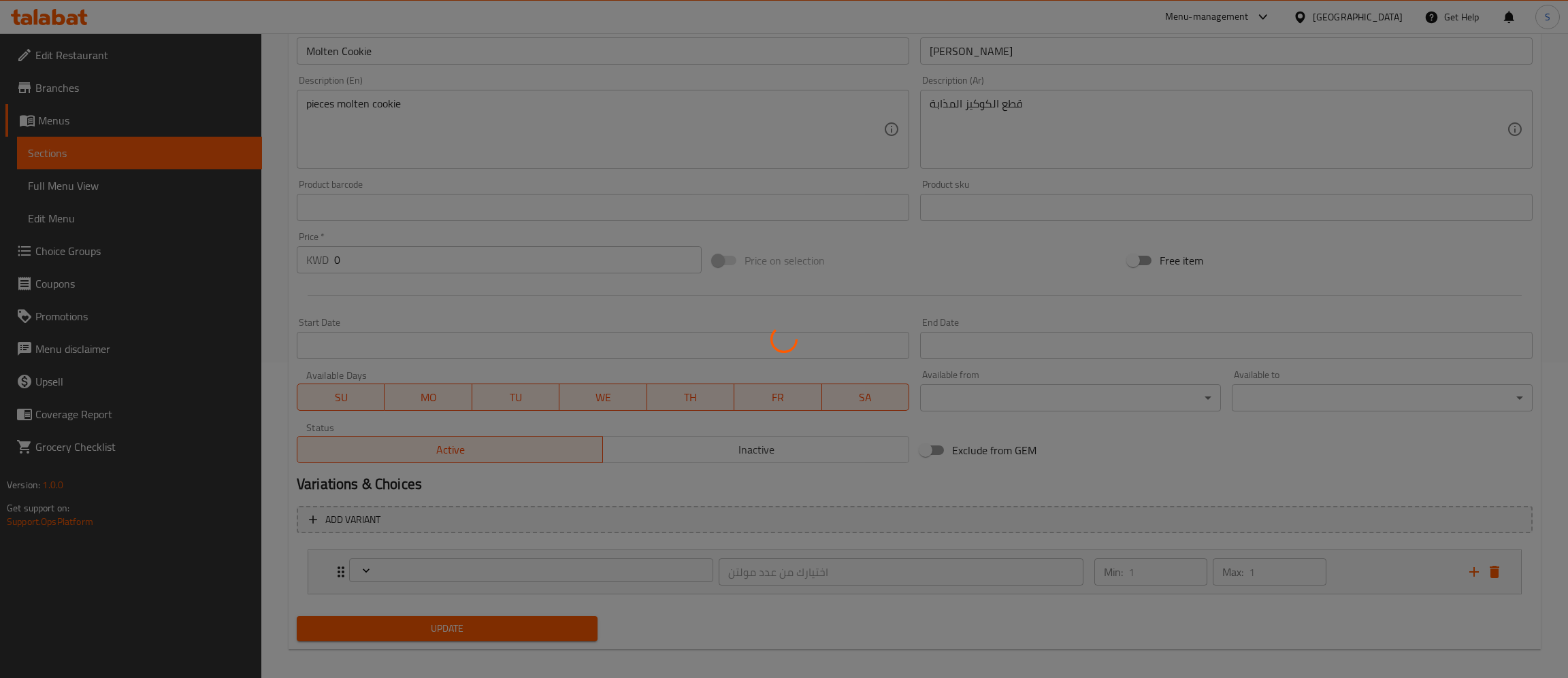
click at [405, 516] on div at bounding box center [784, 339] width 1568 height 678
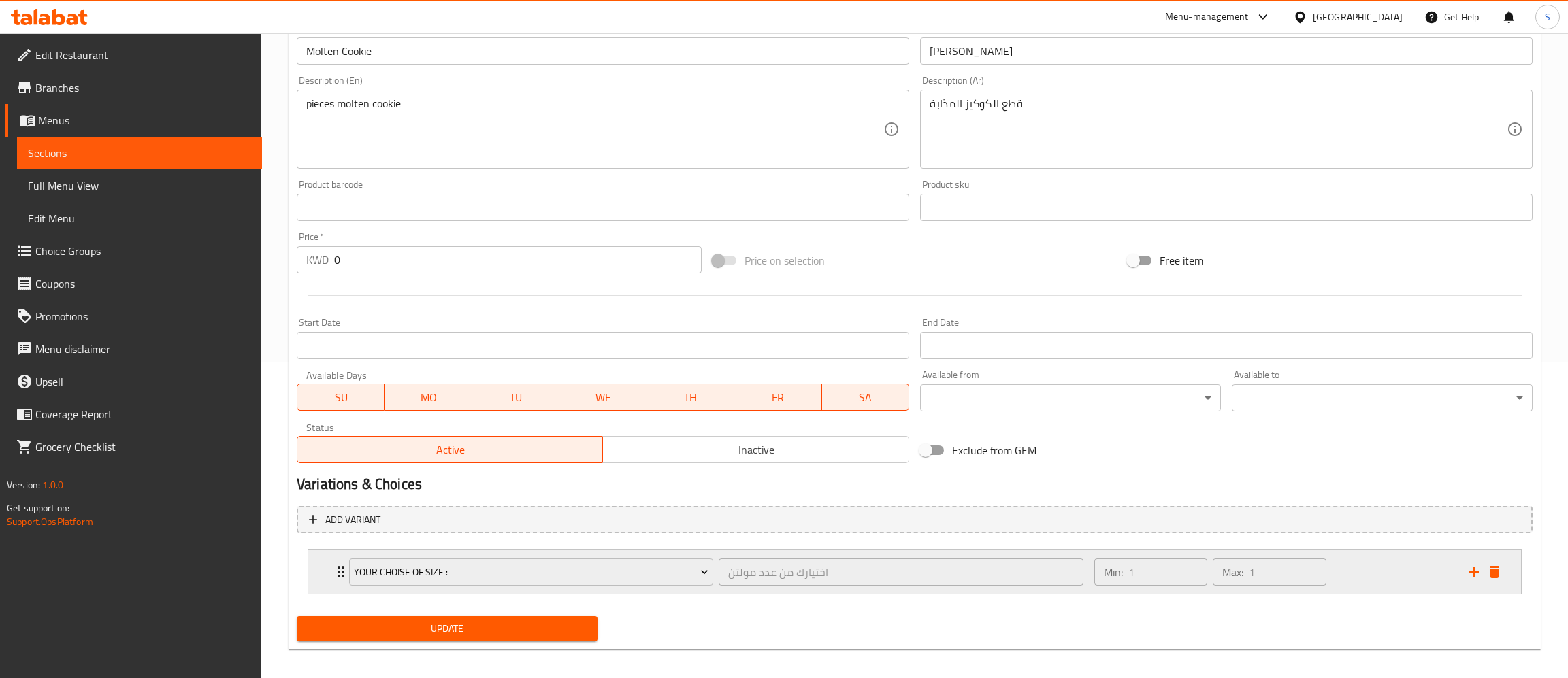
click at [321, 582] on div "Your Choise of Size : اختيارك من عدد مولتن ​ Min: 1 ​ Max: 1 ​" at bounding box center [914, 572] width 1212 height 43
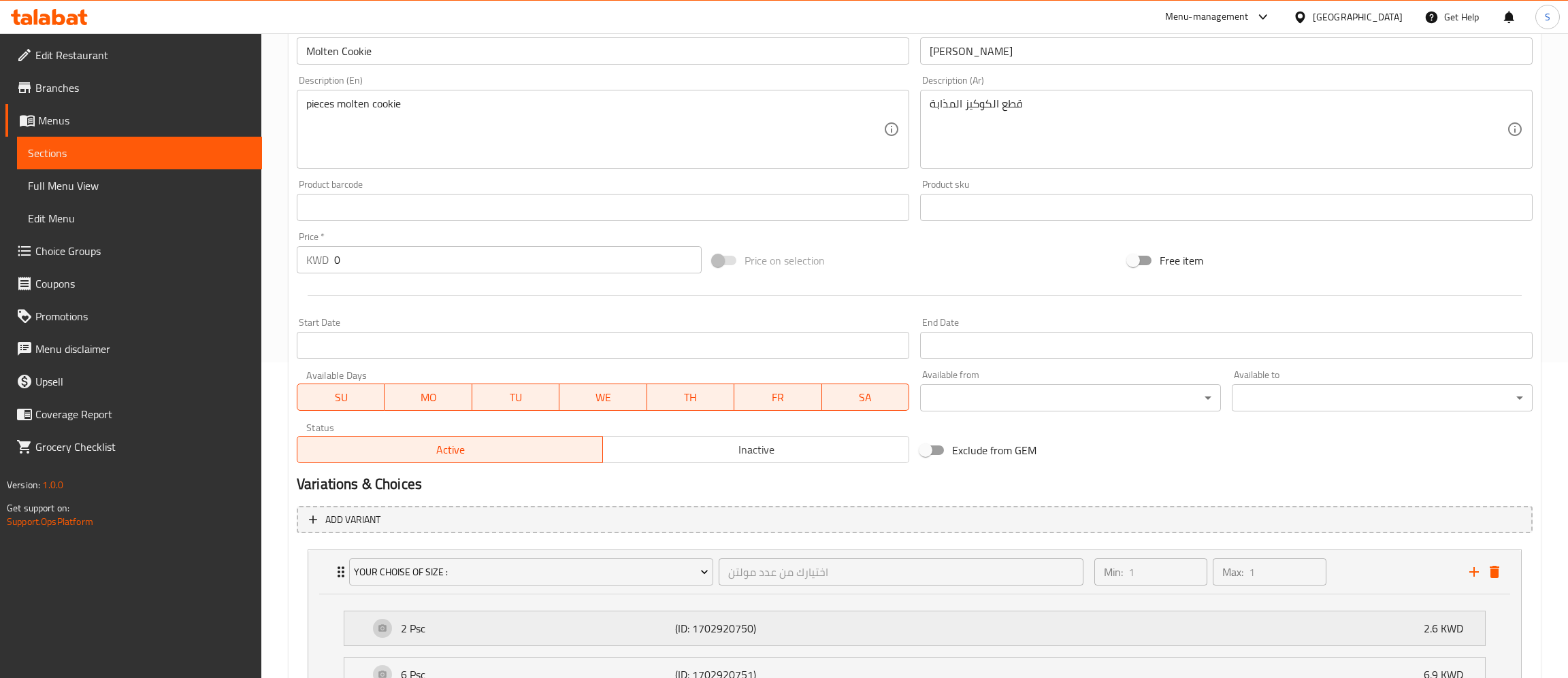
scroll to position [493, 0]
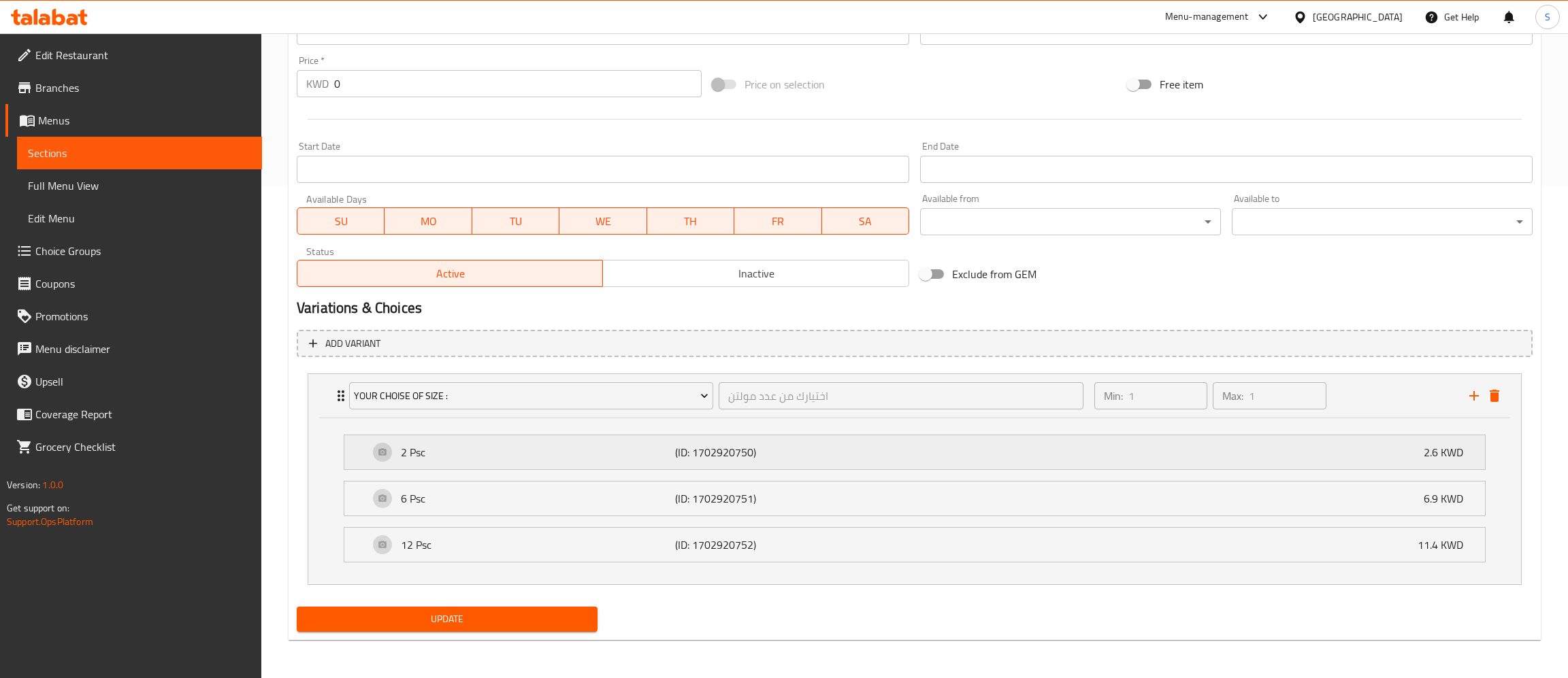
click at [528, 455] on p "2 Psc" at bounding box center [537, 452] width 274 height 16
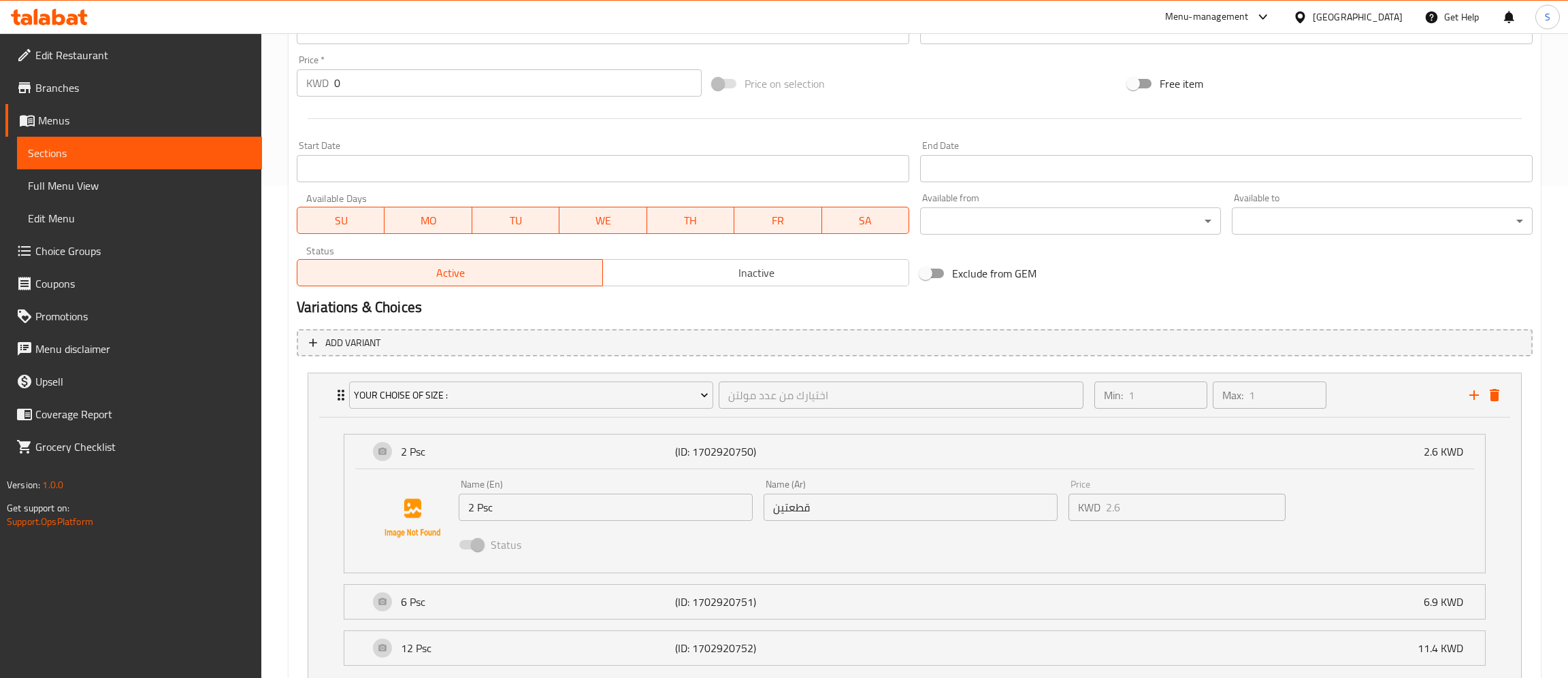
drag, startPoint x: 577, startPoint y: 507, endPoint x: 327, endPoint y: 510, distance: 250.0
click at [459, 510] on input "2 Psc" at bounding box center [605, 507] width 294 height 27
click at [856, 501] on input "قطعتين" at bounding box center [910, 507] width 294 height 27
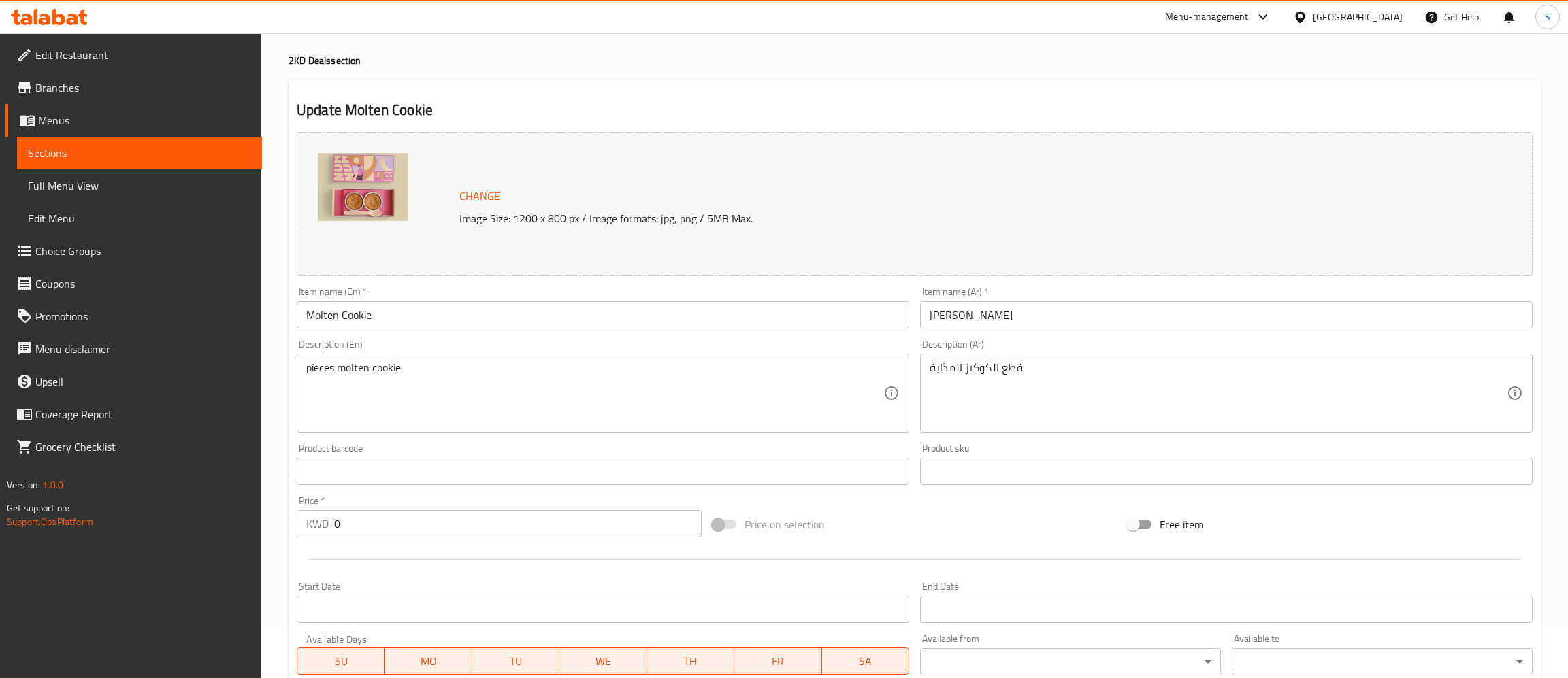
scroll to position [0, 0]
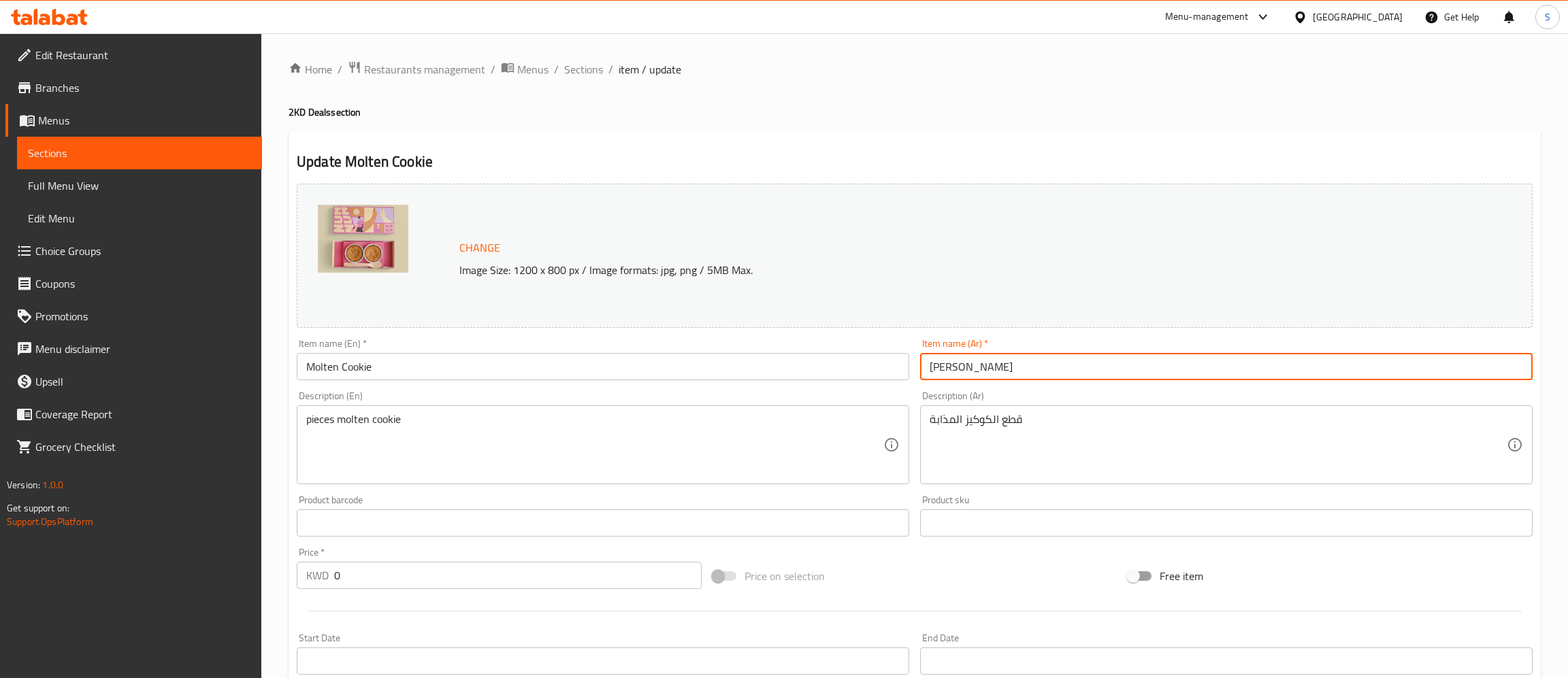
click at [1058, 370] on input "[PERSON_NAME]" at bounding box center [1226, 366] width 613 height 27
click at [926, 363] on input "- مولتن كوكي" at bounding box center [1226, 366] width 613 height 27
paste input "قطعتين"
type input "قطعتين - مولتن كوكي"
click at [469, 370] on input "Molten Cookie" at bounding box center [603, 366] width 613 height 27
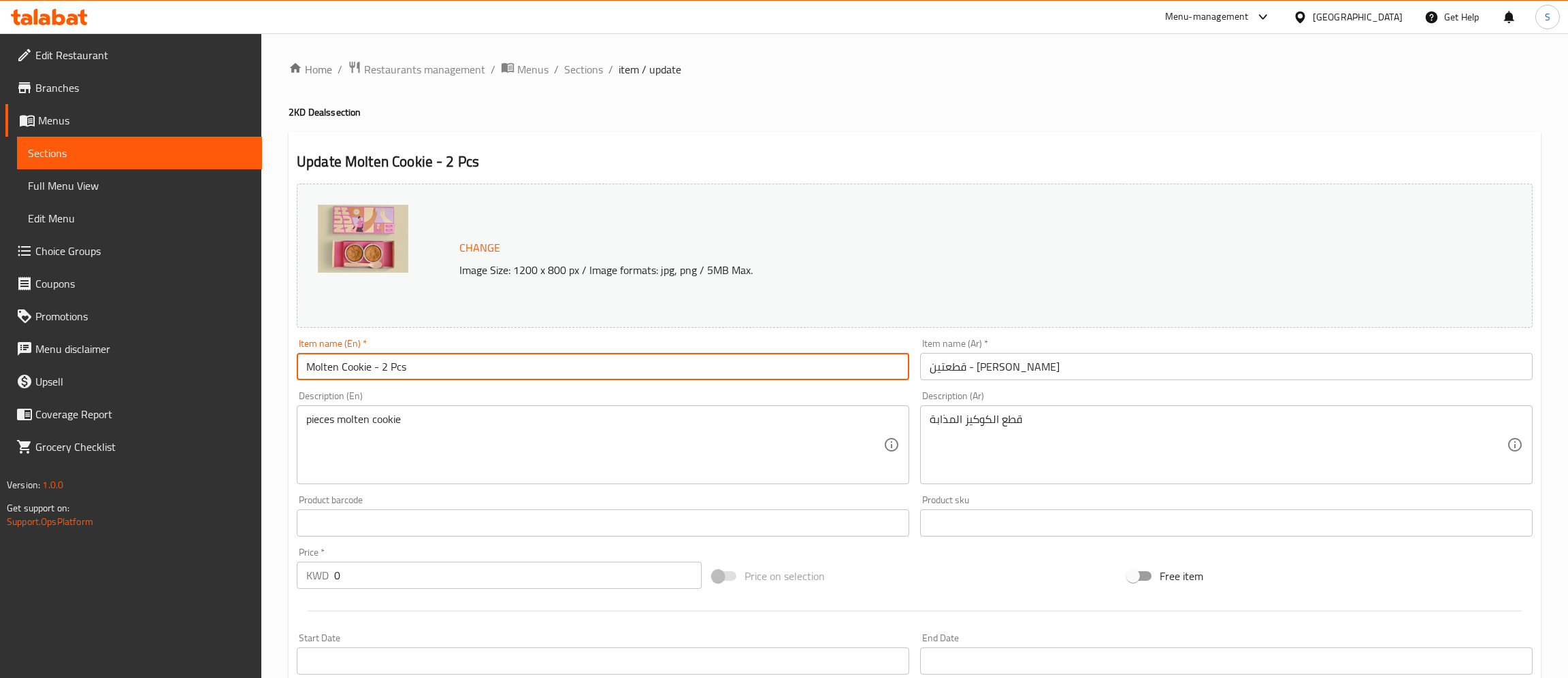
scroll to position [514, 0]
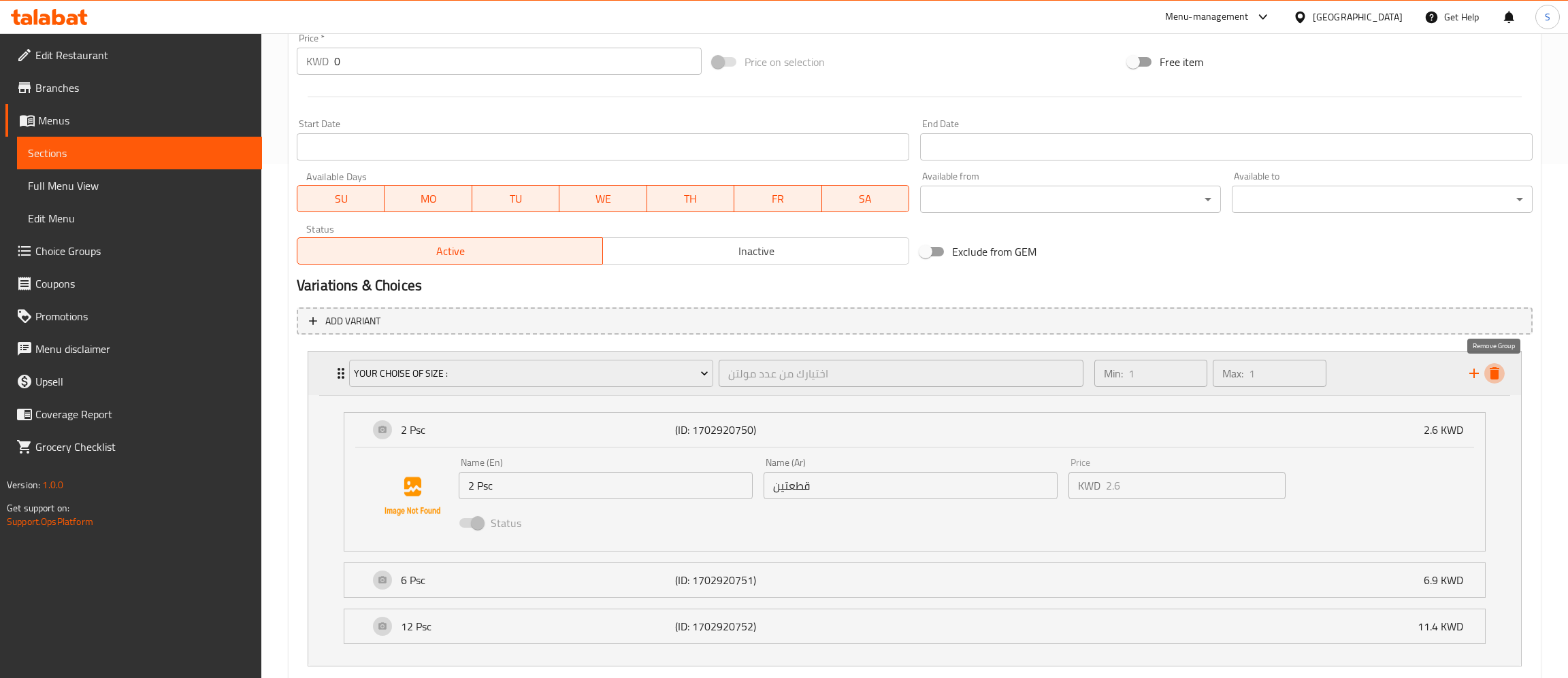
click at [1494, 372] on icon "delete" at bounding box center [1494, 373] width 10 height 12
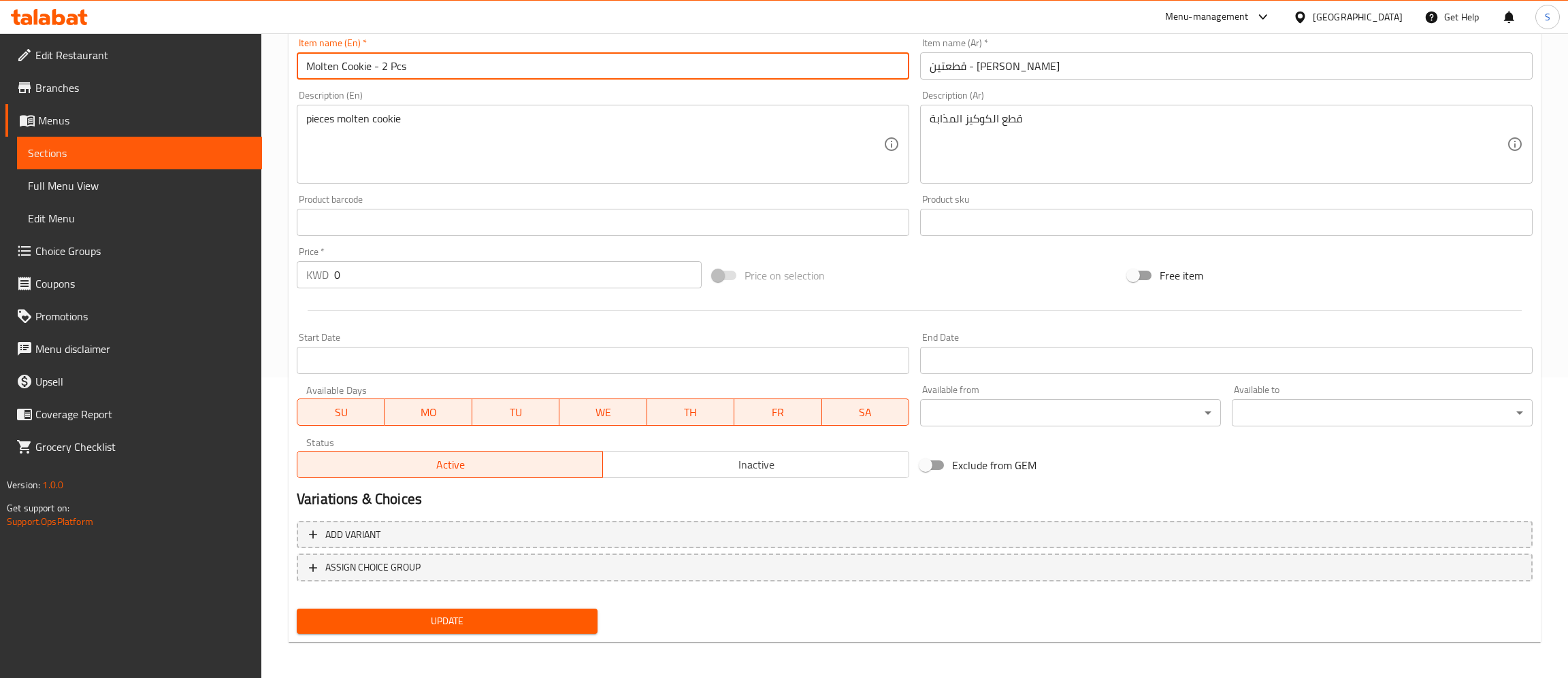
type input "Molten Cookie - 2 Pcs"
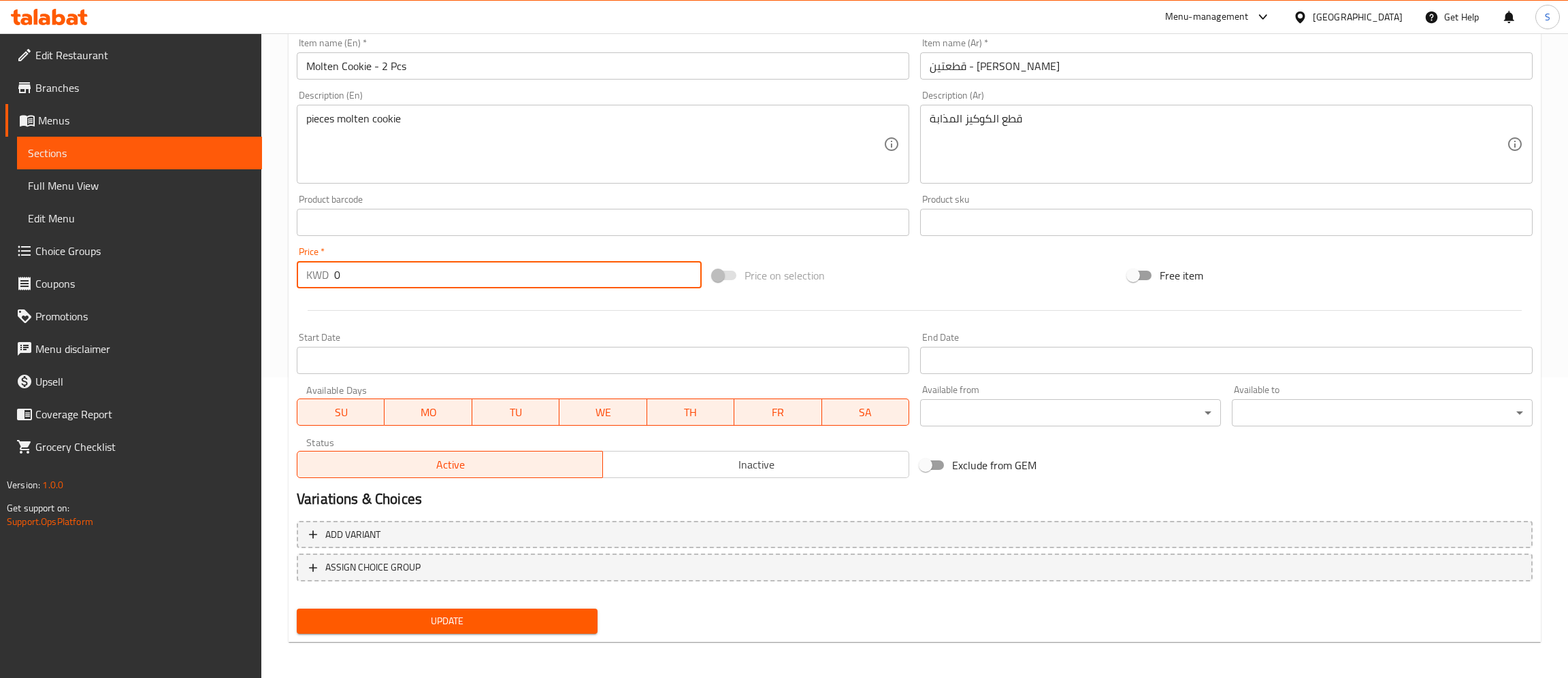
drag, startPoint x: 412, startPoint y: 268, endPoint x: 129, endPoint y: 308, distance: 285.8
click at [334, 288] on input "0" at bounding box center [518, 275] width 367 height 27
type input "2.6"
click at [466, 623] on span "Update" at bounding box center [447, 620] width 279 height 17
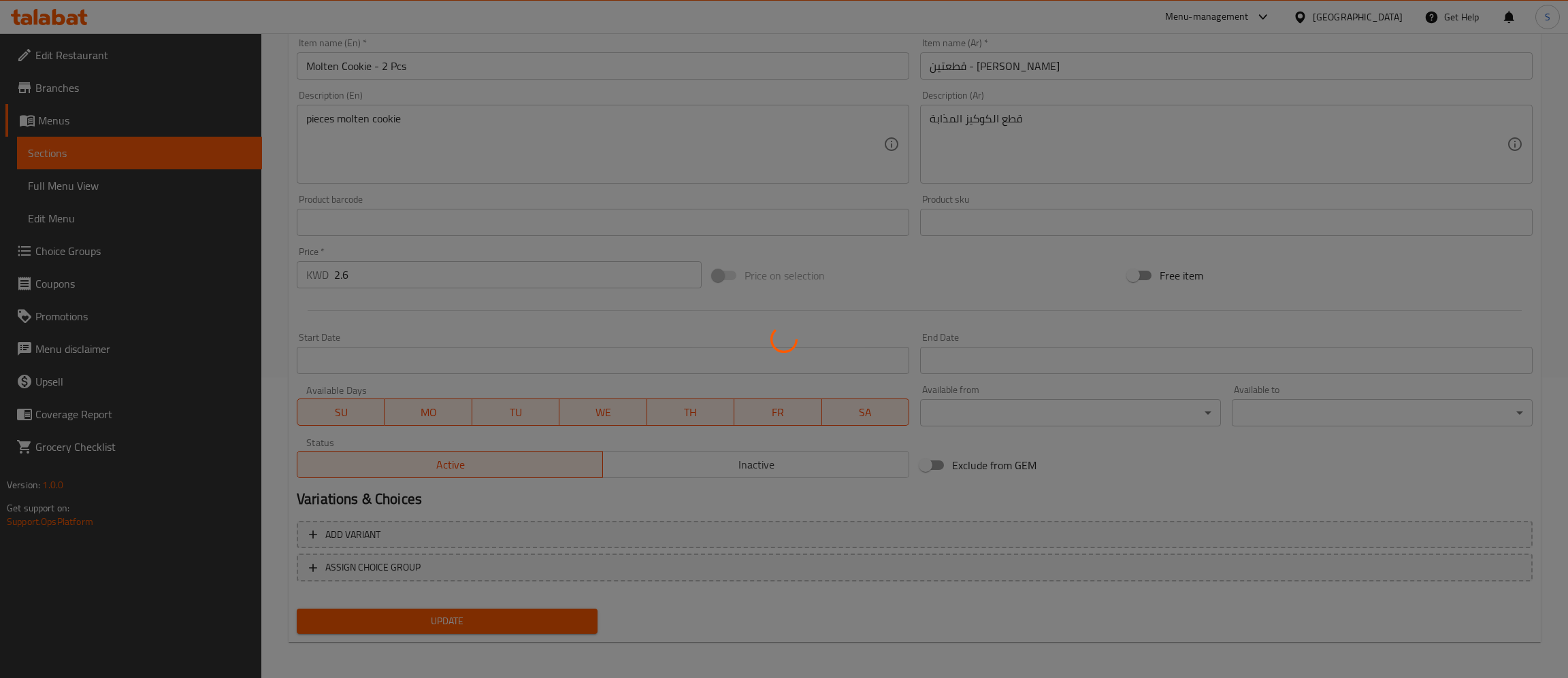
scroll to position [0, 0]
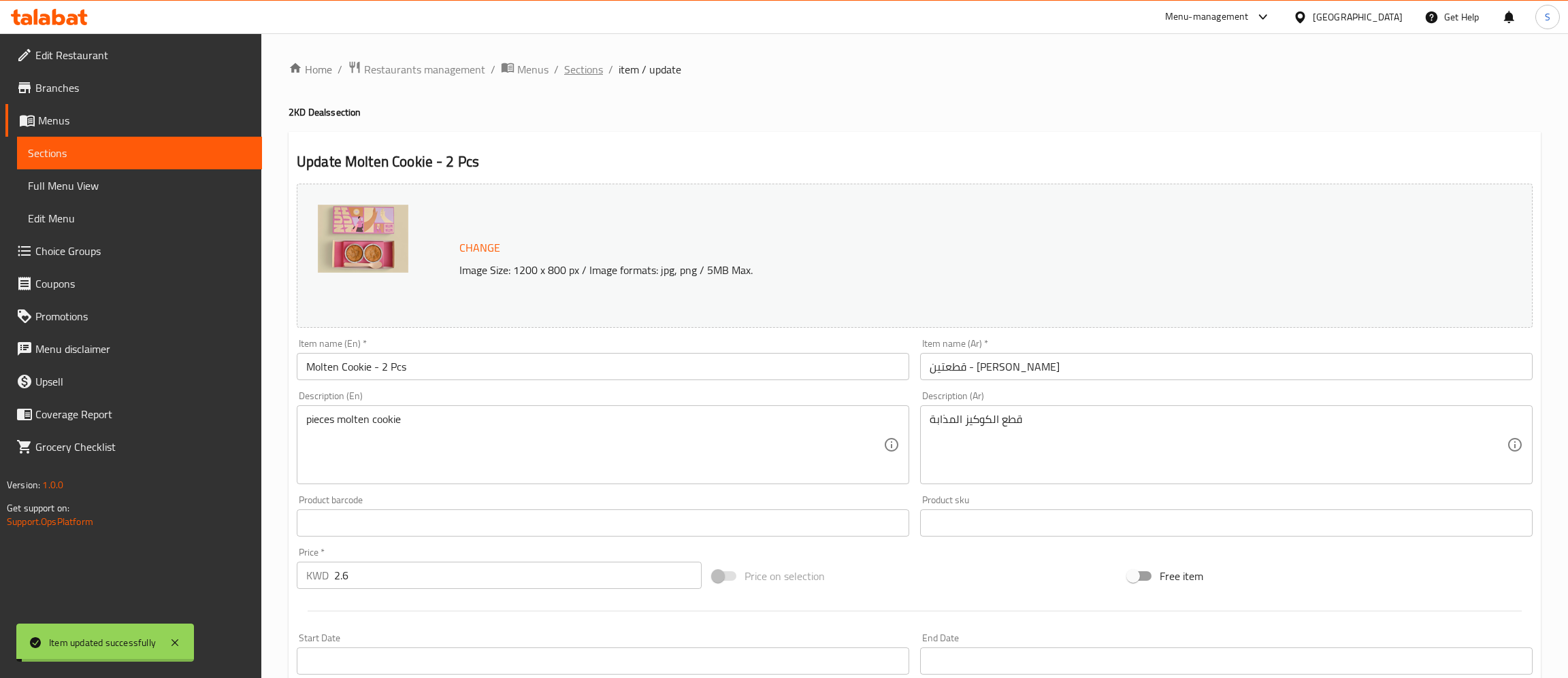
click at [572, 69] on span "Sections" at bounding box center [584, 69] width 39 height 16
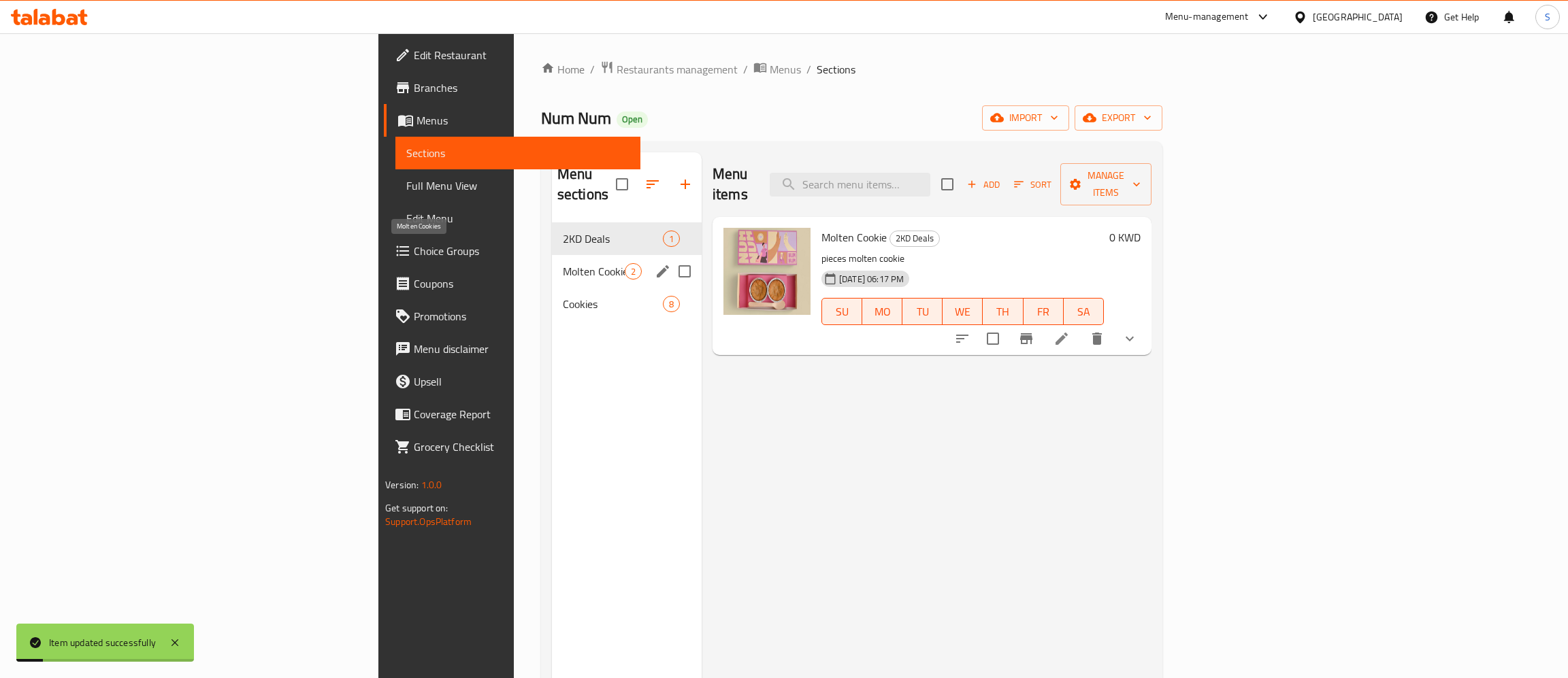
click at [563, 263] on span "Molten Cookies" at bounding box center [594, 271] width 62 height 16
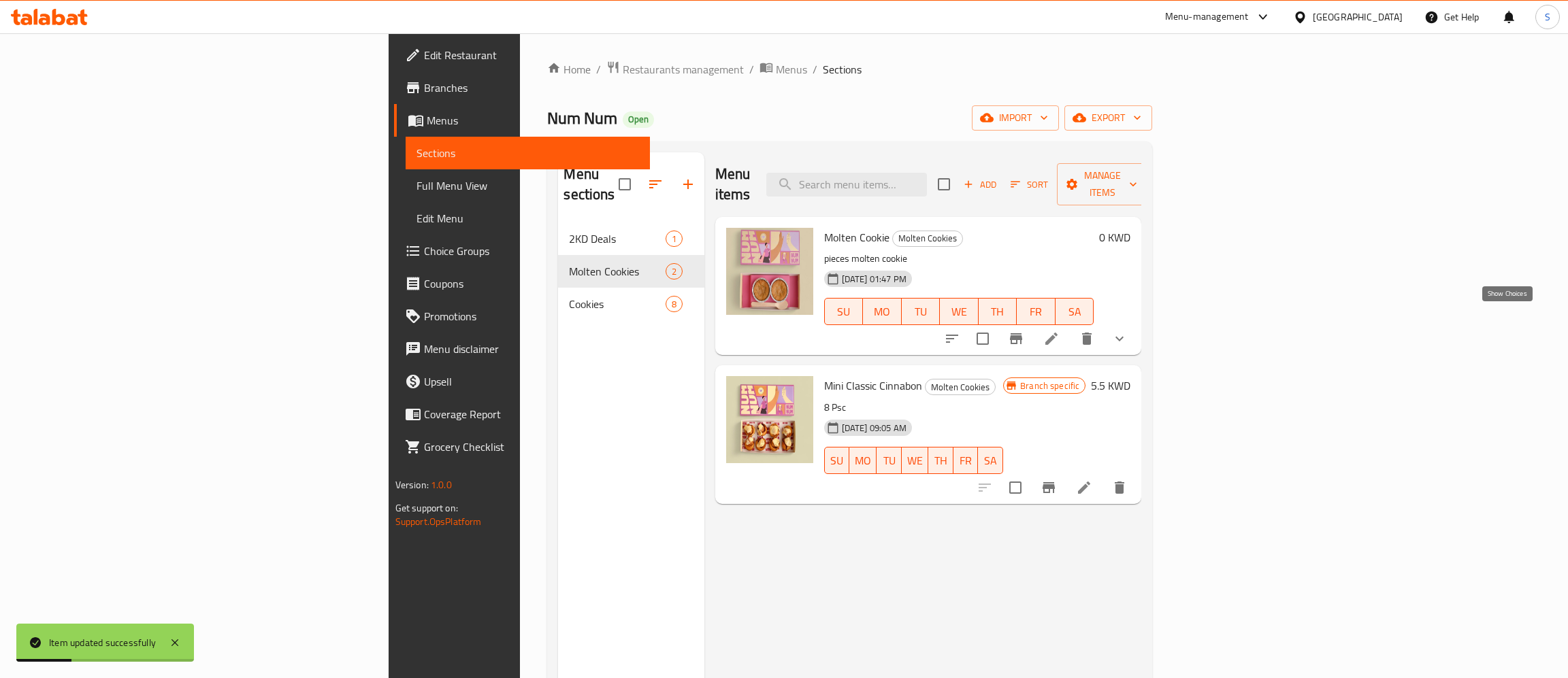
click at [1127, 331] on icon "show more" at bounding box center [1119, 339] width 16 height 16
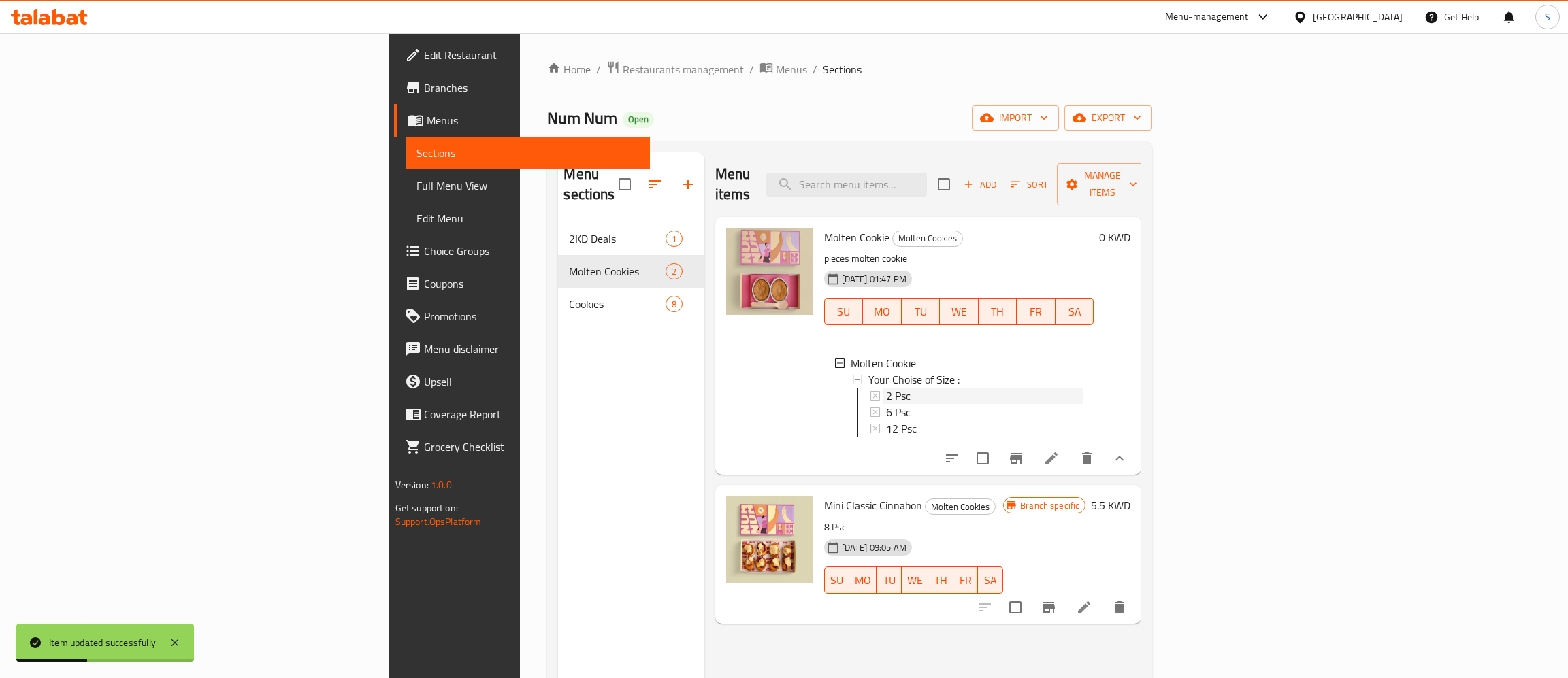
click at [886, 387] on span "2 Psc" at bounding box center [898, 395] width 25 height 16
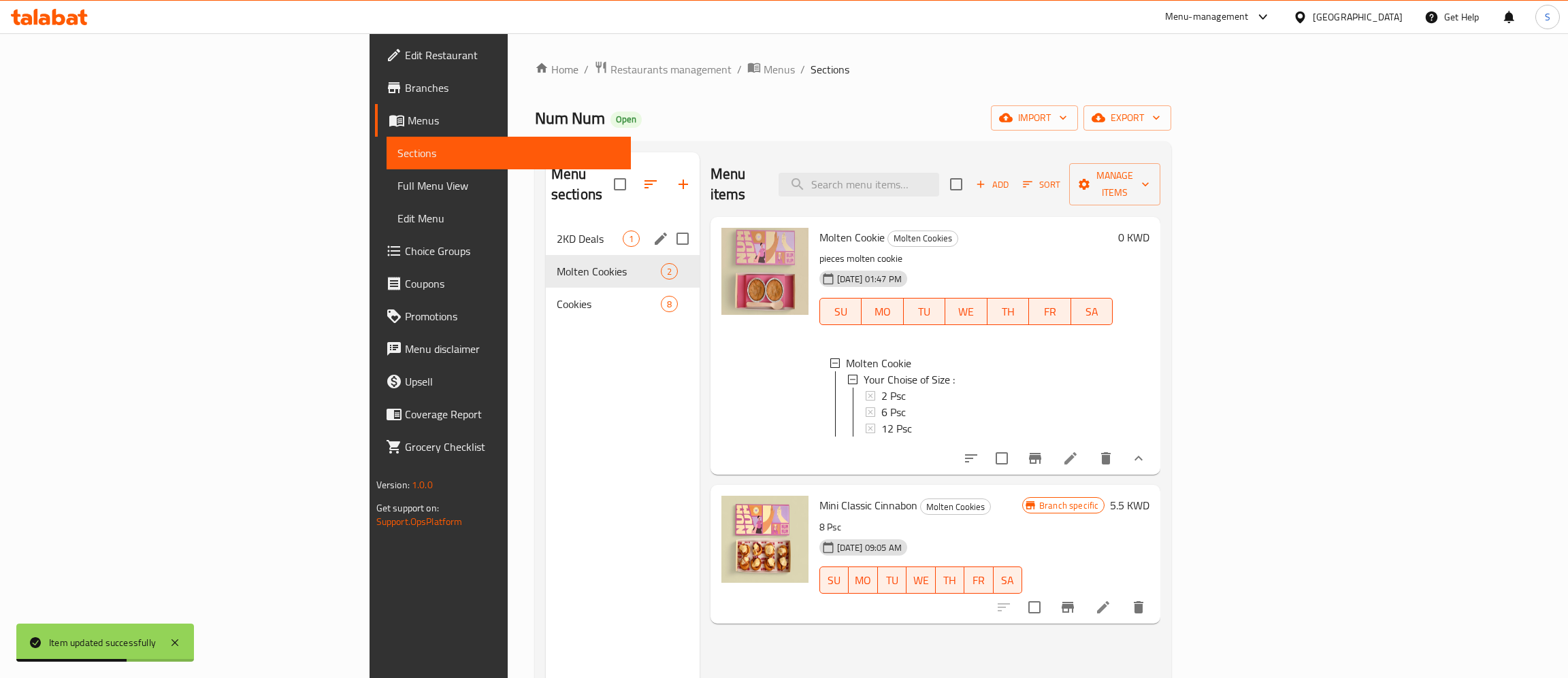
click at [557, 230] on span "2KD Deals" at bounding box center [590, 238] width 66 height 16
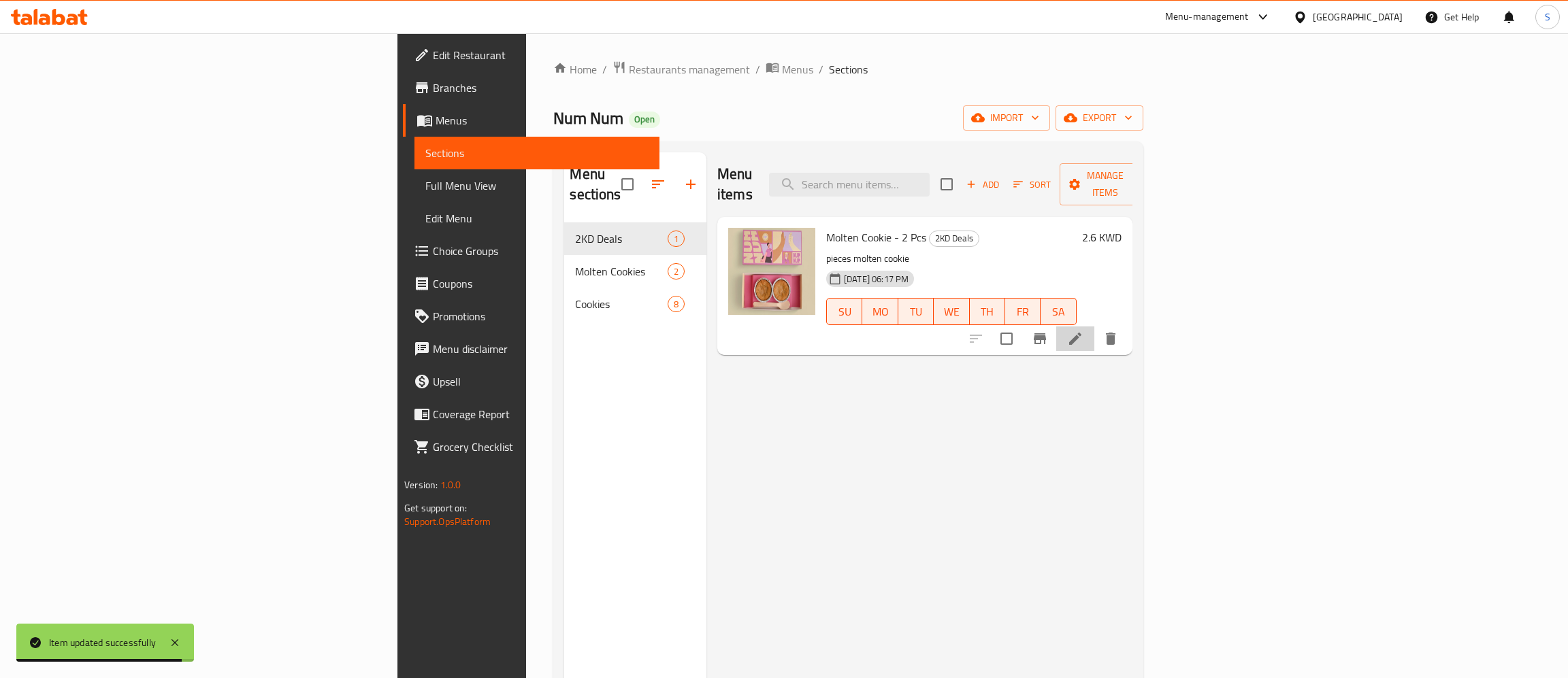
click at [1094, 326] on li at bounding box center [1075, 339] width 38 height 25
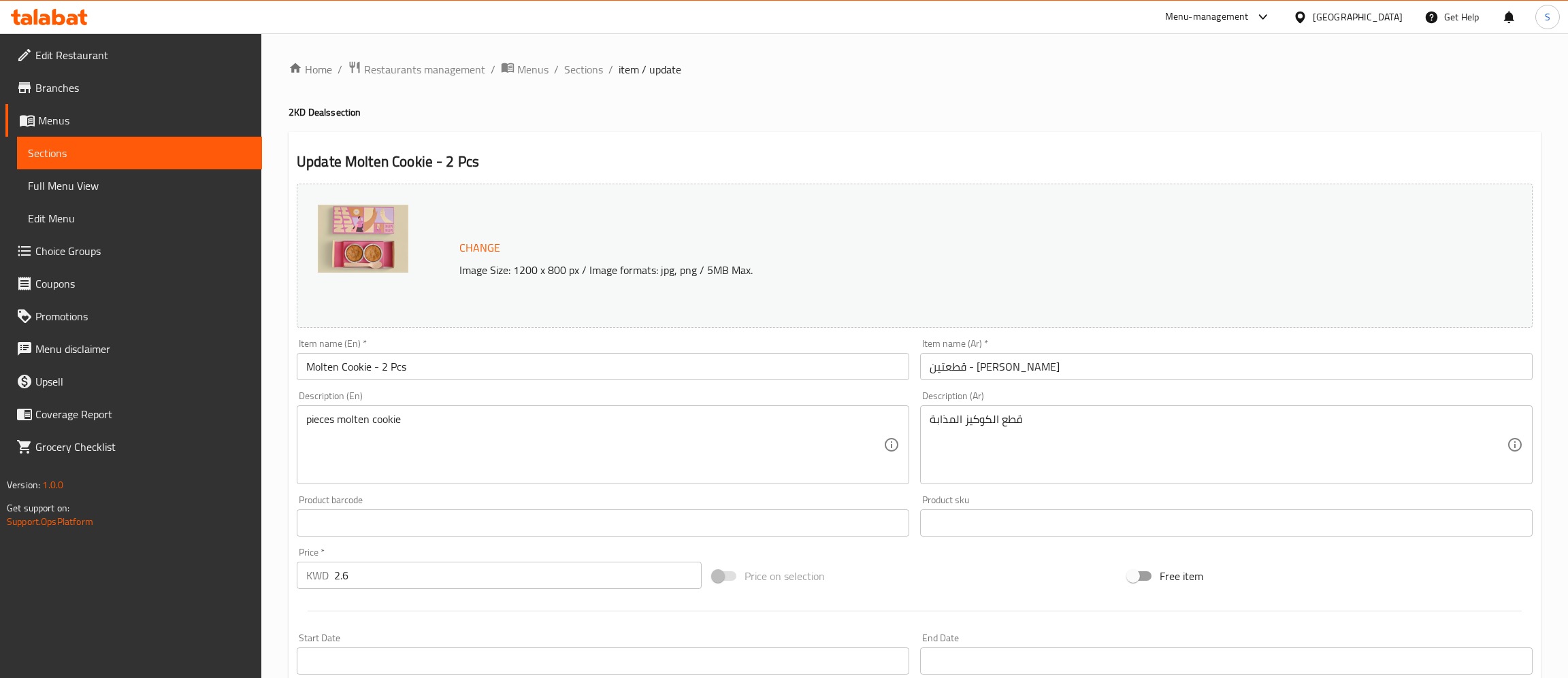
click at [99, 87] on span "Branches" at bounding box center [143, 88] width 216 height 16
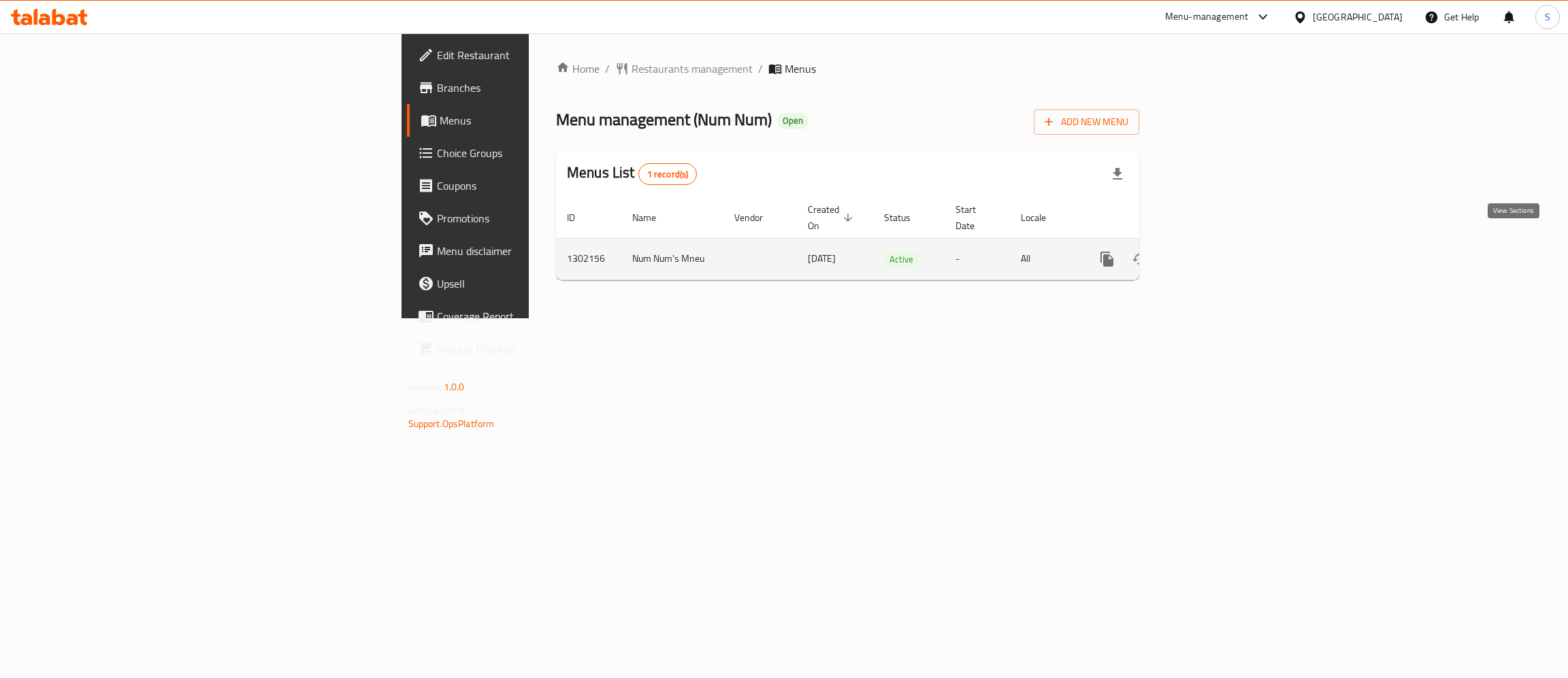
click at [1213, 251] on icon "enhanced table" at bounding box center [1205, 259] width 16 height 16
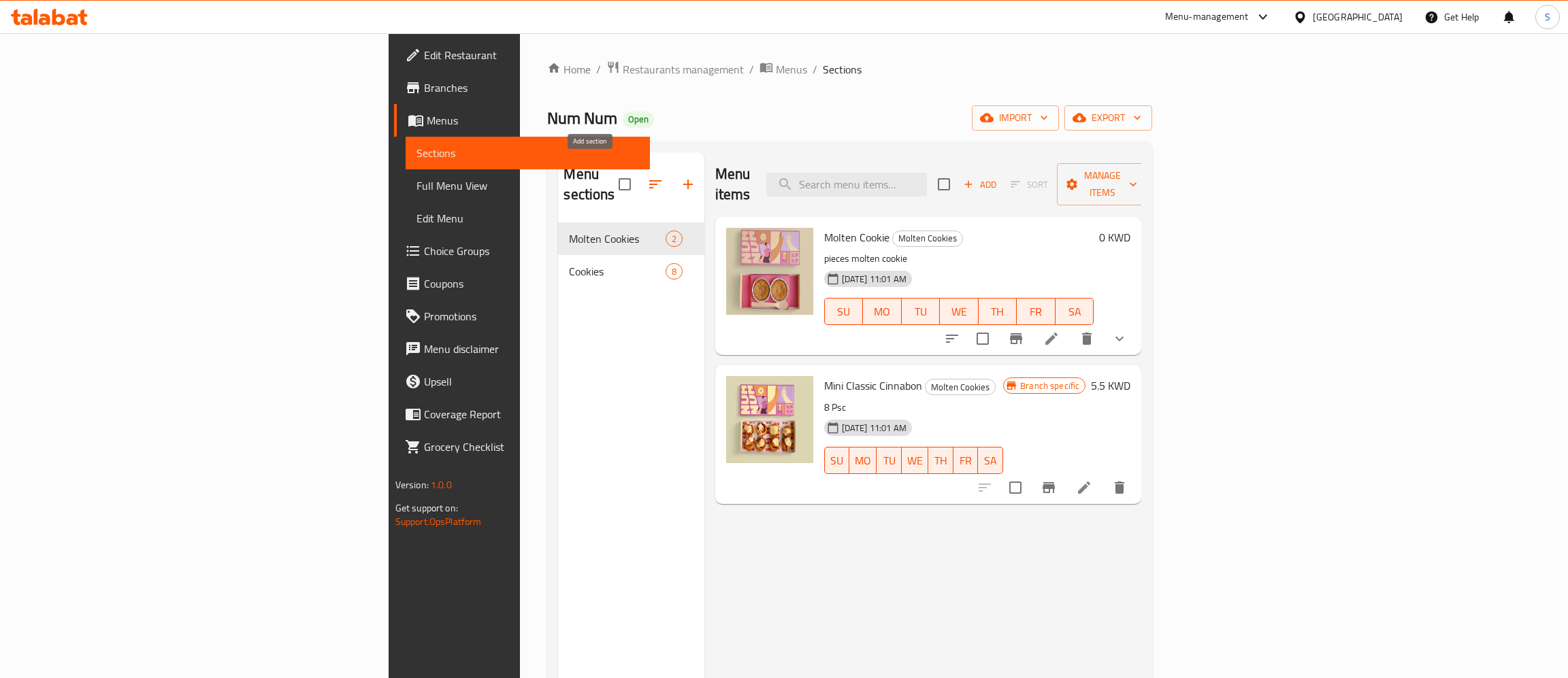
click at [680, 176] on icon "button" at bounding box center [688, 184] width 16 height 16
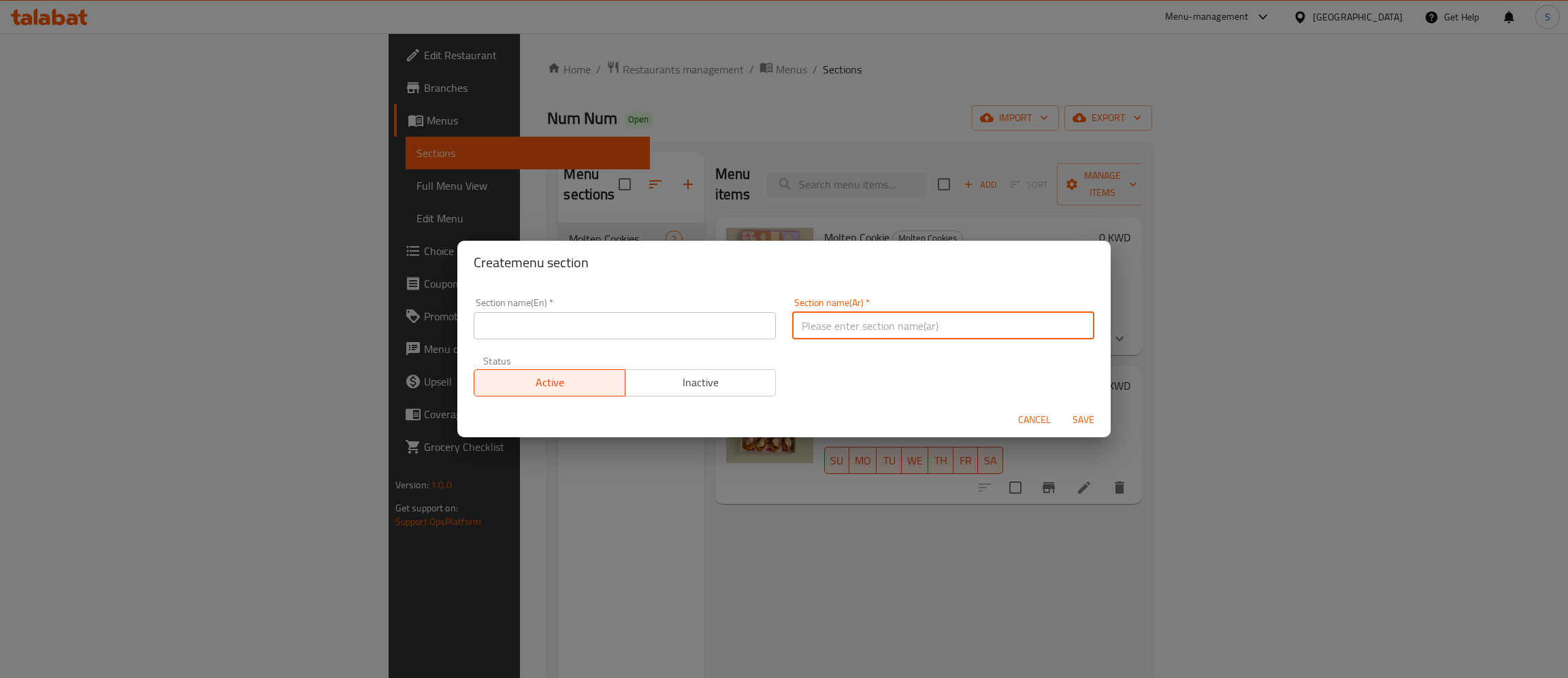
click at [814, 313] on input "text" at bounding box center [943, 325] width 302 height 27
paste input "عروض ٢ د.ك"
type input "عروض ٢ د.ك"
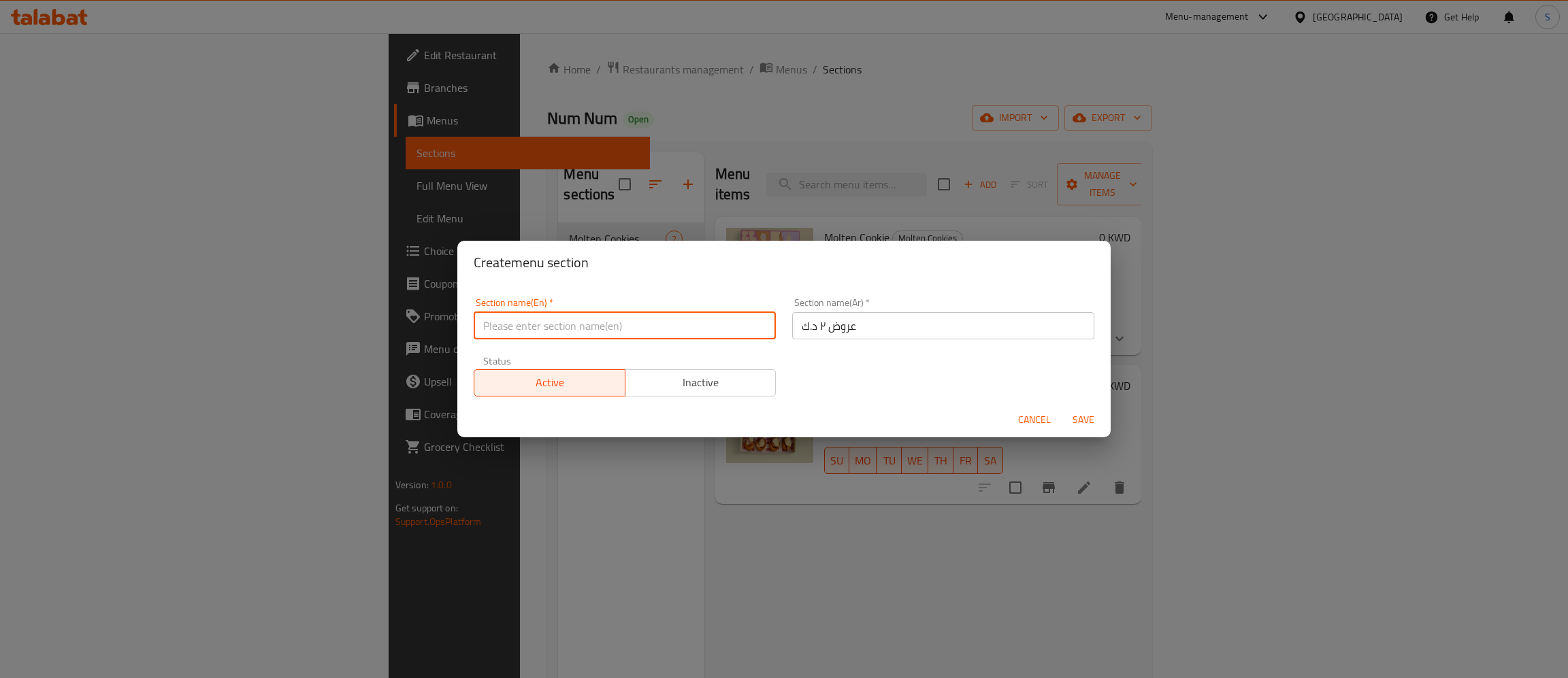
click at [639, 331] on input "text" at bounding box center [624, 325] width 302 height 27
type input "2KD Deals"
click at [1089, 409] on button "Save" at bounding box center [1083, 420] width 43 height 25
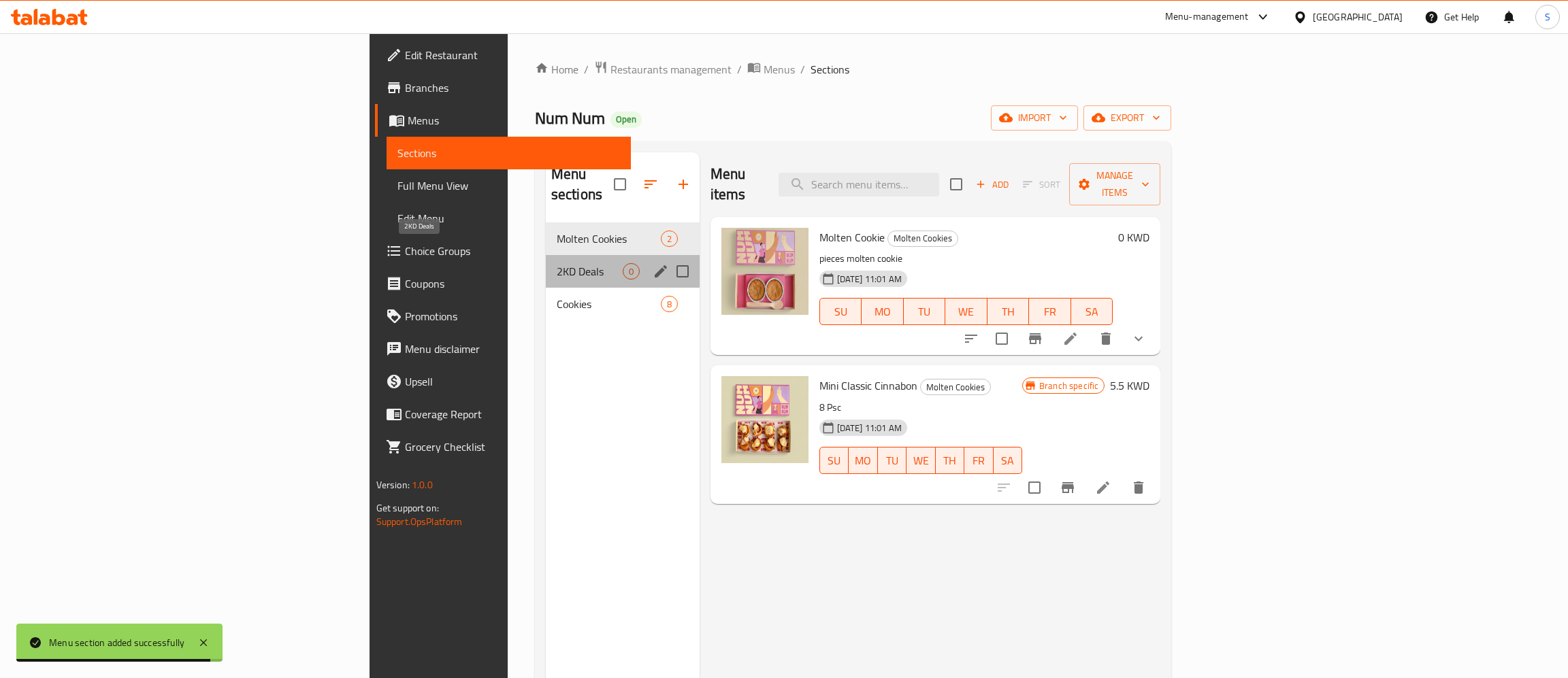
click at [557, 263] on span "2KD Deals" at bounding box center [590, 271] width 66 height 16
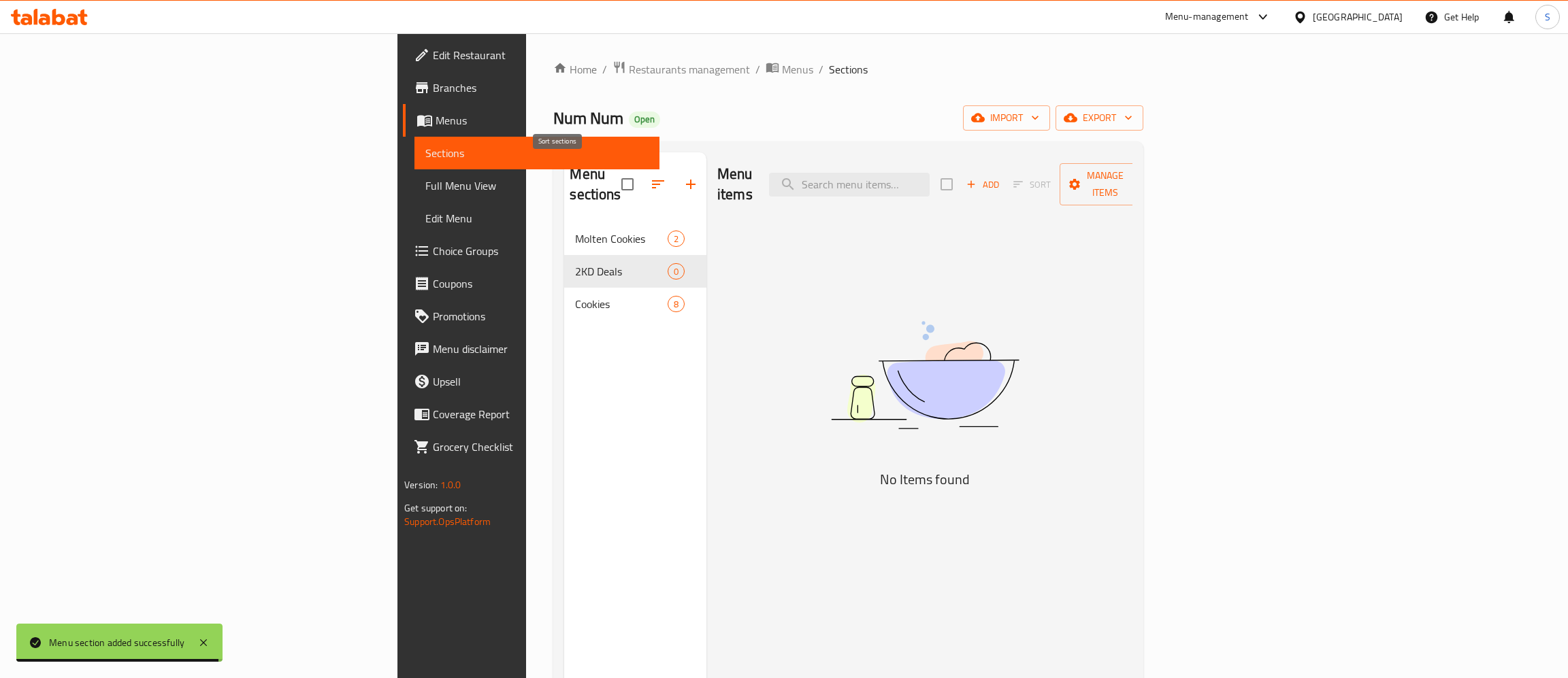
click at [650, 176] on icon "button" at bounding box center [658, 184] width 16 height 16
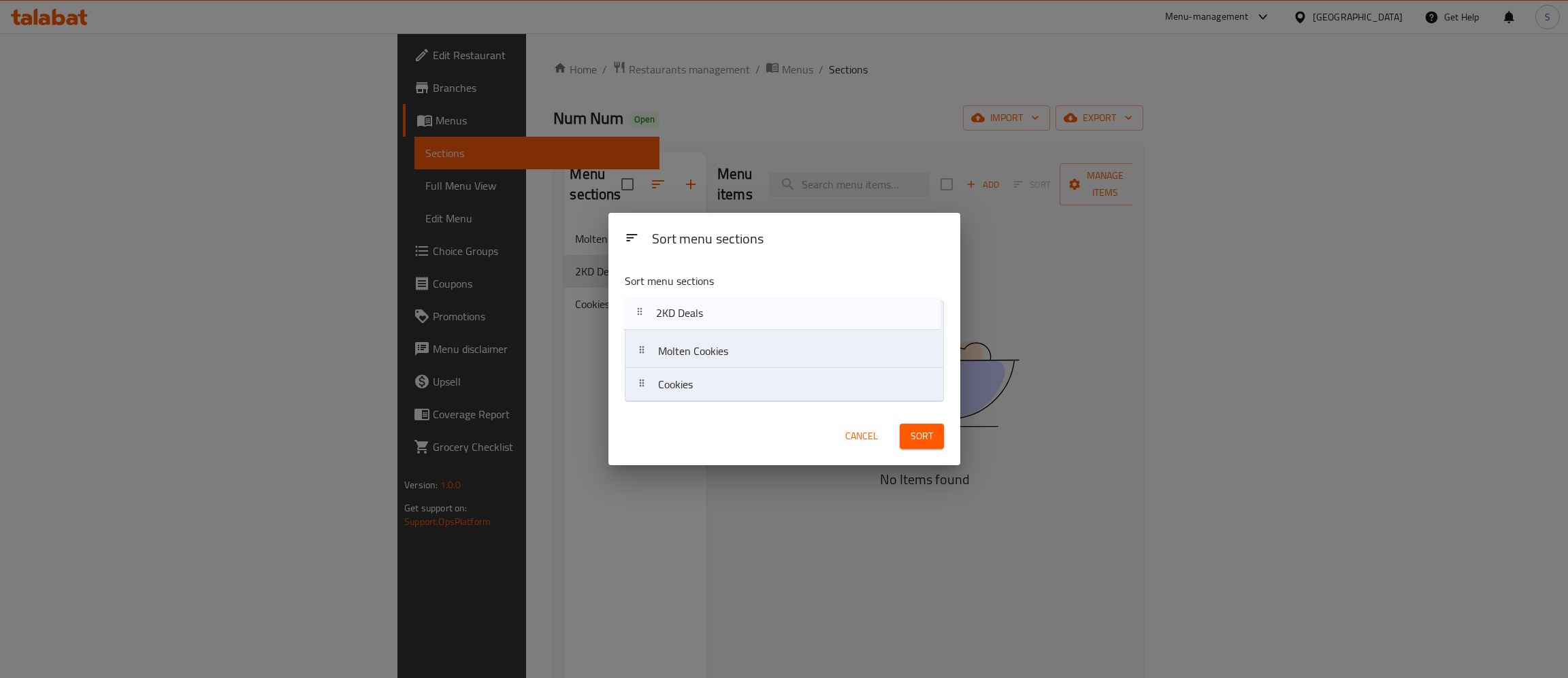
drag, startPoint x: 703, startPoint y: 358, endPoint x: 700, endPoint y: 308, distance: 50.1
click at [700, 308] on nav "Molten Cookies 2KD Deals Cookies" at bounding box center [784, 351] width 319 height 101
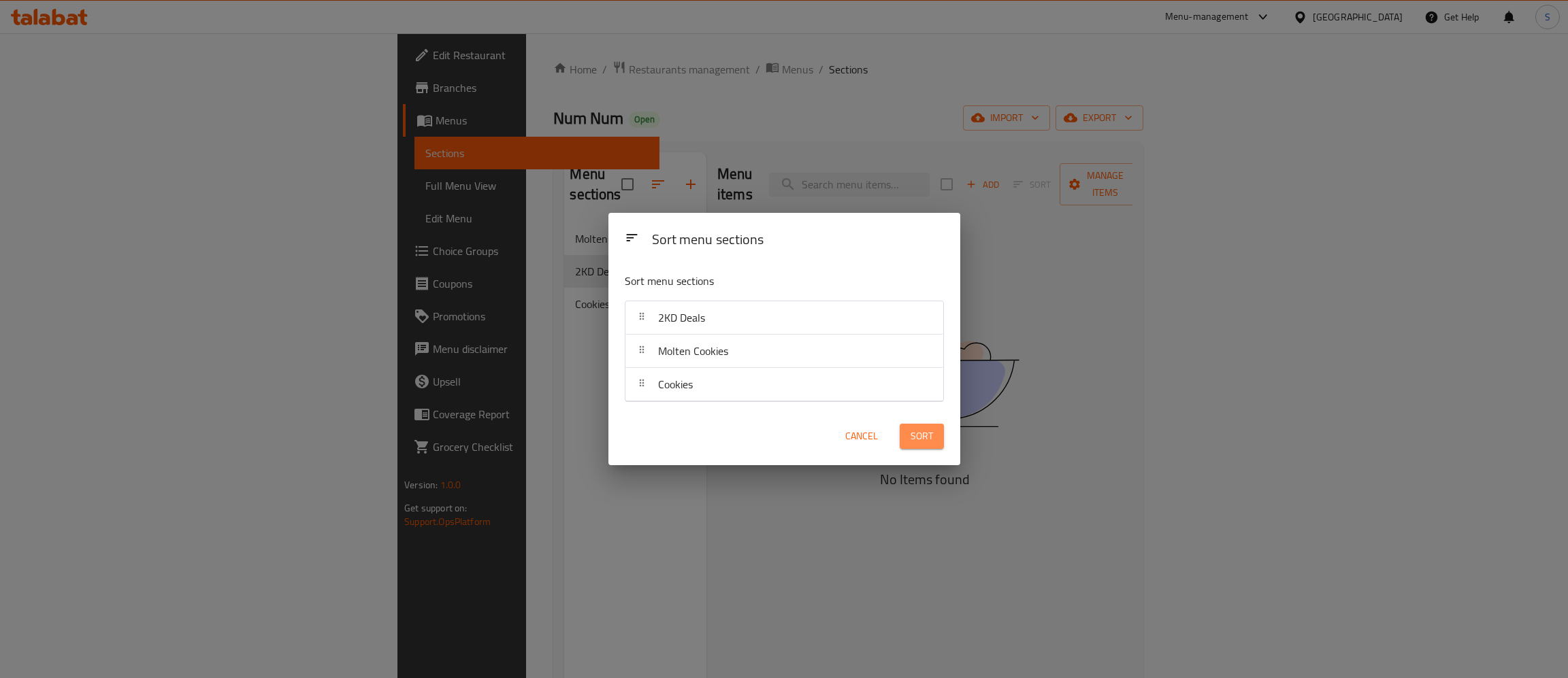
click at [925, 437] on span "Sort" at bounding box center [921, 436] width 22 height 17
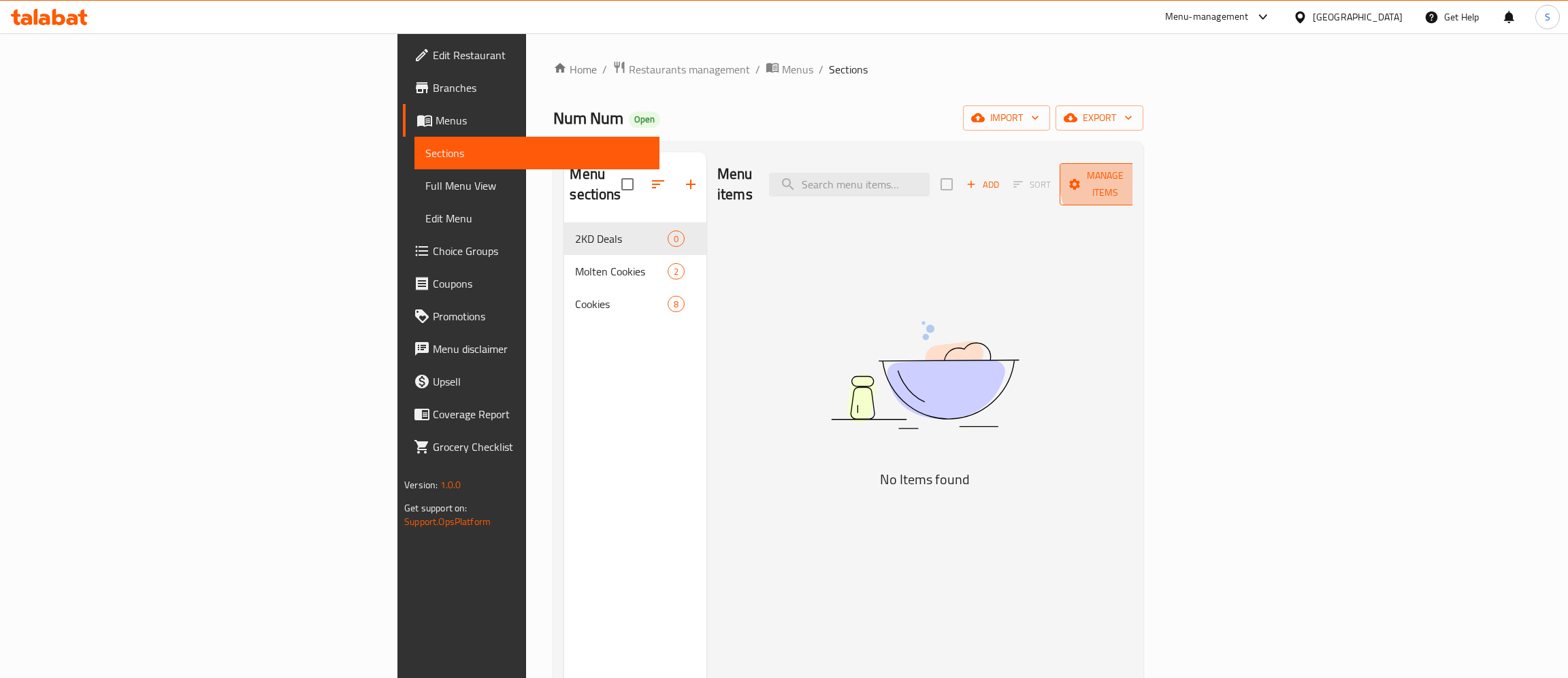
click at [1140, 175] on span "Manage items" at bounding box center [1105, 184] width 69 height 34
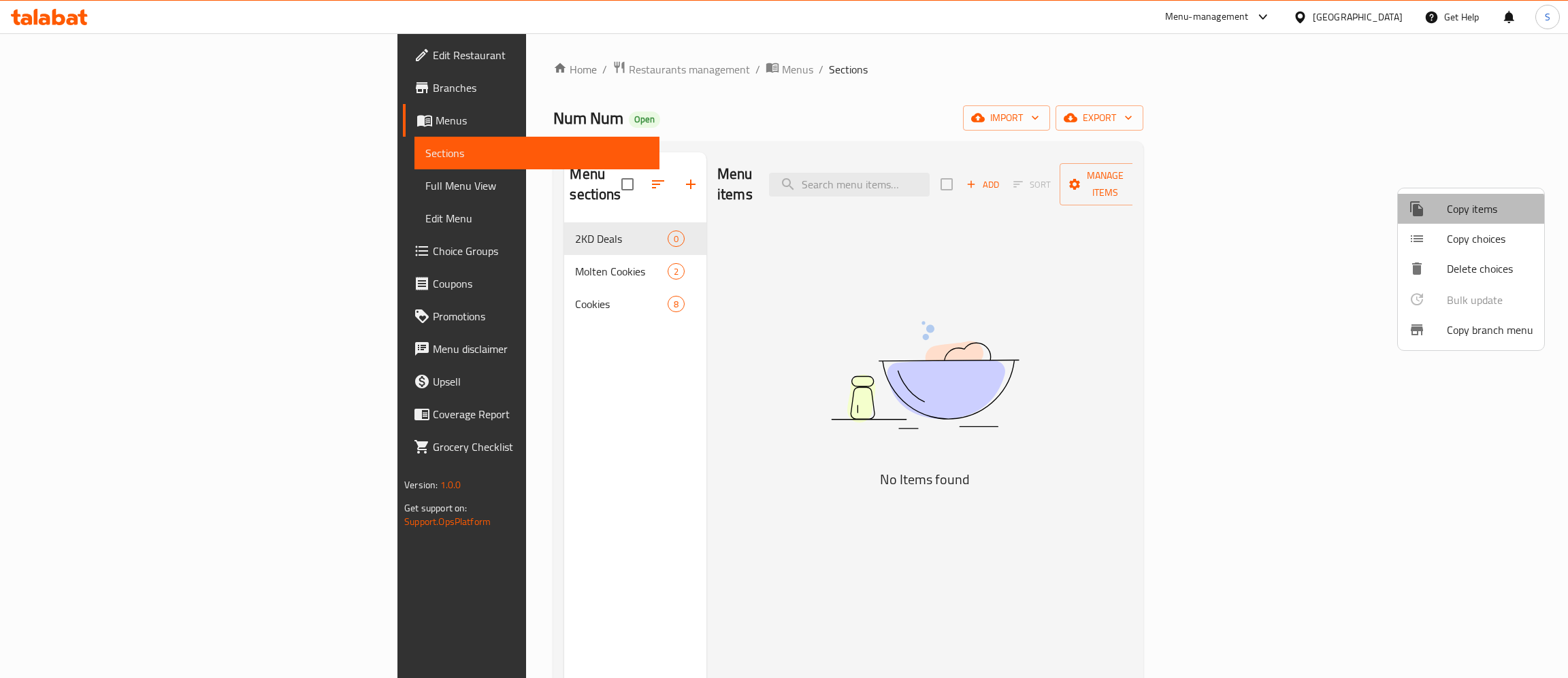
click at [1454, 221] on li "Copy items" at bounding box center [1470, 209] width 146 height 30
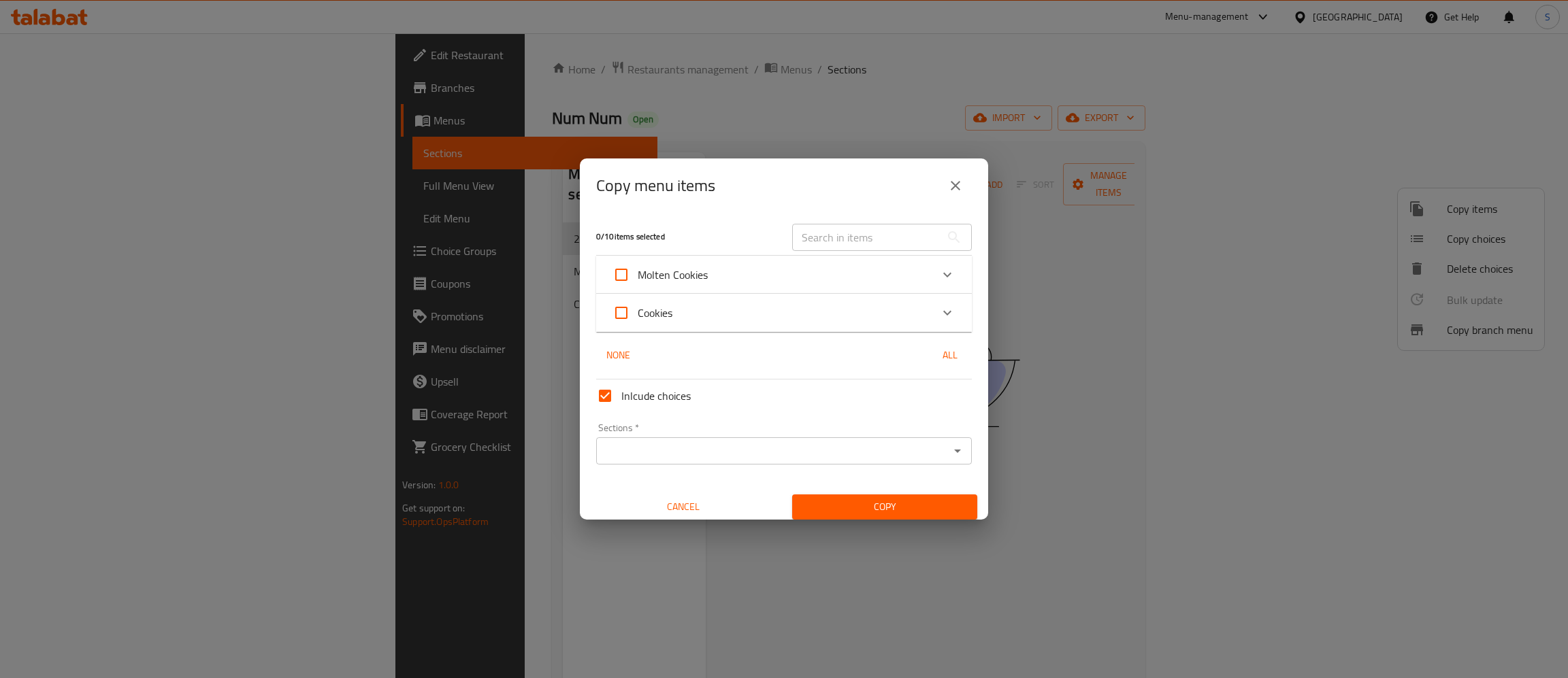
click at [848, 223] on input "text" at bounding box center [866, 237] width 148 height 27
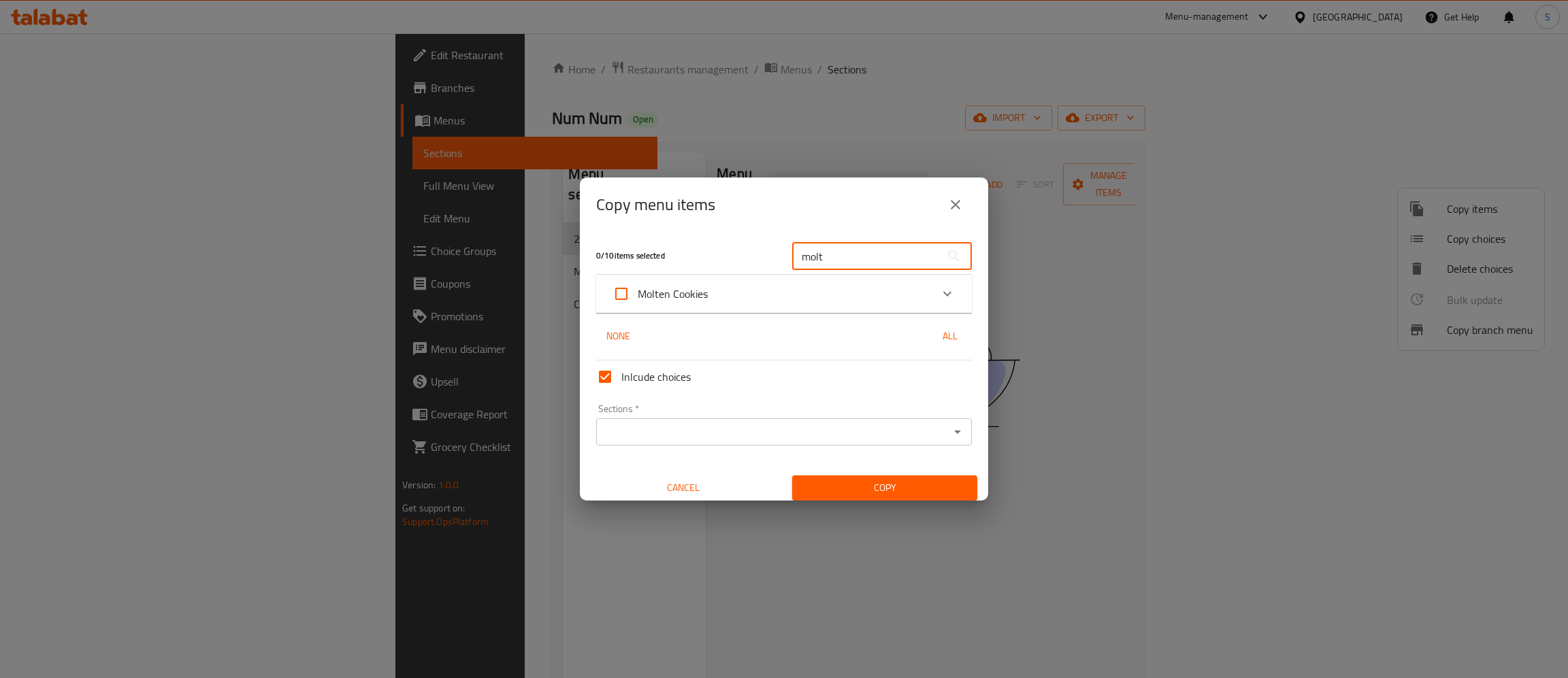
type input "molt"
click at [804, 293] on div "Molten Cookies" at bounding box center [772, 293] width 318 height 33
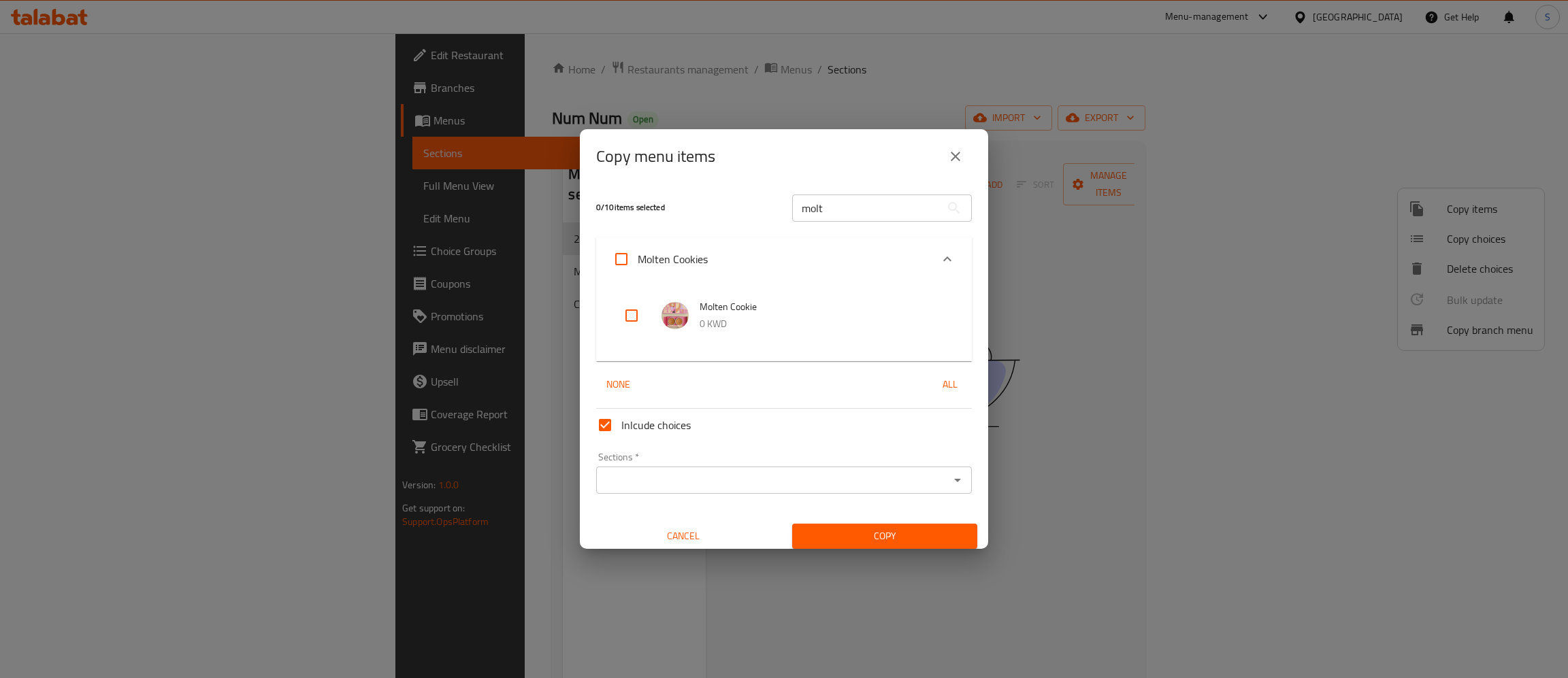
click at [636, 311] on input "checkbox" at bounding box center [631, 316] width 33 height 33
checkbox input "true"
click at [715, 489] on input "Sections   *" at bounding box center [772, 479] width 345 height 19
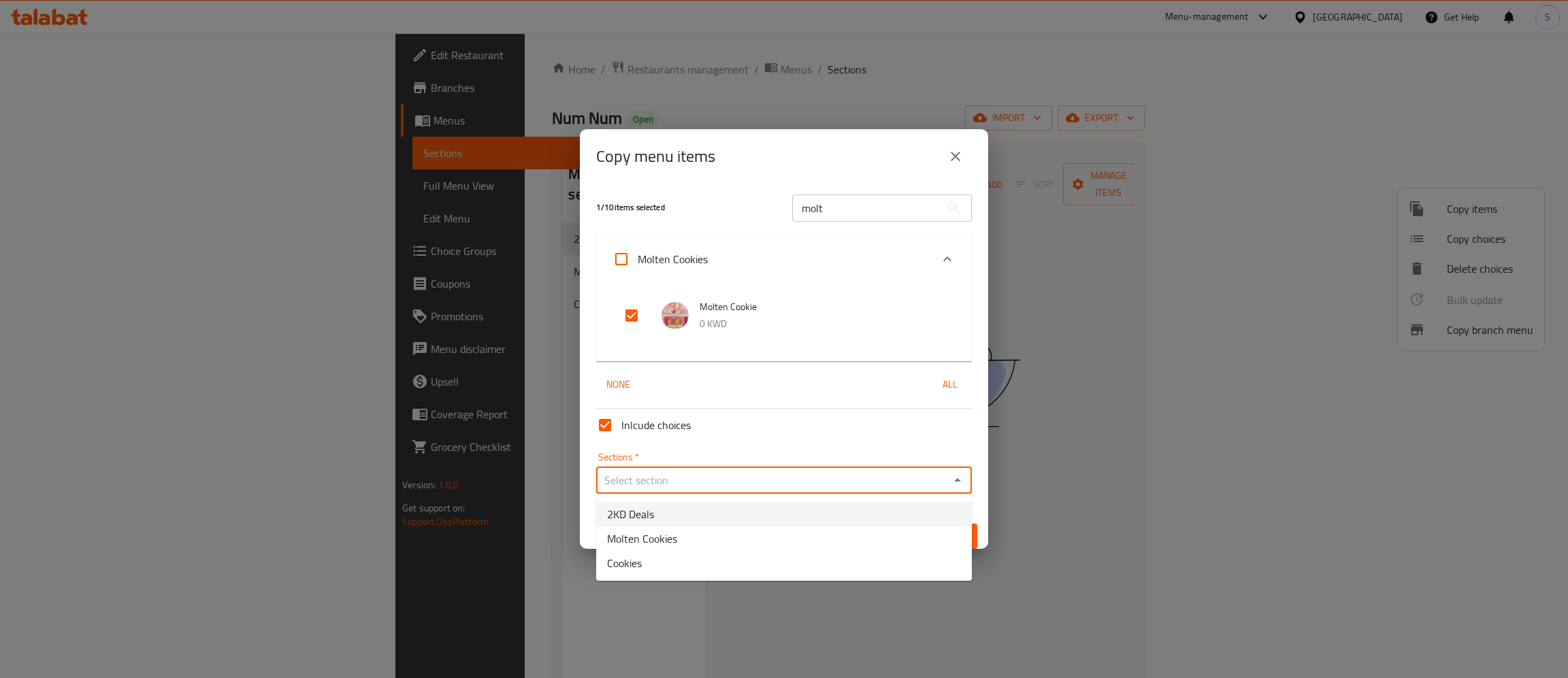
click at [680, 510] on li "2KD Deals" at bounding box center [784, 514] width 376 height 25
type input "2KD Deals"
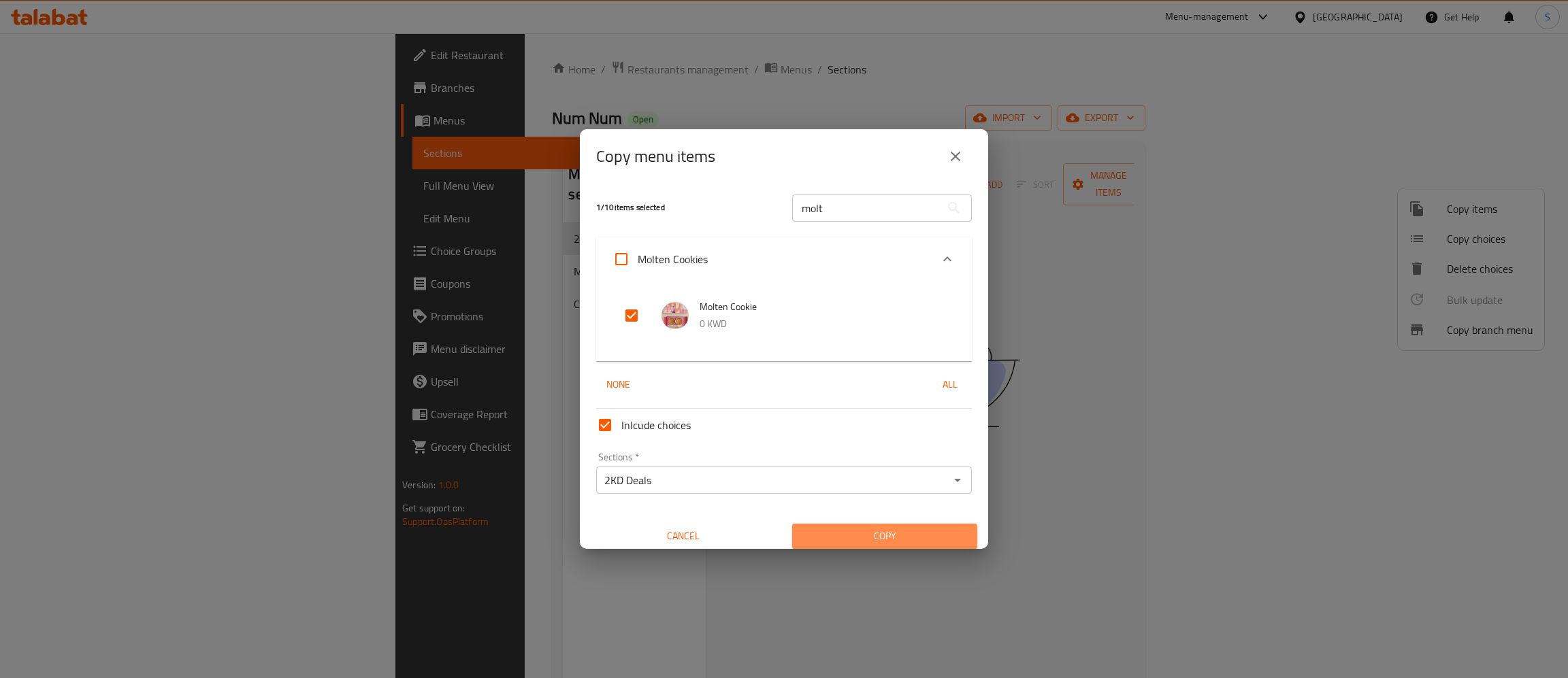
click at [921, 532] on span "Copy" at bounding box center [884, 535] width 163 height 17
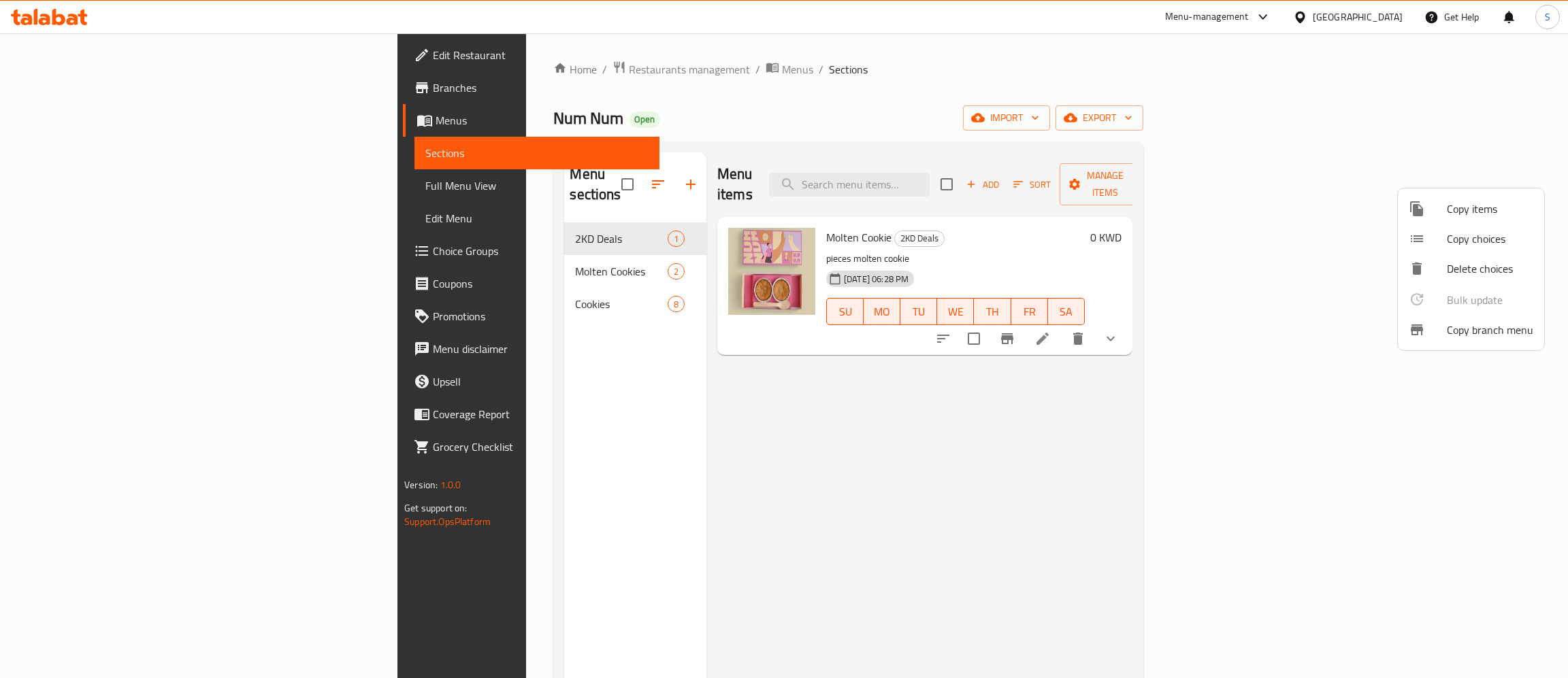
click at [972, 232] on div at bounding box center [784, 339] width 1568 height 678
click at [1118, 331] on icon "show more" at bounding box center [1110, 339] width 16 height 16
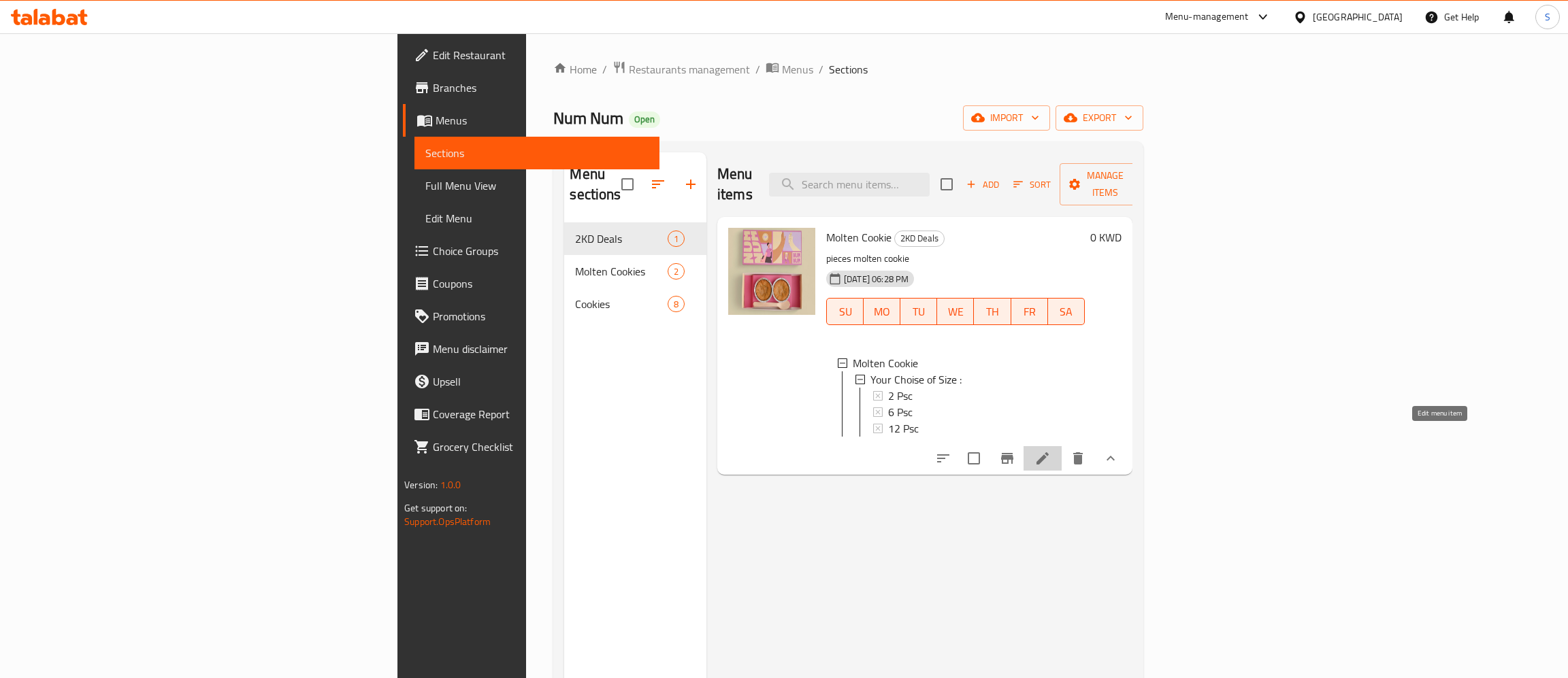
click at [1051, 450] on icon at bounding box center [1042, 458] width 16 height 16
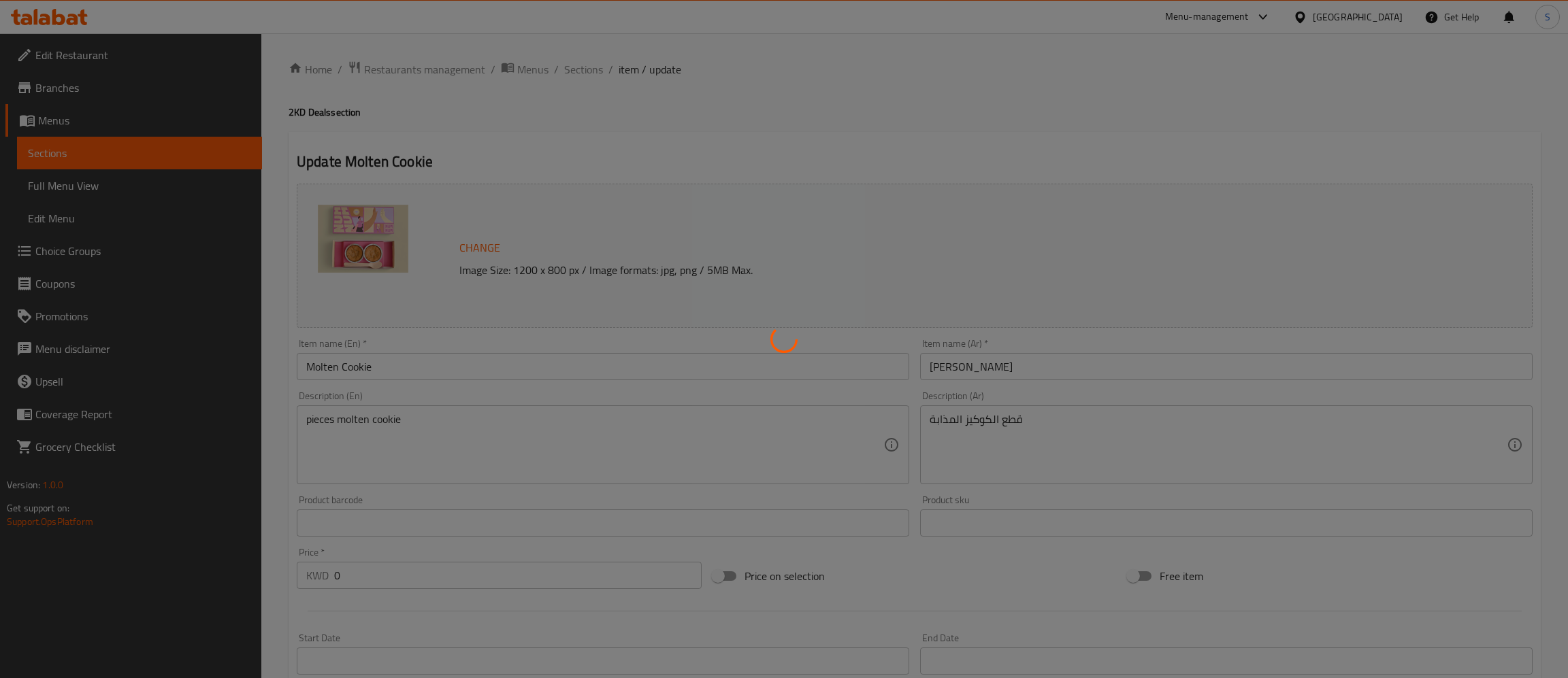
click at [417, 363] on div at bounding box center [784, 339] width 1568 height 678
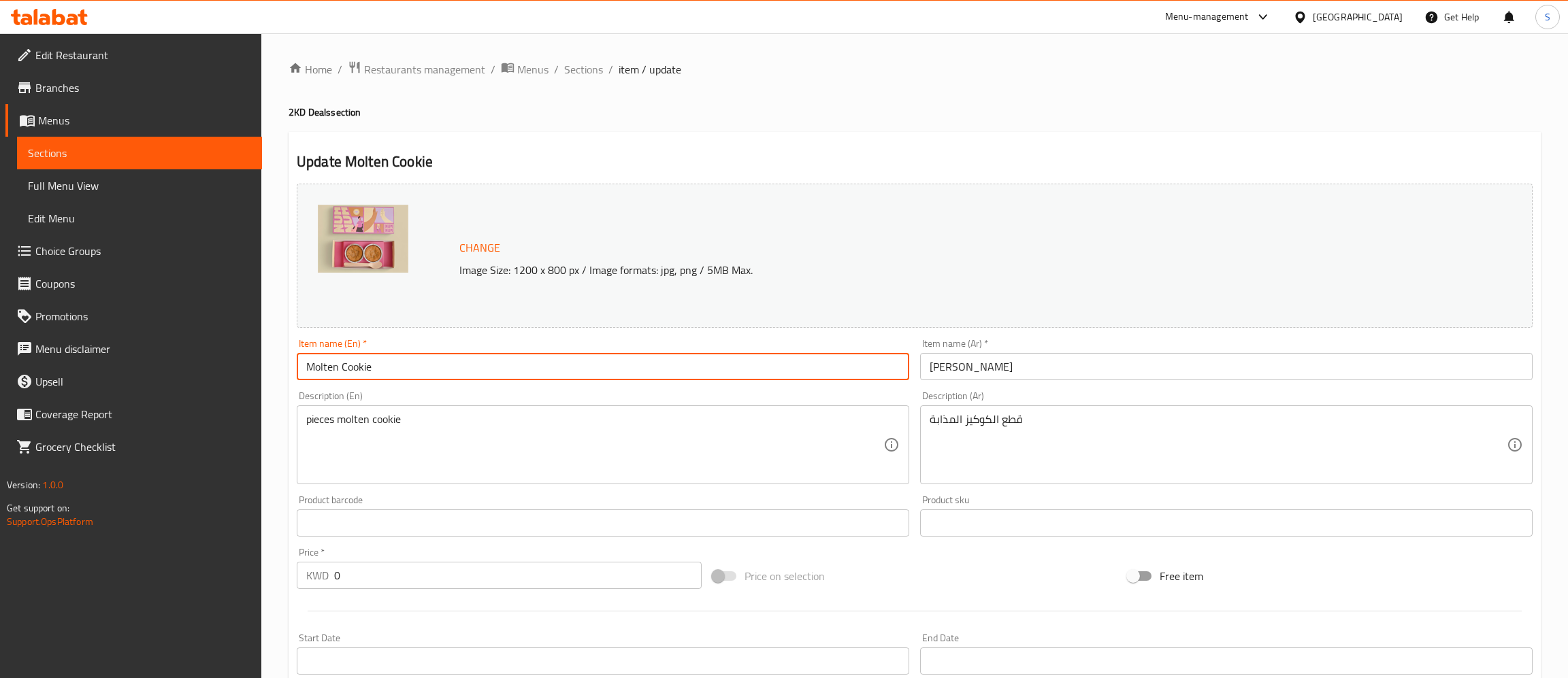
click at [441, 375] on input "Molten Cookie" at bounding box center [603, 366] width 613 height 27
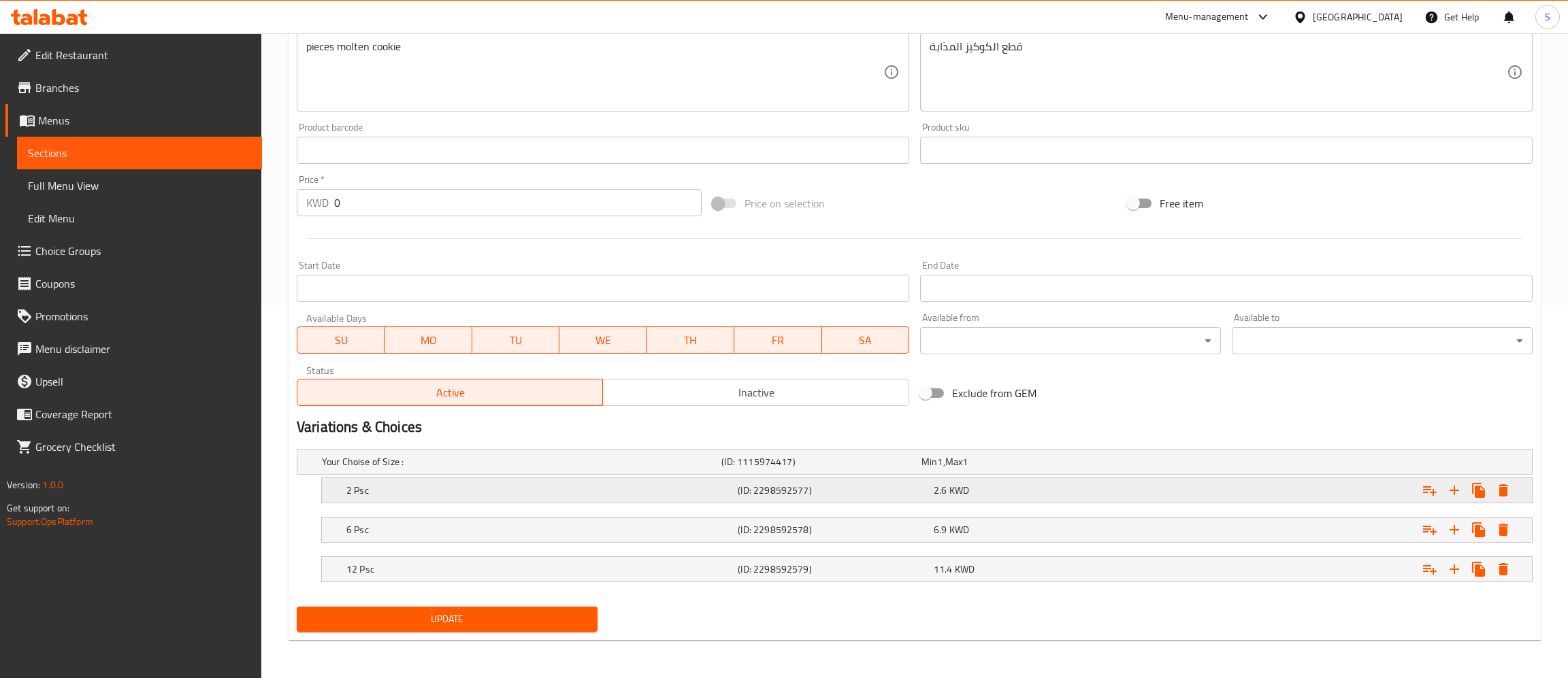
type input "Molten Cookie - 2 Pcs"
click at [724, 493] on h5 "2 Psc" at bounding box center [539, 490] width 386 height 13
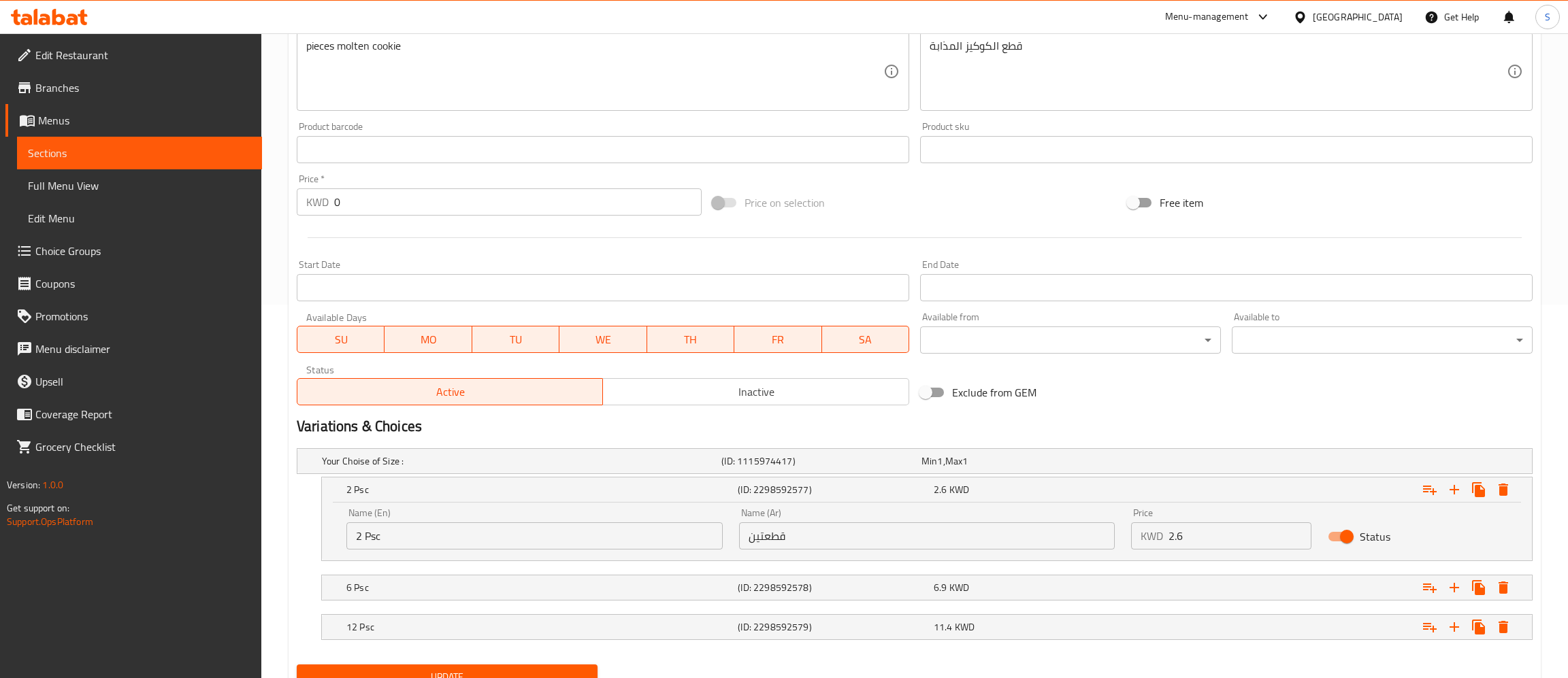
click at [788, 540] on input "قطعتين" at bounding box center [927, 535] width 376 height 27
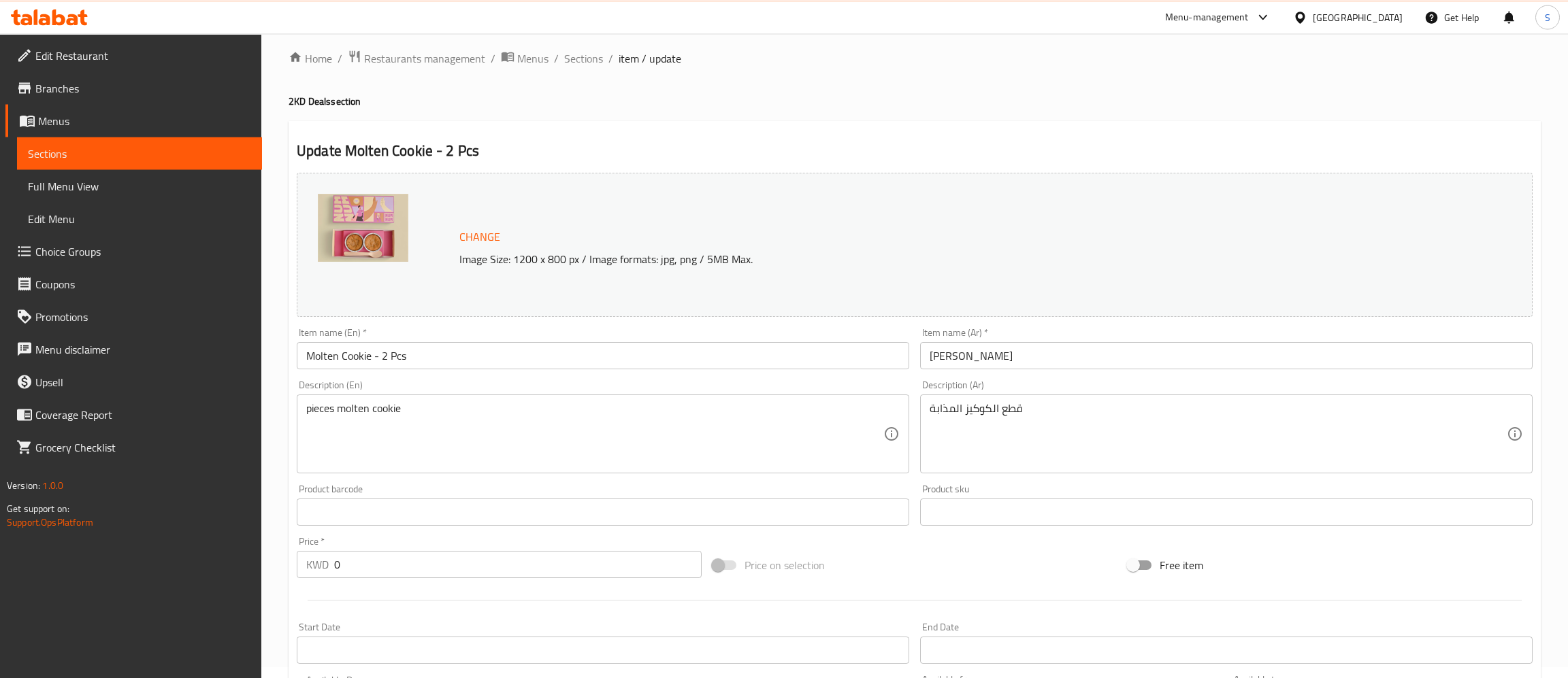
scroll to position [6, 0]
click at [923, 363] on input "[PERSON_NAME]" at bounding box center [1226, 360] width 613 height 27
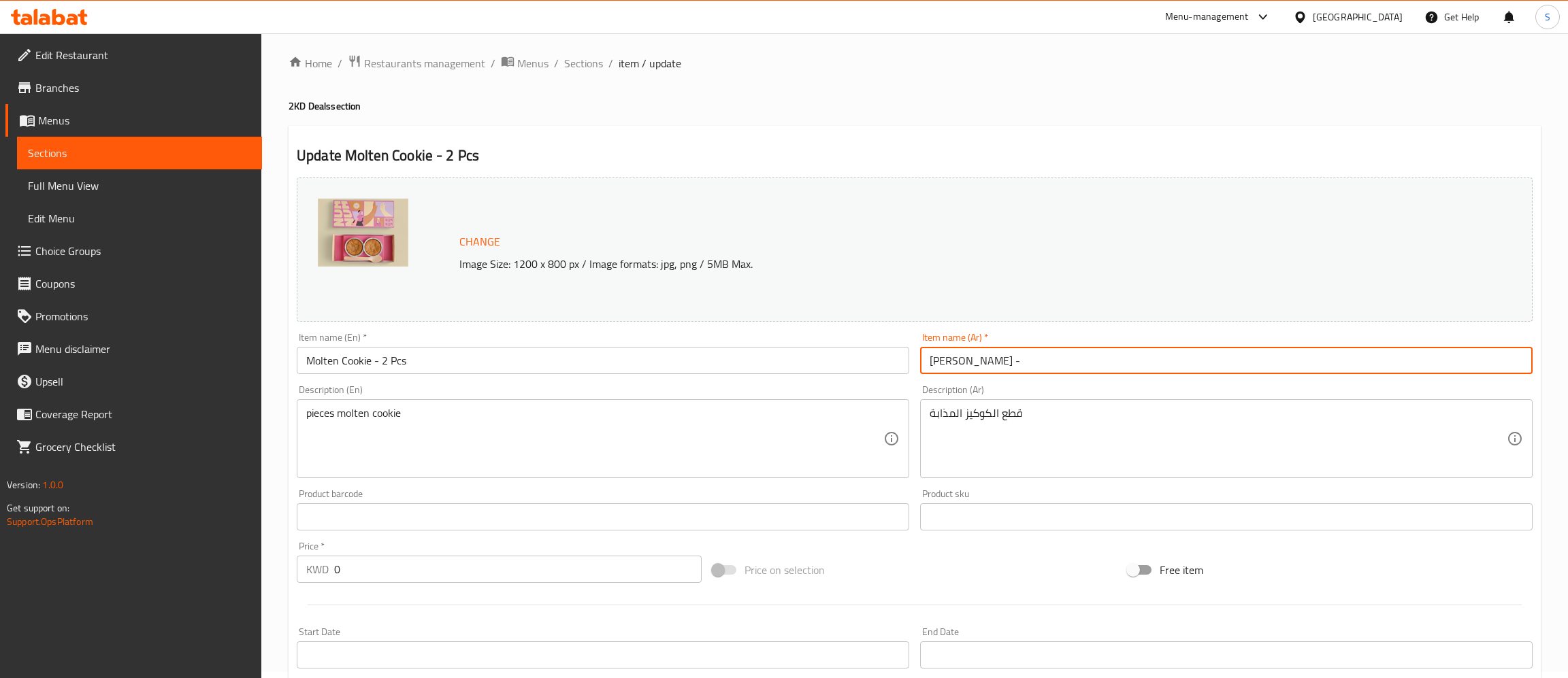
paste input "قطعتين"
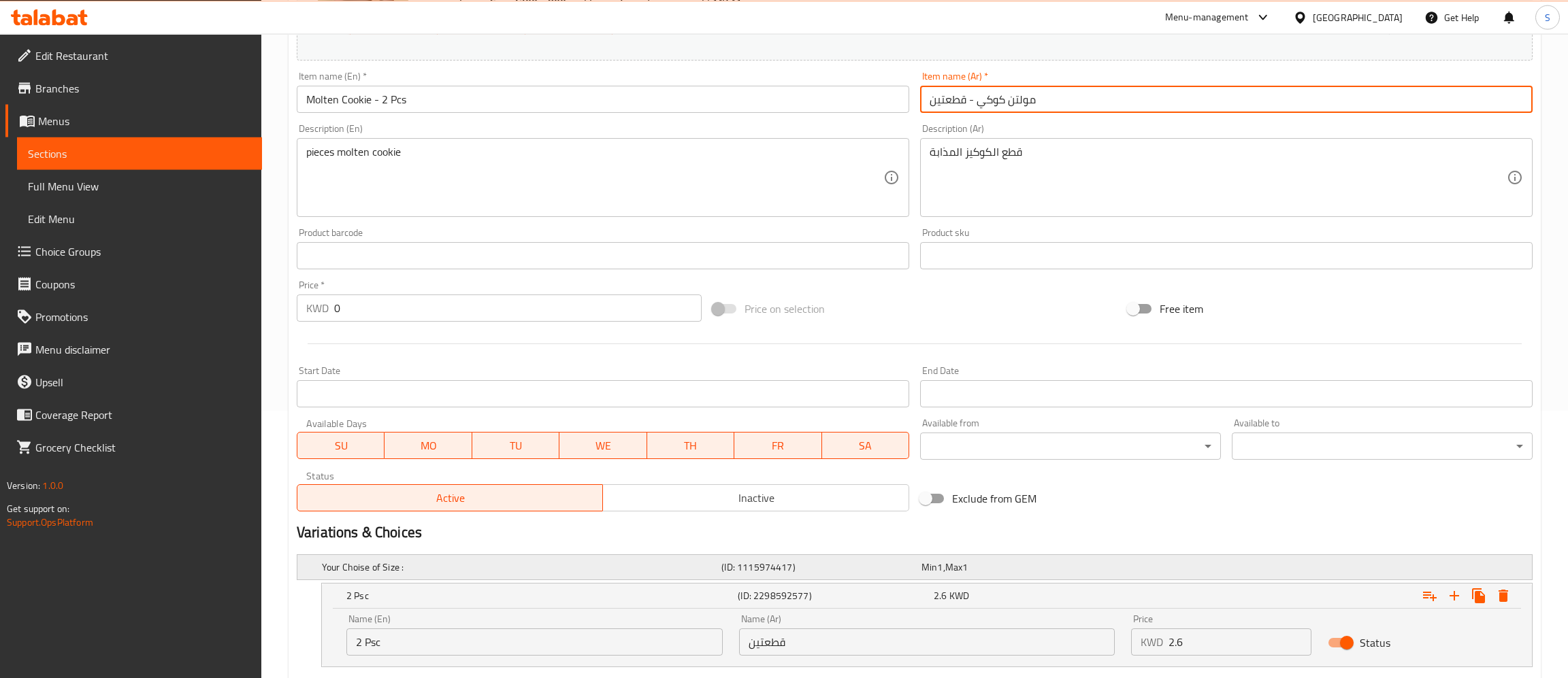
scroll to position [433, 0]
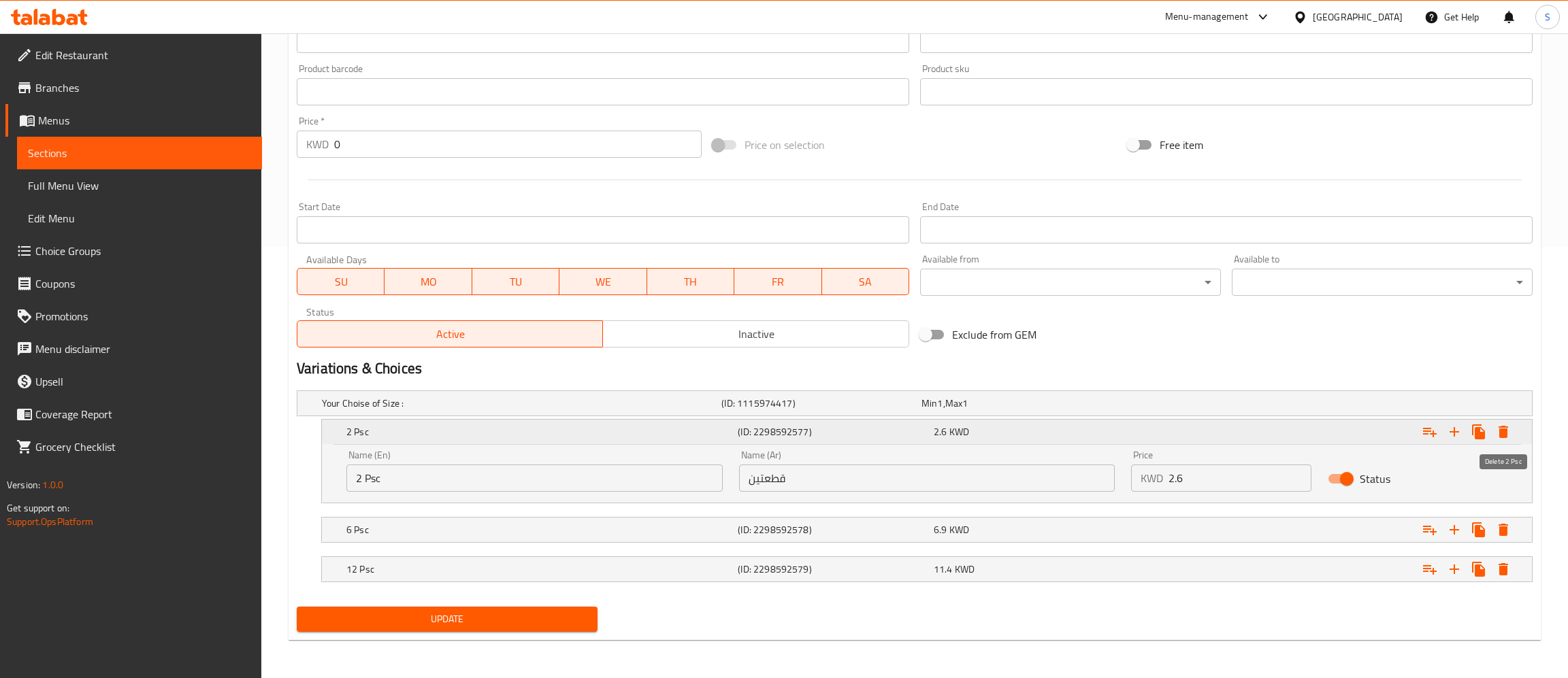
type input "مولتن كوكي - قطعتين"
click at [1508, 425] on icon "Expand" at bounding box center [1503, 432] width 16 height 16
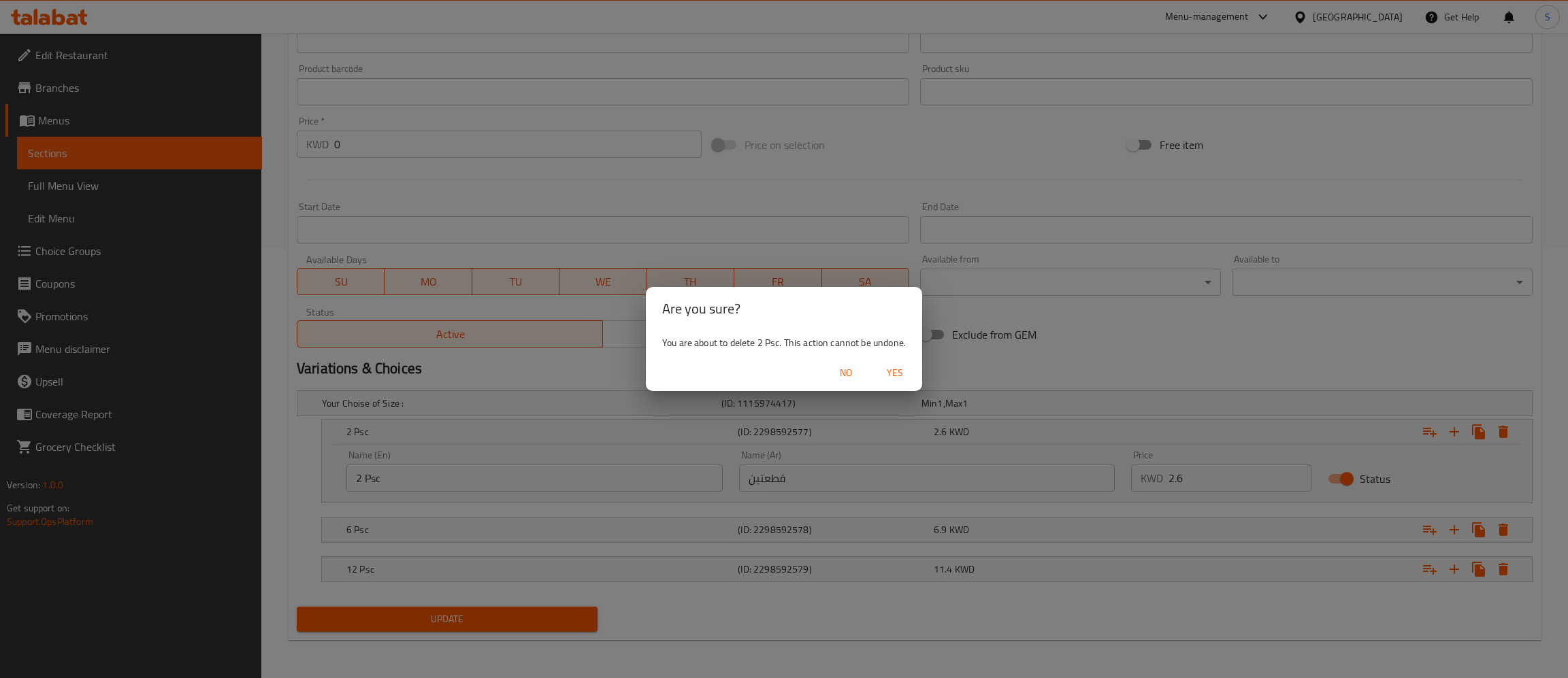
click at [885, 367] on span "Yes" at bounding box center [895, 372] width 33 height 17
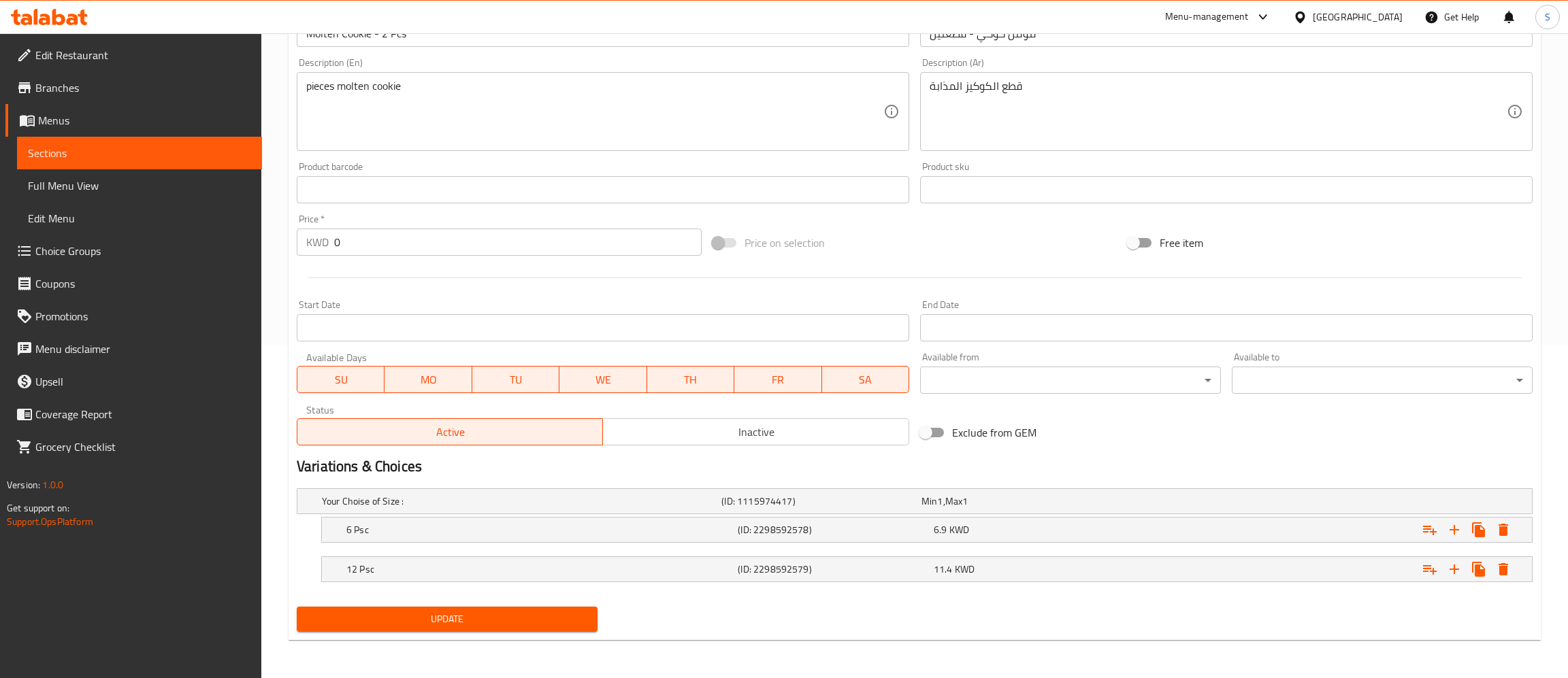
scroll to position [334, 0]
drag, startPoint x: 402, startPoint y: 235, endPoint x: 147, endPoint y: 270, distance: 257.4
click at [334, 255] on input "0" at bounding box center [518, 242] width 367 height 27
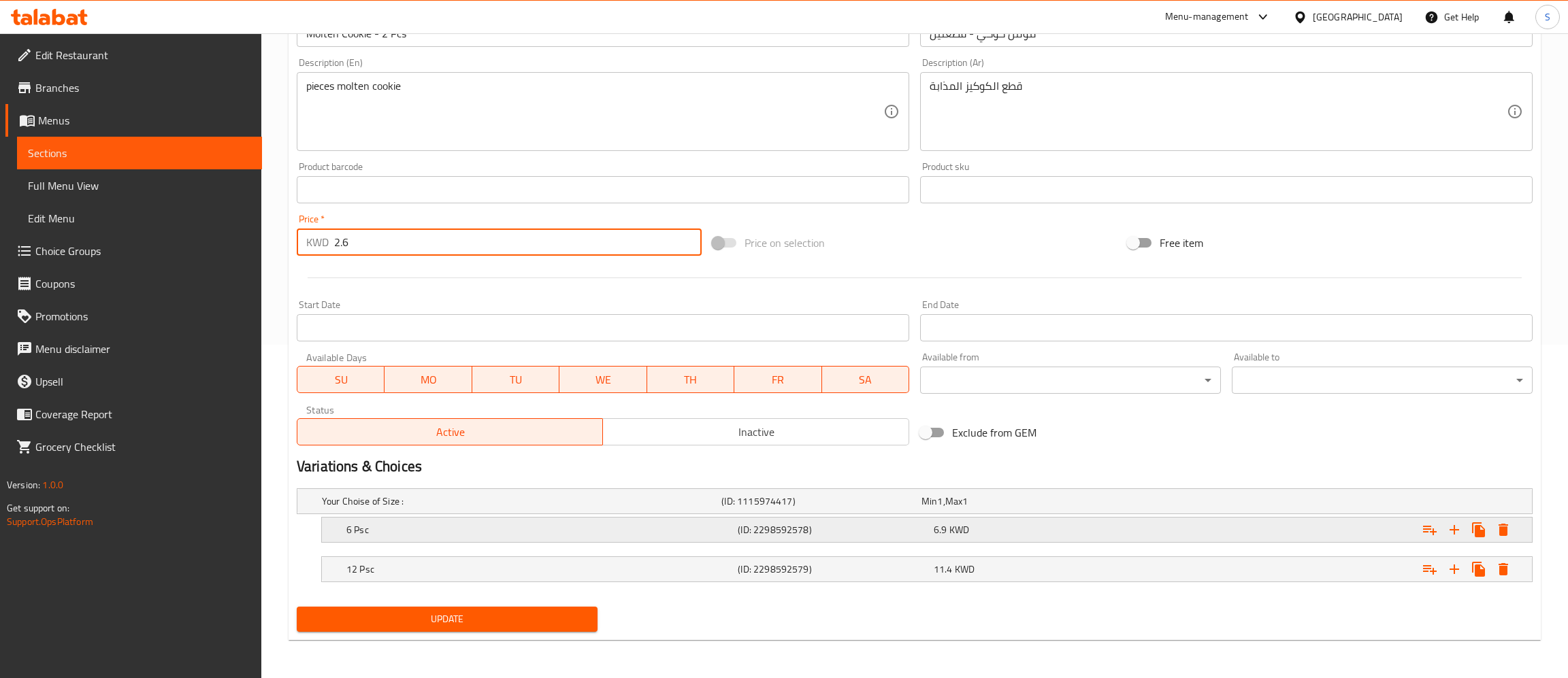
type input "2.6"
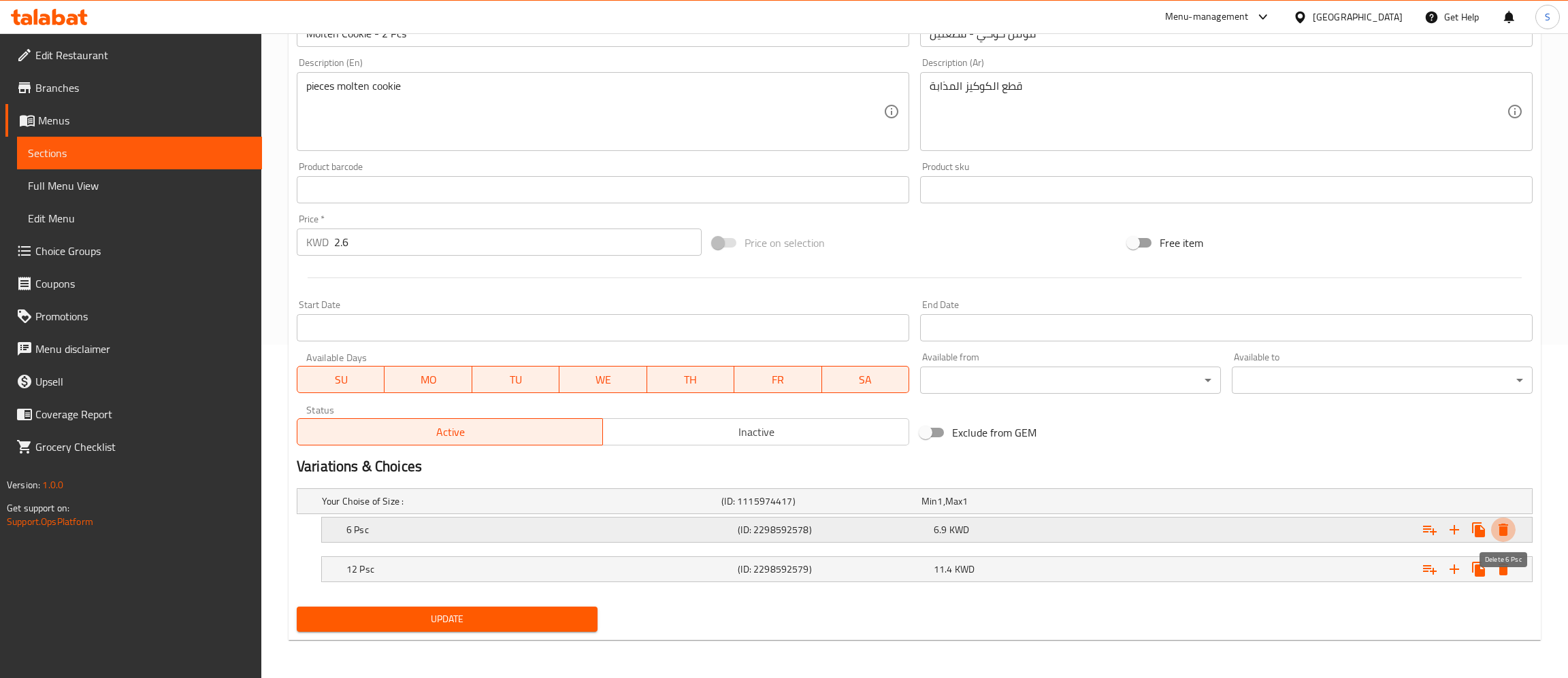
click at [1505, 531] on icon "Expand" at bounding box center [1503, 530] width 10 height 12
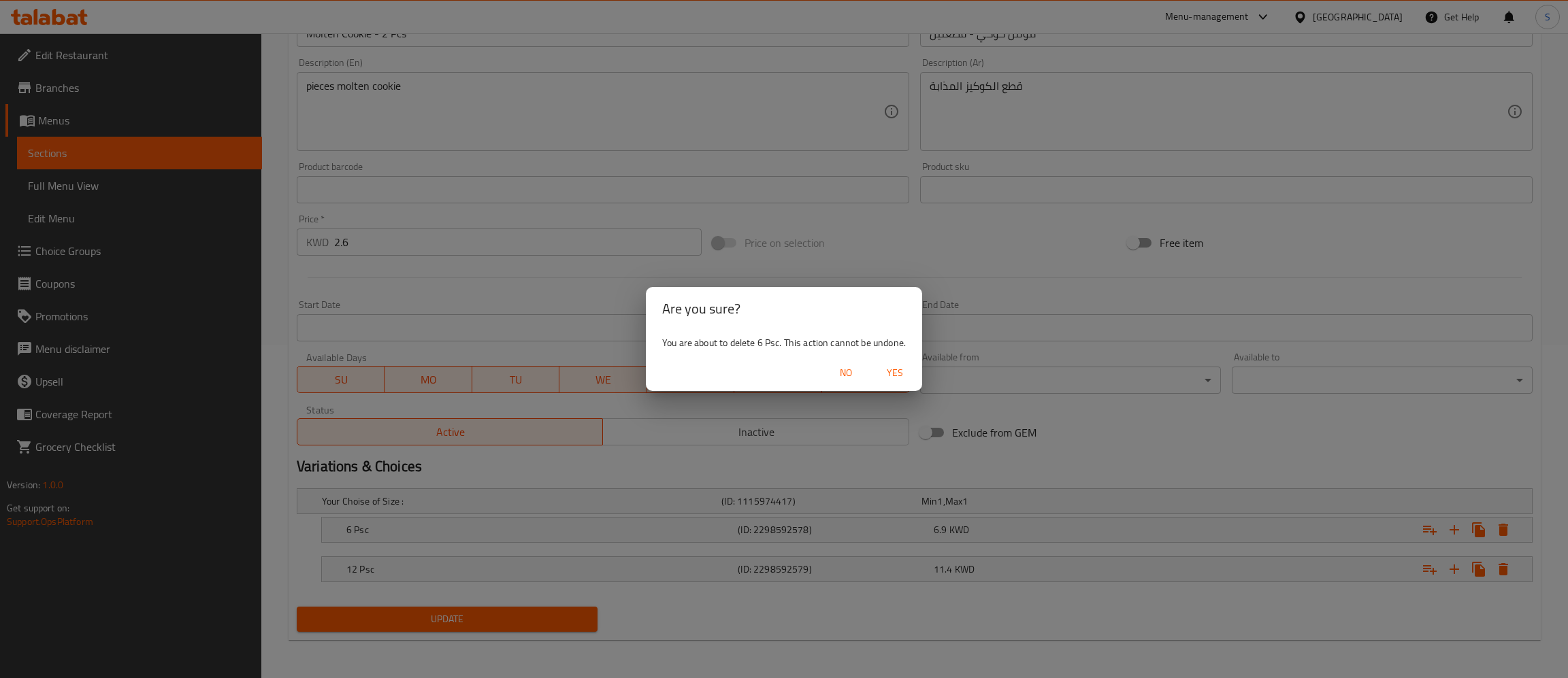
click at [906, 379] on span "Yes" at bounding box center [895, 372] width 33 height 17
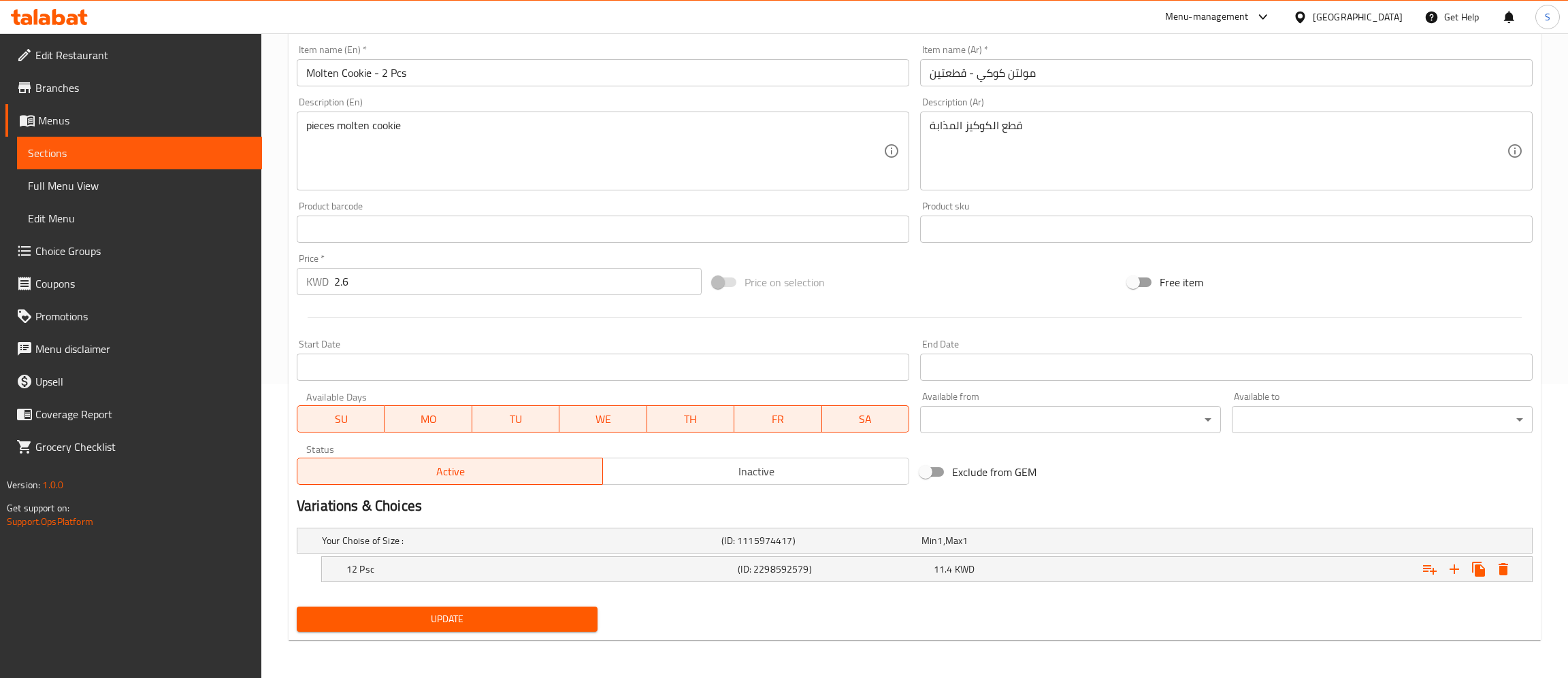
scroll to position [294, 0]
click at [1502, 573] on icon "Expand" at bounding box center [1503, 569] width 10 height 12
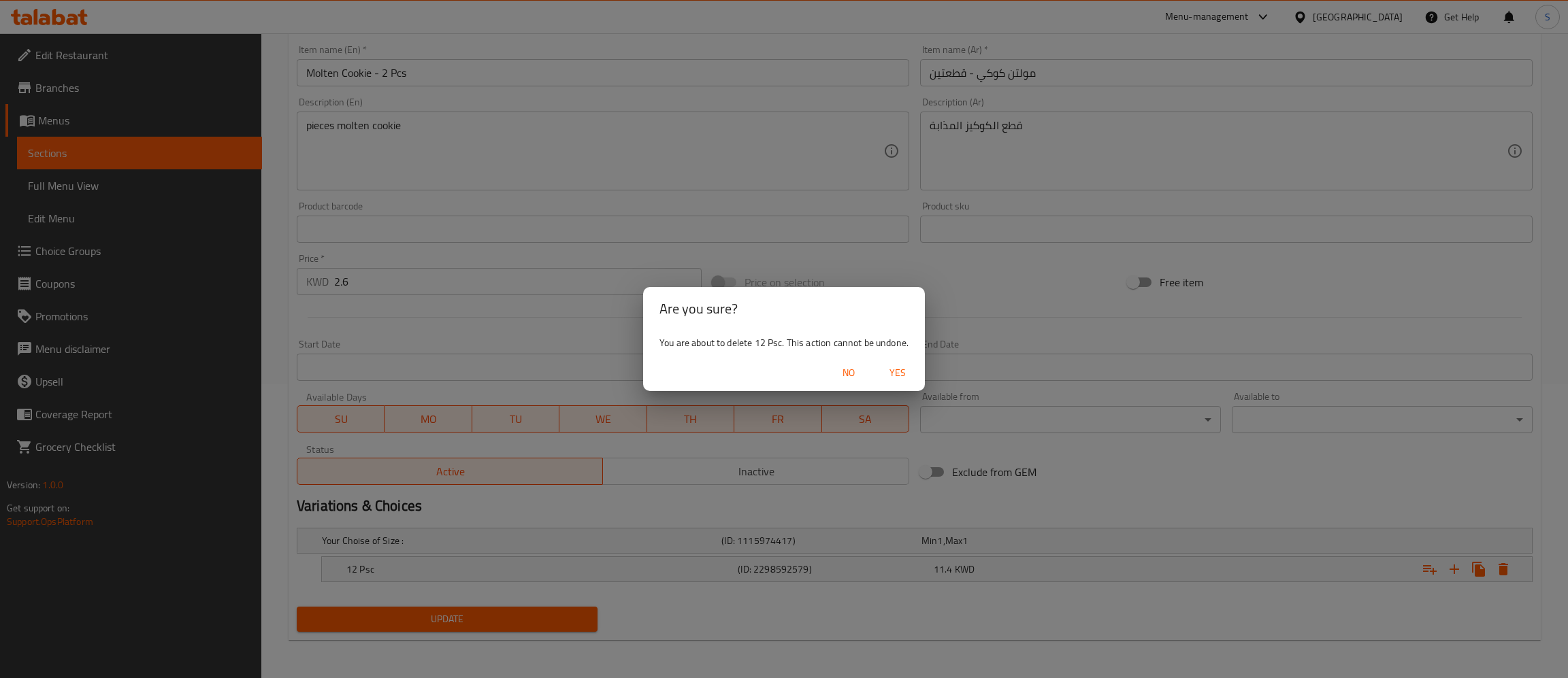
click at [910, 374] on span "Yes" at bounding box center [898, 372] width 33 height 17
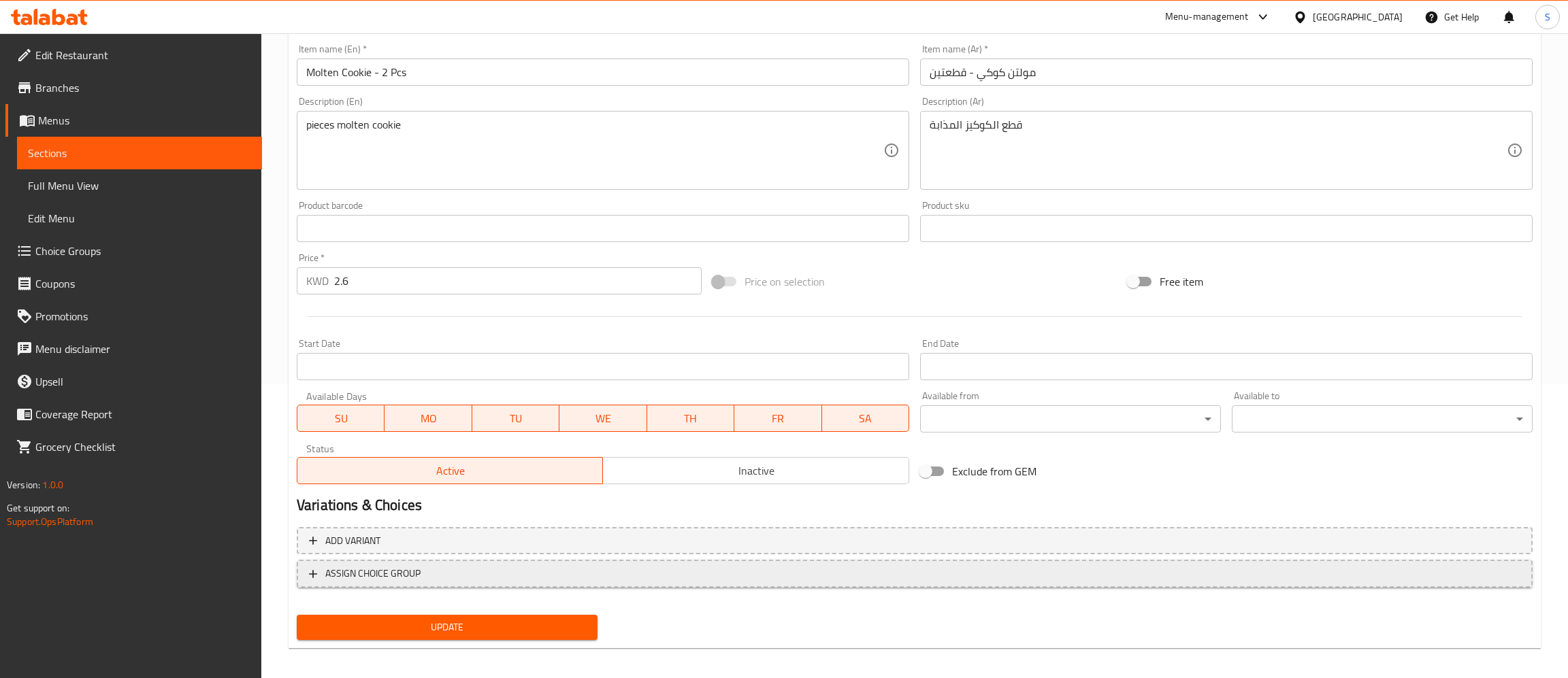
scroll to position [291, 0]
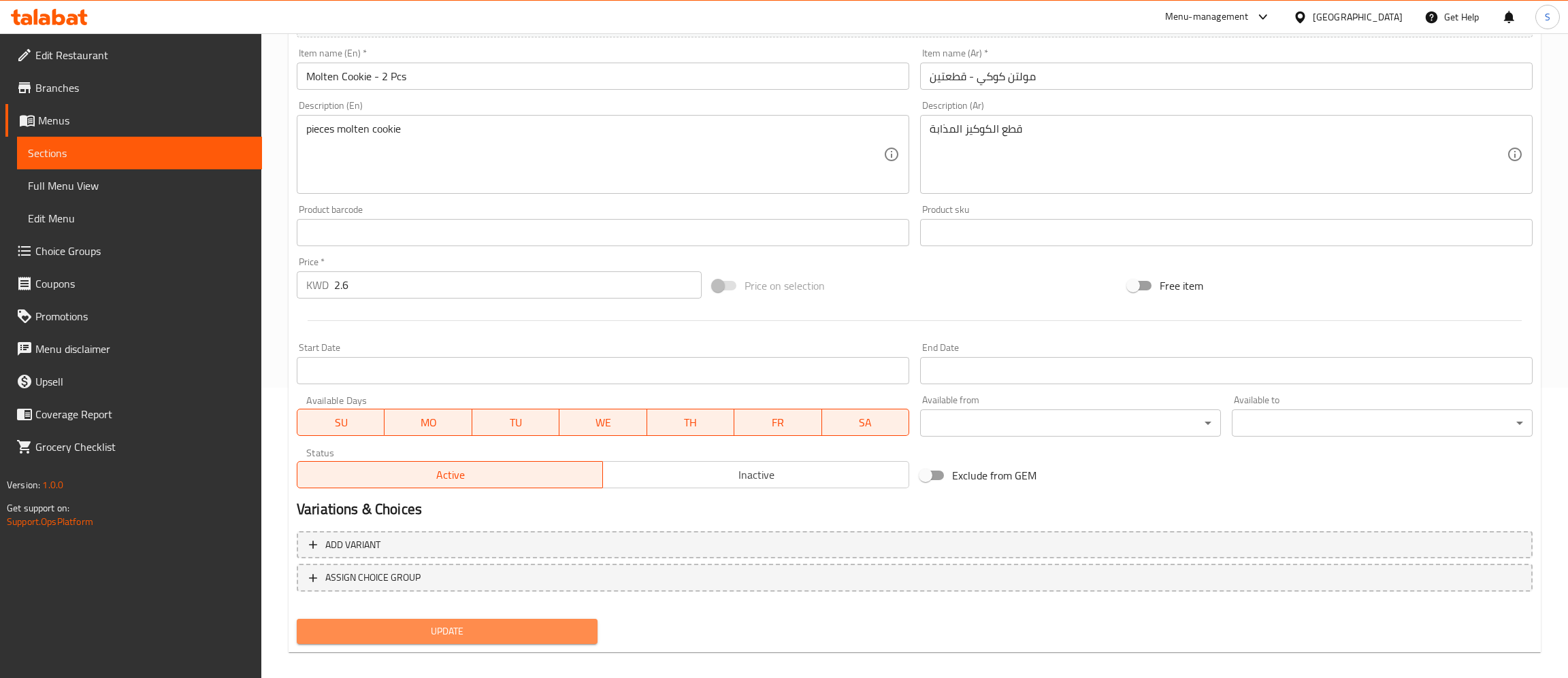
click at [416, 629] on span "Update" at bounding box center [447, 631] width 279 height 17
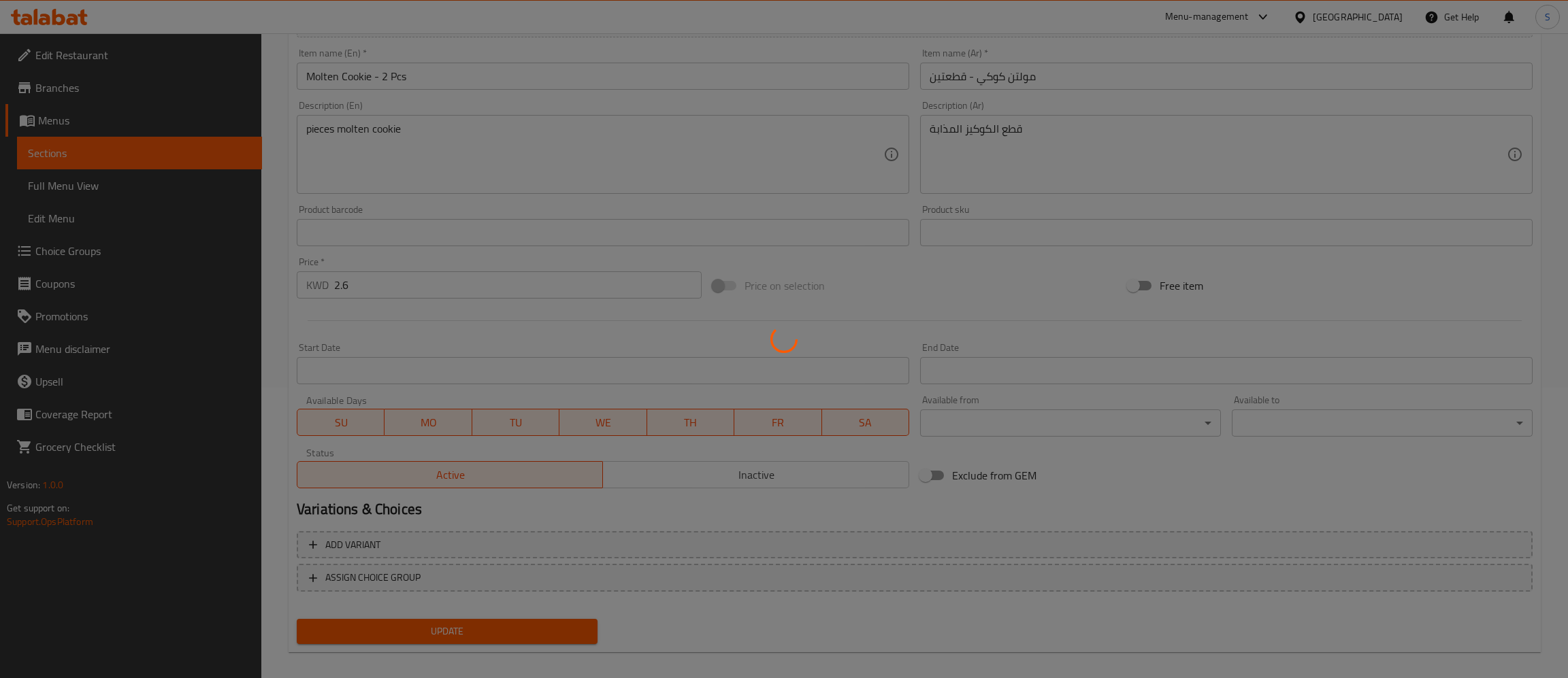
scroll to position [0, 0]
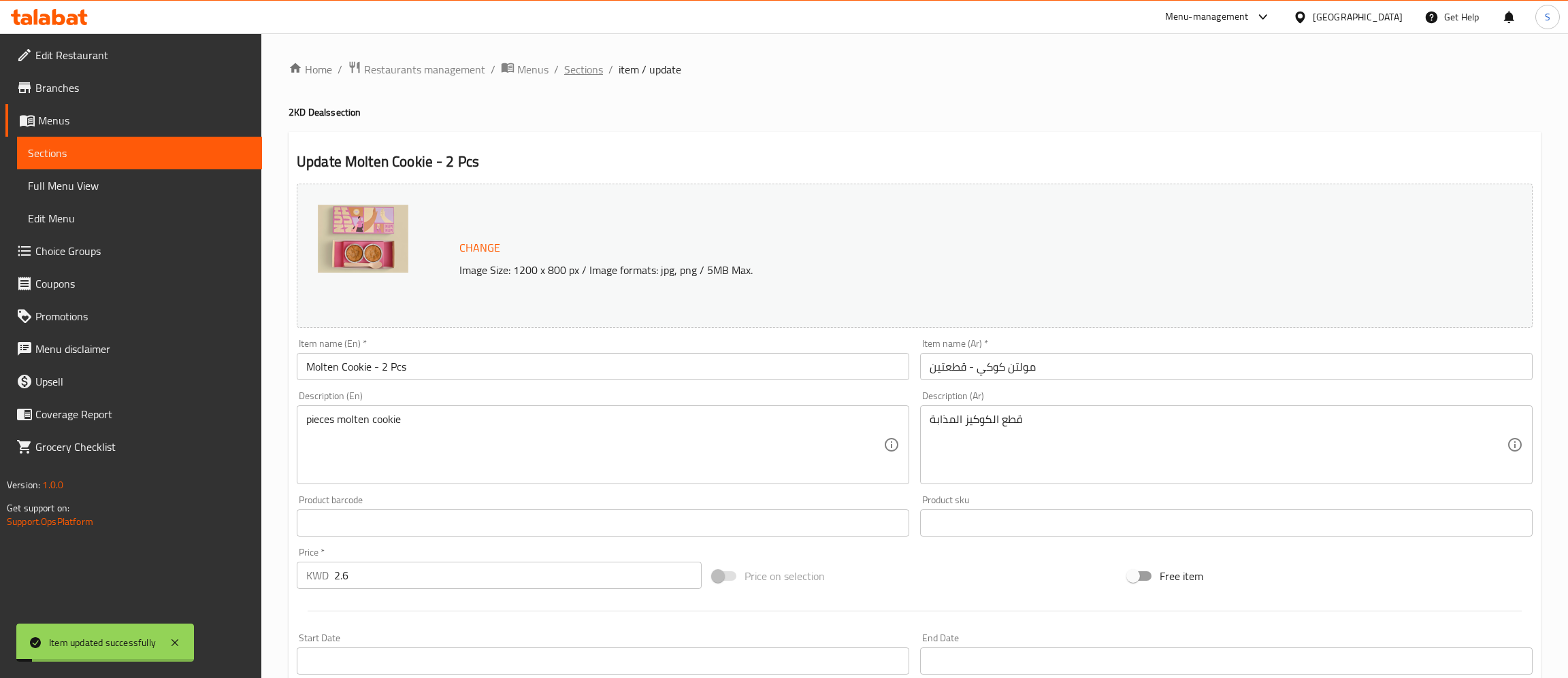
click at [584, 70] on span "Sections" at bounding box center [584, 69] width 39 height 16
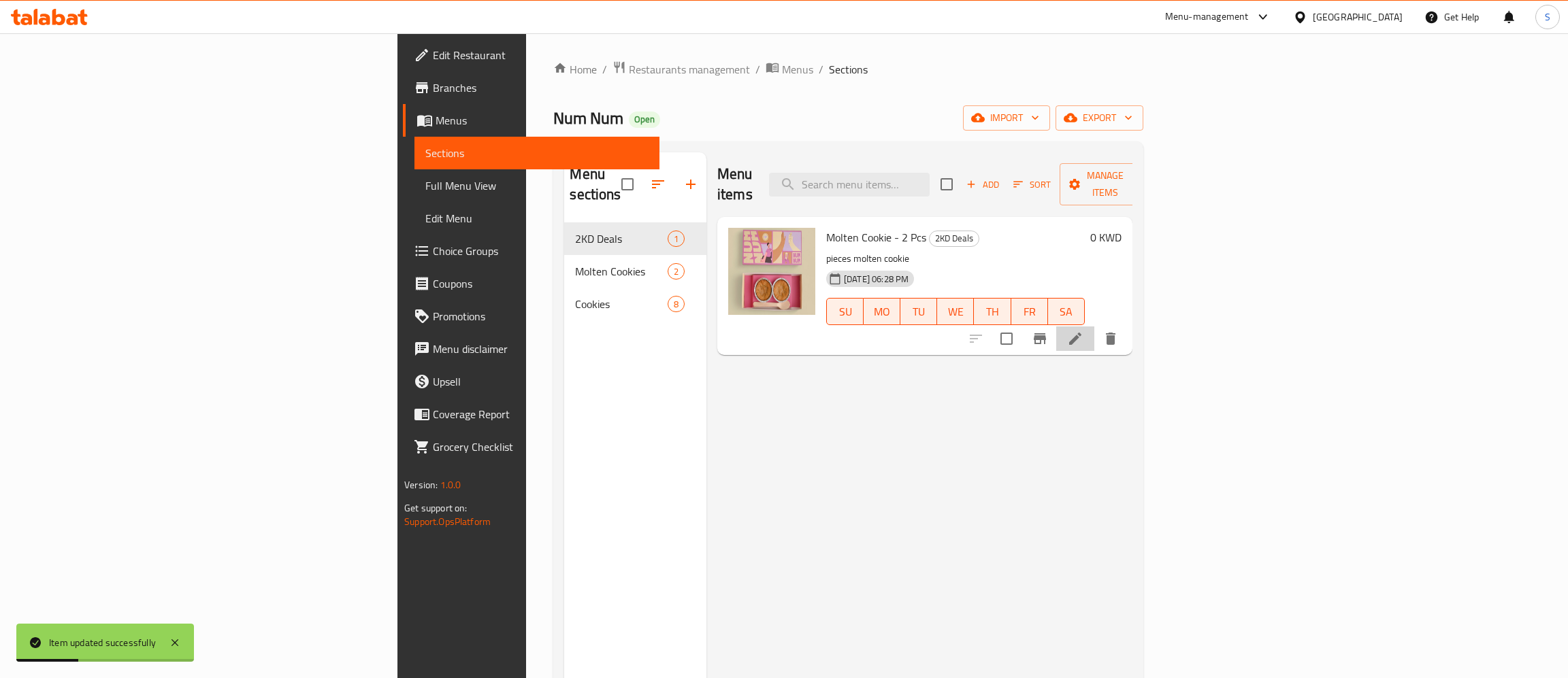
click at [1094, 326] on li at bounding box center [1075, 339] width 38 height 25
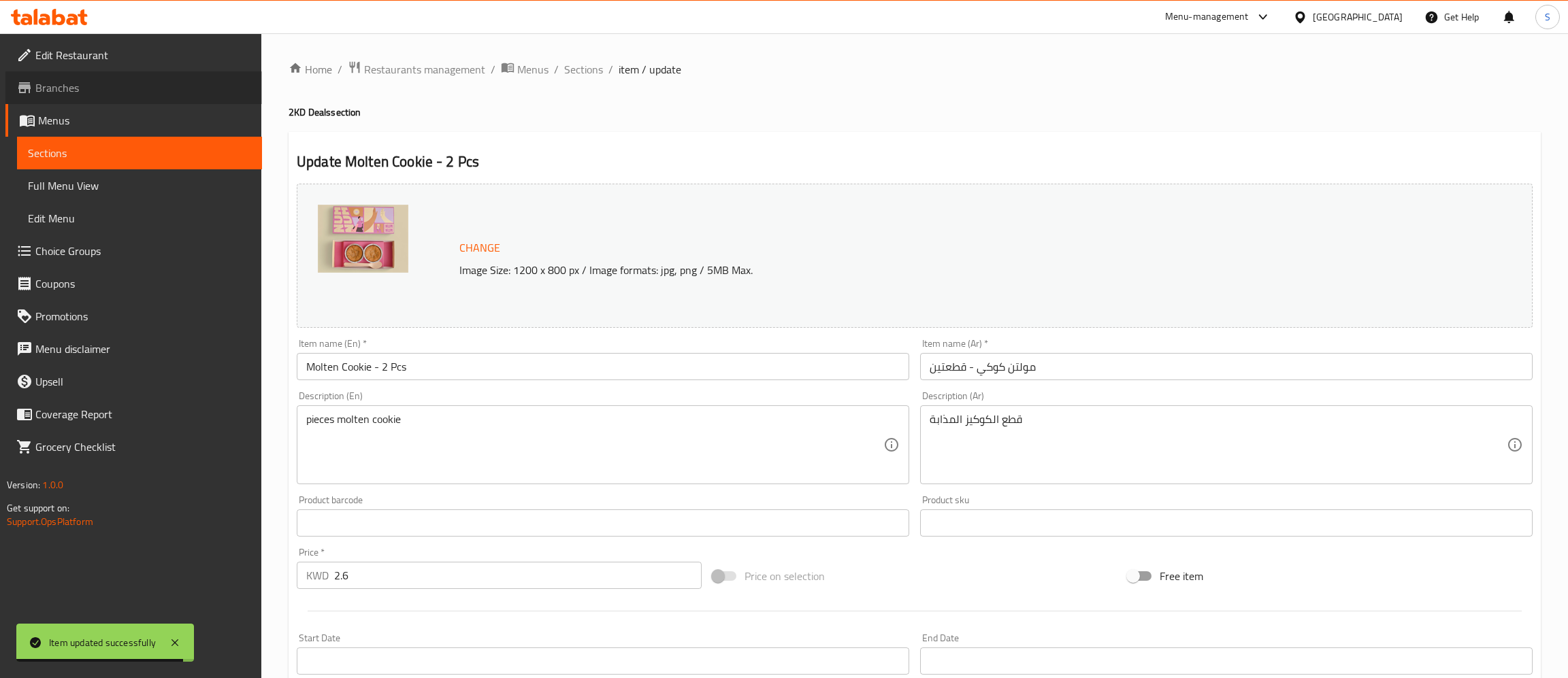
click at [81, 82] on span "Branches" at bounding box center [143, 88] width 216 height 16
